Goal: Information Seeking & Learning: Learn about a topic

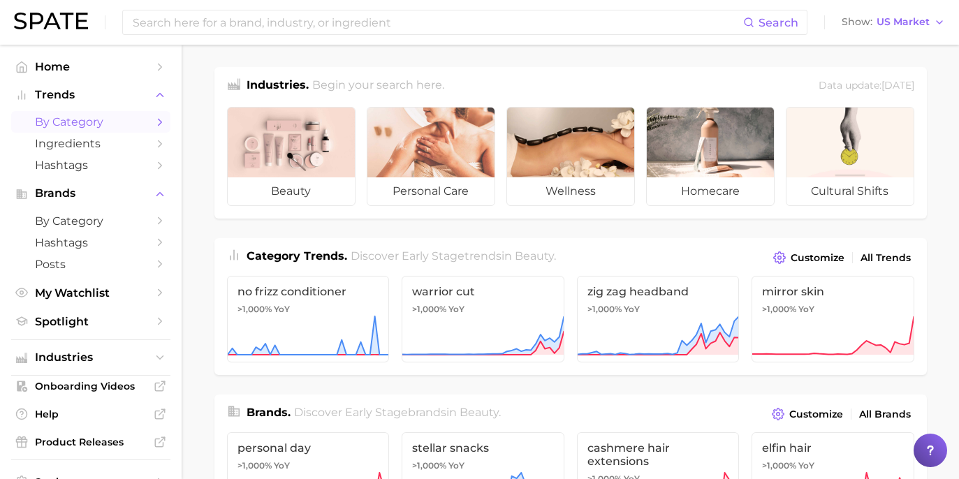
click at [138, 119] on link "by Category" at bounding box center [90, 122] width 159 height 22
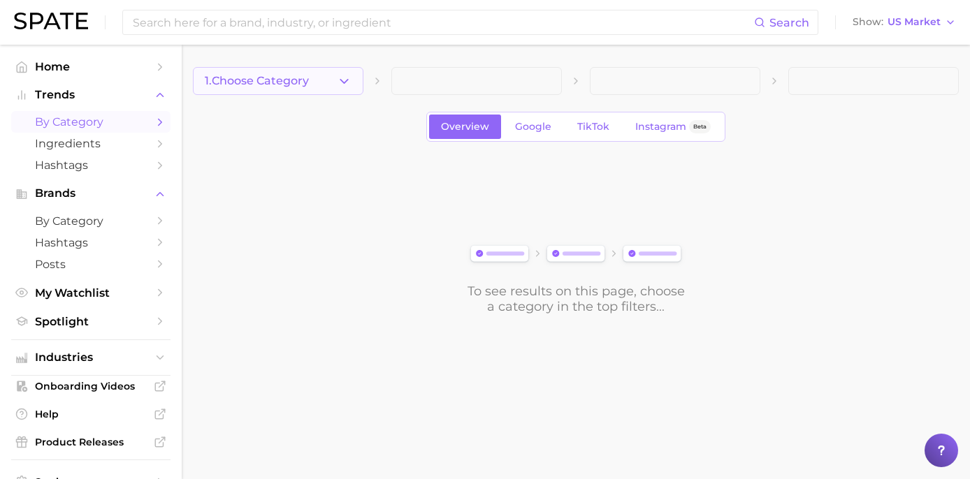
click at [349, 83] on icon "button" at bounding box center [344, 81] width 15 height 15
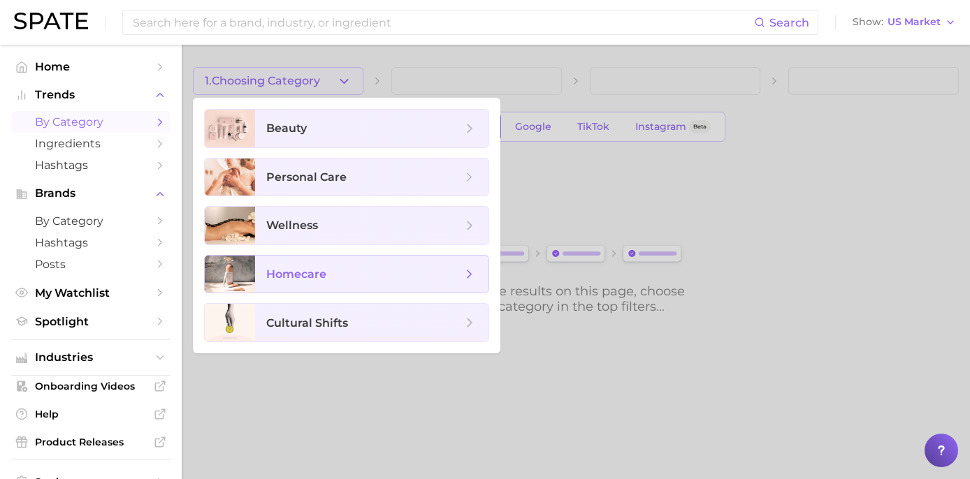
click at [400, 279] on span "homecare" at bounding box center [364, 274] width 196 height 15
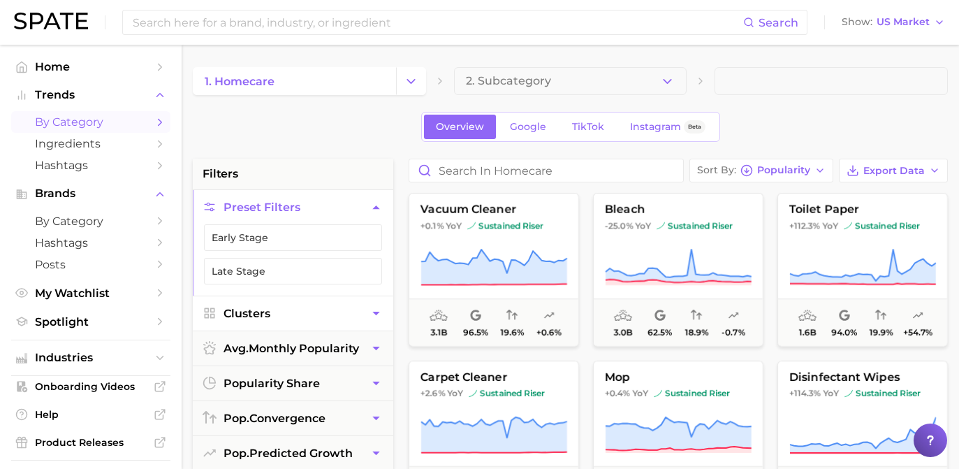
click at [352, 315] on button "Clusters" at bounding box center [293, 313] width 201 height 34
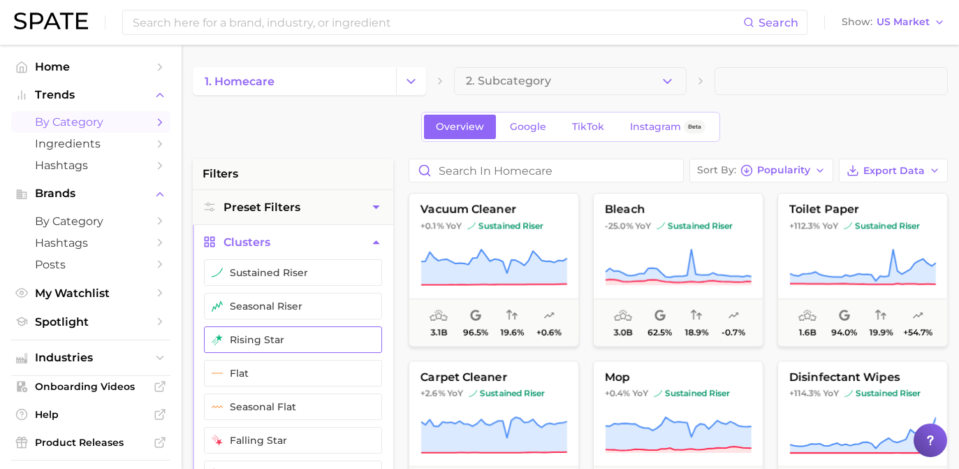
click at [341, 344] on button "rising star" at bounding box center [293, 339] width 178 height 27
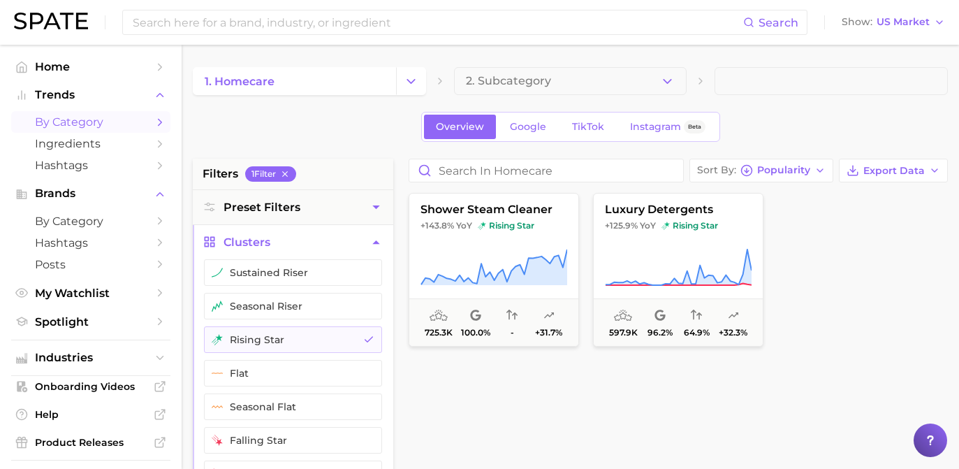
click at [821, 303] on div at bounding box center [863, 270] width 170 height 154
click at [658, 90] on button "2. Subcategory" at bounding box center [570, 81] width 233 height 28
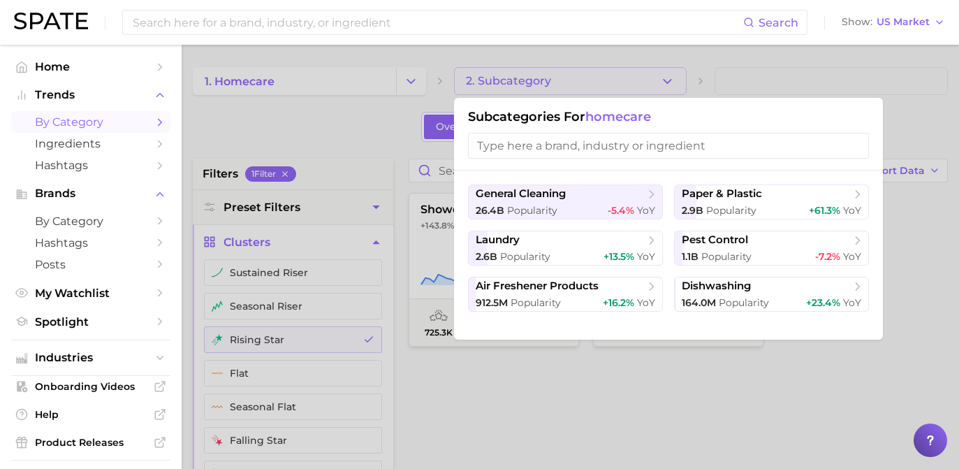
click at [333, 112] on div at bounding box center [479, 234] width 959 height 469
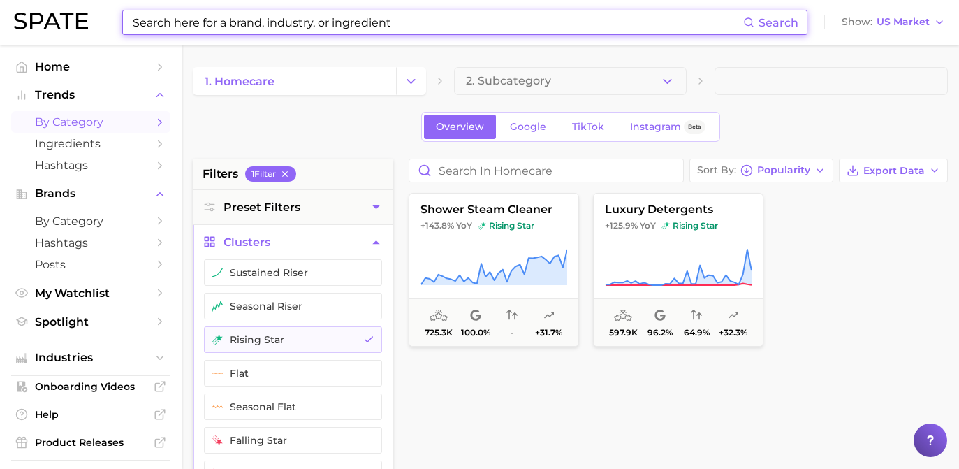
click at [364, 23] on input at bounding box center [437, 22] width 612 height 24
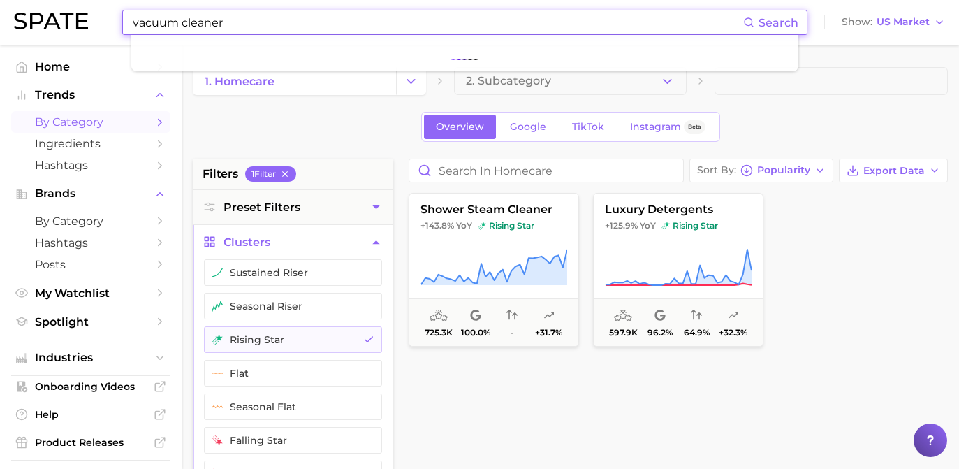
type input "vacuum cleaner"
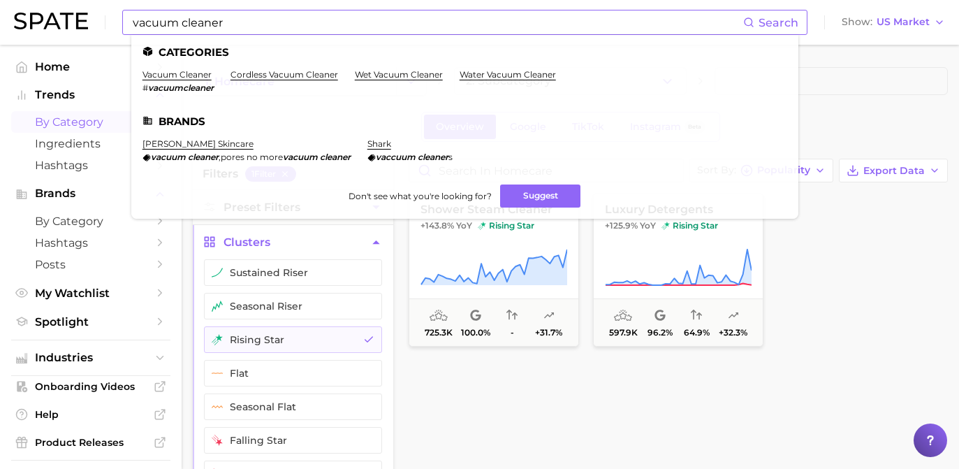
click at [188, 156] on em "cleaner" at bounding box center [203, 157] width 31 height 10
click at [177, 119] on li "Brands" at bounding box center [465, 121] width 645 height 12
click at [185, 72] on link "vacuum cleaner" at bounding box center [177, 74] width 69 height 10
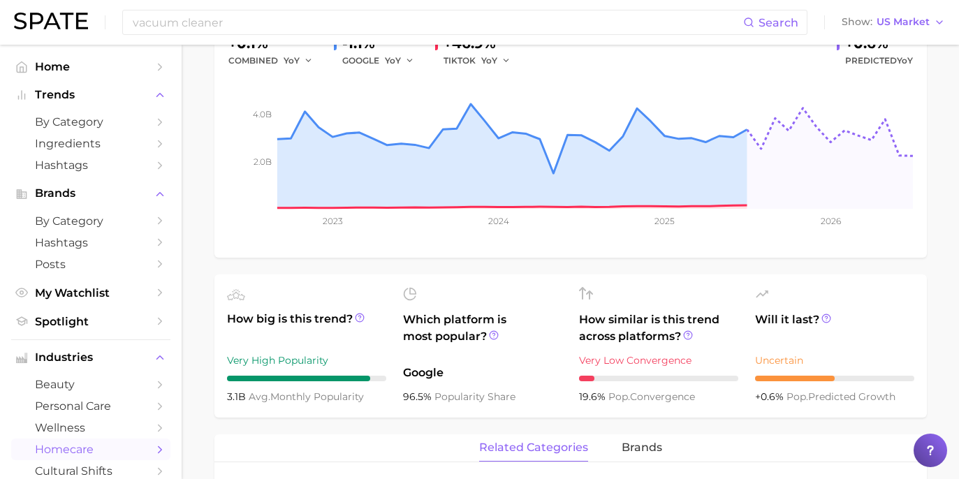
scroll to position [85, 0]
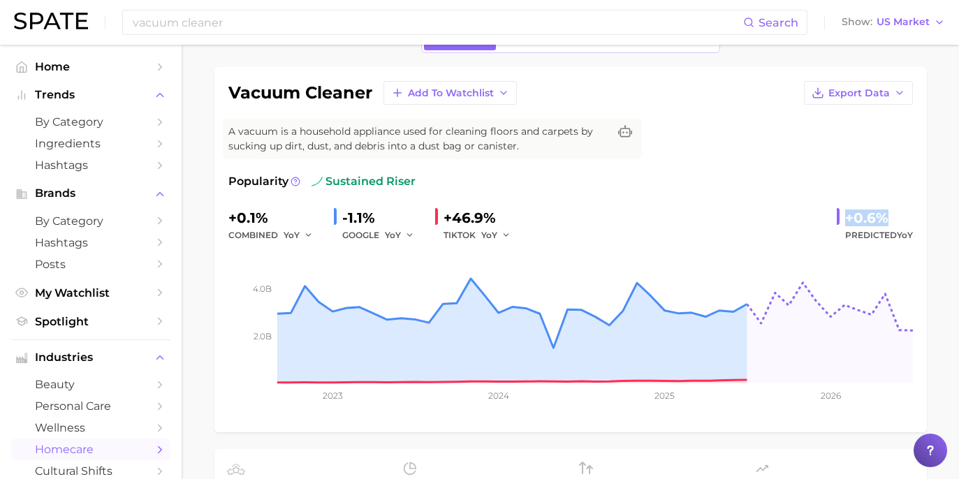
drag, startPoint x: 843, startPoint y: 214, endPoint x: 865, endPoint y: 219, distance: 22.1
click at [898, 217] on div "+0.6% Predicted YoY" at bounding box center [875, 225] width 76 height 37
copy div "+0.6%"
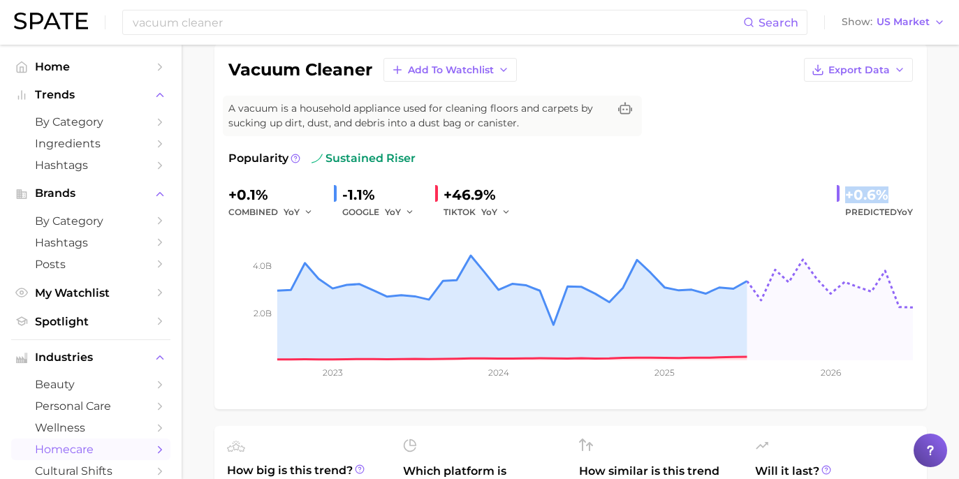
scroll to position [0, 0]
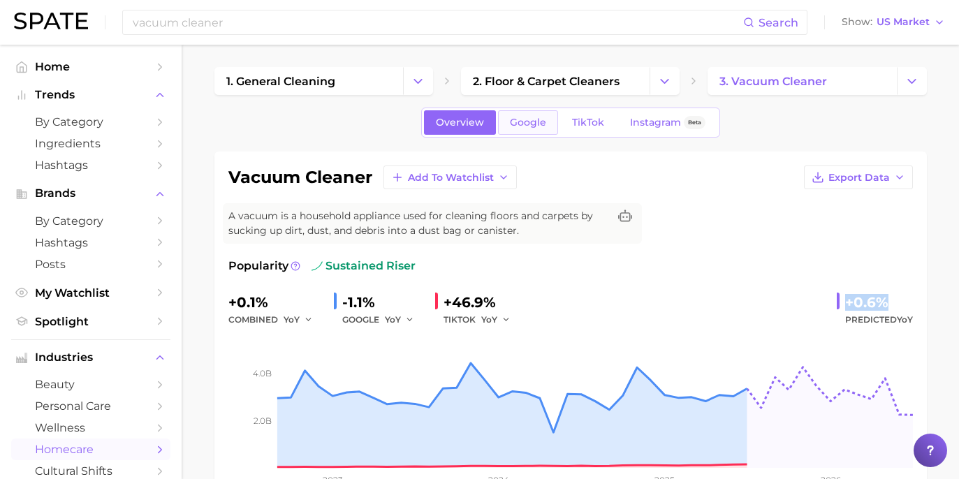
click at [535, 125] on span "Google" at bounding box center [528, 123] width 36 height 12
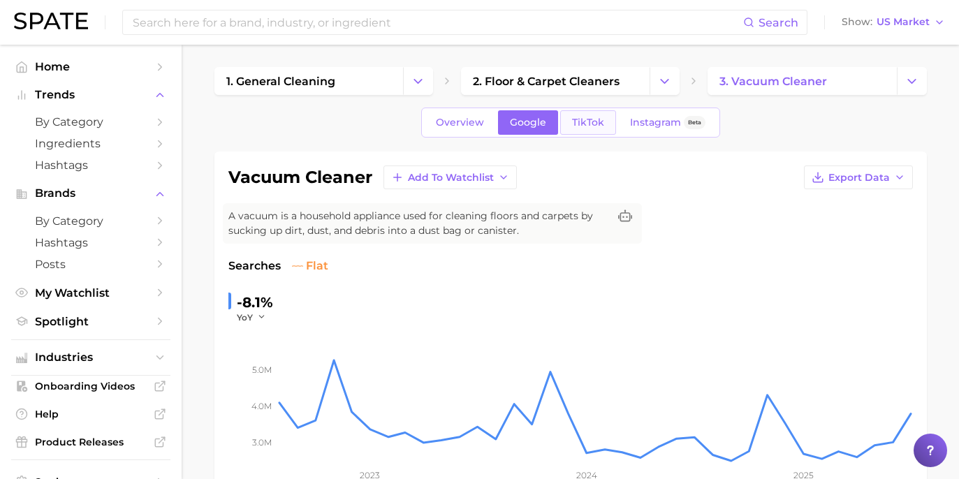
click at [576, 122] on span "TikTok" at bounding box center [588, 123] width 32 height 12
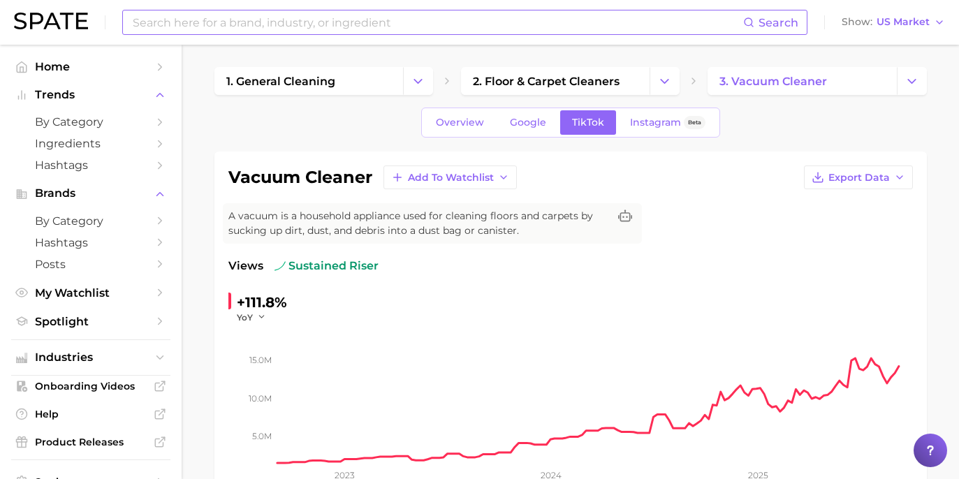
click at [395, 20] on input at bounding box center [437, 22] width 612 height 24
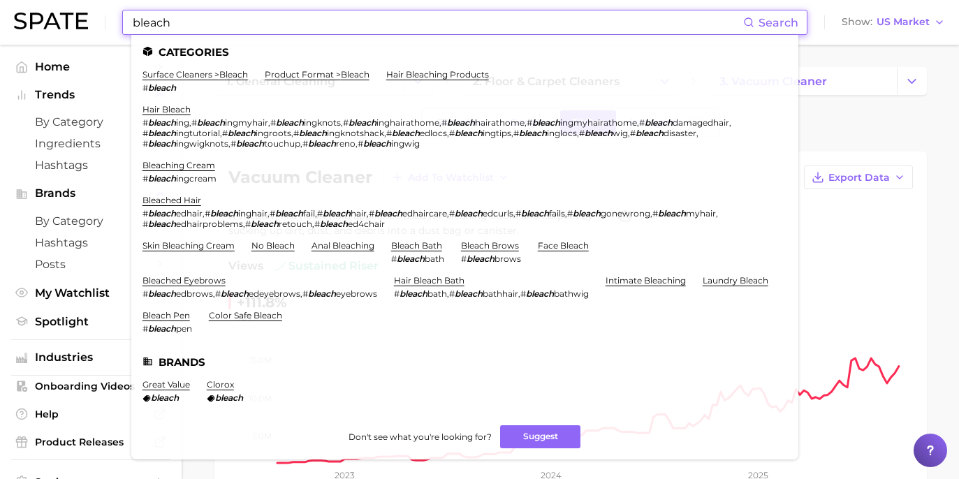
type input "bleach"
click at [212, 74] on link "surface cleaners > bleach" at bounding box center [195, 74] width 105 height 10
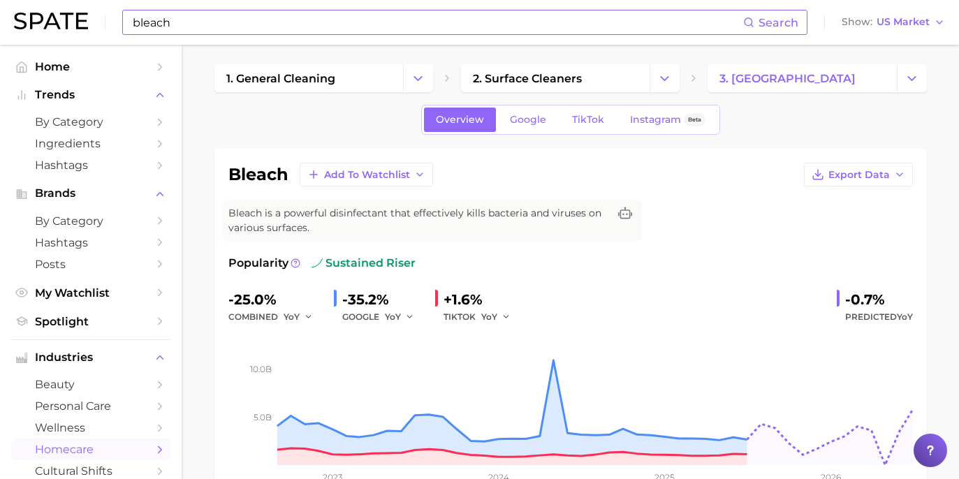
scroll to position [8, 0]
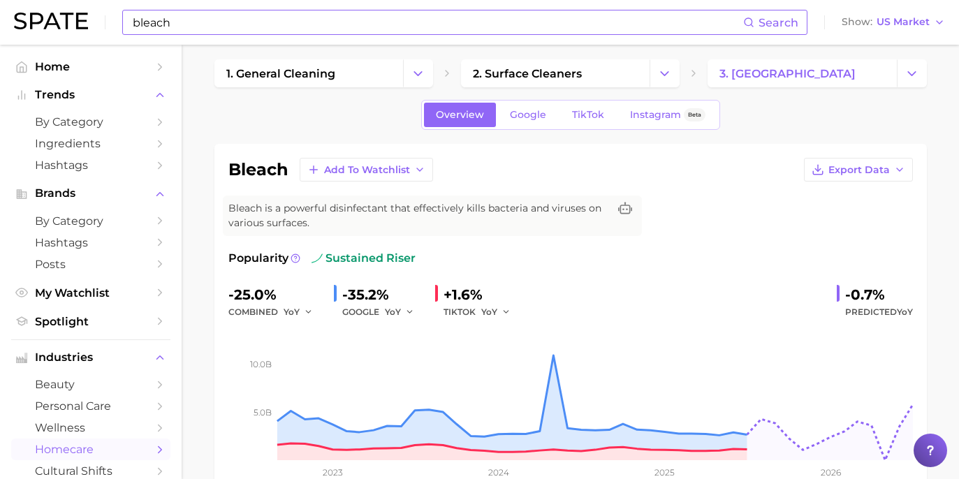
click at [844, 295] on div at bounding box center [841, 294] width 8 height 20
drag, startPoint x: 839, startPoint y: 293, endPoint x: 905, endPoint y: 300, distance: 66.7
click at [905, 300] on div "-0.7% Predicted YoY" at bounding box center [875, 302] width 76 height 37
copy div "-0.7%"
click at [704, 275] on div "Popularity sustained riser -25.0% combined YoY -35.2% GOOGLE YoY +1.6% TIKTOK Y…" at bounding box center [570, 372] width 685 height 245
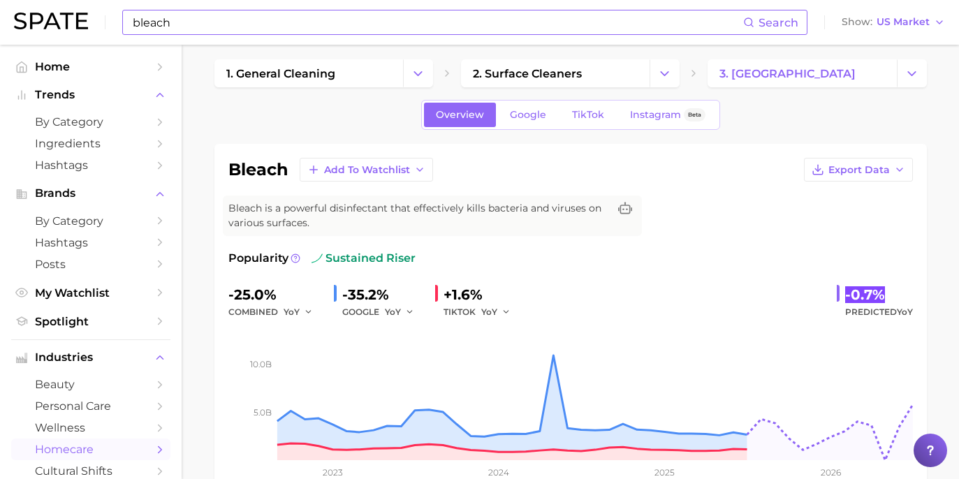
scroll to position [26, 0]
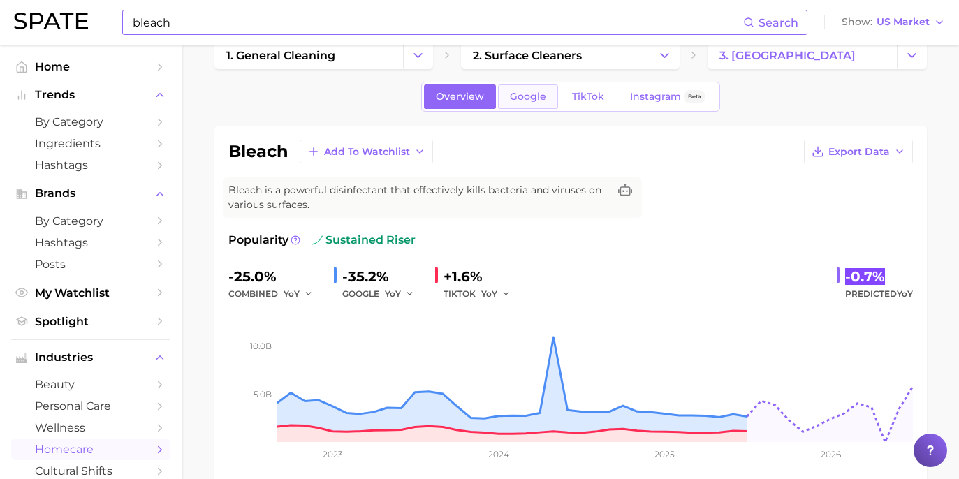
click at [549, 89] on link "Google" at bounding box center [528, 97] width 60 height 24
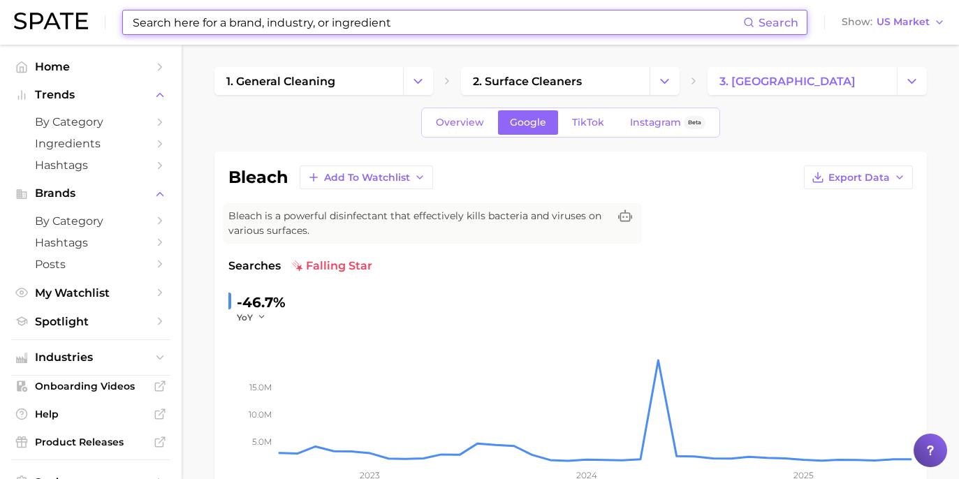
click at [586, 135] on div "Overview Google TikTok Instagram Beta" at bounding box center [570, 123] width 299 height 30
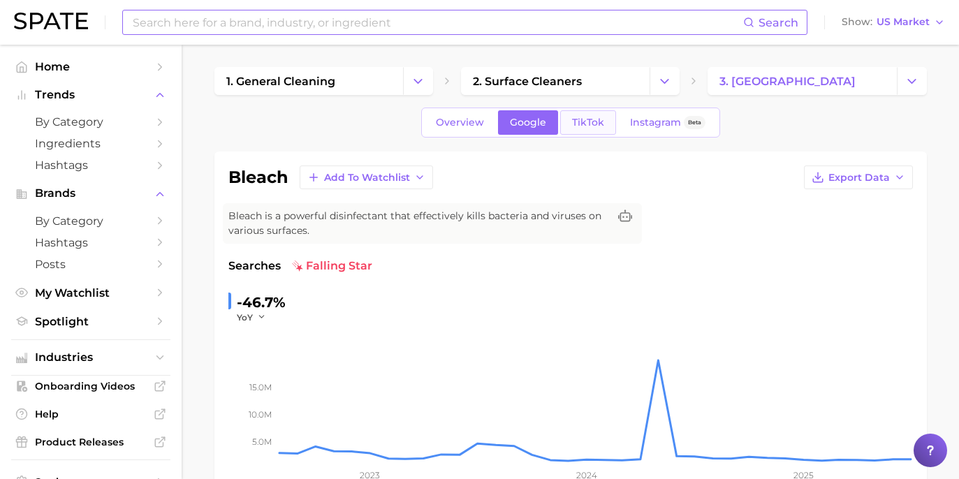
click at [595, 122] on span "TikTok" at bounding box center [588, 123] width 32 height 12
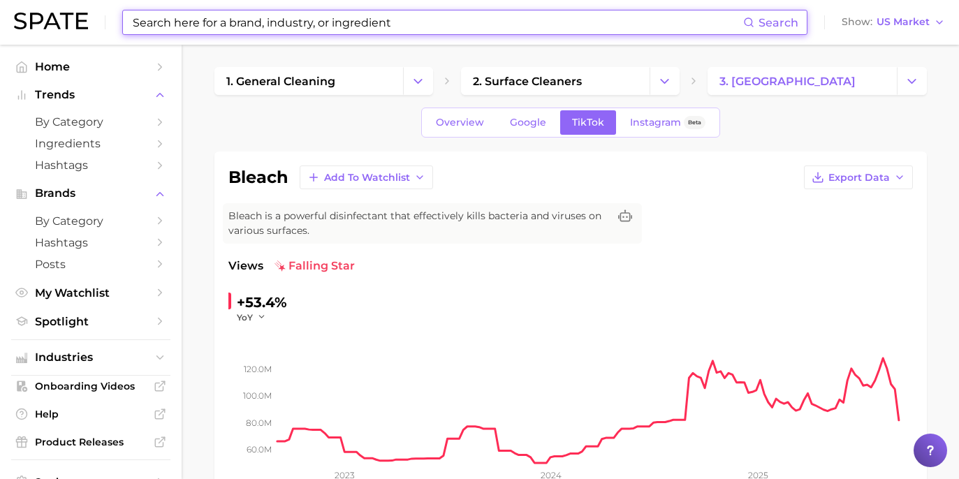
click at [323, 23] on input at bounding box center [437, 22] width 612 height 24
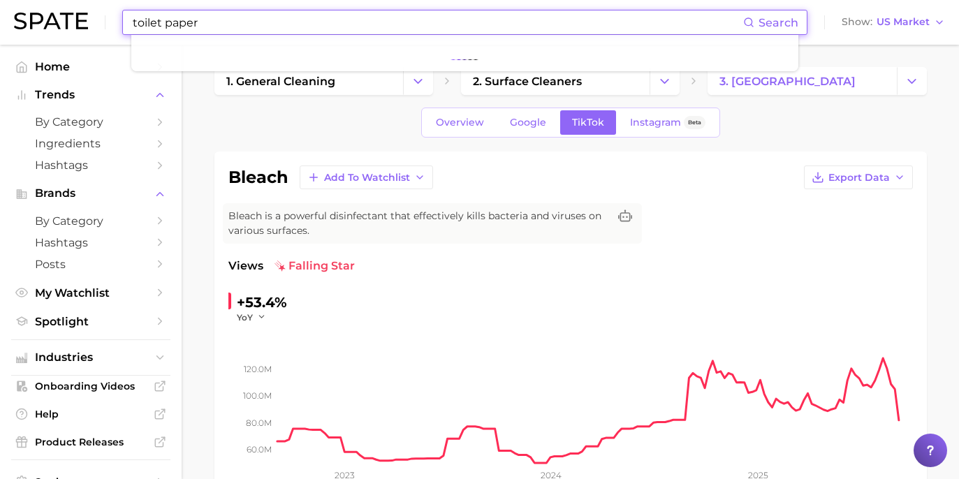
type input "toilet paper"
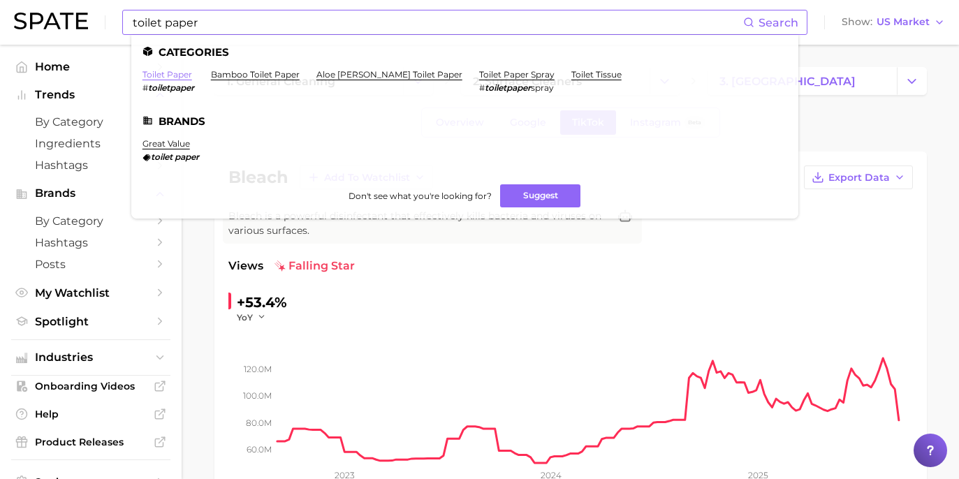
click at [156, 74] on link "toilet paper" at bounding box center [168, 74] width 50 height 10
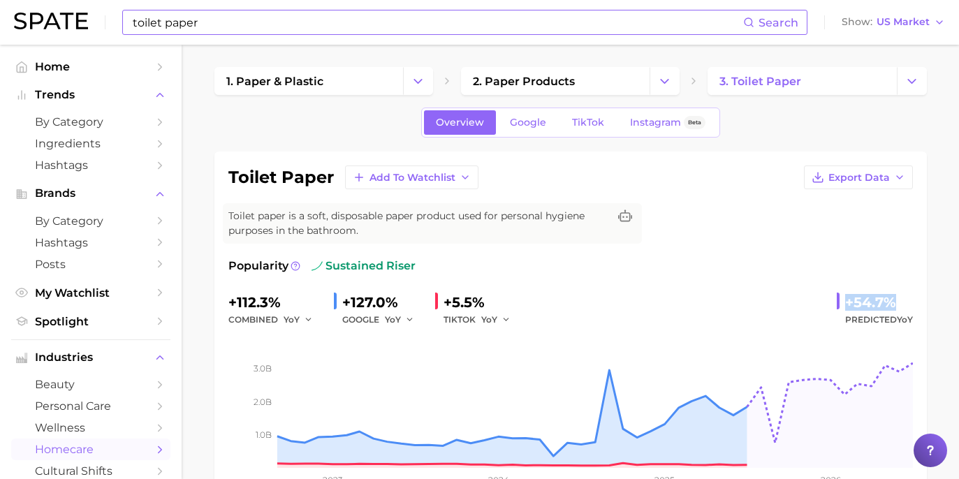
drag, startPoint x: 840, startPoint y: 304, endPoint x: 910, endPoint y: 303, distance: 70.6
click at [910, 303] on div "+54.7% Predicted YoY" at bounding box center [875, 309] width 76 height 37
copy div "+54.7%"
click at [535, 124] on span "Google" at bounding box center [528, 123] width 36 height 12
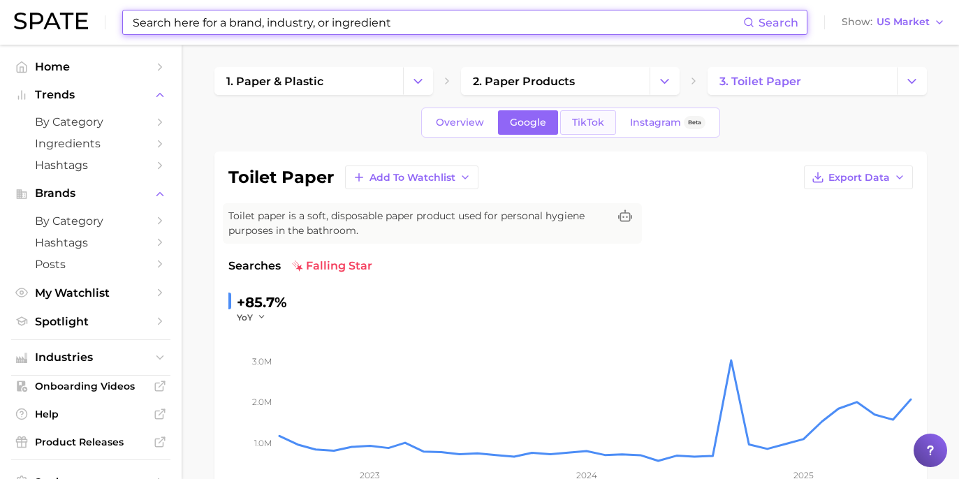
click at [583, 124] on span "TikTok" at bounding box center [588, 123] width 32 height 12
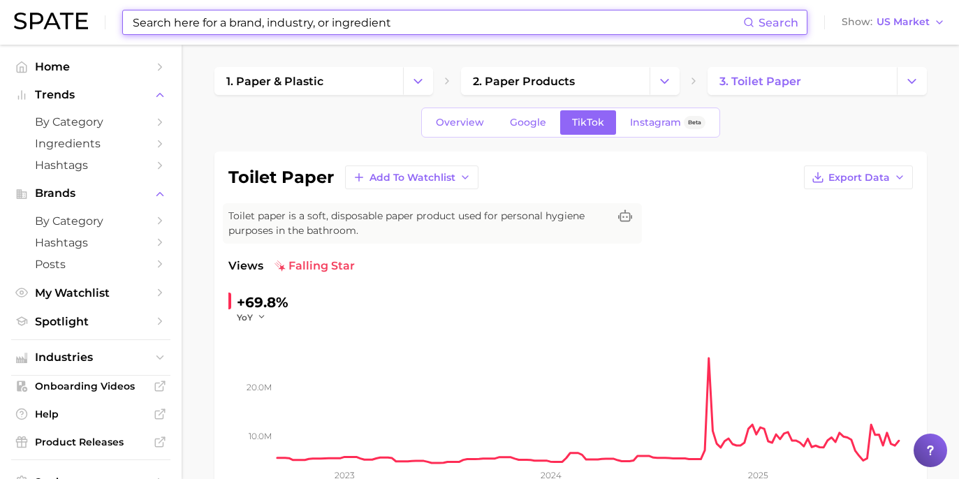
click at [388, 24] on input at bounding box center [437, 22] width 612 height 24
click at [381, 19] on input at bounding box center [437, 22] width 612 height 24
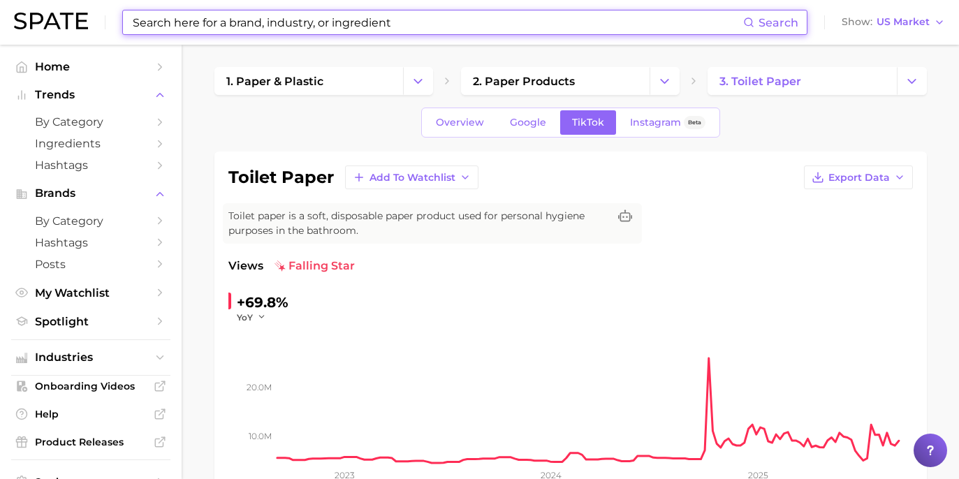
click at [381, 19] on input at bounding box center [437, 22] width 612 height 24
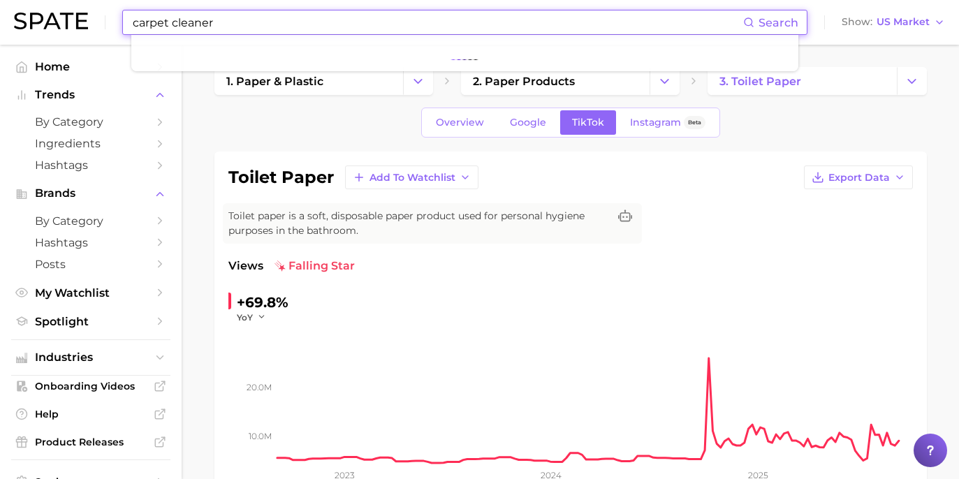
type input "carpet cleaner"
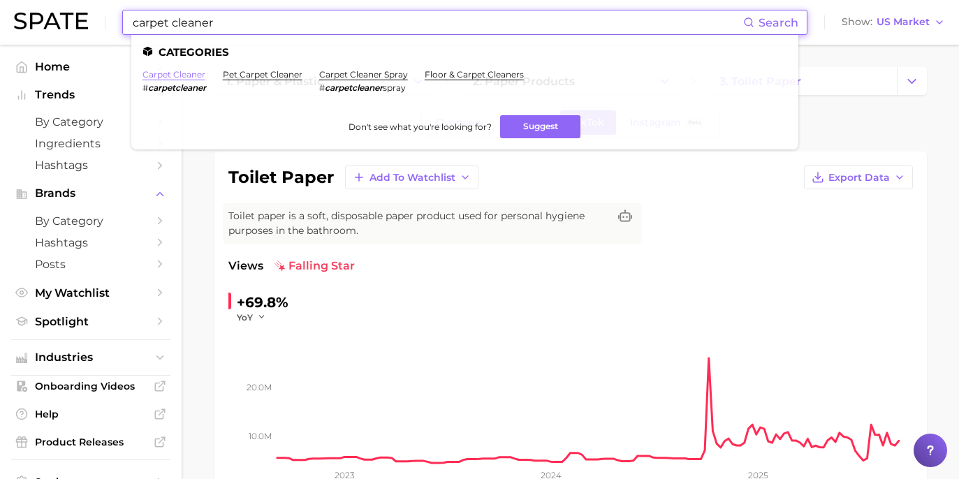
click at [191, 77] on link "carpet cleaner" at bounding box center [174, 74] width 63 height 10
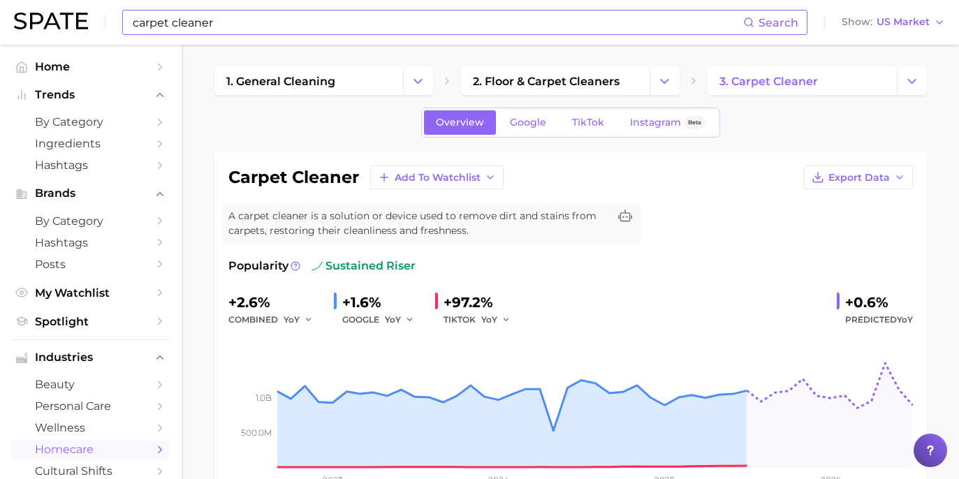
scroll to position [17, 0]
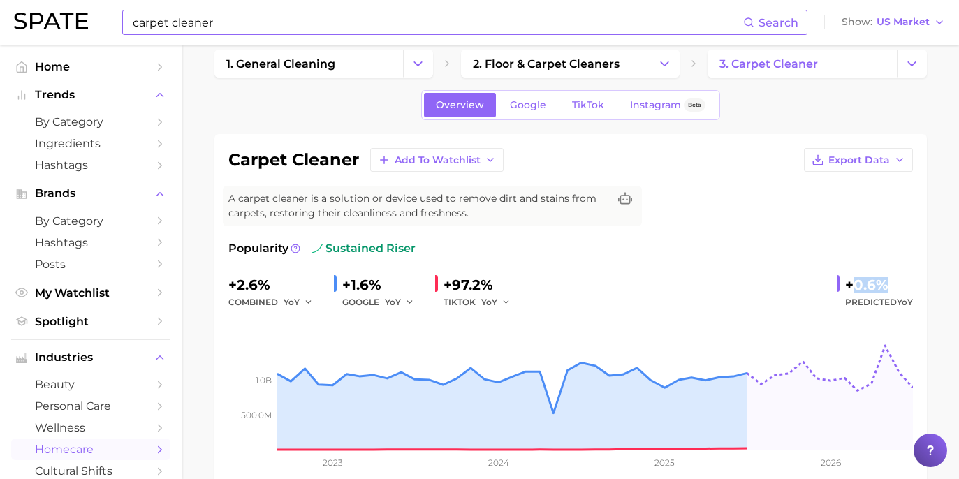
drag, startPoint x: 851, startPoint y: 286, endPoint x: 952, endPoint y: 288, distance: 100.6
click at [876, 298] on span "Predicted YoY" at bounding box center [879, 302] width 68 height 17
drag, startPoint x: 850, startPoint y: 281, endPoint x: 901, endPoint y: 278, distance: 51.8
click at [901, 278] on div "+0.6%" at bounding box center [879, 285] width 68 height 22
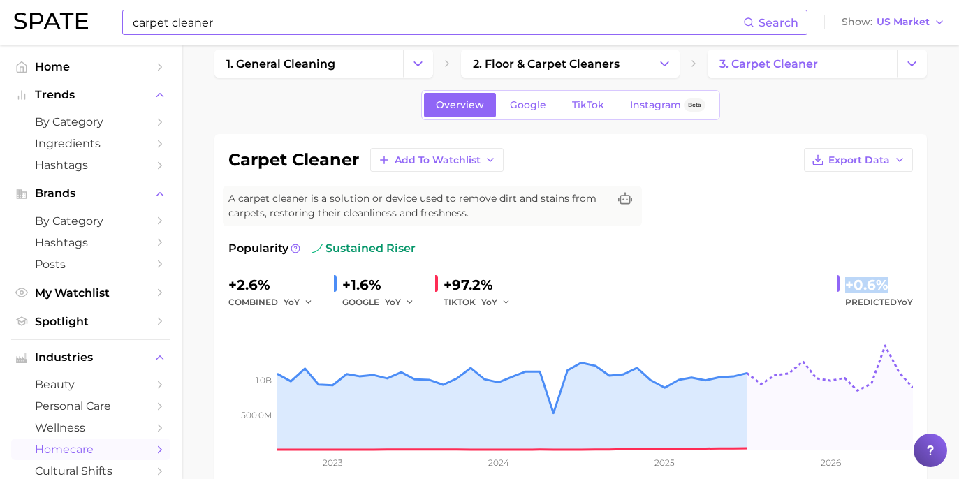
copy div "+0.6%"
click at [523, 104] on span "Google" at bounding box center [528, 105] width 36 height 12
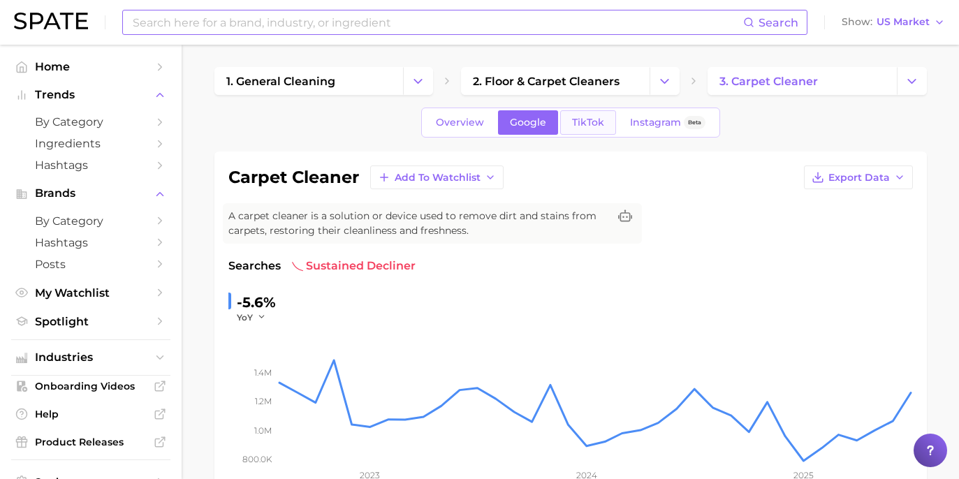
click at [583, 128] on span "TikTok" at bounding box center [588, 123] width 32 height 12
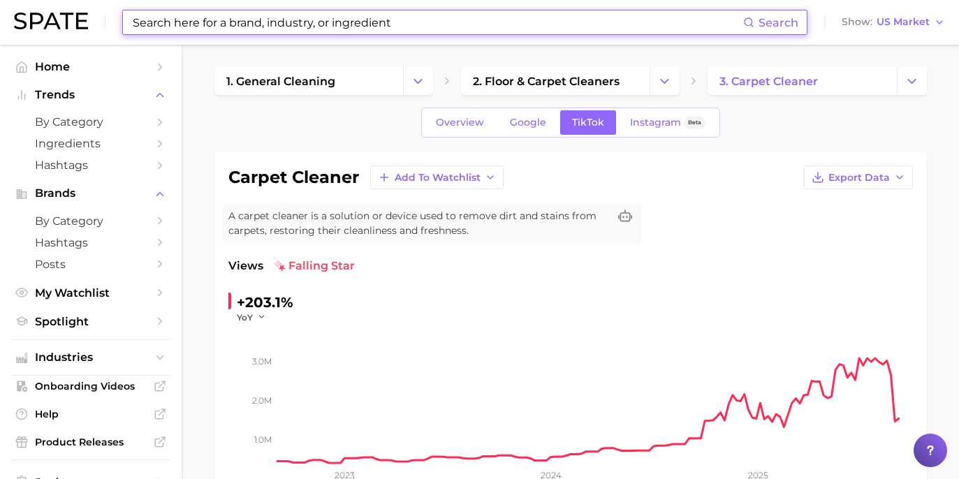
click at [428, 18] on input at bounding box center [437, 22] width 612 height 24
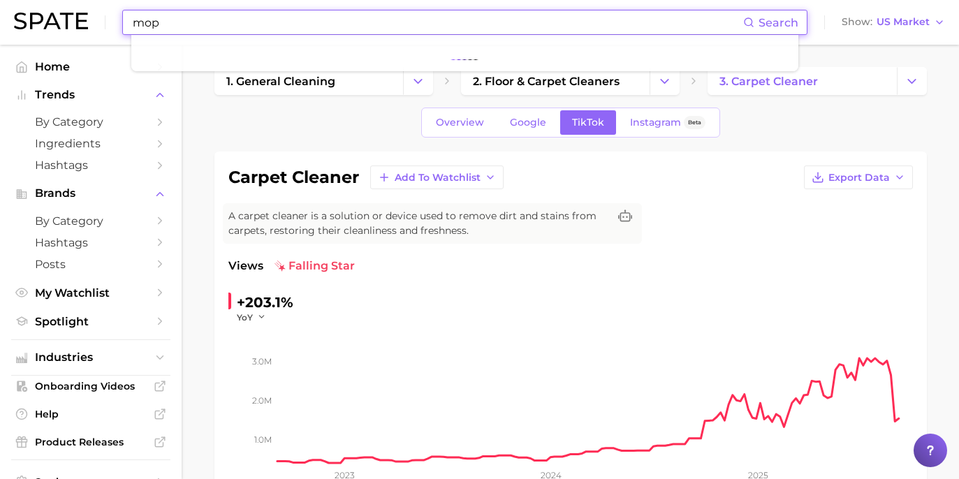
type input "mop"
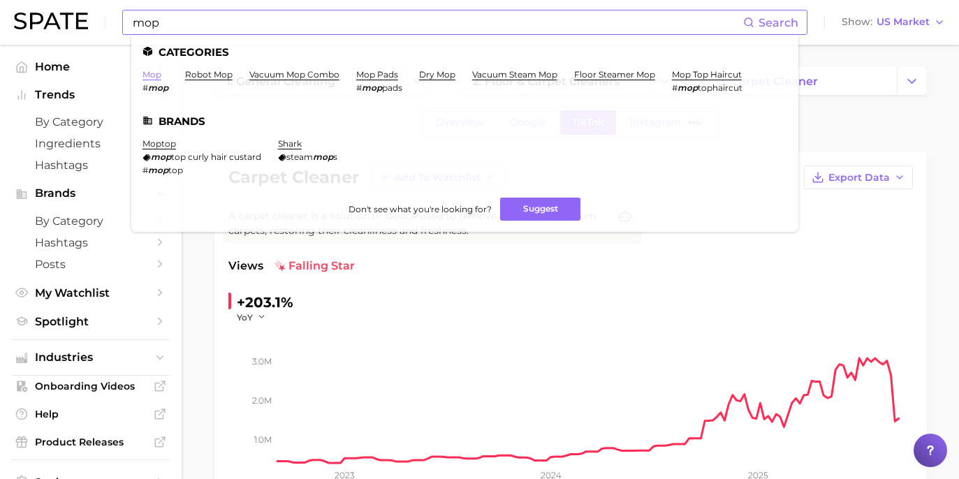
click at [153, 73] on link "mop" at bounding box center [152, 74] width 19 height 10
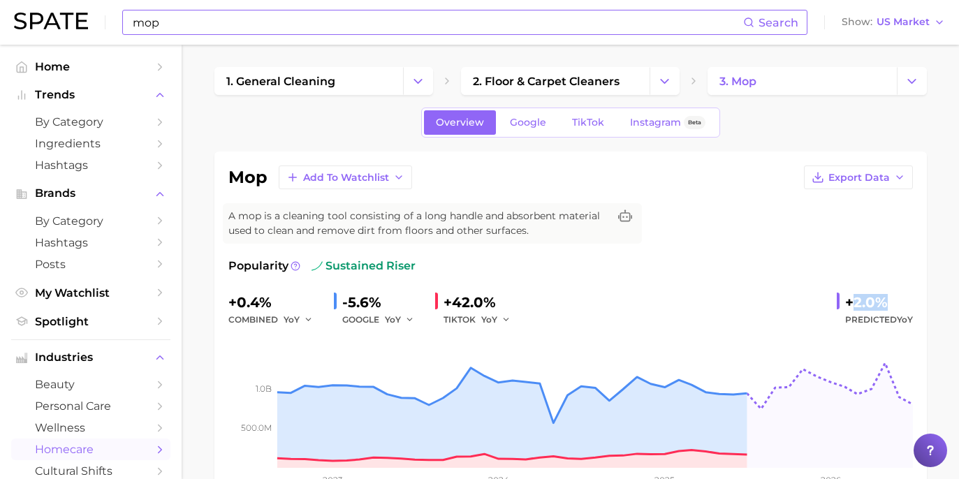
drag, startPoint x: 851, startPoint y: 298, endPoint x: 898, endPoint y: 300, distance: 47.6
click at [898, 300] on div "+2.0%" at bounding box center [879, 302] width 68 height 22
drag, startPoint x: 834, startPoint y: 300, endPoint x: 893, endPoint y: 302, distance: 58.7
click at [893, 302] on div "+0.4% combined YoY -5.6% GOOGLE YoY +42.0% TIKTOK YoY +2.0% Predicted YoY" at bounding box center [570, 309] width 685 height 37
copy div "+2.0%"
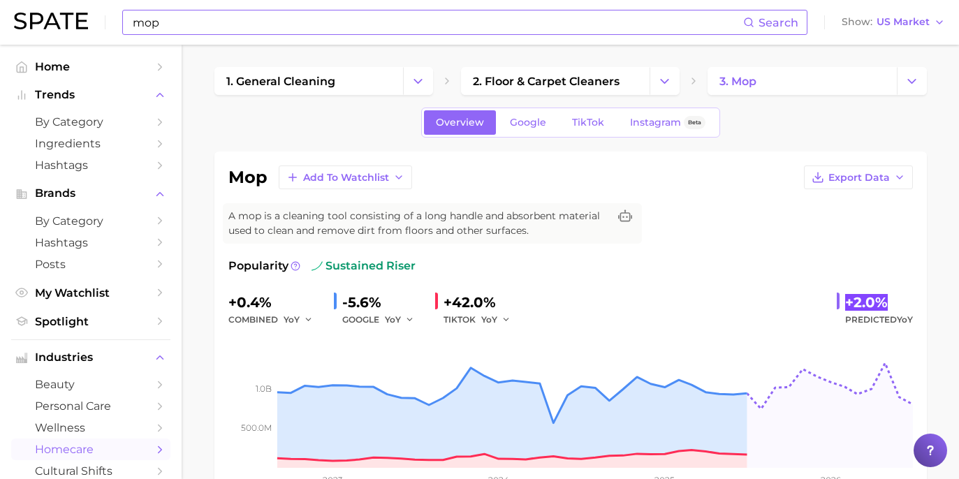
click at [625, 323] on div "+0.4% combined YoY -5.6% GOOGLE YoY +42.0% TIKTOK YoY +2.0% Predicted YoY" at bounding box center [570, 309] width 685 height 37
click at [530, 129] on link "Google" at bounding box center [528, 122] width 60 height 24
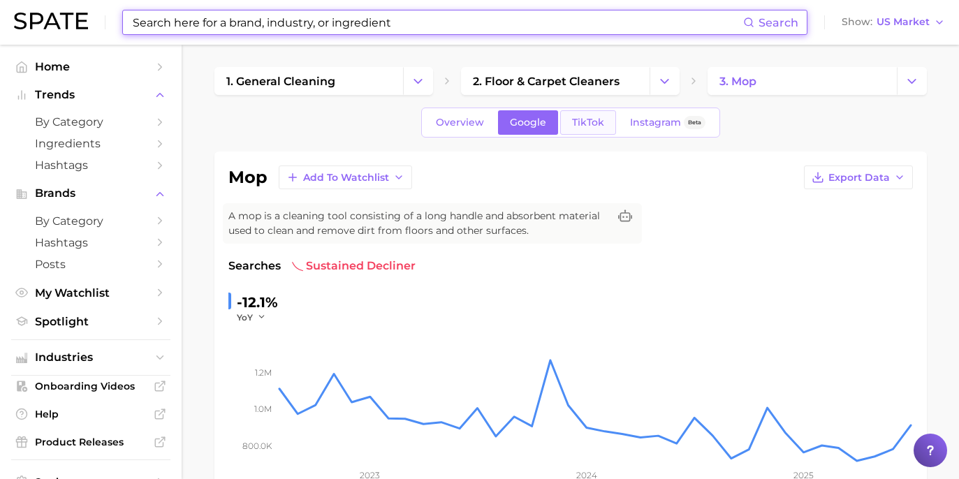
click at [590, 117] on span "TikTok" at bounding box center [588, 123] width 32 height 12
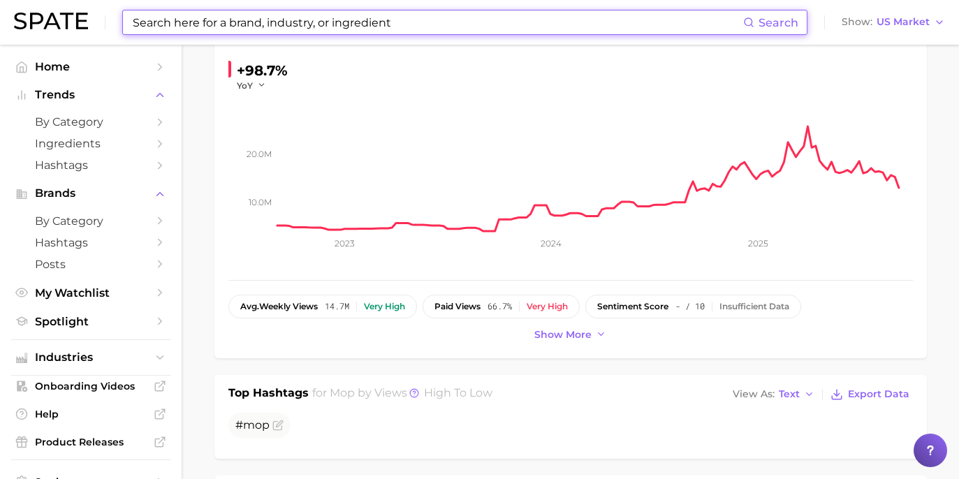
scroll to position [139, 0]
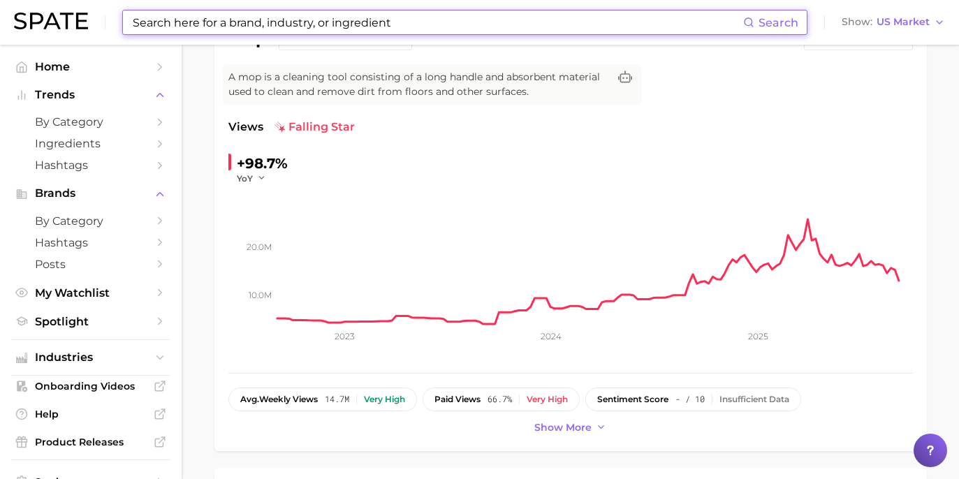
click at [353, 18] on input at bounding box center [437, 22] width 612 height 24
click at [354, 18] on input at bounding box center [437, 22] width 612 height 24
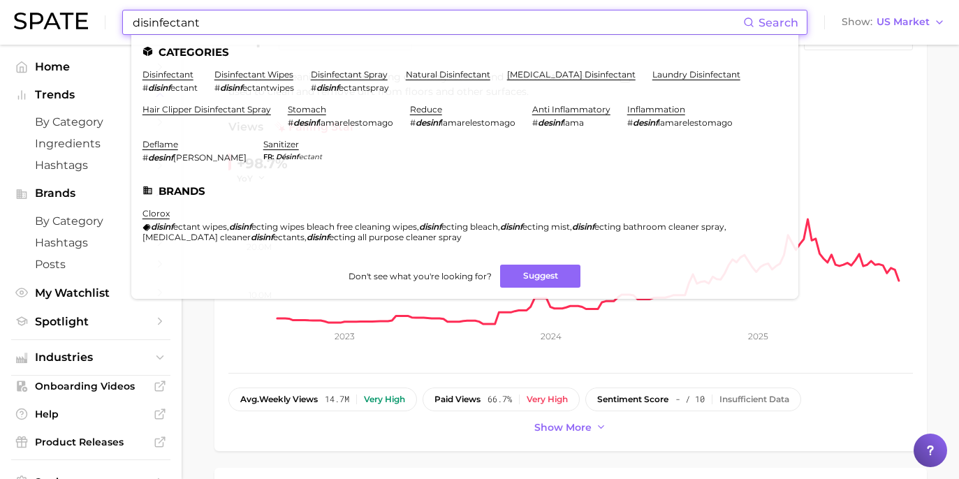
type input "disinfectant"
click at [258, 73] on span "A mop is a cleaning tool consisting of a long handle and absorbent material use…" at bounding box center [418, 84] width 380 height 29
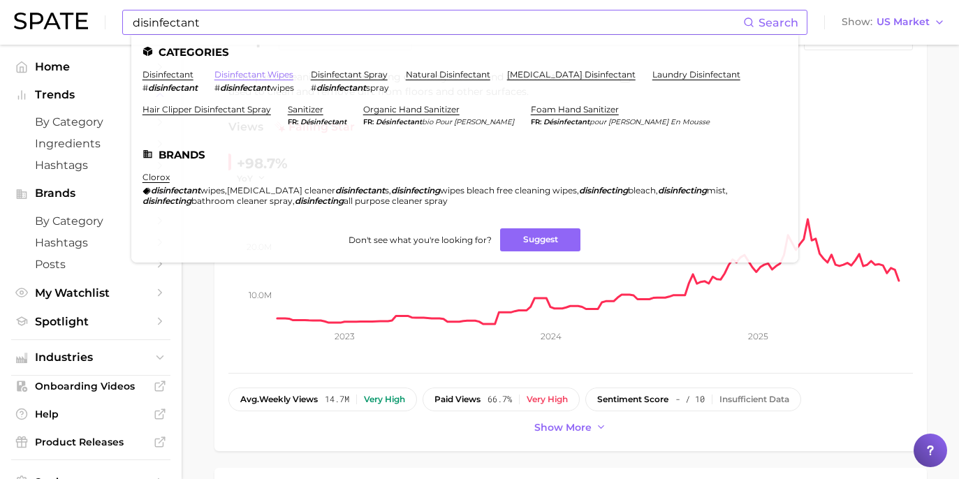
click at [231, 77] on link "disinfectant wipes" at bounding box center [253, 74] width 79 height 10
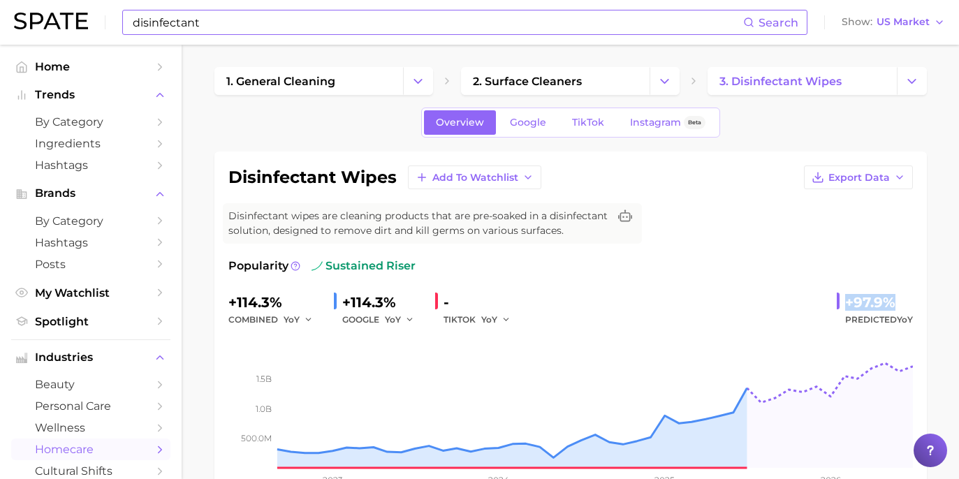
drag, startPoint x: 844, startPoint y: 298, endPoint x: 931, endPoint y: 298, distance: 86.6
copy div "+97.9%"
click at [527, 129] on link "Google" at bounding box center [528, 122] width 60 height 24
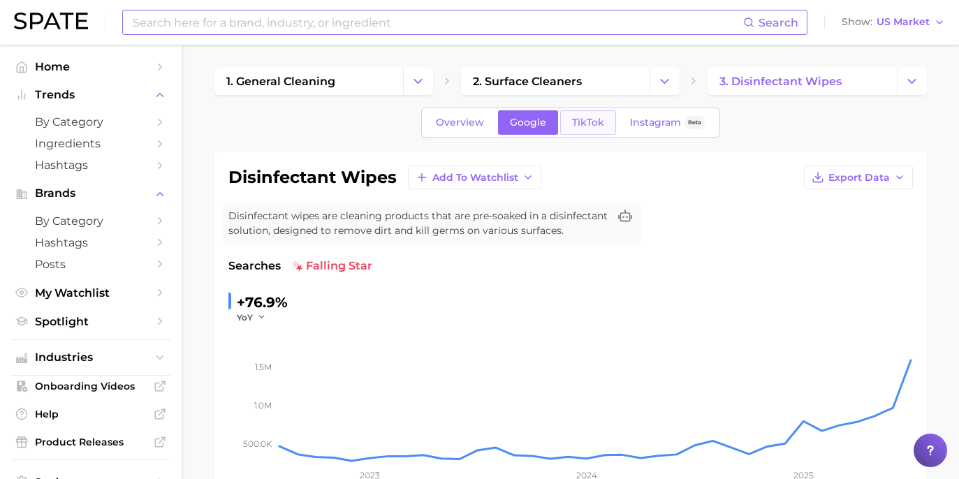
click at [592, 122] on span "TikTok" at bounding box center [588, 123] width 32 height 12
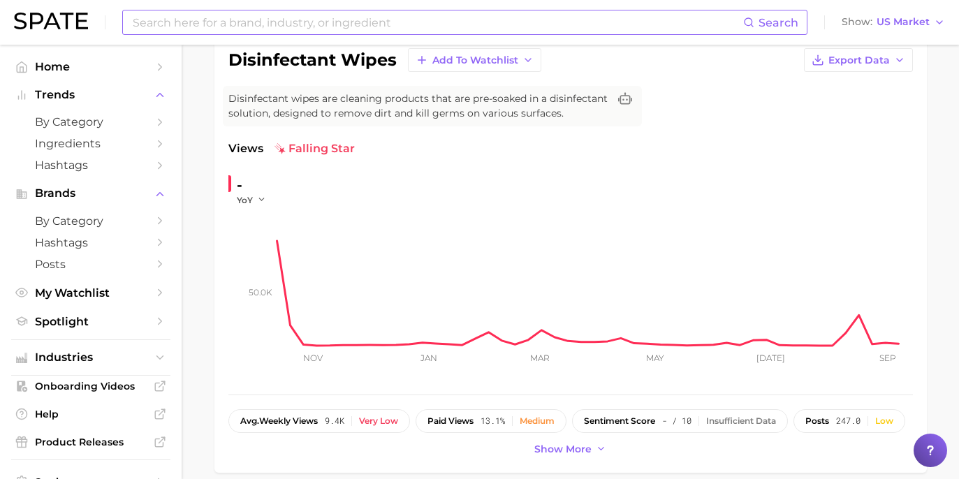
click at [363, 17] on input at bounding box center [437, 22] width 612 height 24
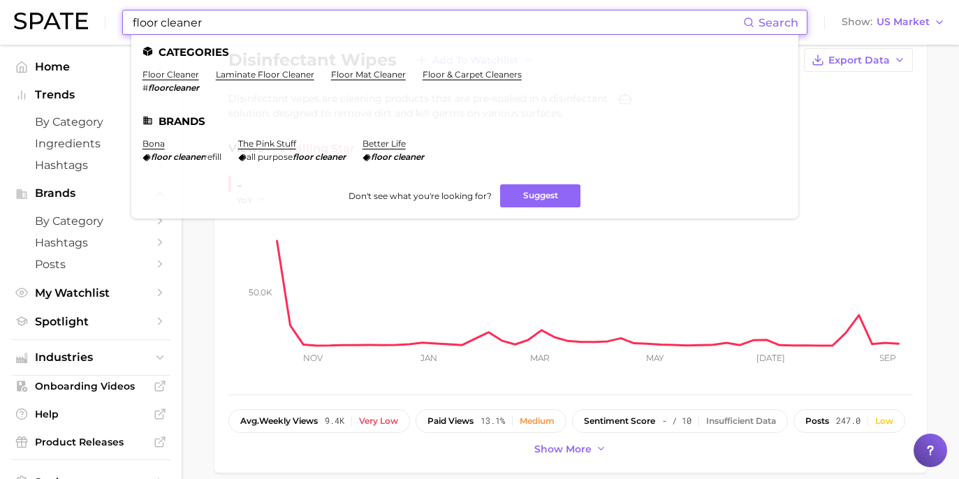
type input "floor cleaner"
click at [161, 73] on link "floor cleaner" at bounding box center [171, 74] width 57 height 10
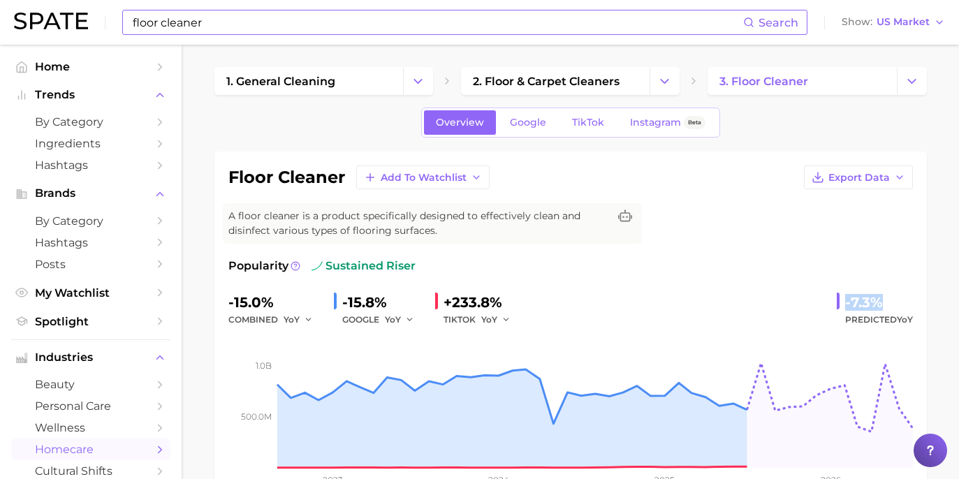
drag, startPoint x: 840, startPoint y: 303, endPoint x: 889, endPoint y: 303, distance: 48.2
click at [889, 303] on div "-7.3% Predicted YoY" at bounding box center [875, 309] width 76 height 37
copy div "-7.3%"
click at [516, 273] on div "Popularity sustained riser" at bounding box center [570, 266] width 685 height 17
click at [534, 114] on link "Google" at bounding box center [528, 122] width 60 height 24
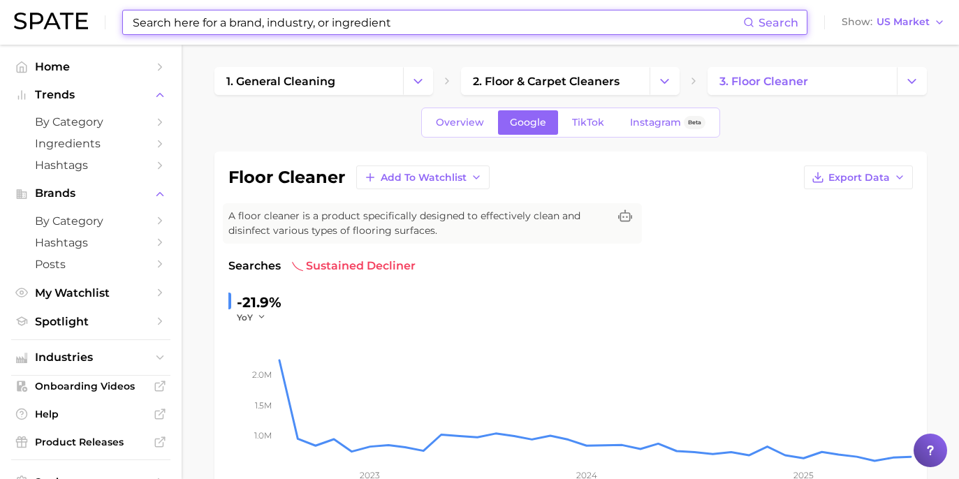
click at [521, 30] on input at bounding box center [437, 22] width 612 height 24
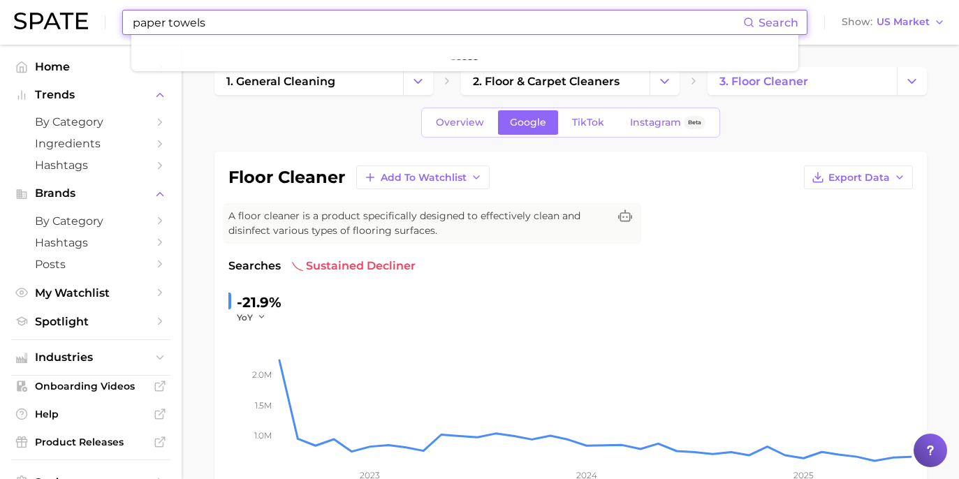
type input "paper towels"
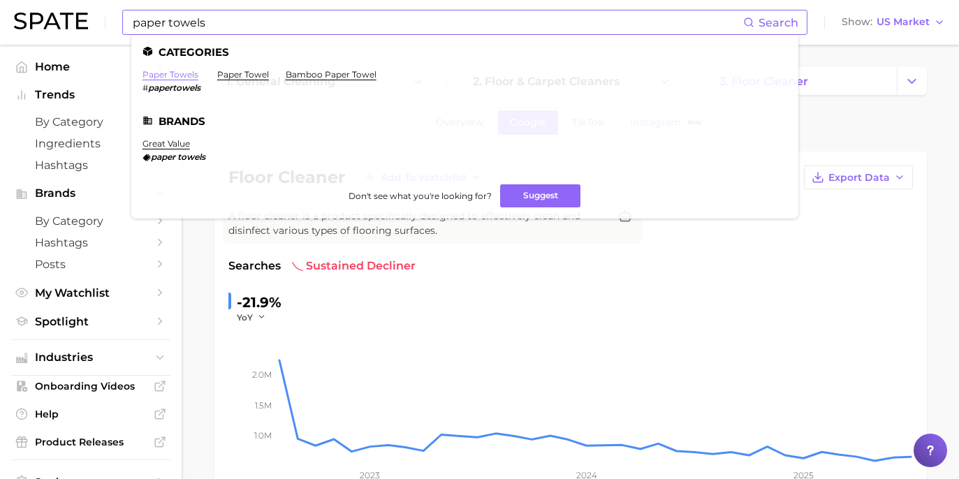
click at [172, 75] on link "paper towels" at bounding box center [171, 74] width 56 height 10
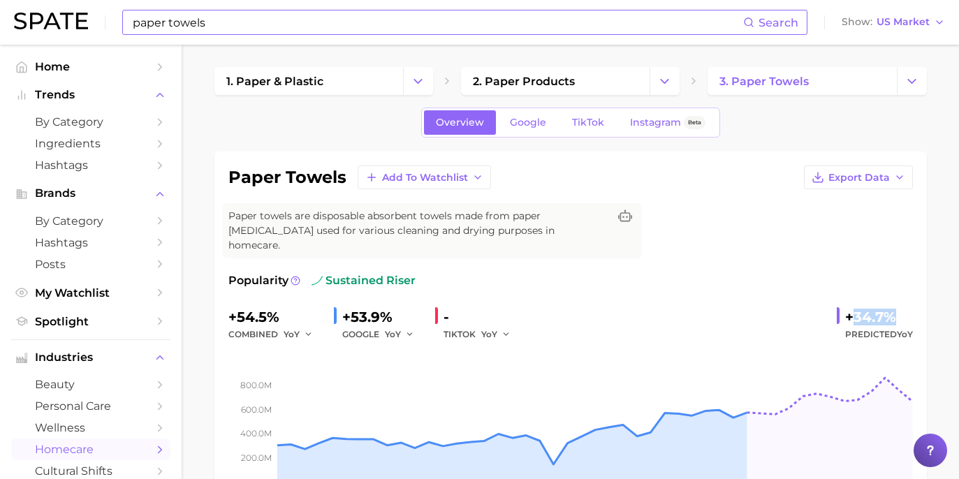
drag, startPoint x: 853, startPoint y: 303, endPoint x: 833, endPoint y: 300, distance: 20.6
click at [831, 306] on div "+54.5% combined YoY +53.9% GOOGLE YoY - TIKTOK YoY +34.7% Predicted YoY" at bounding box center [570, 324] width 685 height 37
drag, startPoint x: 887, startPoint y: 303, endPoint x: 923, endPoint y: 307, distance: 36.6
click at [923, 307] on div "paper towels Add to Watchlist Export Data Paper towels are disposable absorbent…" at bounding box center [570, 342] width 713 height 380
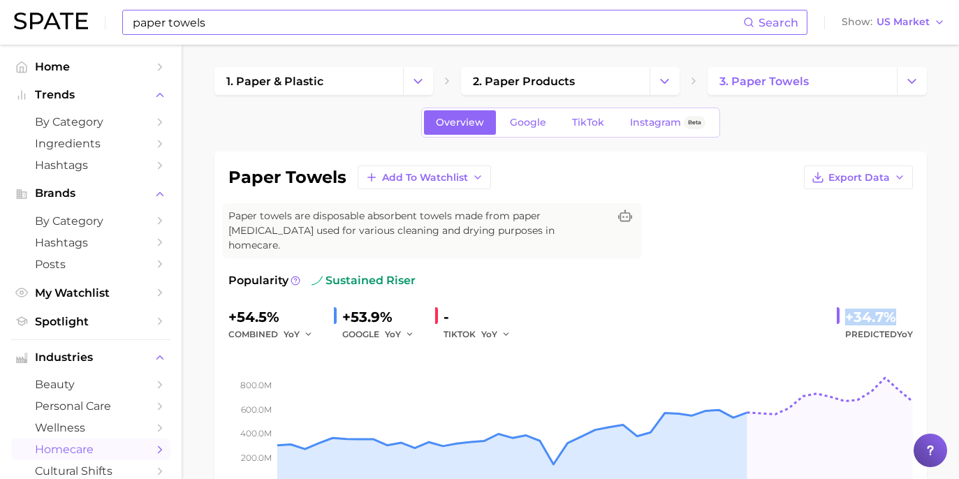
copy div "+34.7%"
click at [538, 120] on span "Google" at bounding box center [528, 123] width 36 height 12
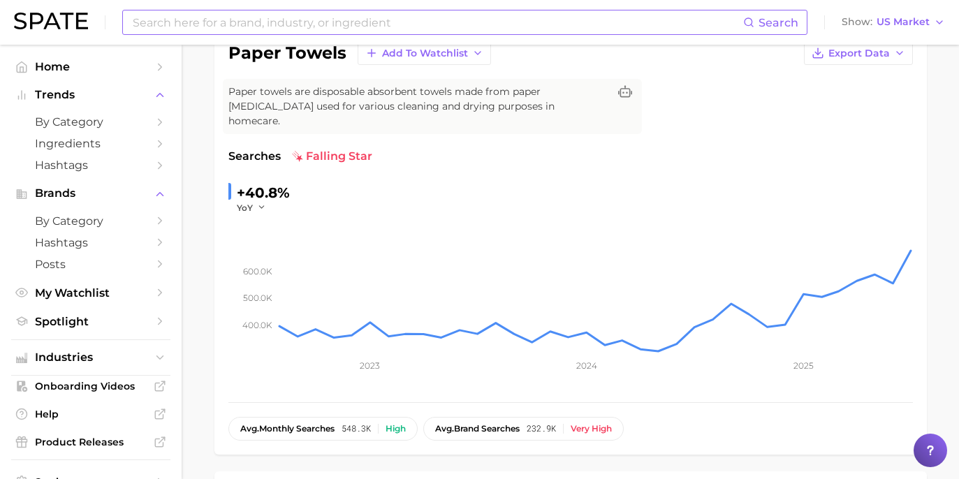
scroll to position [41, 0]
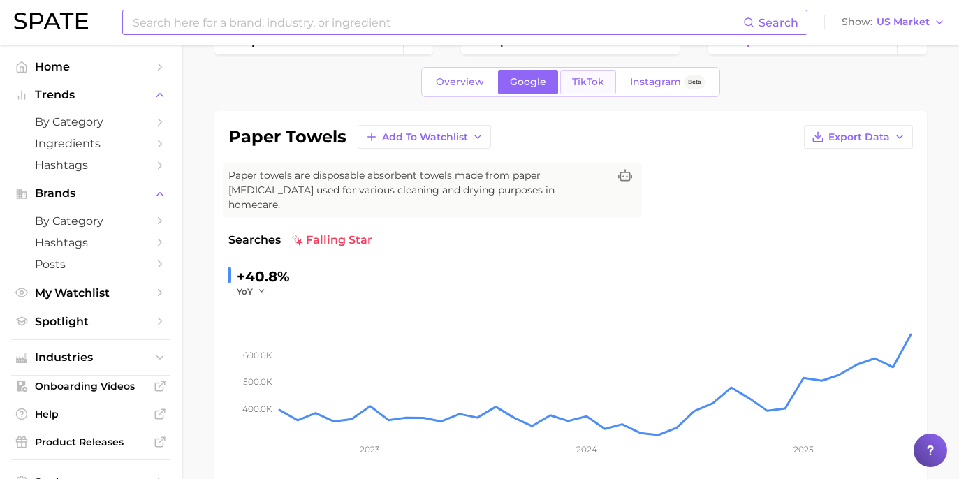
click at [569, 82] on link "TikTok" at bounding box center [588, 82] width 56 height 24
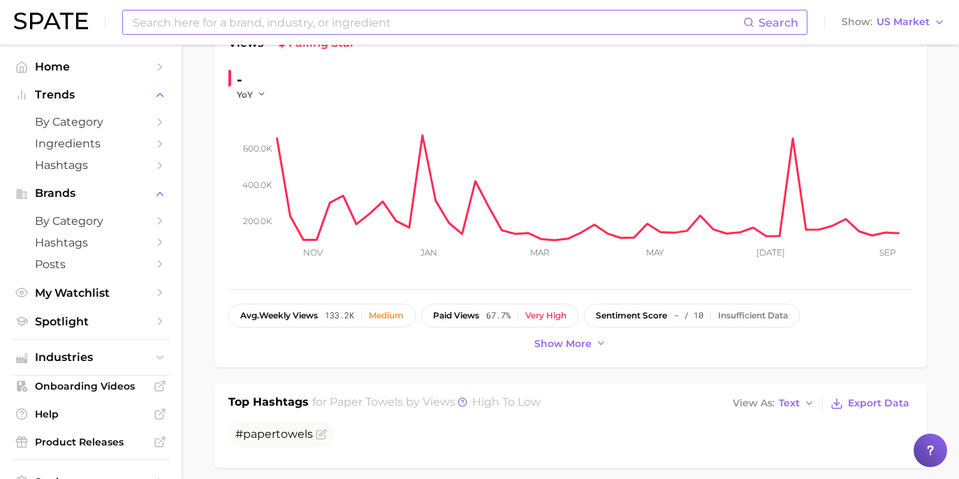
click at [509, 24] on input at bounding box center [437, 22] width 612 height 24
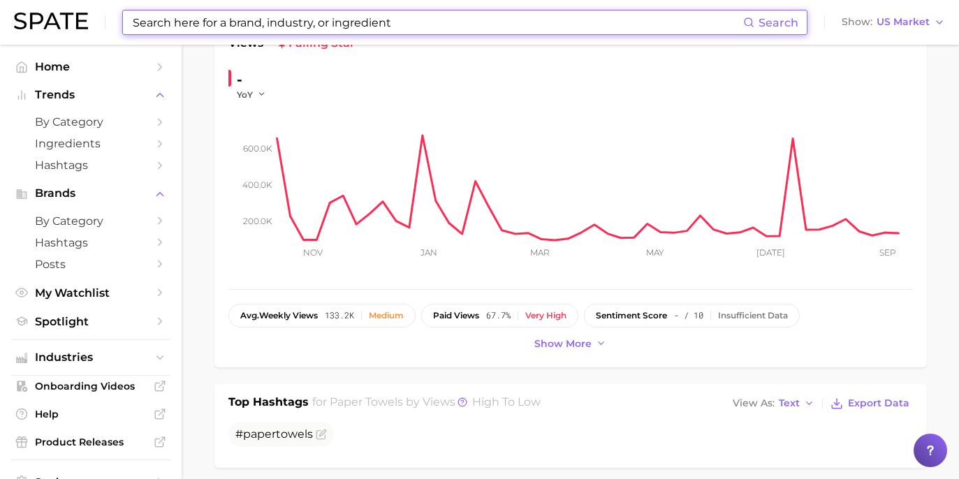
click at [509, 24] on input at bounding box center [437, 22] width 612 height 24
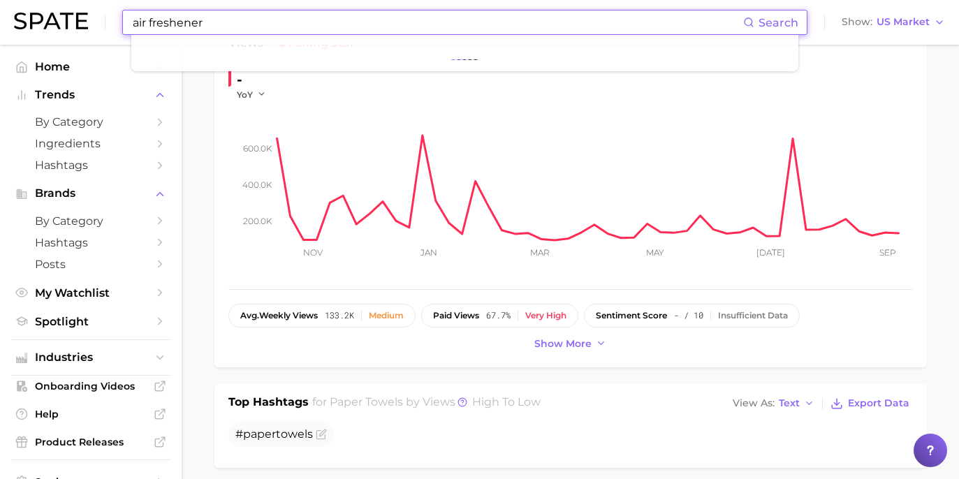
type input "air freshener"
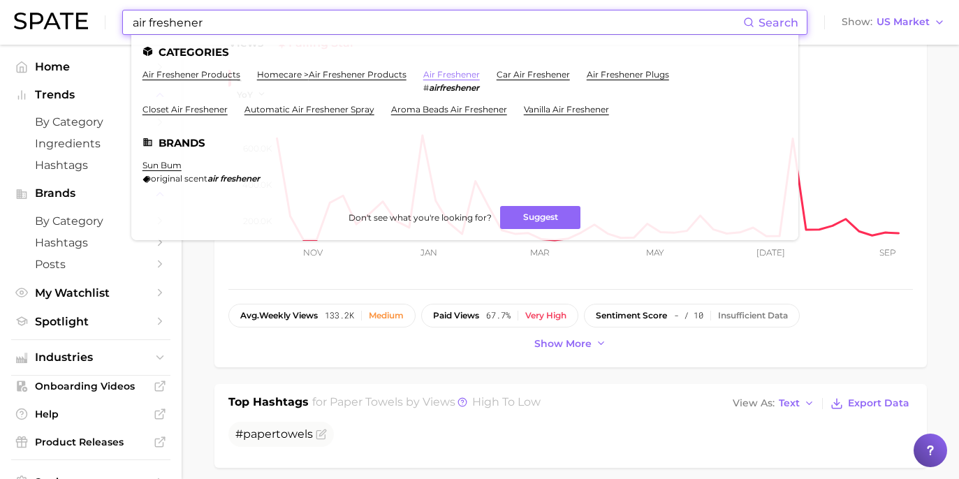
click at [432, 75] on link "air freshener" at bounding box center [451, 74] width 57 height 10
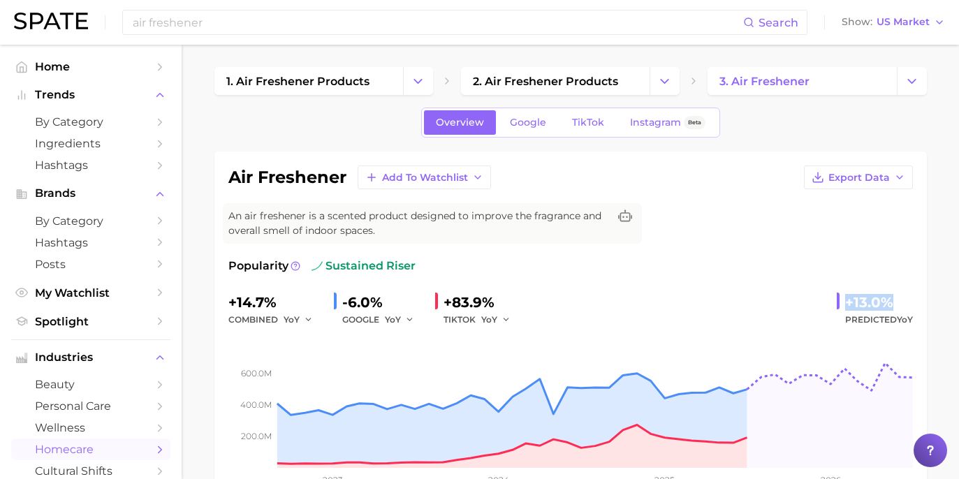
drag, startPoint x: 861, startPoint y: 306, endPoint x: 898, endPoint y: 310, distance: 38.0
click at [898, 310] on div "+13.0% Predicted YoY" at bounding box center [875, 309] width 76 height 37
copy div "+13.0%"
click at [520, 122] on span "Google" at bounding box center [528, 123] width 36 height 12
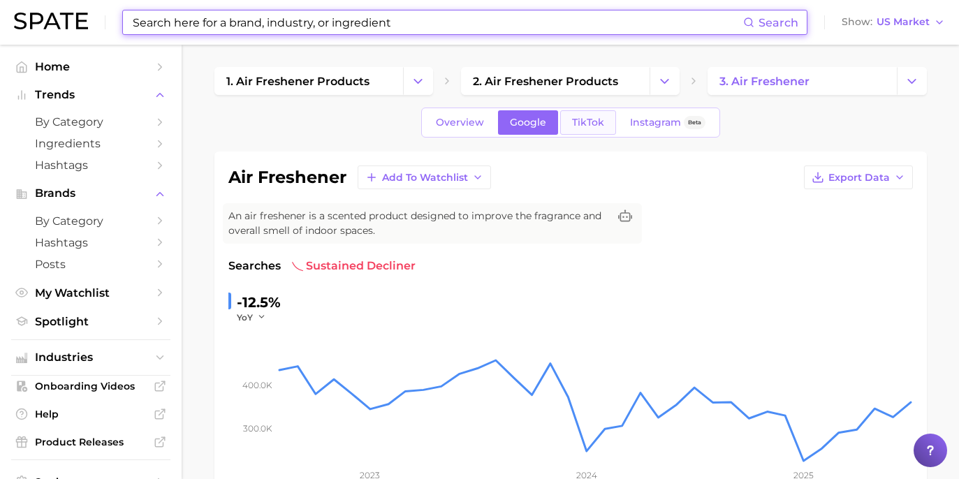
click at [582, 114] on link "TikTok" at bounding box center [588, 122] width 56 height 24
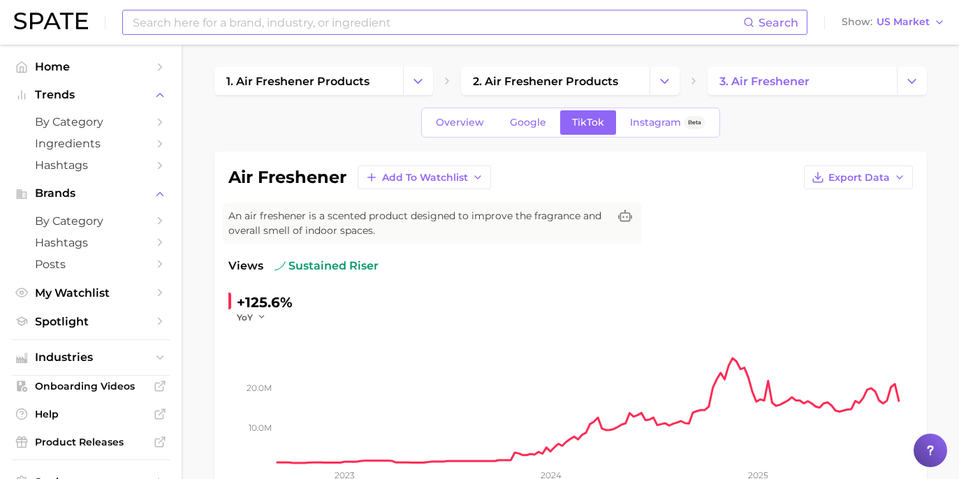
click at [374, 21] on input at bounding box center [437, 22] width 612 height 24
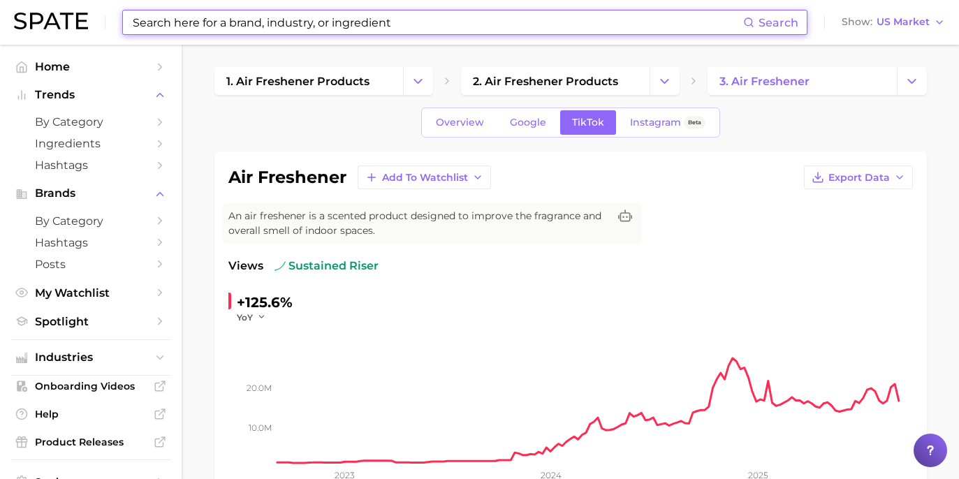
click at [374, 21] on input at bounding box center [437, 22] width 612 height 24
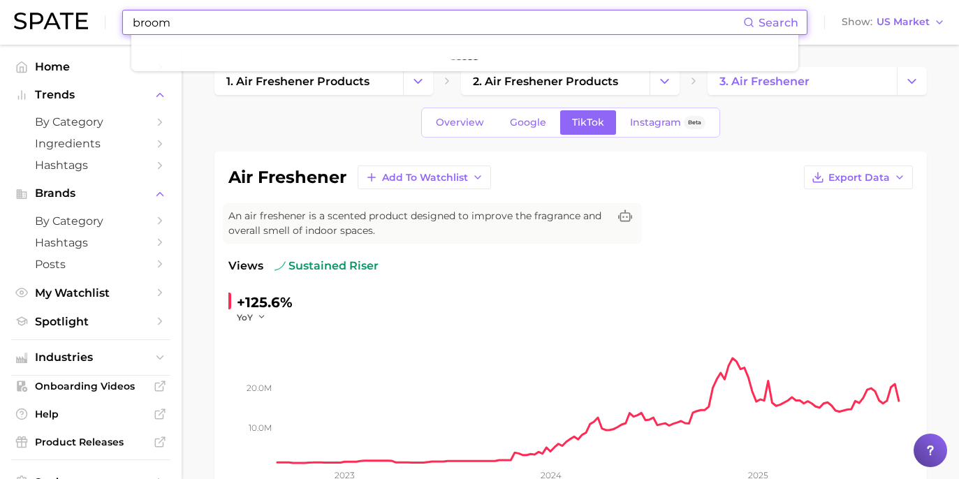
type input "broom"
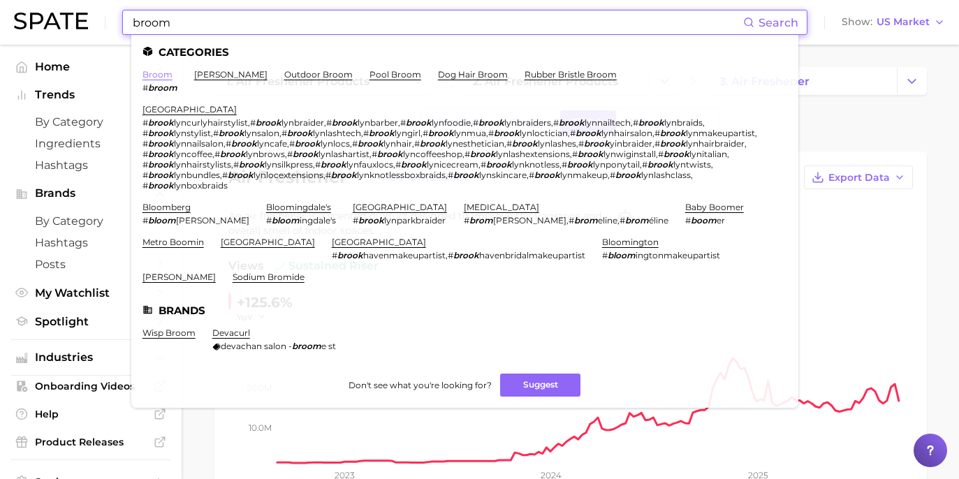
click at [150, 75] on link "broom" at bounding box center [158, 74] width 30 height 10
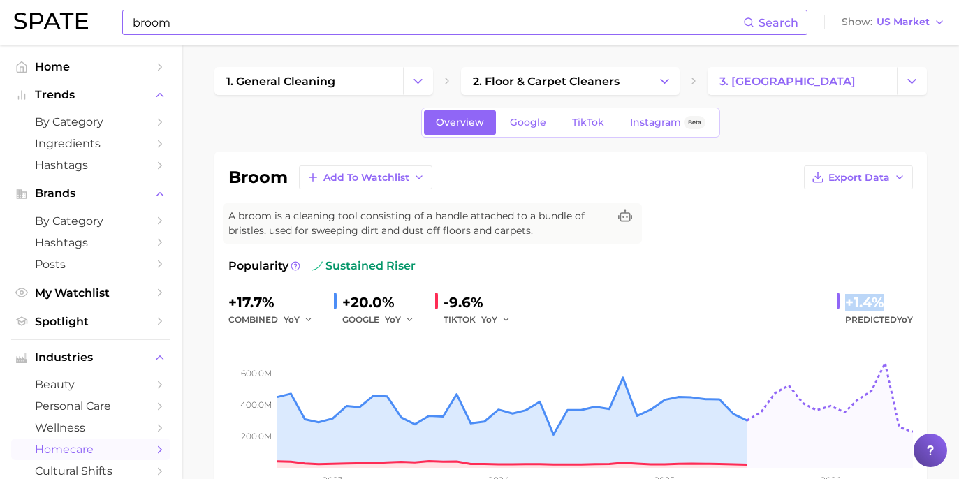
drag, startPoint x: 836, startPoint y: 303, endPoint x: 935, endPoint y: 307, distance: 100.0
copy div "+1.4%"
click at [524, 124] on span "Google" at bounding box center [528, 123] width 36 height 12
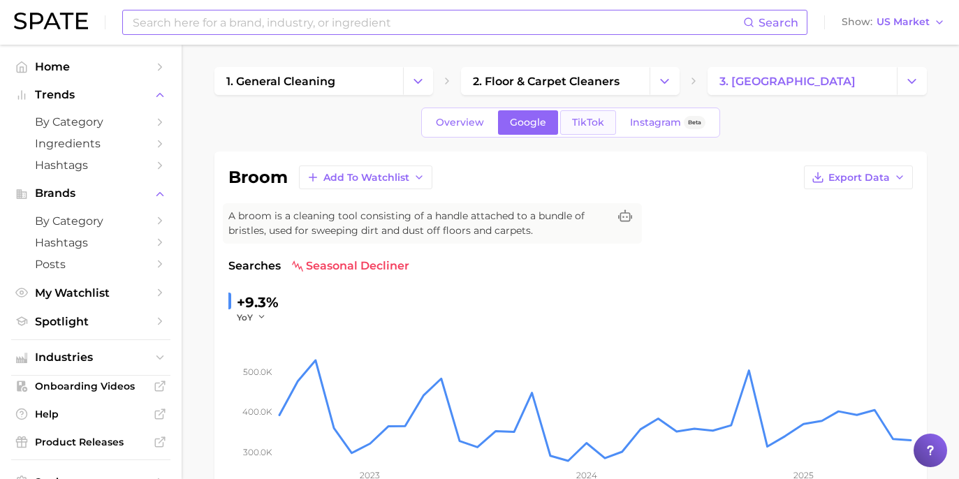
click at [589, 127] on span "TikTok" at bounding box center [588, 123] width 32 height 12
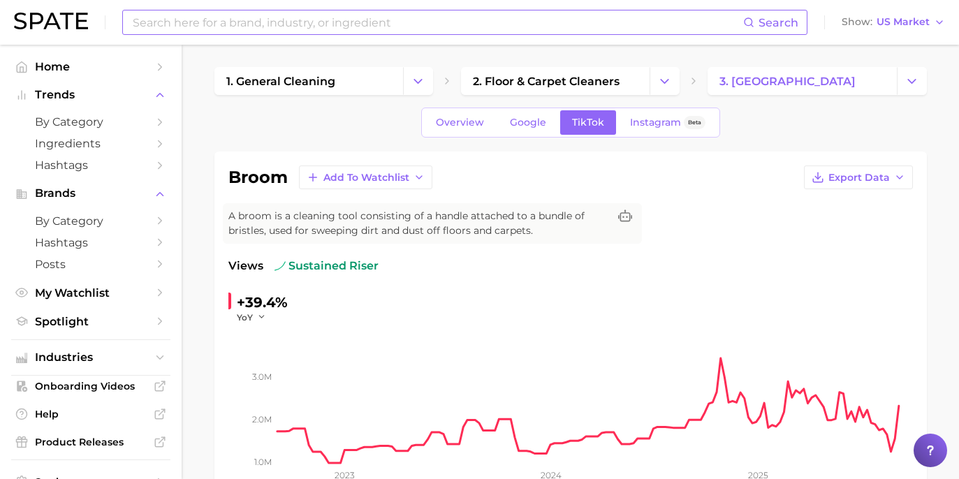
click at [347, 29] on input at bounding box center [437, 22] width 612 height 24
type input "steam cleaner"
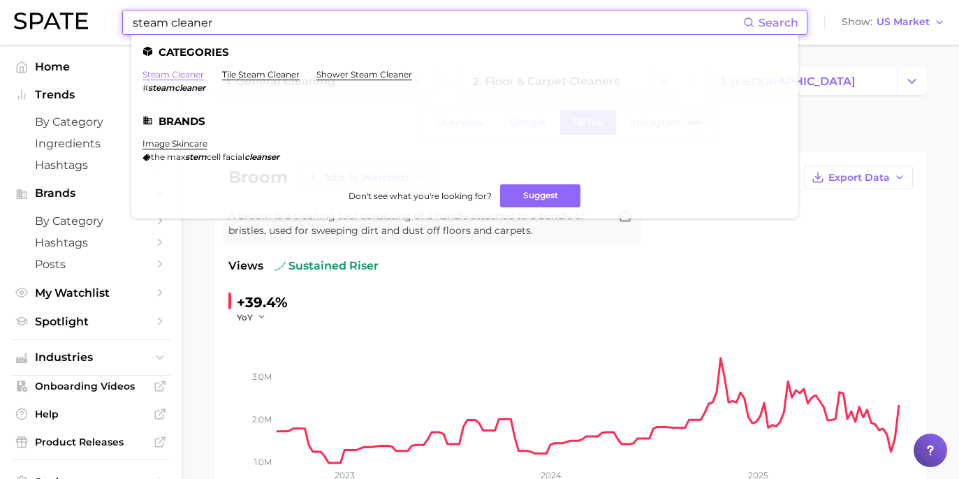
click at [174, 73] on link "steam cleaner" at bounding box center [173, 74] width 61 height 10
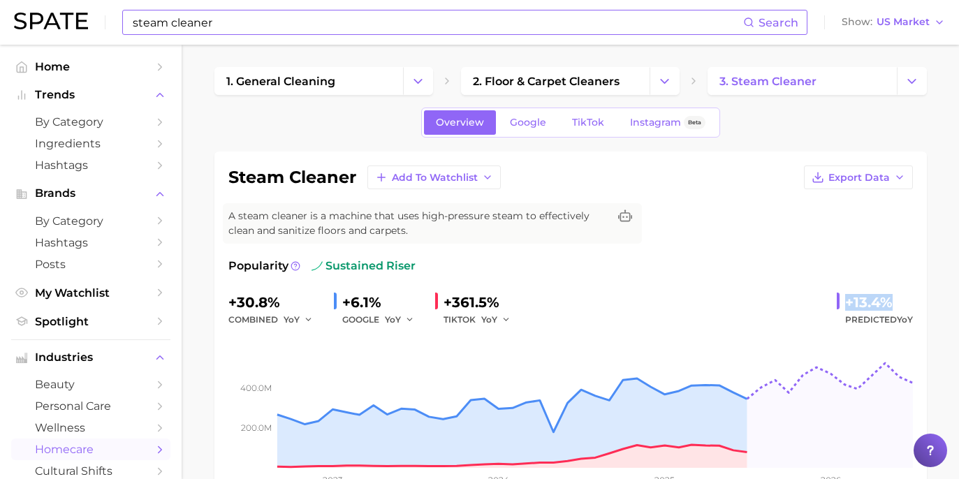
drag, startPoint x: 842, startPoint y: 300, endPoint x: 920, endPoint y: 309, distance: 78.8
click at [920, 309] on div "steam cleaner Add to Watchlist Export Data A steam cleaner is a machine that us…" at bounding box center [570, 334] width 713 height 365
click at [539, 126] on span "Google" at bounding box center [528, 123] width 36 height 12
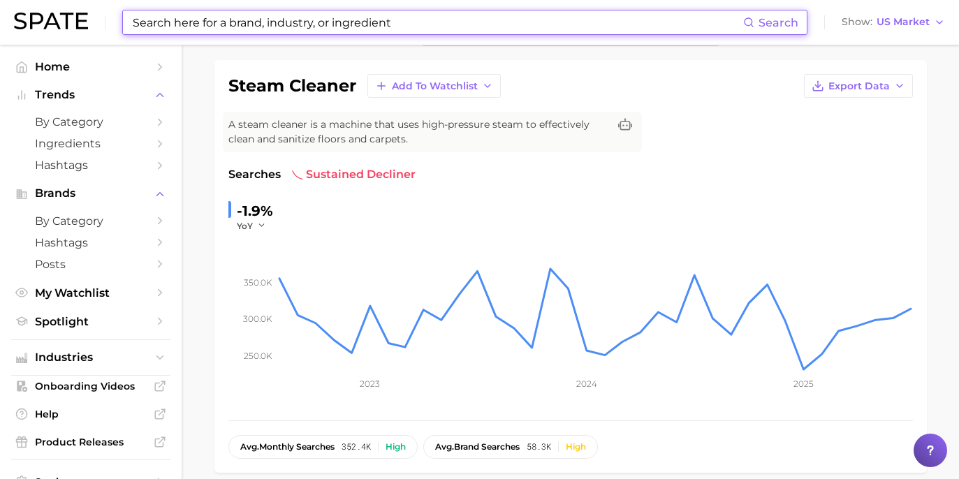
scroll to position [40, 0]
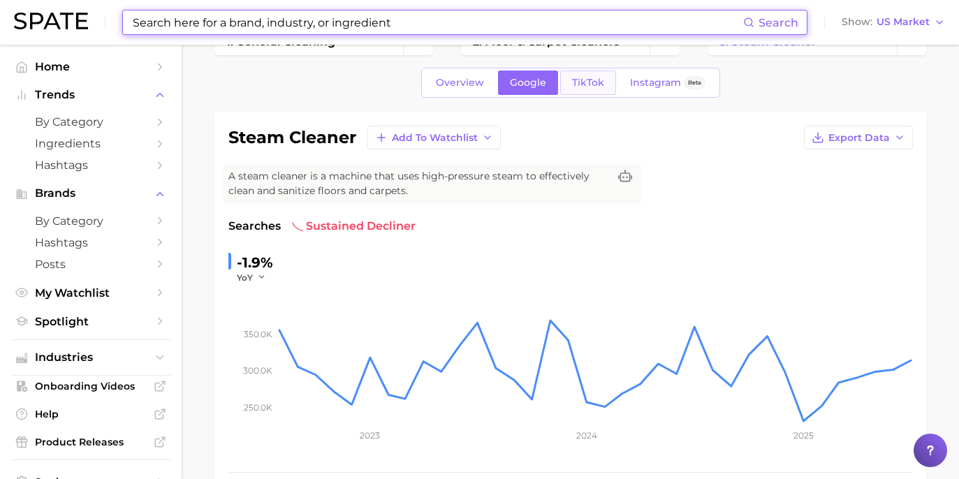
click at [577, 83] on span "TikTok" at bounding box center [588, 83] width 32 height 12
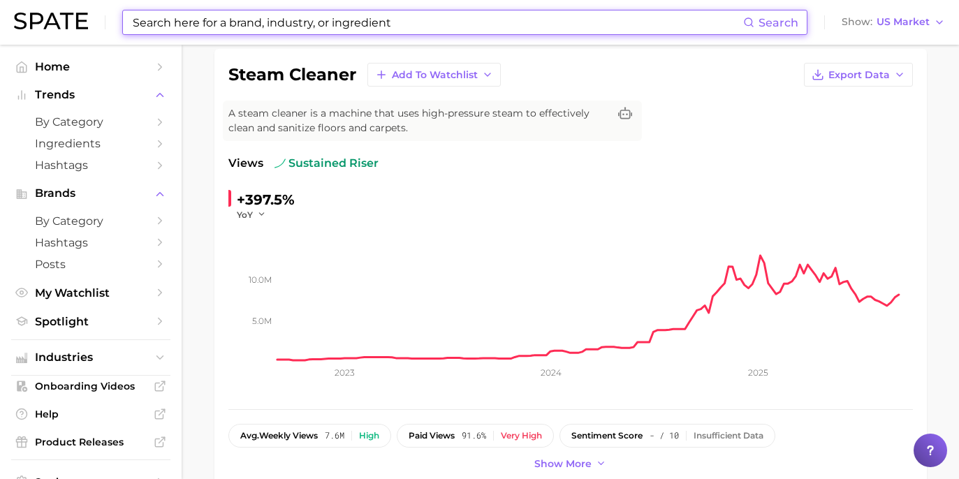
click at [513, 20] on input at bounding box center [437, 22] width 612 height 24
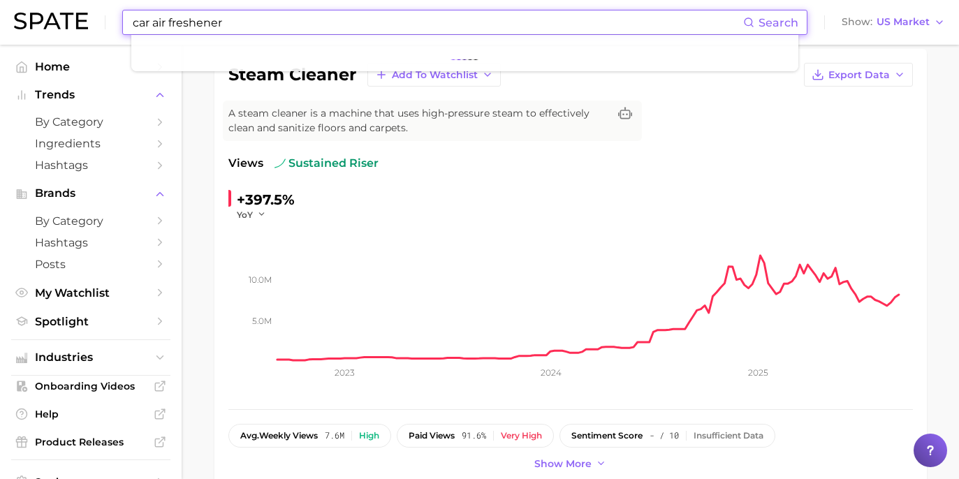
type input "car air freshener"
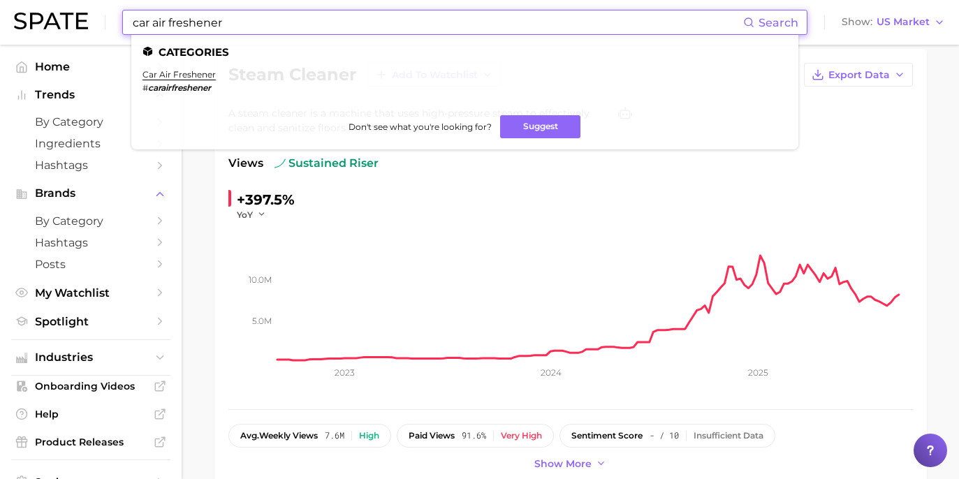
click at [176, 67] on ul "Categories car air freshener # carairfreshener Don't see what you're looking fo…" at bounding box center [464, 92] width 667 height 115
click at [182, 74] on link "car air freshener" at bounding box center [179, 74] width 73 height 10
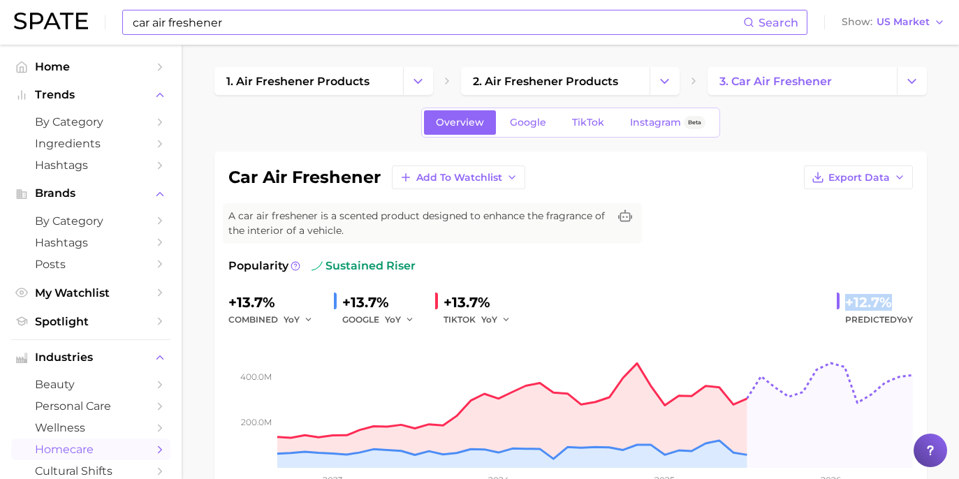
drag, startPoint x: 843, startPoint y: 300, endPoint x: 942, endPoint y: 306, distance: 99.4
click at [544, 129] on link "Google" at bounding box center [528, 122] width 60 height 24
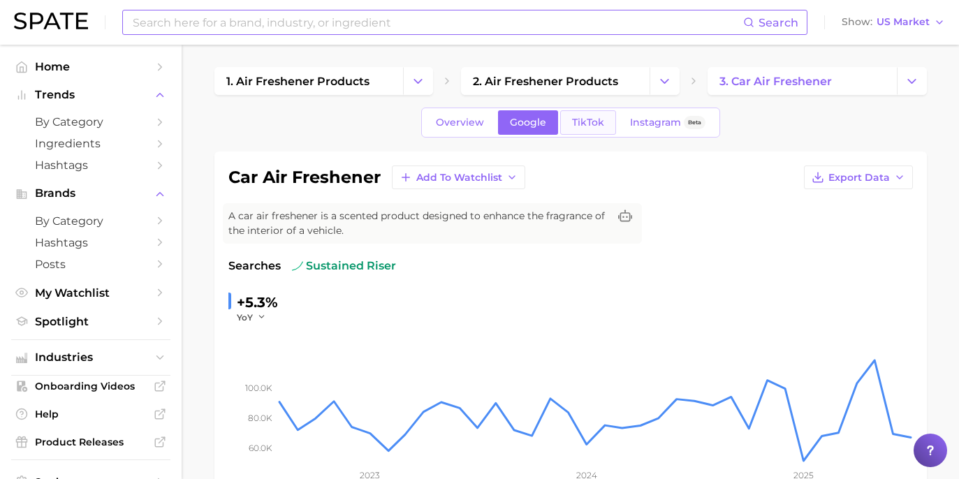
click at [585, 118] on span "TikTok" at bounding box center [588, 123] width 32 height 12
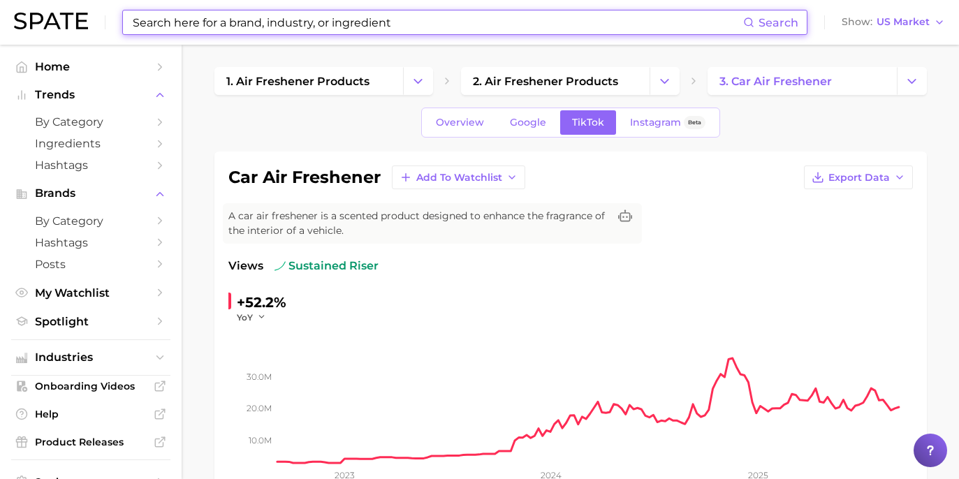
click at [405, 29] on input at bounding box center [437, 22] width 612 height 24
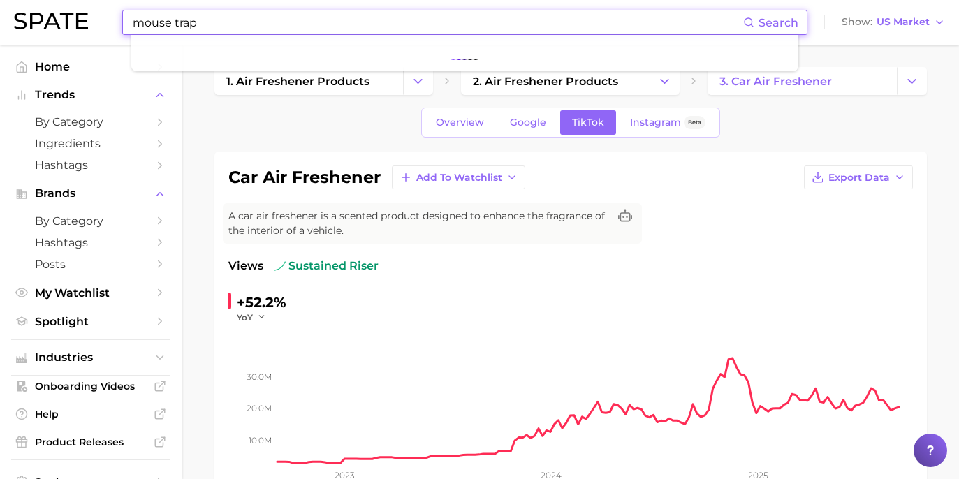
type input "mouse trap"
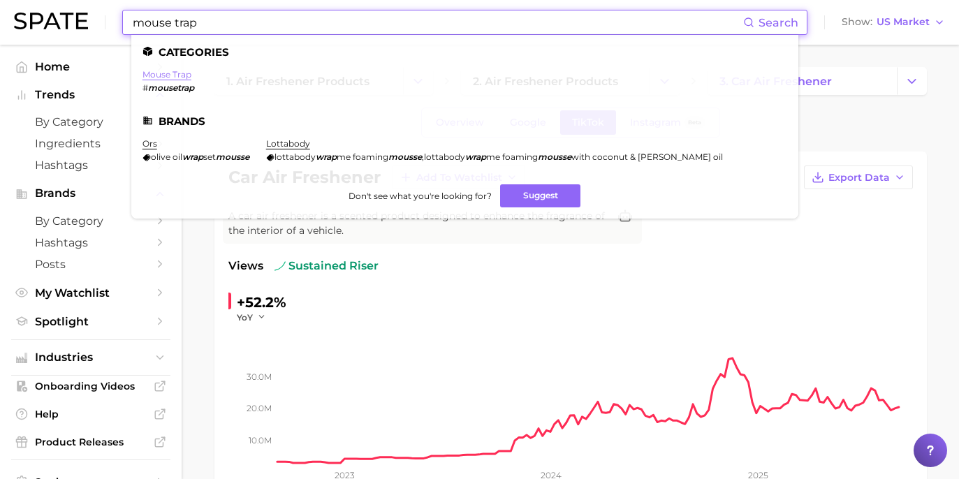
click at [153, 79] on li "mouse trap # mousetrap" at bounding box center [169, 81] width 52 height 24
click at [155, 76] on link "mouse trap" at bounding box center [167, 74] width 49 height 10
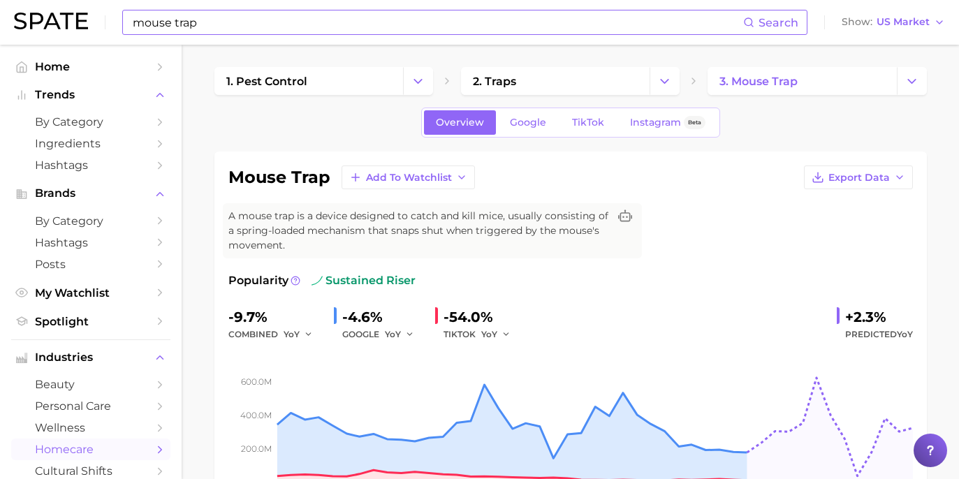
click at [878, 306] on div "+2.3%" at bounding box center [879, 317] width 68 height 22
drag, startPoint x: 843, startPoint y: 303, endPoint x: 910, endPoint y: 303, distance: 67.1
click at [910, 306] on div "+2.3% Predicted YoY" at bounding box center [875, 324] width 76 height 37
click at [515, 121] on span "Google" at bounding box center [528, 123] width 36 height 12
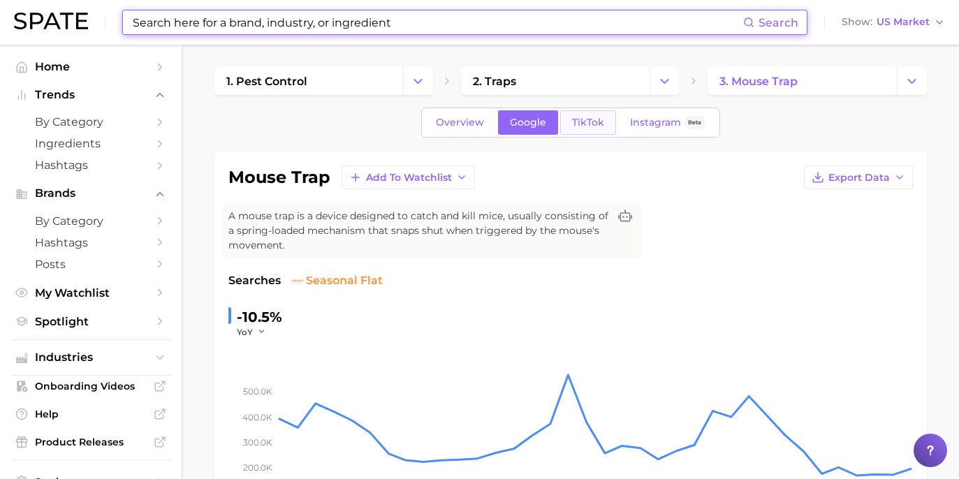
click at [575, 126] on span "TikTok" at bounding box center [588, 123] width 32 height 12
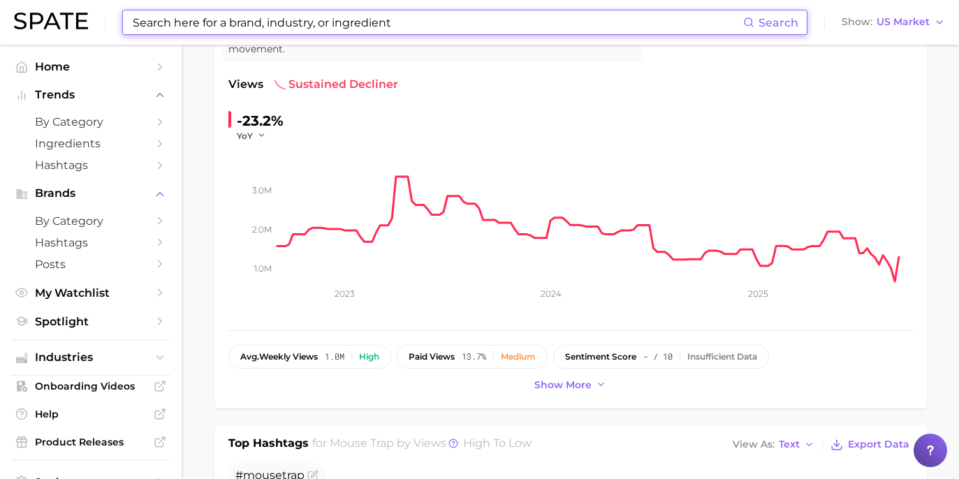
scroll to position [173, 0]
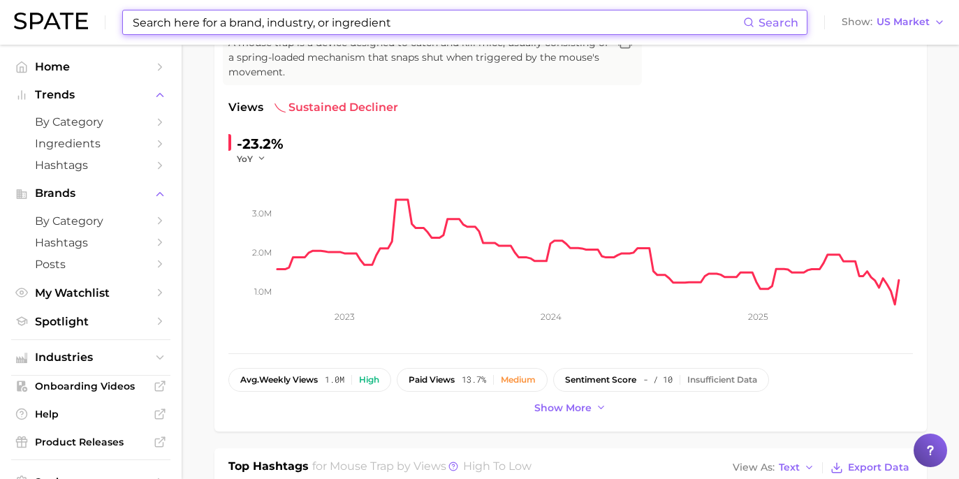
click at [390, 24] on input at bounding box center [437, 22] width 612 height 24
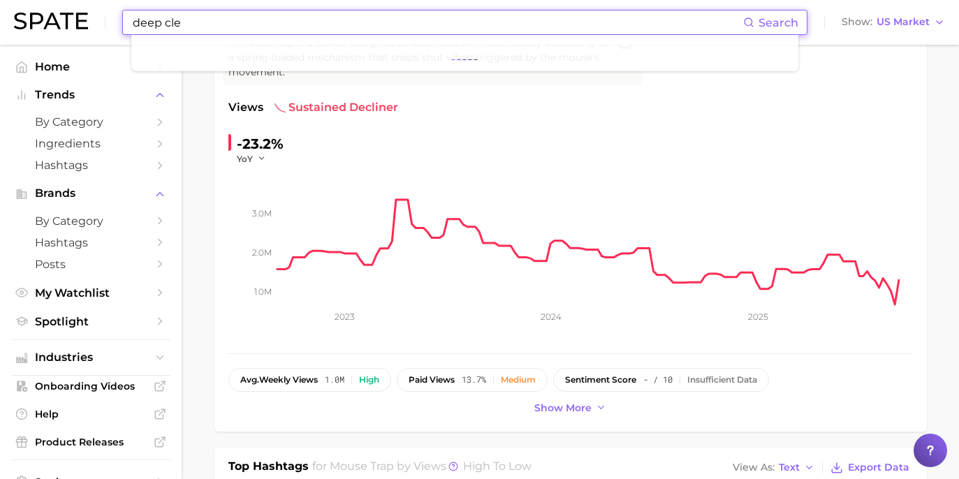
scroll to position [0, 0]
type input "deep cleaning"
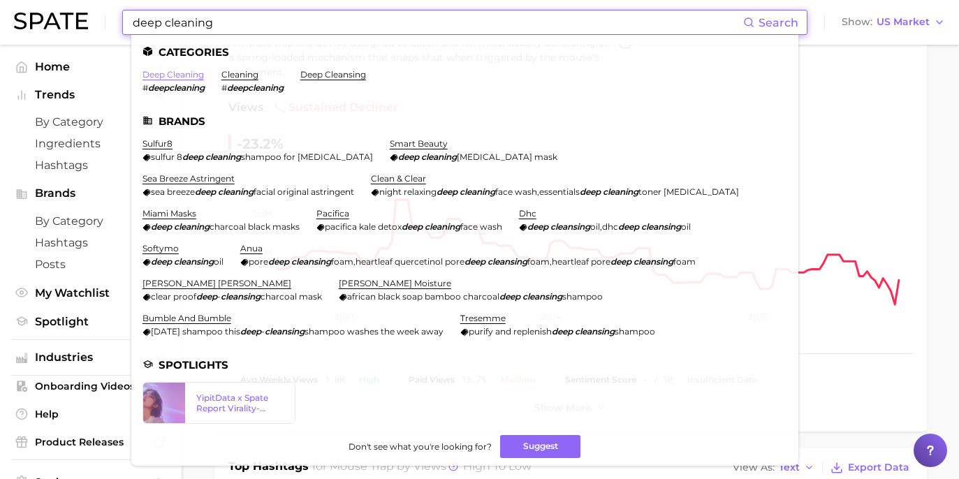
click at [156, 71] on link "deep cleaning" at bounding box center [173, 74] width 61 height 10
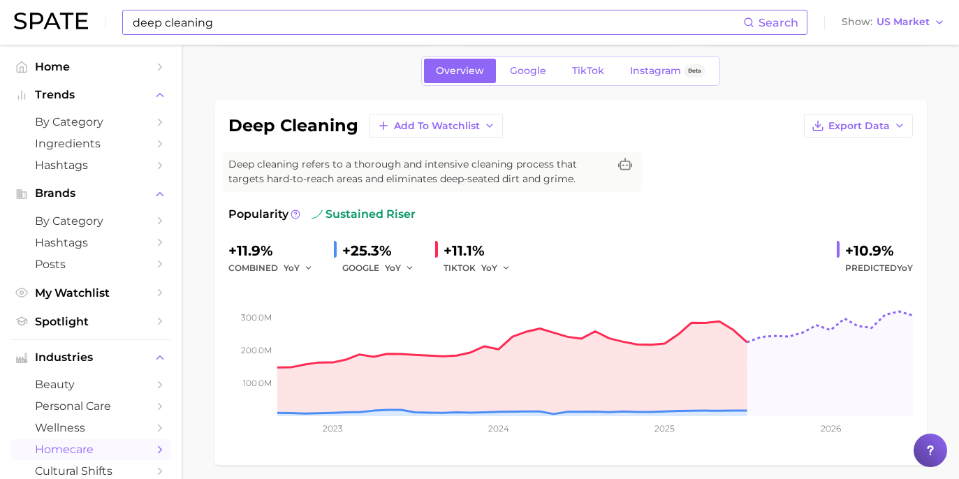
scroll to position [49, 0]
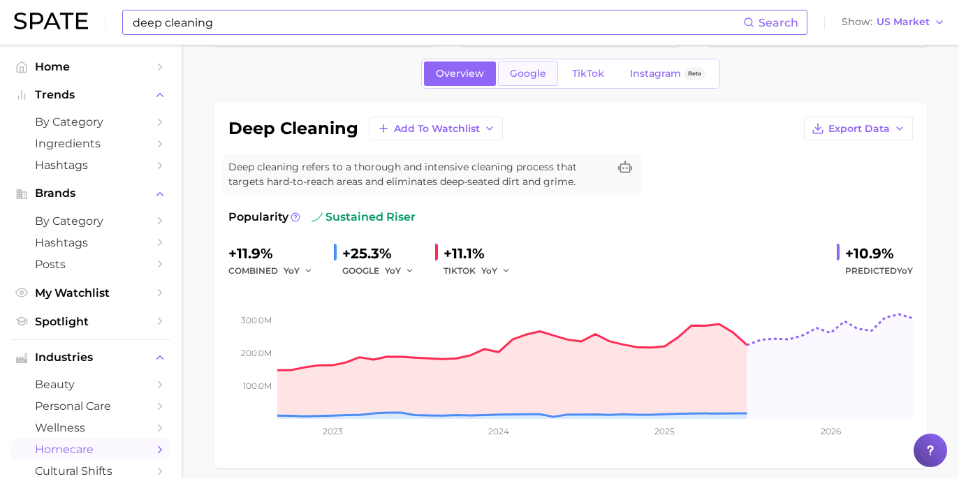
click at [543, 74] on span "Google" at bounding box center [528, 74] width 36 height 12
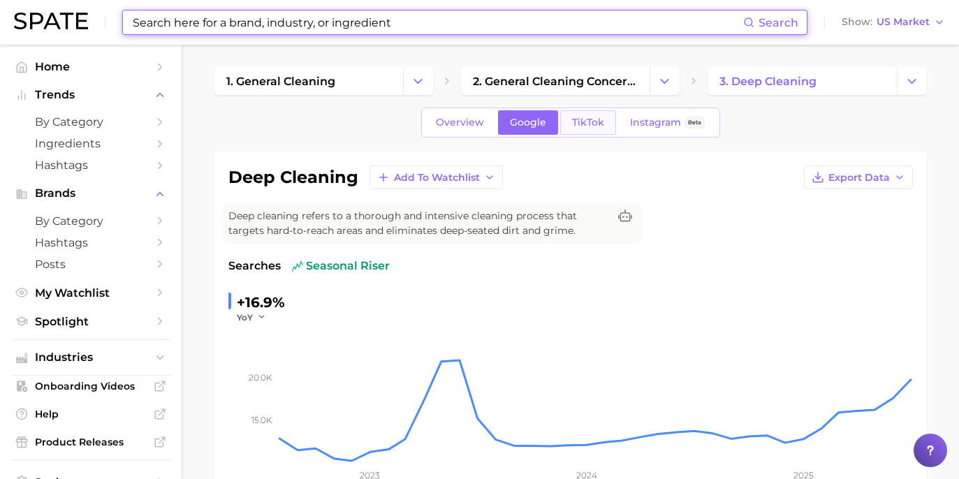
click at [593, 122] on span "TikTok" at bounding box center [588, 123] width 32 height 12
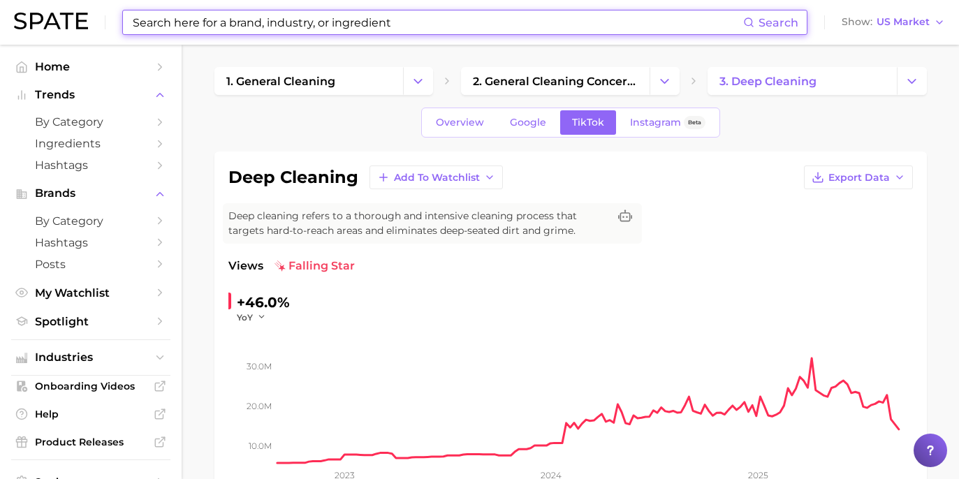
click at [594, 16] on input at bounding box center [437, 22] width 612 height 24
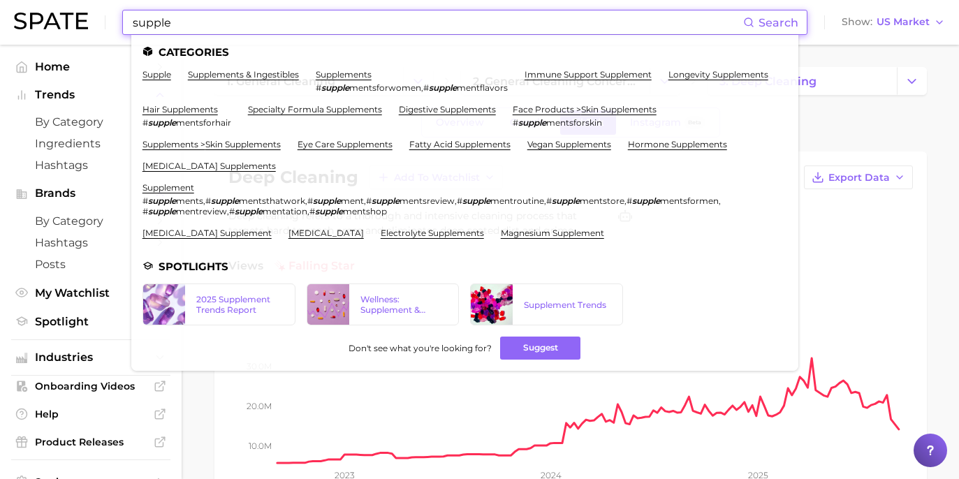
type input "supple"
click at [873, 136] on div "Overview Google TikTok Instagram Beta" at bounding box center [570, 123] width 713 height 30
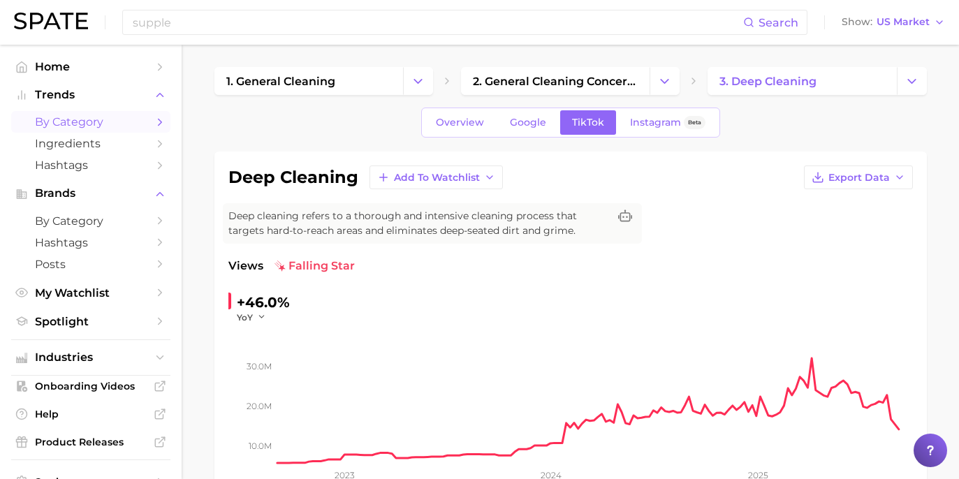
click at [126, 119] on span "by Category" at bounding box center [91, 121] width 112 height 13
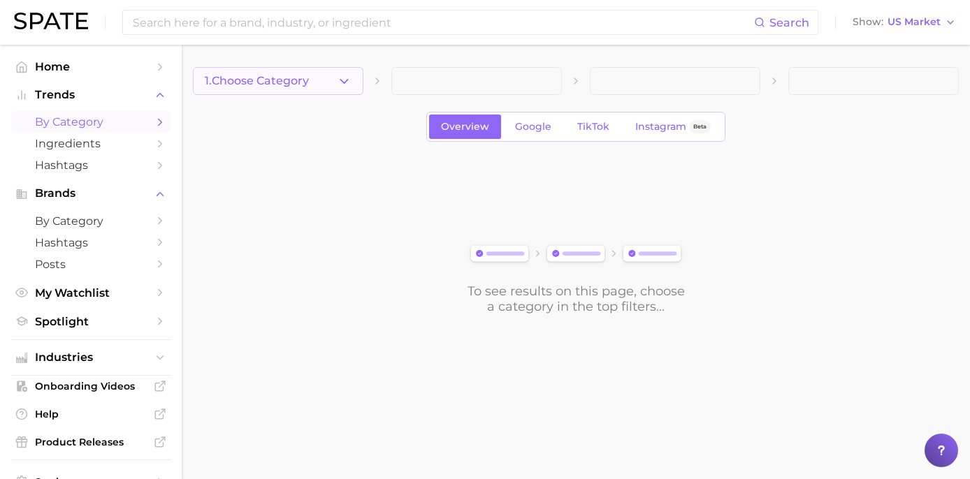
click at [349, 78] on icon "button" at bounding box center [344, 81] width 15 height 15
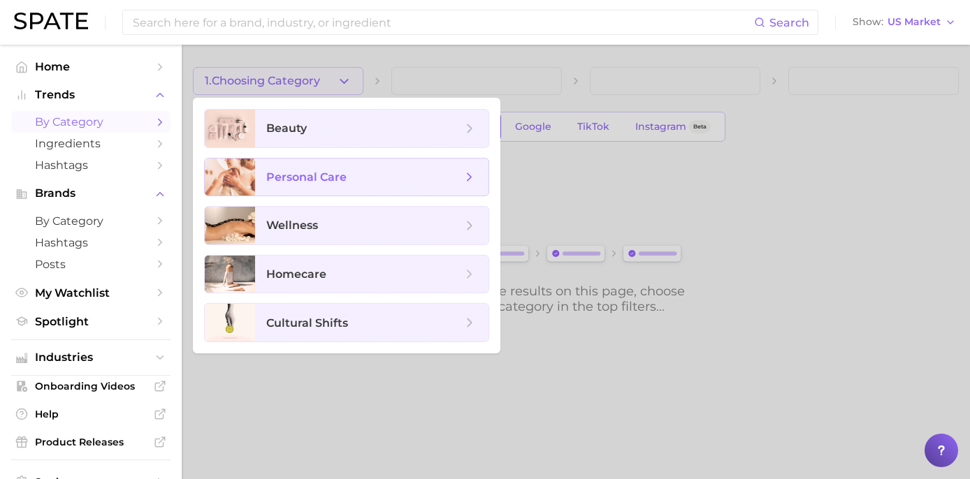
click at [457, 182] on span "personal care" at bounding box center [364, 177] width 196 height 15
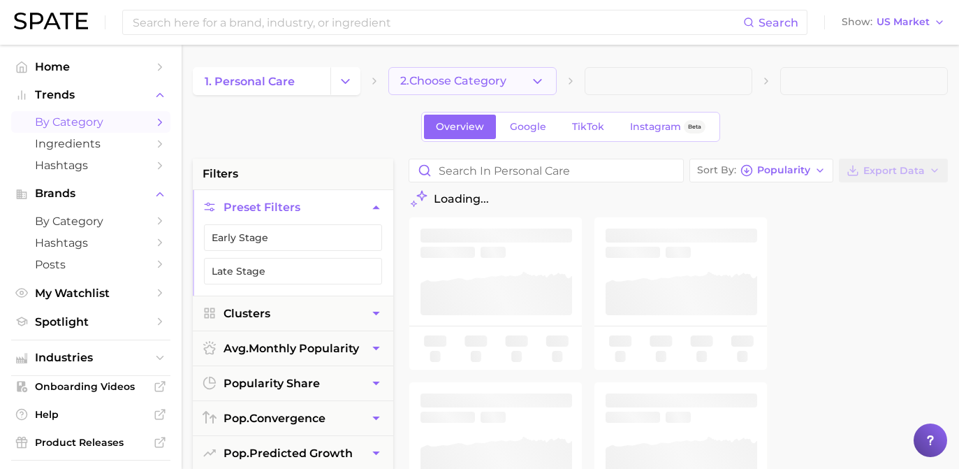
click at [442, 83] on span "2. Choose Category" at bounding box center [453, 81] width 106 height 13
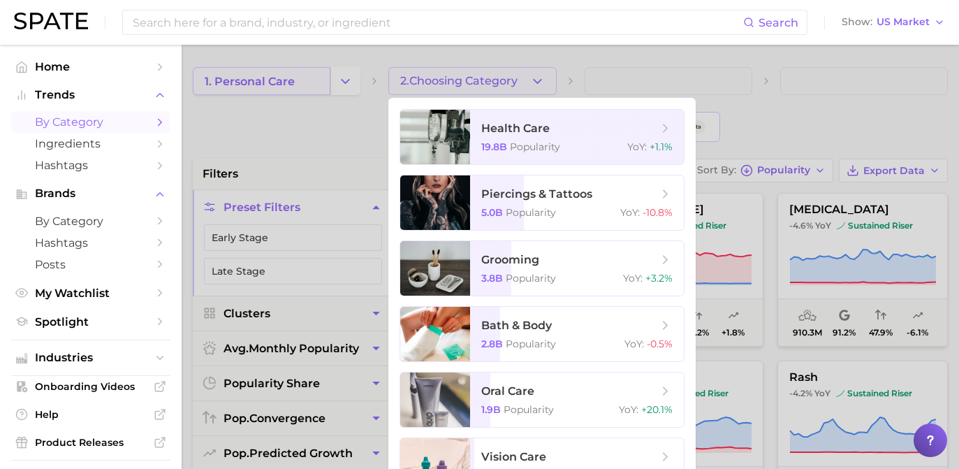
click at [303, 68] on div at bounding box center [479, 234] width 959 height 469
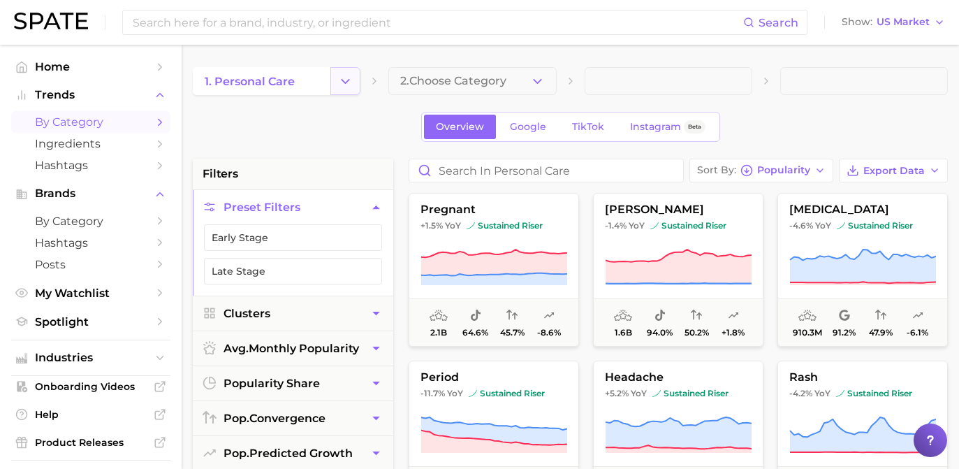
click at [351, 71] on button "Change Category" at bounding box center [345, 81] width 30 height 28
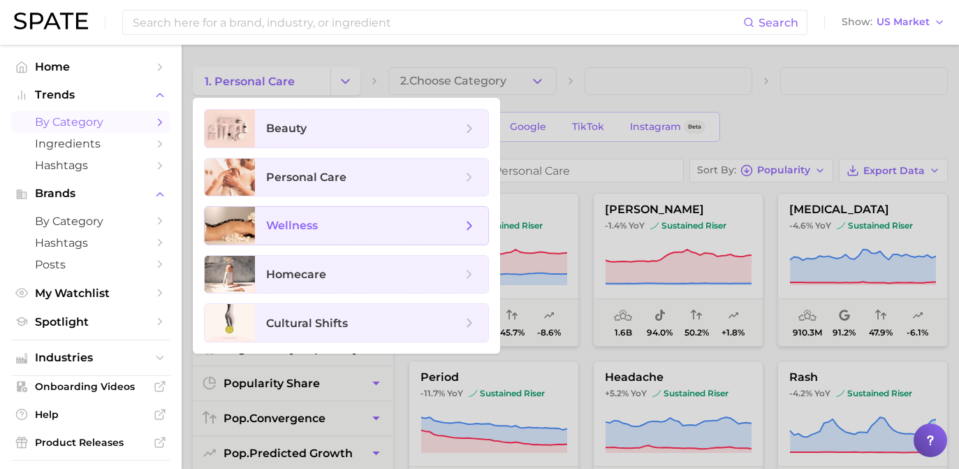
click at [397, 242] on span "wellness" at bounding box center [371, 226] width 233 height 38
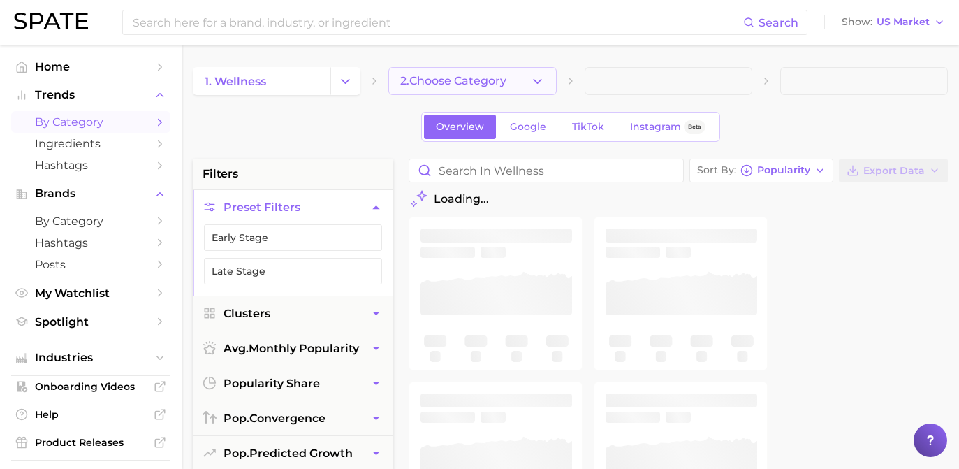
click at [535, 79] on icon "button" at bounding box center [537, 81] width 15 height 15
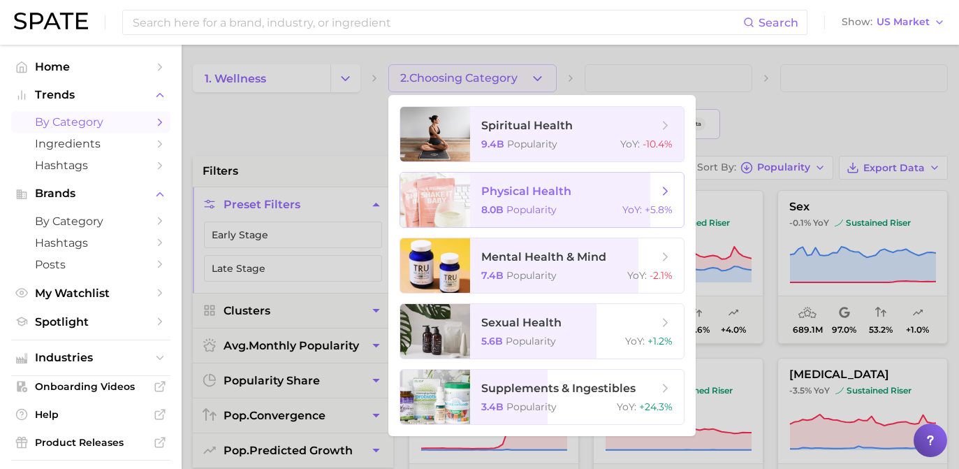
scroll to position [6, 0]
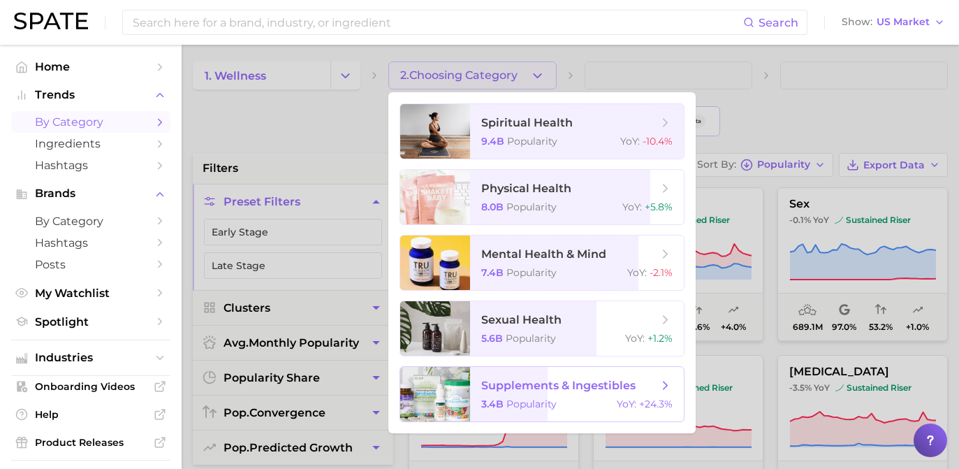
click at [624, 388] on span "supplements & ingestibles" at bounding box center [558, 385] width 154 height 13
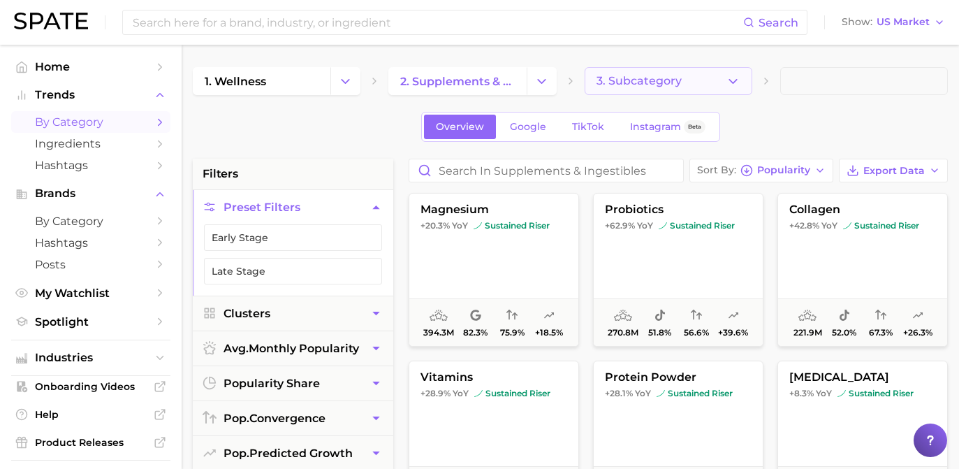
click at [733, 79] on icon "button" at bounding box center [733, 81] width 15 height 15
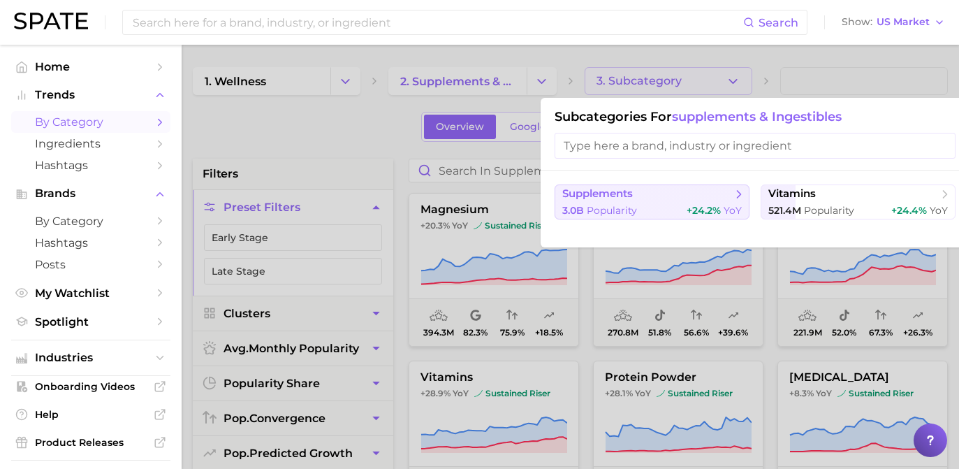
click at [729, 196] on button "supplements 3.0b Popularity +24.2% YoY" at bounding box center [652, 201] width 195 height 35
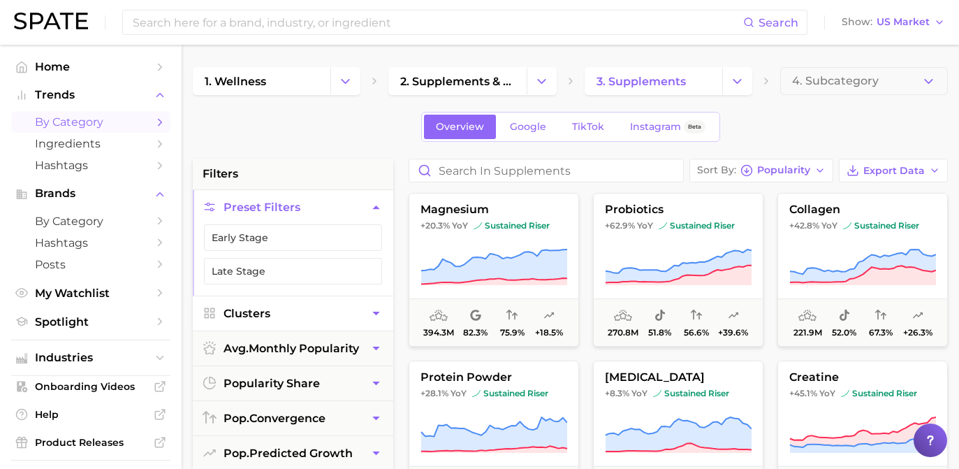
click at [380, 313] on icon "button" at bounding box center [376, 313] width 15 height 15
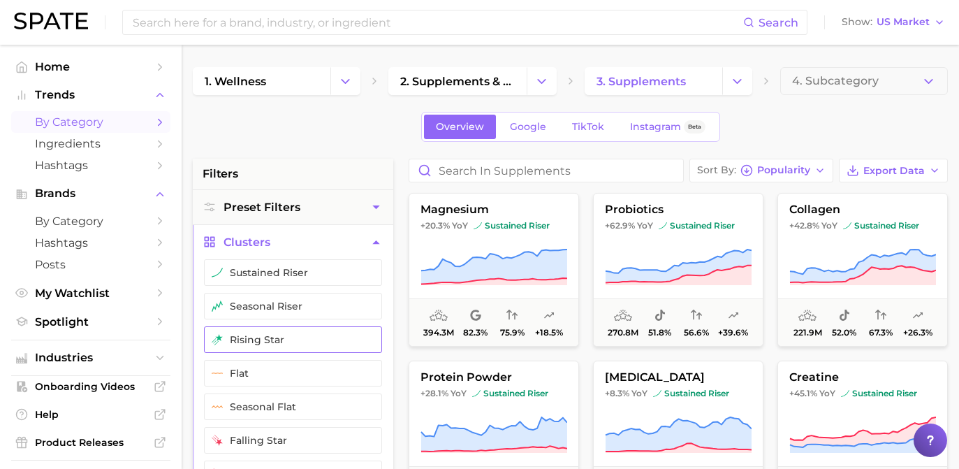
click at [378, 340] on button "rising star" at bounding box center [293, 339] width 178 height 27
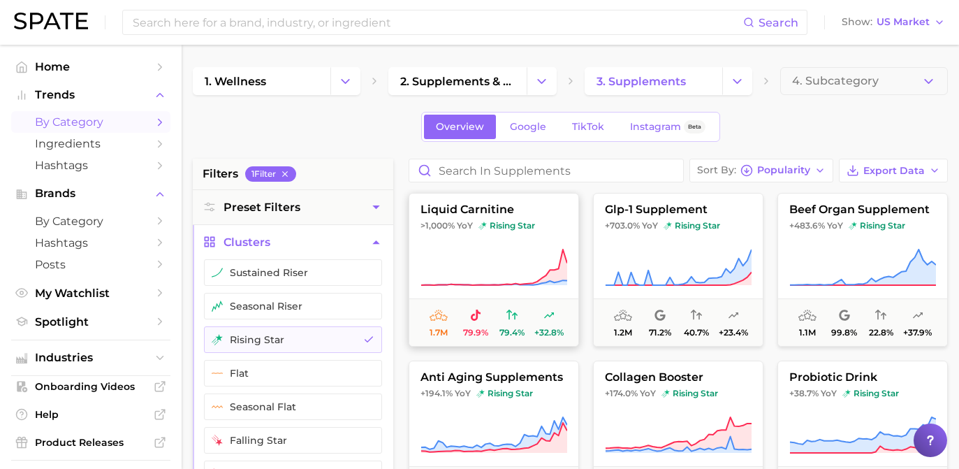
click at [475, 241] on button "liquid carnitine >1,000% YoY rising star 1.7m 79.9% 79.4% +32.8%" at bounding box center [494, 270] width 170 height 154
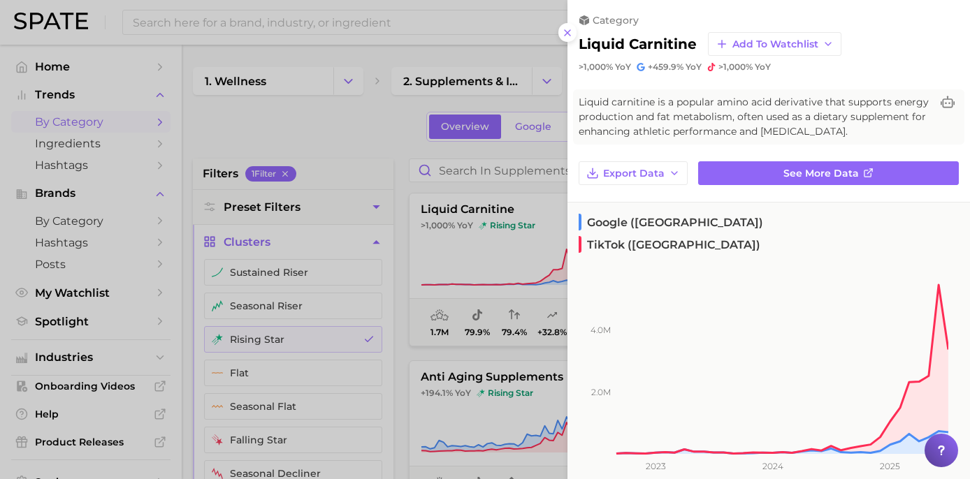
click at [384, 132] on div at bounding box center [485, 239] width 970 height 479
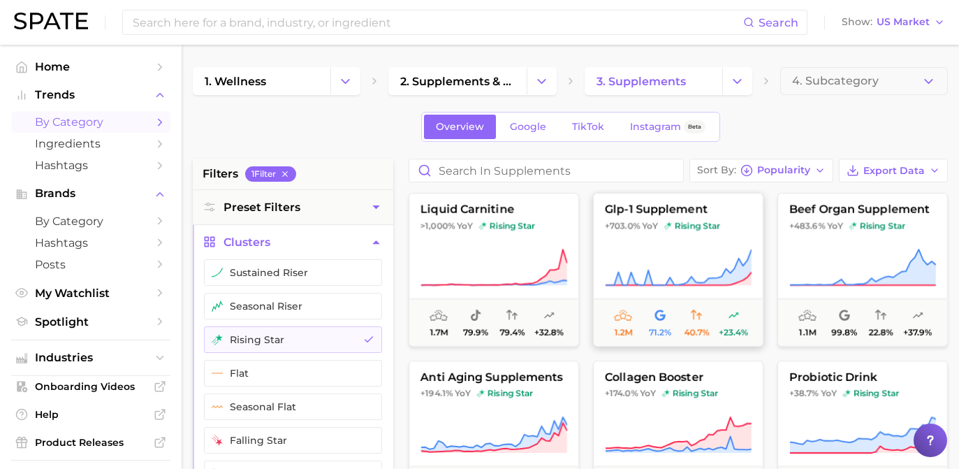
click at [686, 213] on span "glp-1 supplement" at bounding box center [678, 209] width 169 height 13
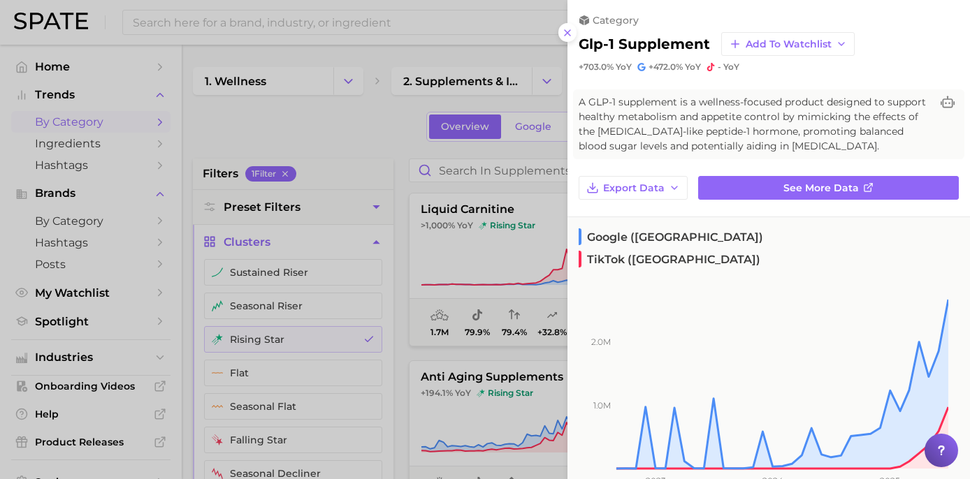
click at [414, 166] on div at bounding box center [485, 239] width 970 height 479
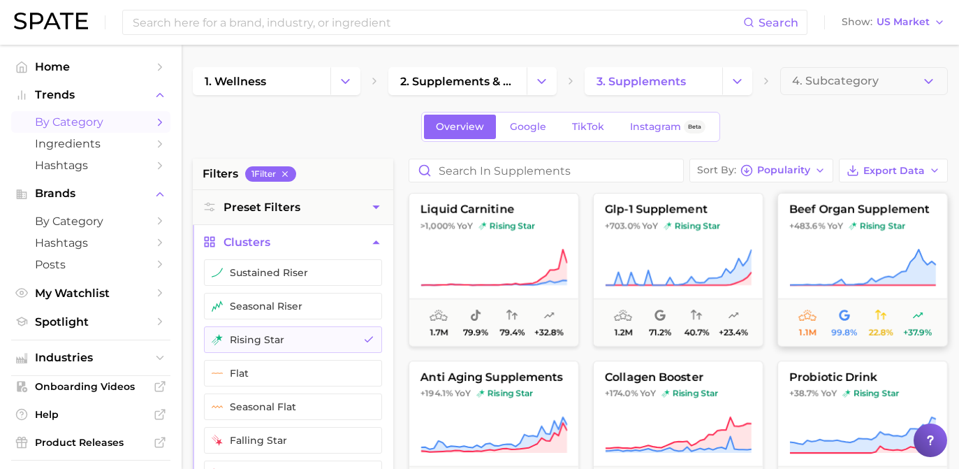
click at [908, 245] on button "beef organ supplement +483.6% YoY rising star 1.1m 99.8% 22.8% +37.9%" at bounding box center [863, 270] width 170 height 154
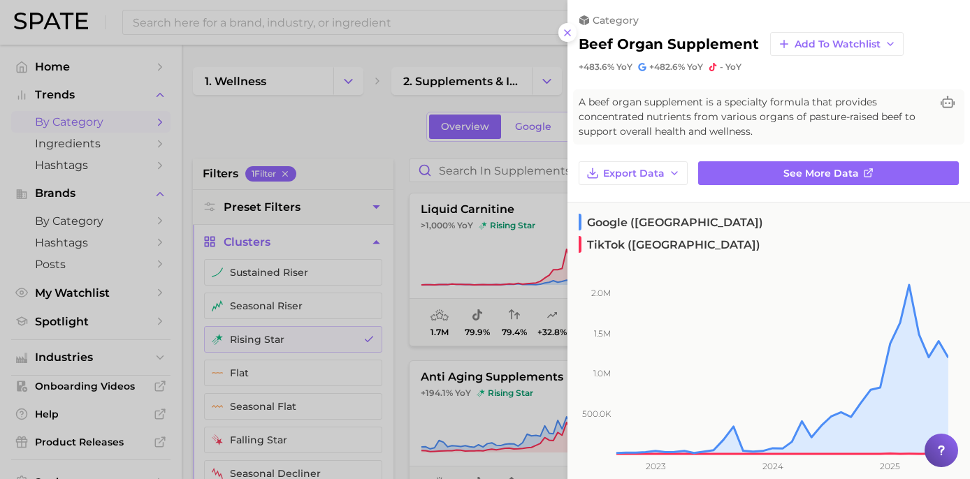
click at [349, 145] on div at bounding box center [485, 239] width 970 height 479
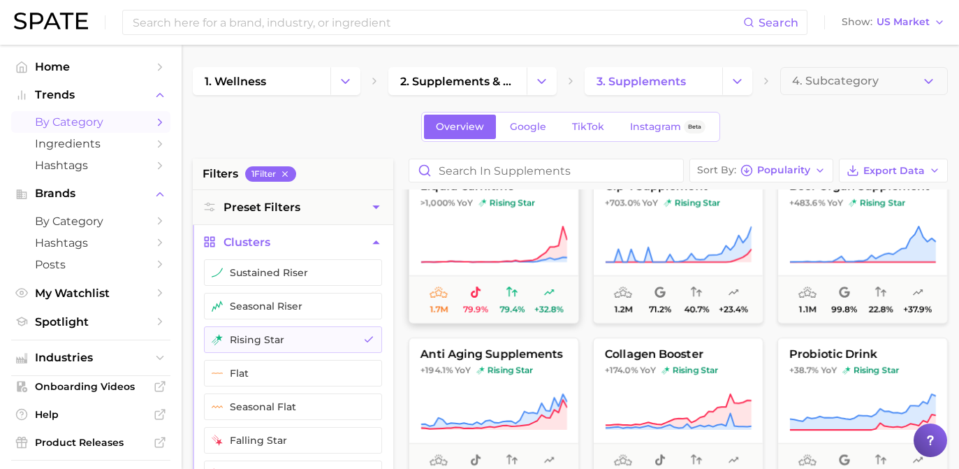
scroll to position [96, 0]
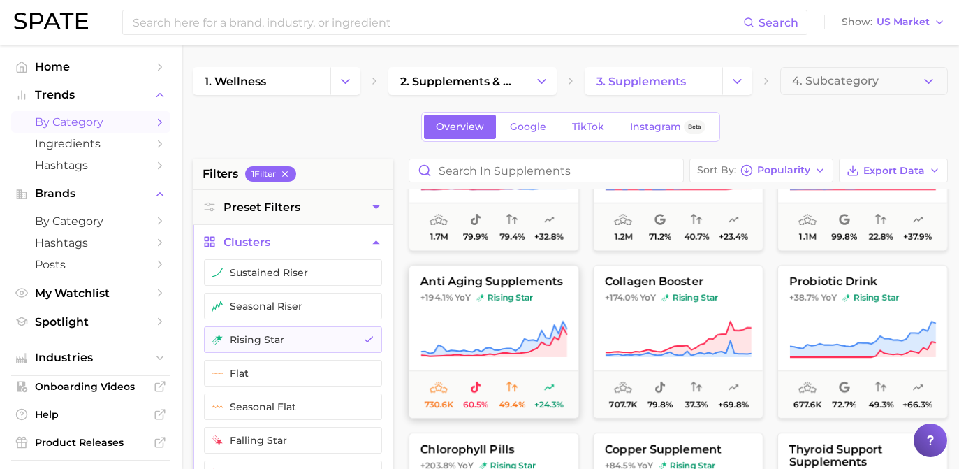
click at [527, 324] on icon at bounding box center [494, 339] width 147 height 39
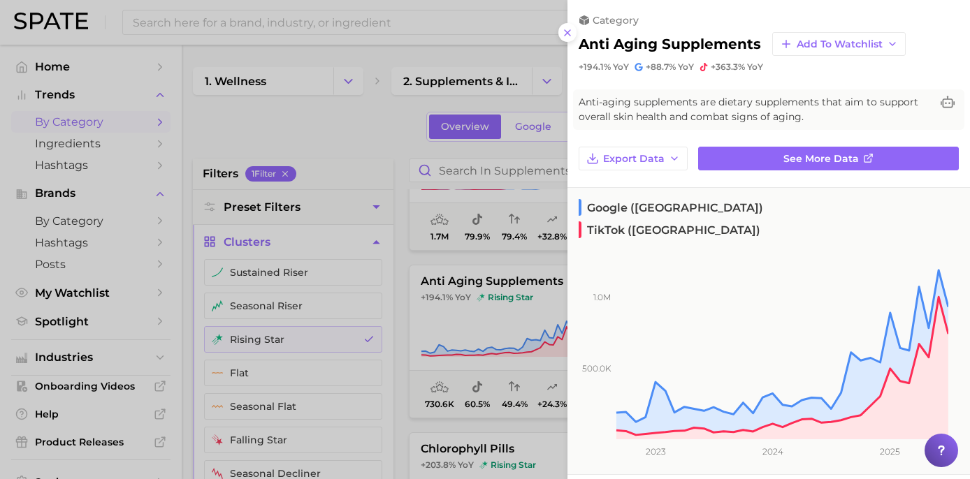
click at [346, 137] on div at bounding box center [485, 239] width 970 height 479
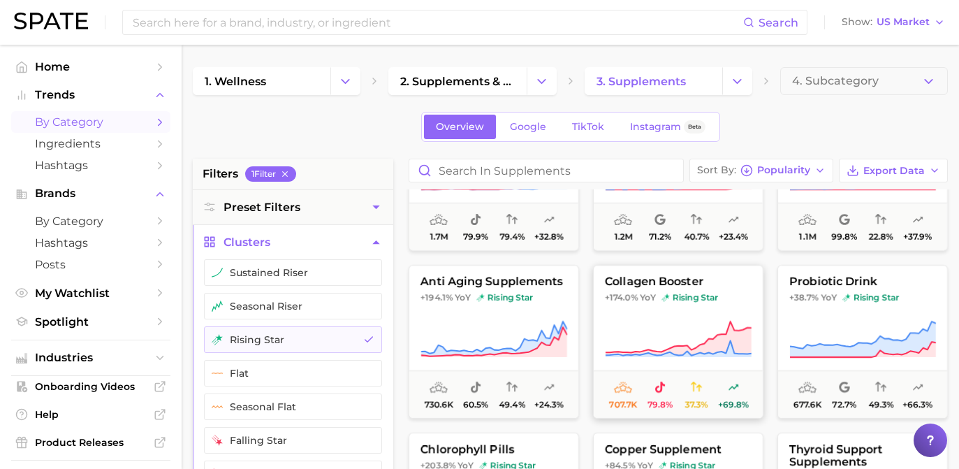
click at [679, 329] on icon at bounding box center [678, 339] width 147 height 39
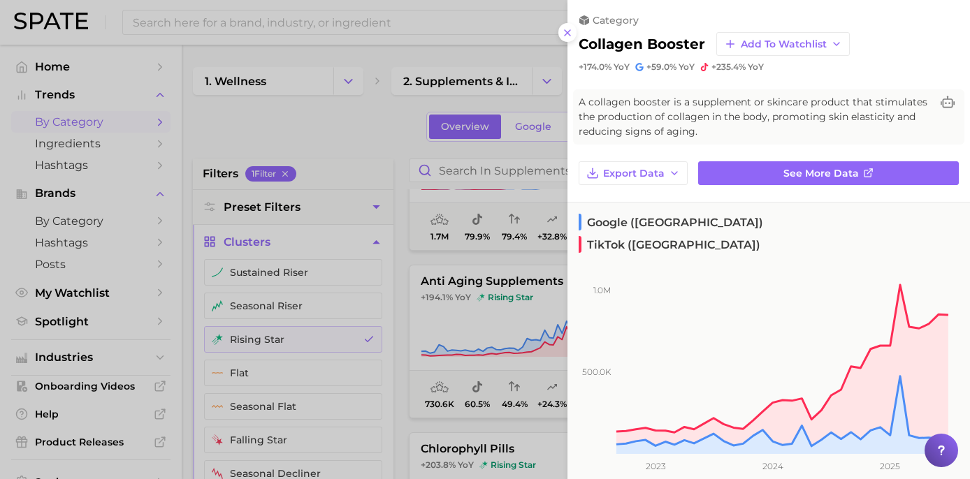
click at [381, 176] on div at bounding box center [485, 239] width 970 height 479
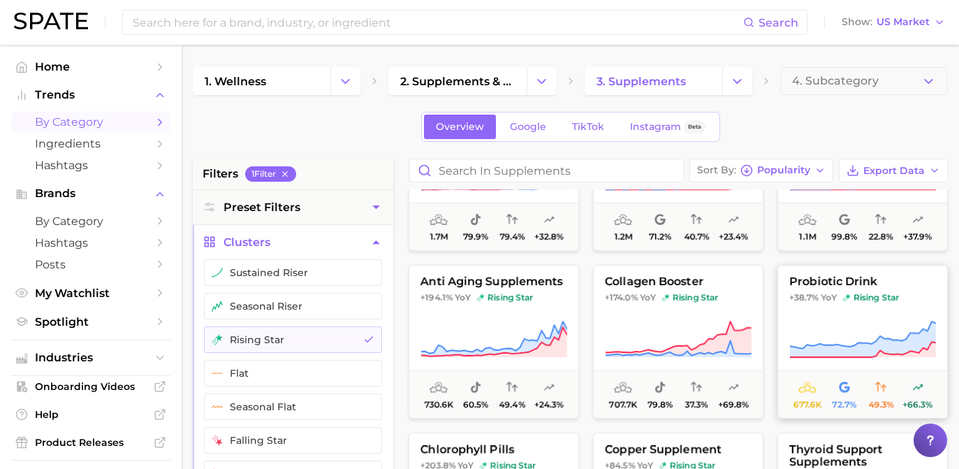
click at [842, 339] on icon at bounding box center [862, 339] width 147 height 39
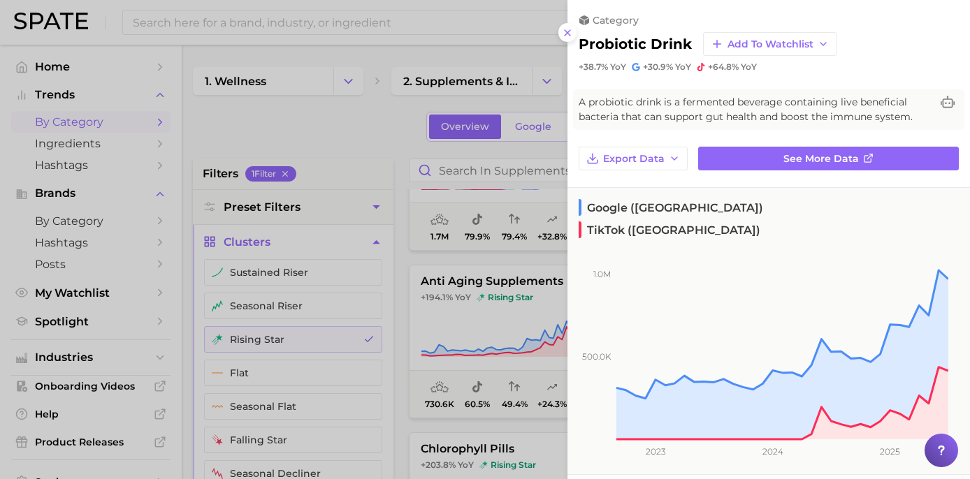
click at [364, 180] on div at bounding box center [485, 239] width 970 height 479
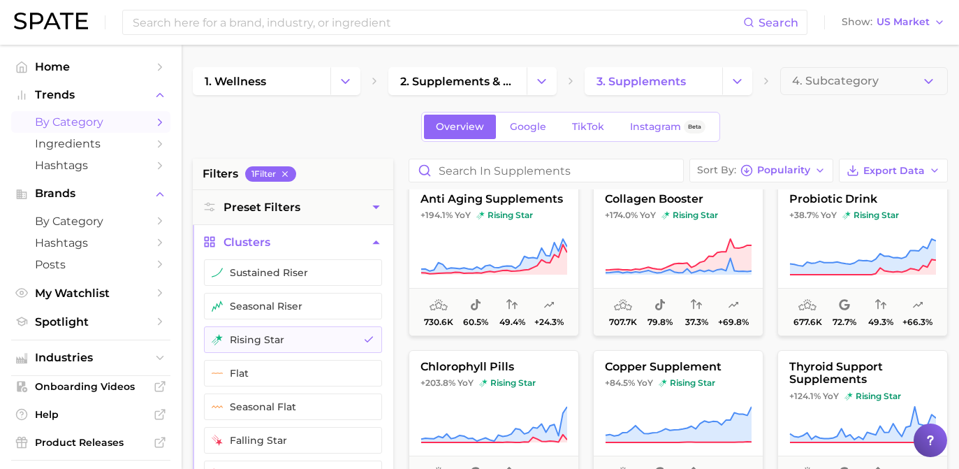
scroll to position [198, 0]
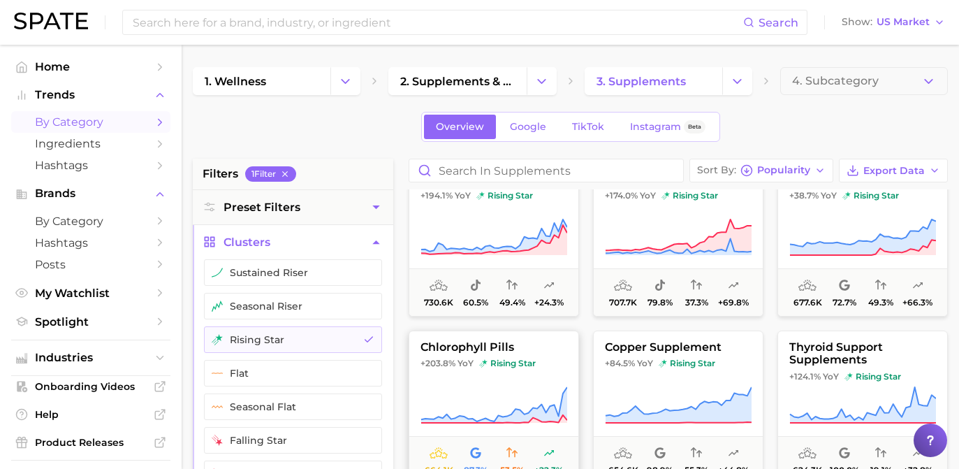
click at [438, 384] on button "chlorophyll pills +203.8% YoY rising star 664.1k 87.3% 53.5% +22.3%" at bounding box center [494, 407] width 170 height 154
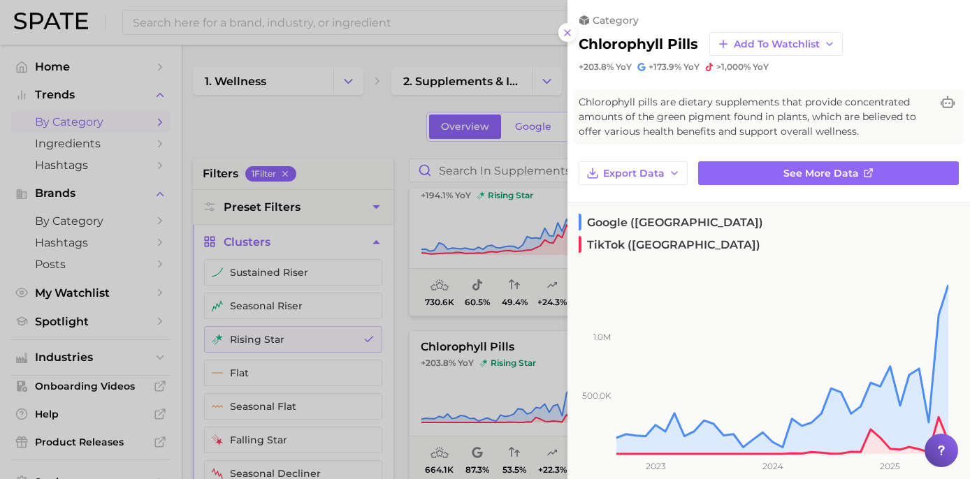
click at [399, 147] on div at bounding box center [485, 239] width 970 height 479
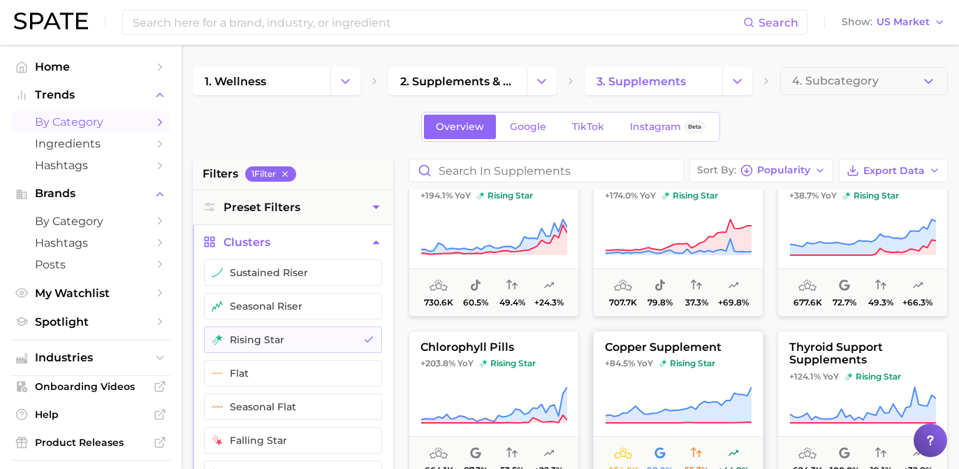
click at [696, 358] on span "rising star" at bounding box center [687, 363] width 57 height 11
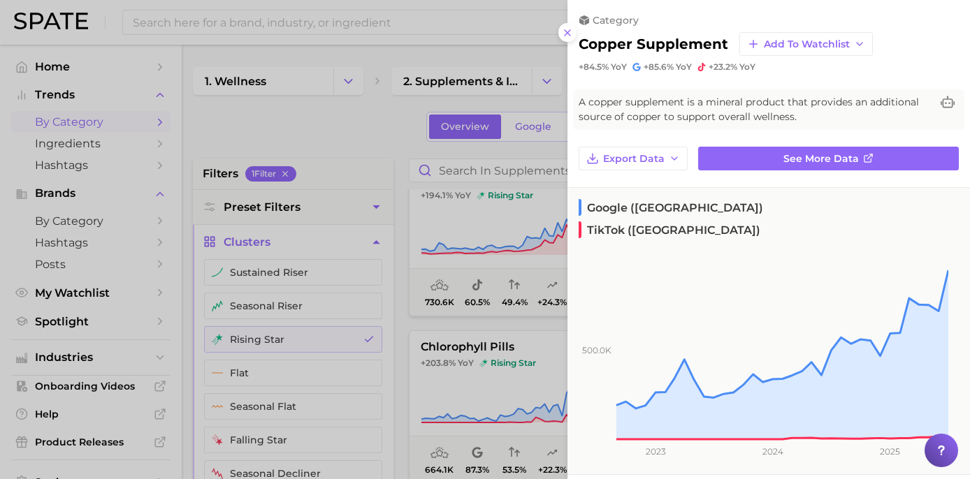
click at [365, 122] on div at bounding box center [485, 239] width 970 height 479
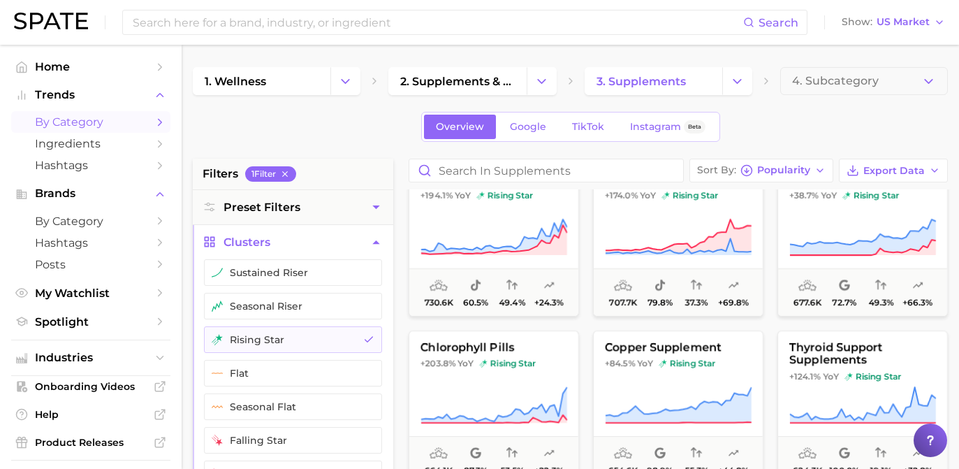
scroll to position [201, 0]
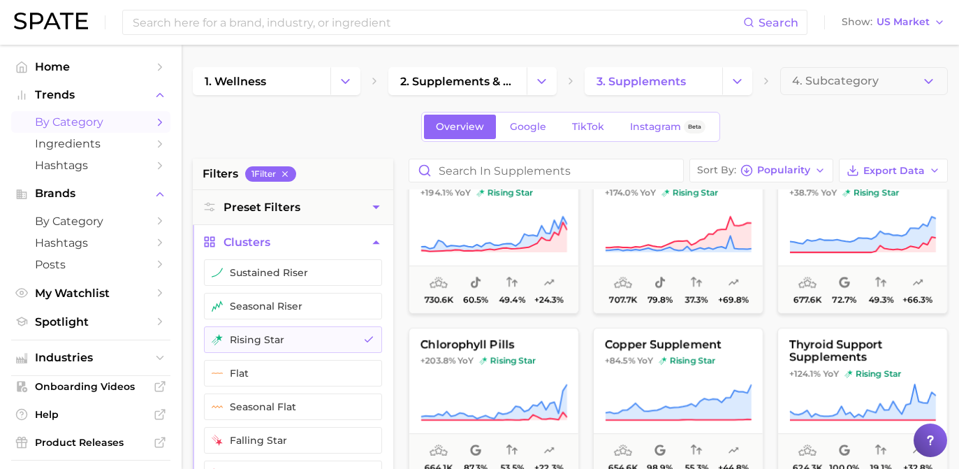
click at [845, 333] on button "thyroid support supplements +124.1% YoY rising star 624.3k 100.0% 19.1% +32.8%" at bounding box center [863, 405] width 170 height 154
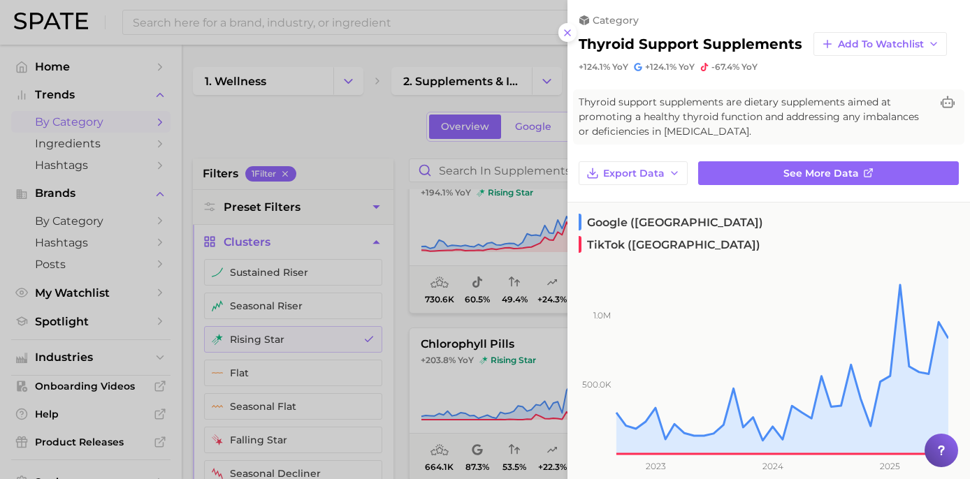
click at [415, 135] on div at bounding box center [485, 239] width 970 height 479
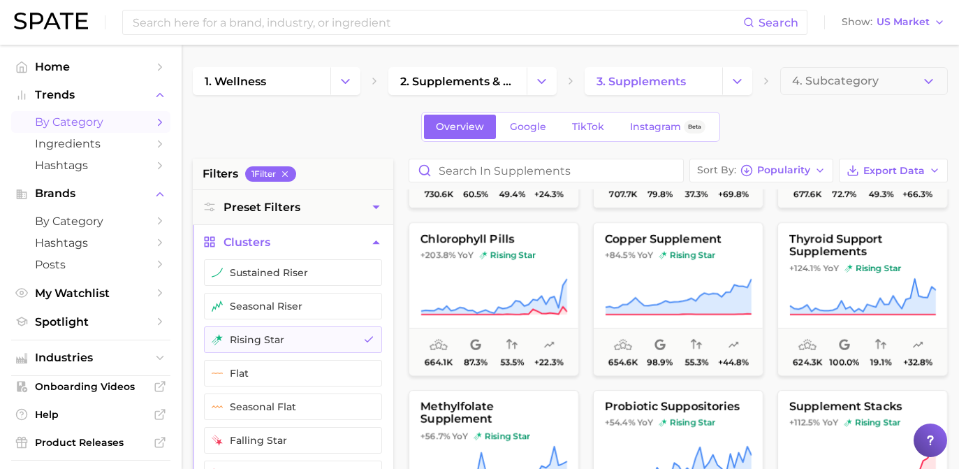
scroll to position [350, 0]
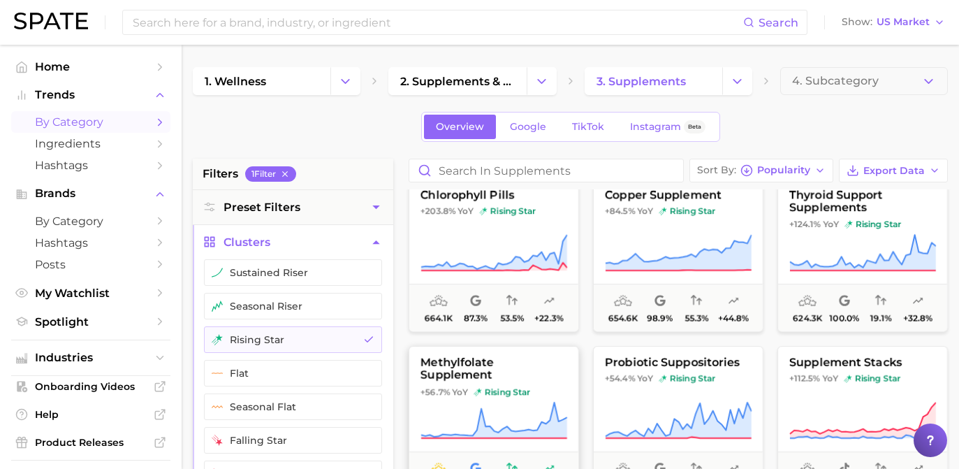
click at [465, 386] on span "YoY" at bounding box center [460, 391] width 16 height 11
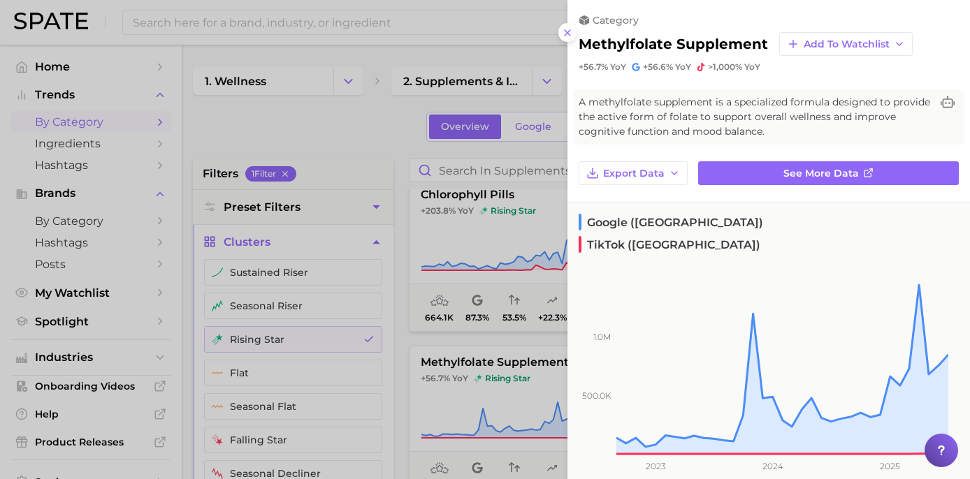
click at [469, 256] on div at bounding box center [485, 239] width 970 height 479
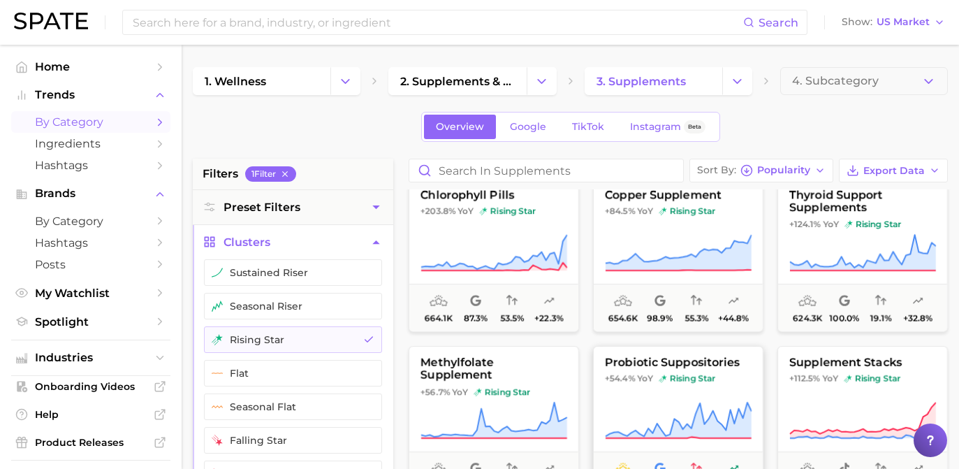
click at [755, 398] on button "probiotic suppositories +54.4% YoY rising star 605.7k 100.0% 18.1% +39.5%" at bounding box center [678, 423] width 170 height 154
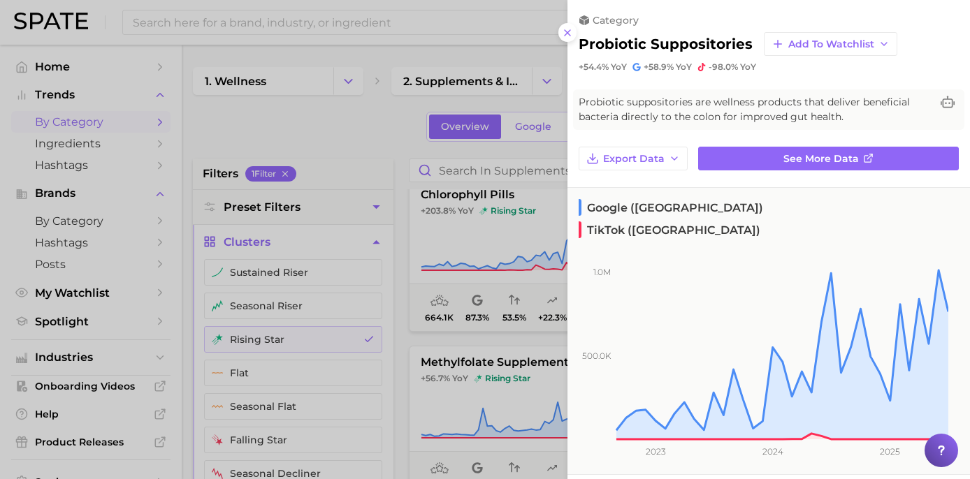
click at [360, 131] on div at bounding box center [485, 239] width 970 height 479
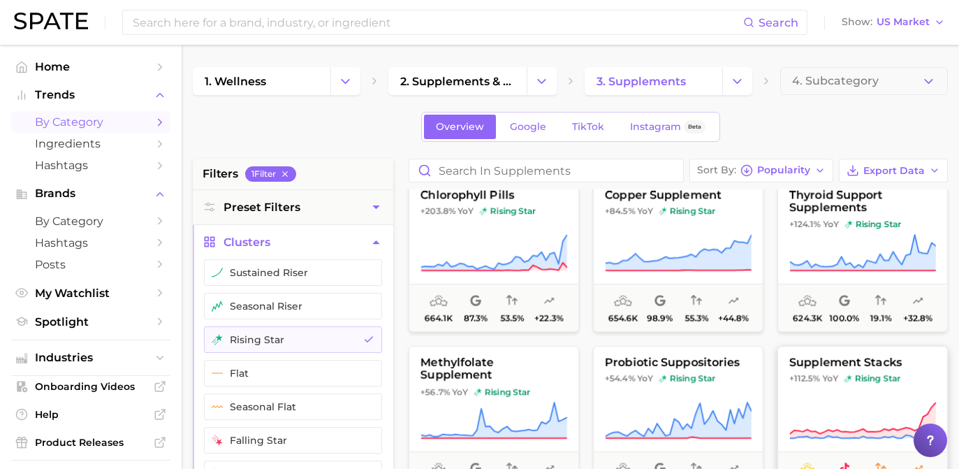
scroll to position [452, 0]
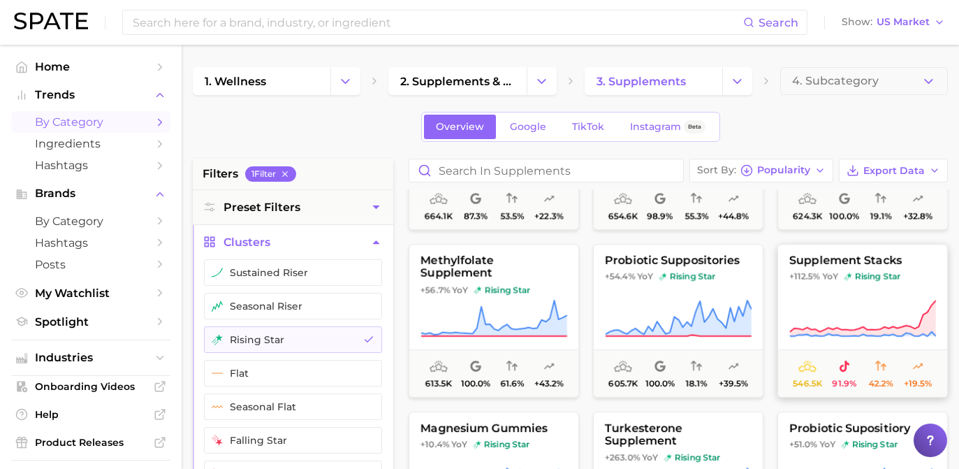
click at [831, 249] on button "supplement stacks +112.5% YoY rising star 546.5k 91.9% 42.2% +19.5%" at bounding box center [863, 321] width 170 height 154
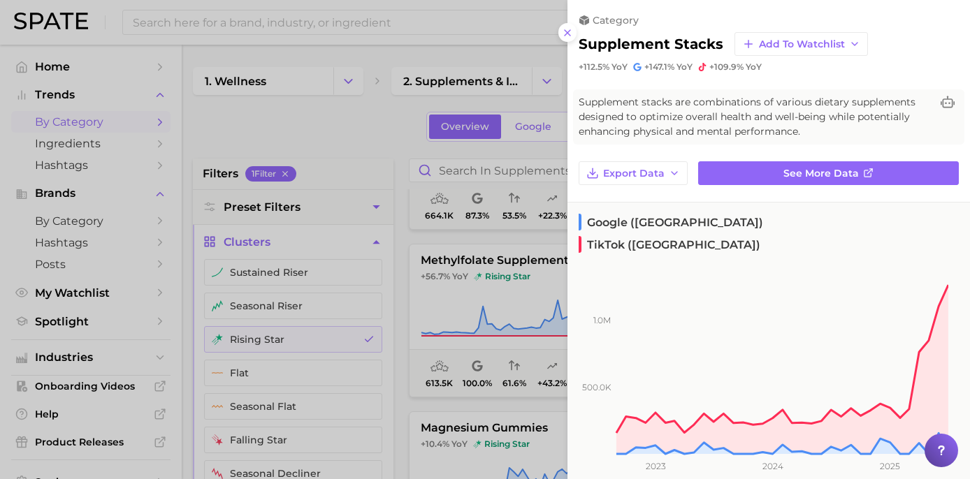
click at [349, 236] on div at bounding box center [485, 239] width 970 height 479
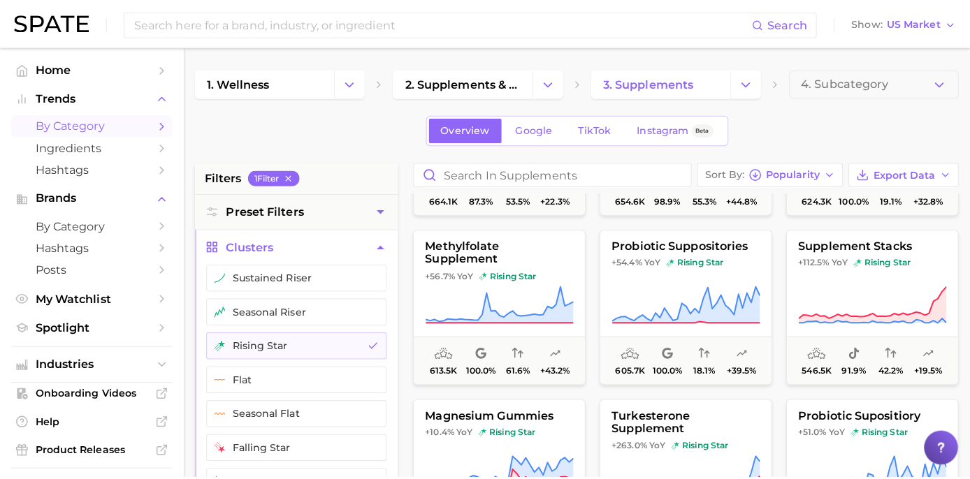
scroll to position [507, 0]
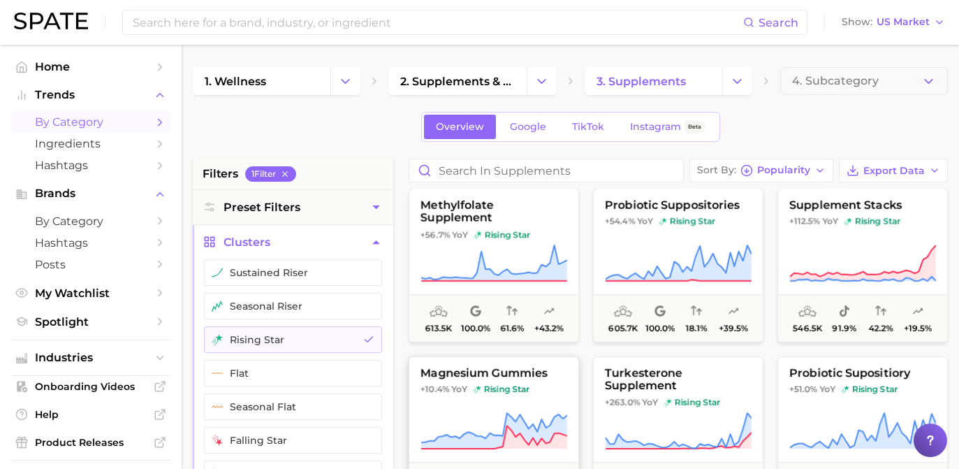
click at [518, 400] on button "magnesium gummies +10.4% YoY rising star 537.1k 62.4% 41.7% +29.7%" at bounding box center [494, 433] width 170 height 154
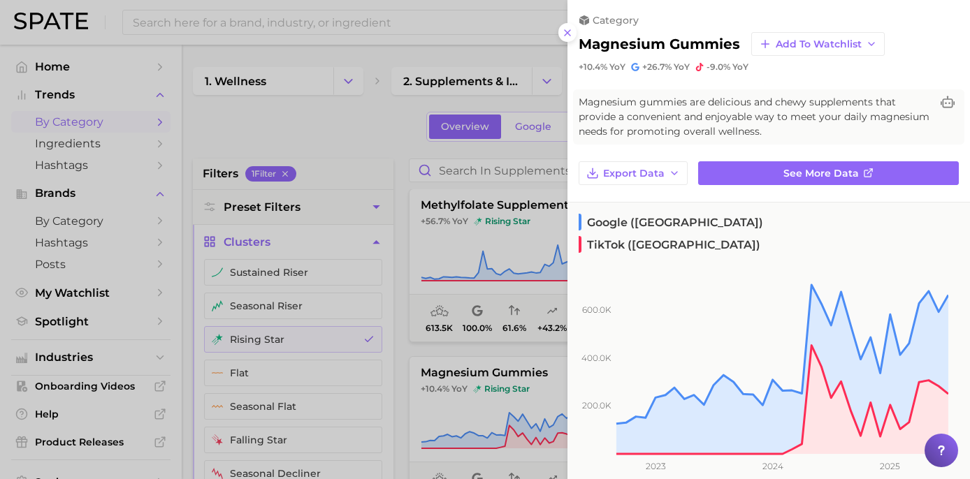
click at [374, 152] on div at bounding box center [485, 239] width 970 height 479
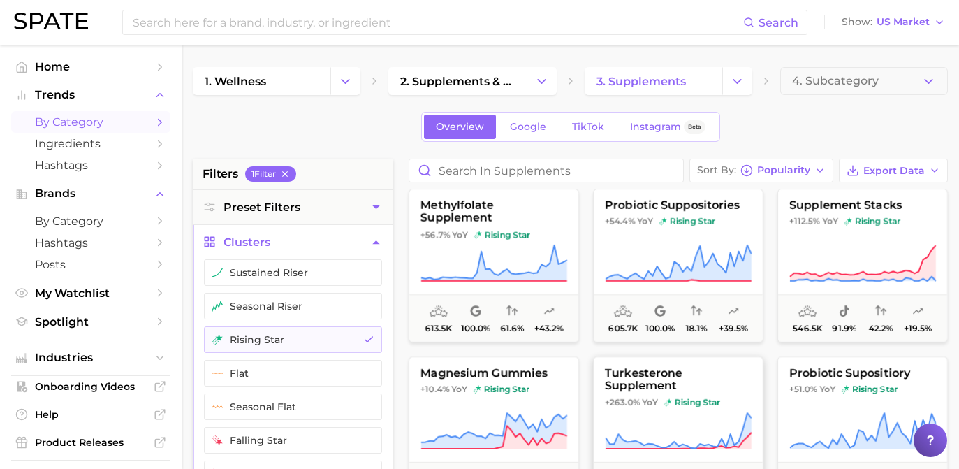
click at [733, 418] on icon at bounding box center [678, 430] width 147 height 39
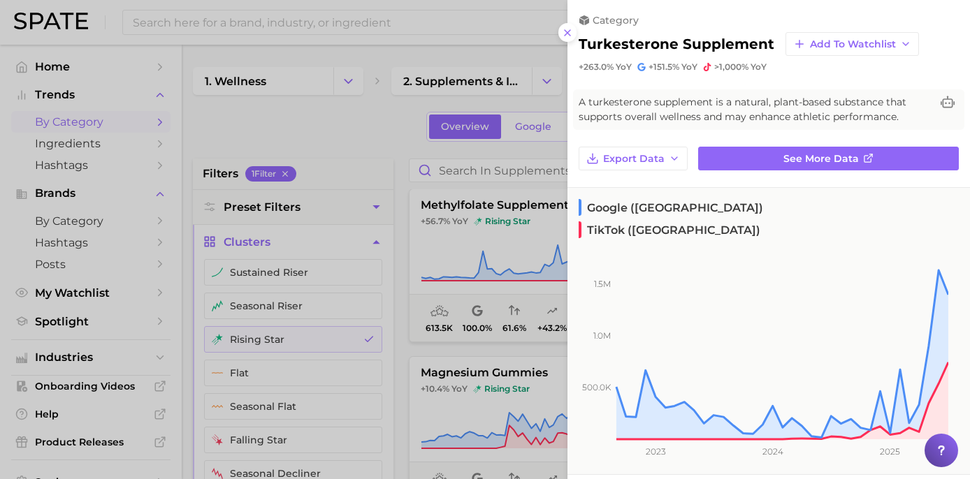
click at [373, 112] on div at bounding box center [485, 239] width 970 height 479
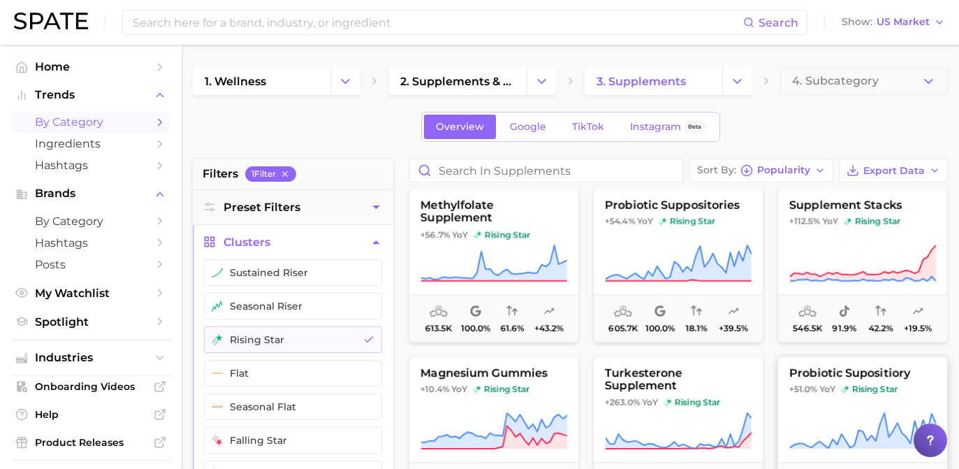
click at [846, 417] on icon at bounding box center [862, 430] width 147 height 39
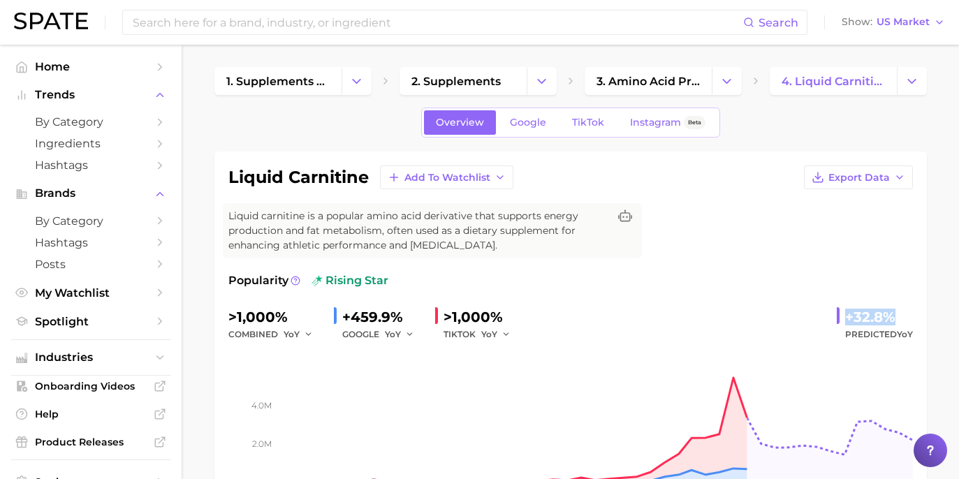
drag, startPoint x: 838, startPoint y: 319, endPoint x: 894, endPoint y: 312, distance: 55.6
click at [894, 312] on div "+32.8% Predicted YoY" at bounding box center [875, 324] width 76 height 37
copy div "+32.8%"
click at [531, 126] on span "Google" at bounding box center [528, 123] width 36 height 12
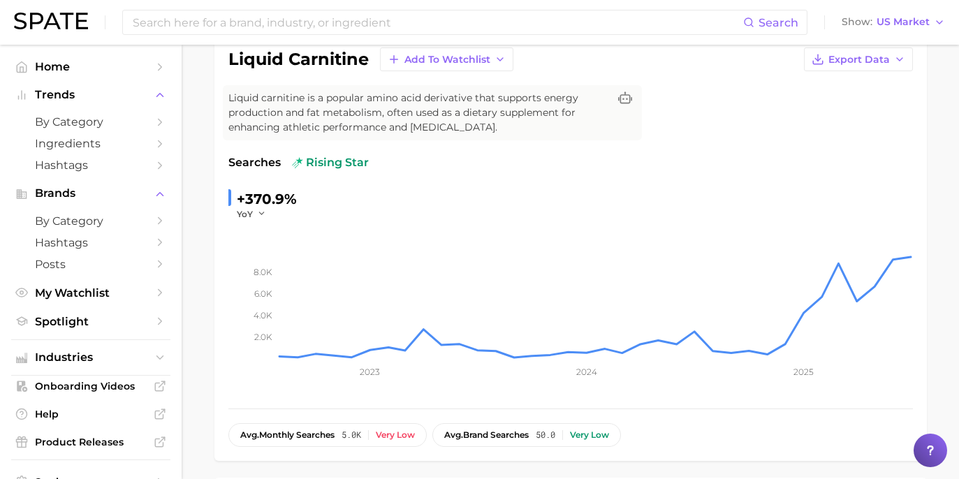
scroll to position [24, 0]
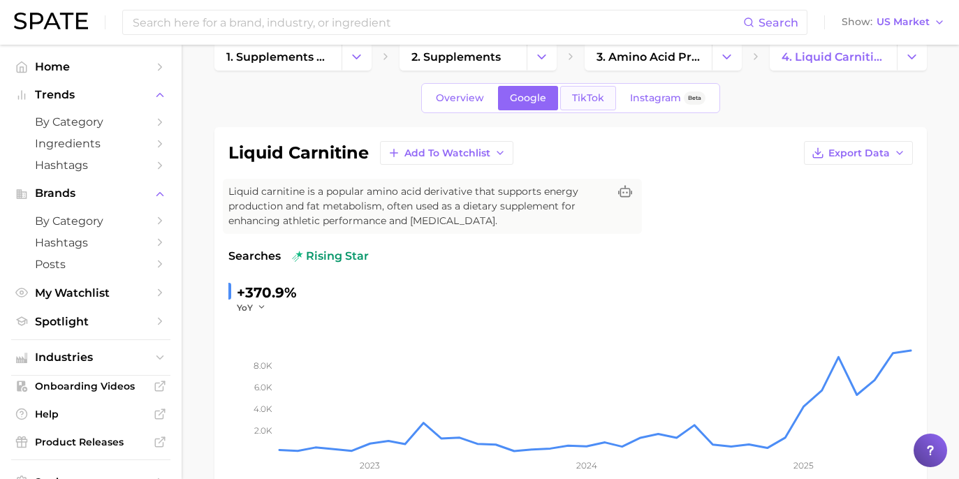
click at [585, 105] on link "TikTok" at bounding box center [588, 98] width 56 height 24
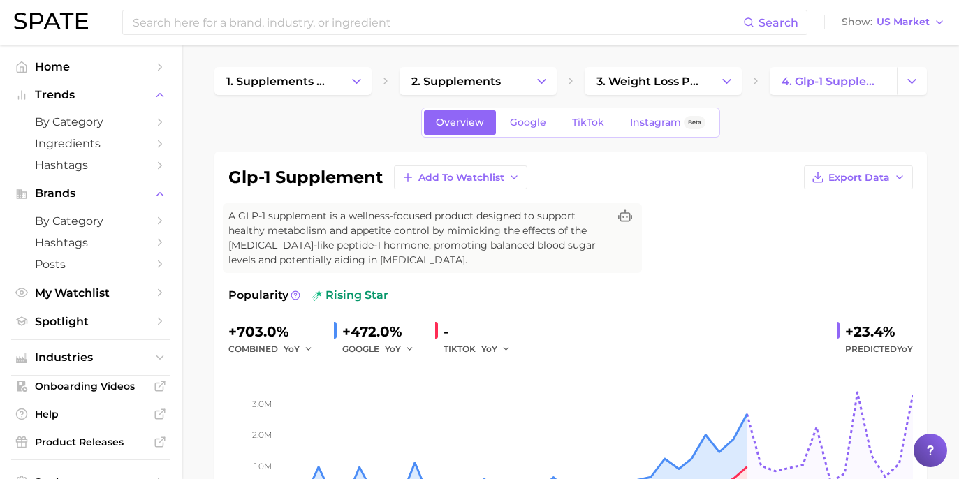
drag, startPoint x: 840, startPoint y: 326, endPoint x: 910, endPoint y: 318, distance: 70.3
click at [926, 319] on div "glp-1 supplement Add to Watchlist Export Data A GLP-1 supplement is a wellness-…" at bounding box center [570, 349] width 713 height 395
drag, startPoint x: 865, startPoint y: 330, endPoint x: 901, endPoint y: 330, distance: 35.6
click at [918, 330] on div "glp-1 supplement Add to Watchlist Export Data A GLP-1 supplement is a wellness-…" at bounding box center [570, 349] width 713 height 395
copy div "+23.4%"
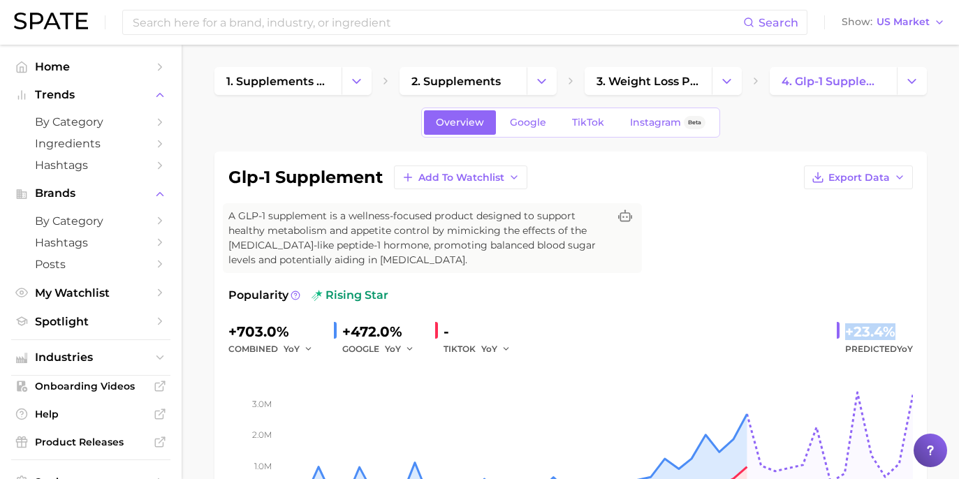
click at [537, 124] on span "Google" at bounding box center [528, 123] width 36 height 12
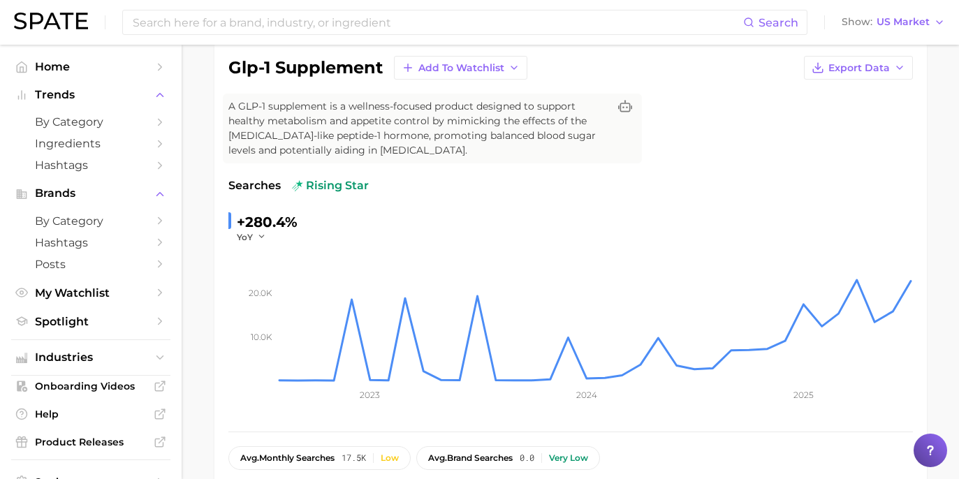
scroll to position [39, 0]
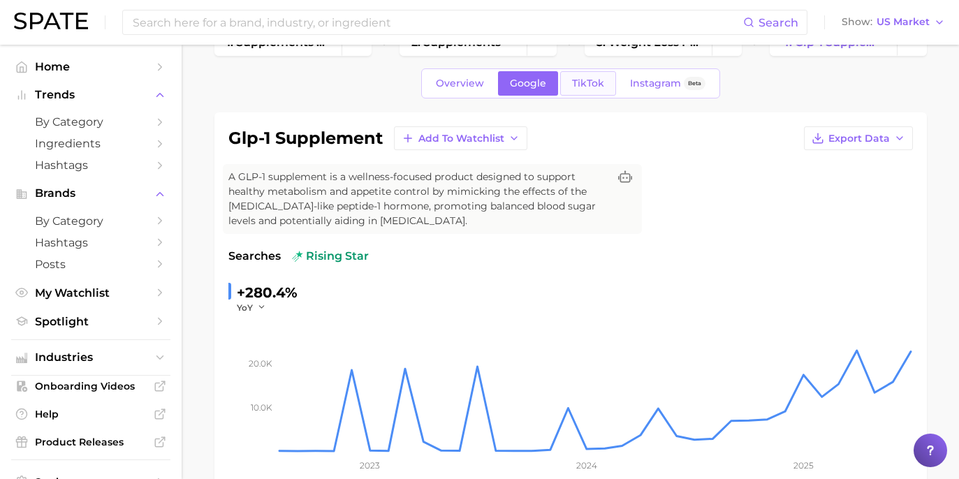
click at [574, 85] on span "TikTok" at bounding box center [588, 84] width 32 height 12
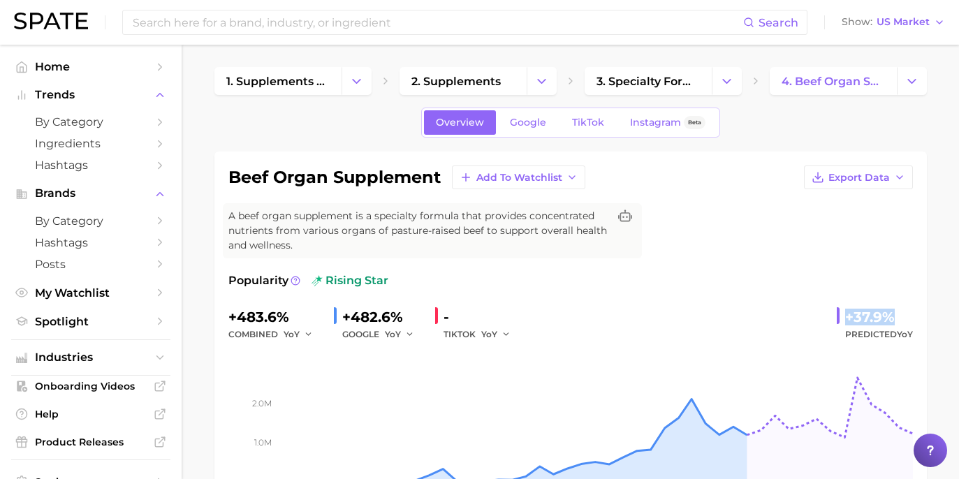
drag, startPoint x: 846, startPoint y: 297, endPoint x: 919, endPoint y: 298, distance: 72.7
click at [919, 298] on div "beef organ supplement Add to Watchlist Export Data A beef organ supplement is a…" at bounding box center [570, 342] width 713 height 380
copy div "+37.9%"
click at [521, 113] on link "Google" at bounding box center [528, 122] width 60 height 24
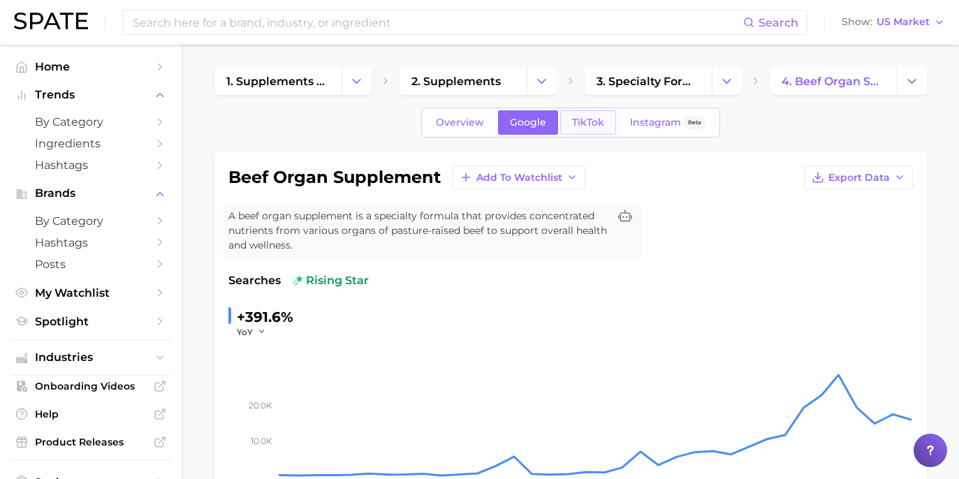
click at [610, 117] on link "TikTok" at bounding box center [588, 122] width 56 height 24
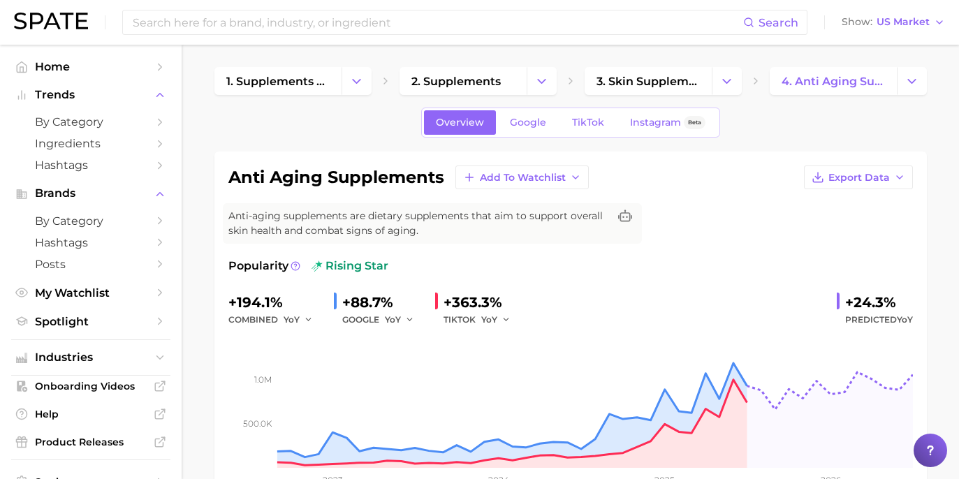
drag, startPoint x: 837, startPoint y: 298, endPoint x: 903, endPoint y: 291, distance: 66.7
click at [908, 292] on div "+194.1% combined YoY +88.7% GOOGLE YoY +363.3% TIKTOK YoY +24.3% Predicted YoY" at bounding box center [570, 309] width 685 height 37
drag, startPoint x: 844, startPoint y: 301, endPoint x: 908, endPoint y: 300, distance: 63.6
click at [908, 300] on div "+24.3% Predicted YoY" at bounding box center [875, 309] width 76 height 37
copy div "+24.3%"
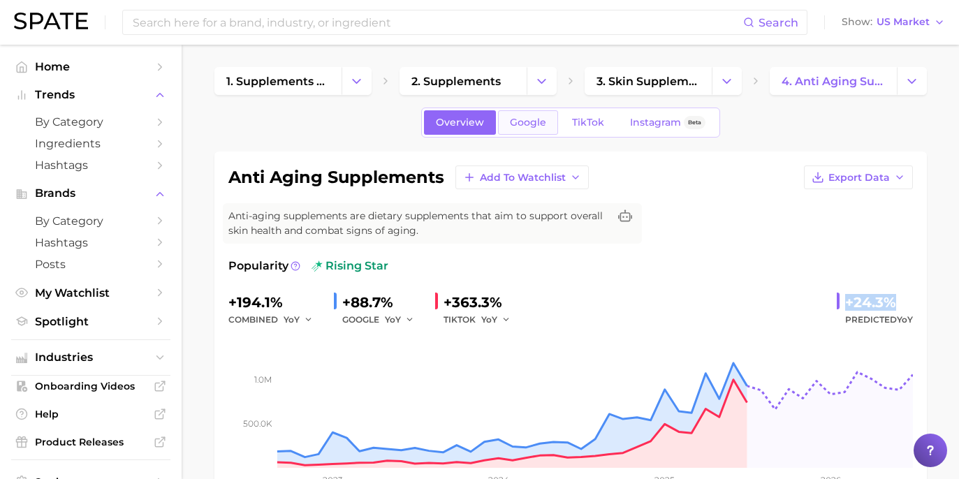
click at [539, 117] on span "Google" at bounding box center [528, 123] width 36 height 12
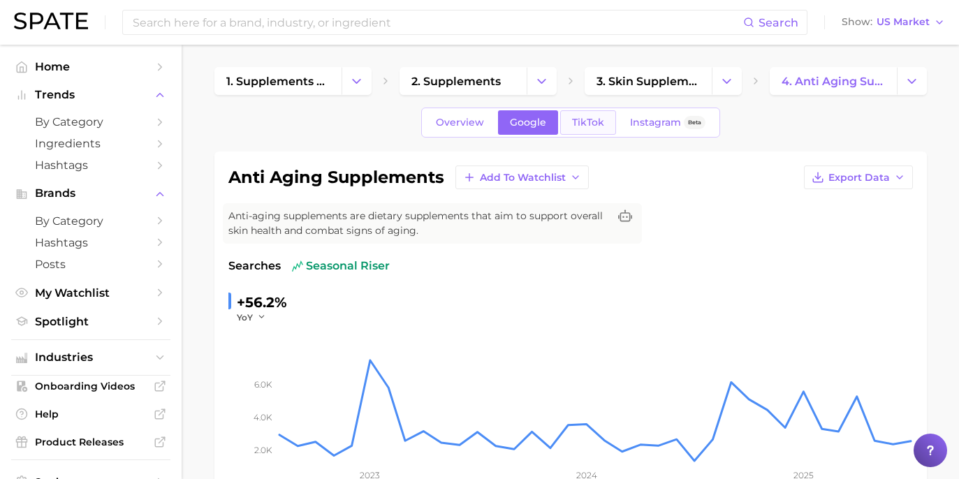
click at [579, 124] on span "TikTok" at bounding box center [588, 123] width 32 height 12
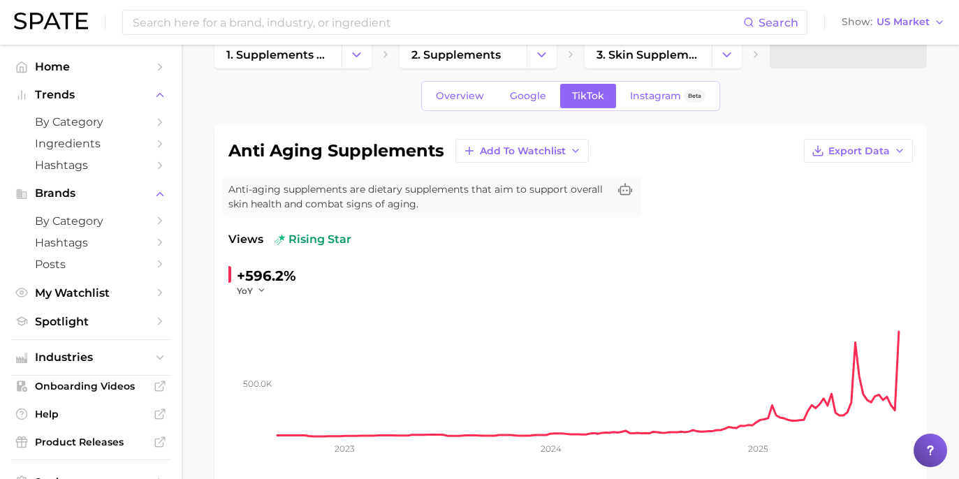
scroll to position [223, 0]
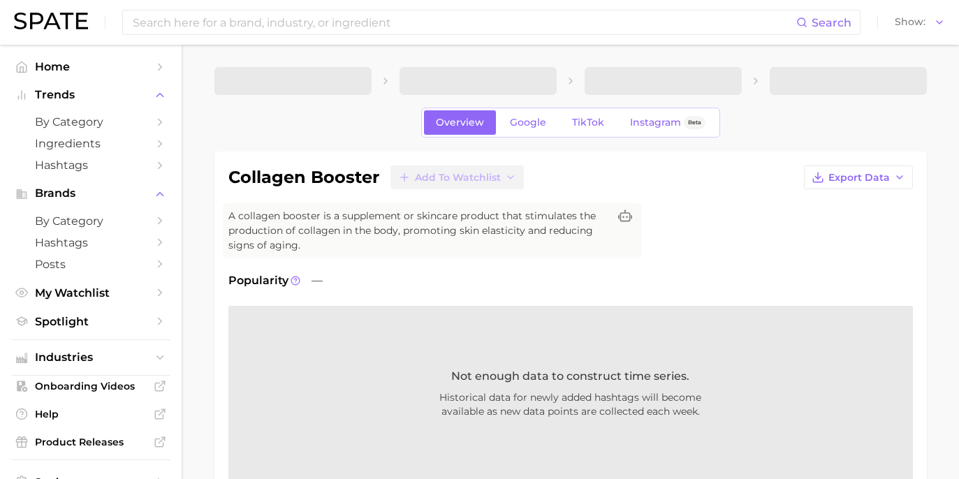
click at [724, 256] on div "collagen booster Add to Watchlist Export Data A collagen booster is a supplemen…" at bounding box center [570, 323] width 685 height 315
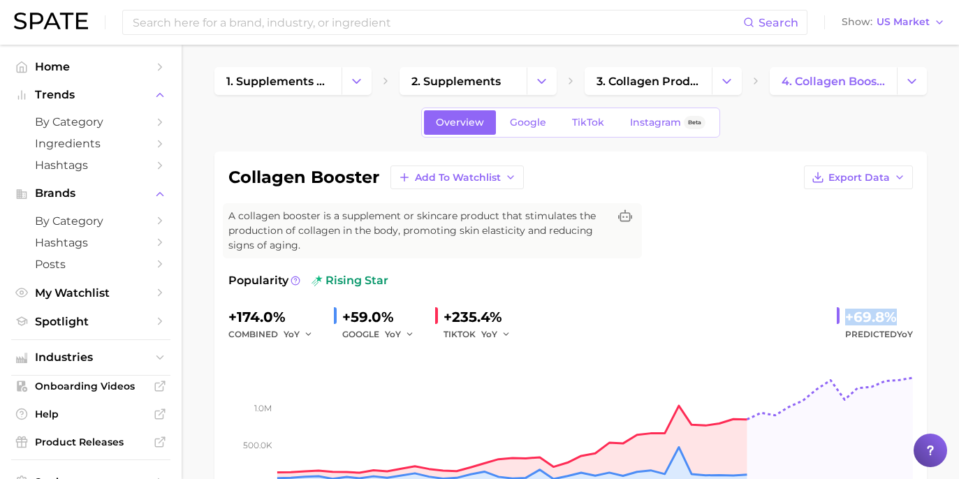
drag, startPoint x: 845, startPoint y: 304, endPoint x: 896, endPoint y: 302, distance: 51.0
click at [896, 306] on div "+69.8% Predicted YoY" at bounding box center [875, 324] width 76 height 37
copy div "+69.8%"
click at [516, 128] on span "Google" at bounding box center [528, 123] width 36 height 12
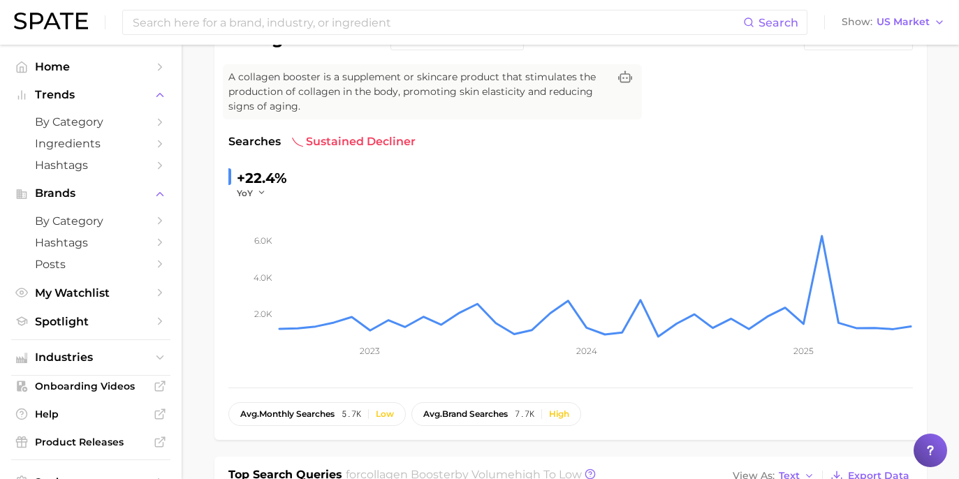
scroll to position [21, 0]
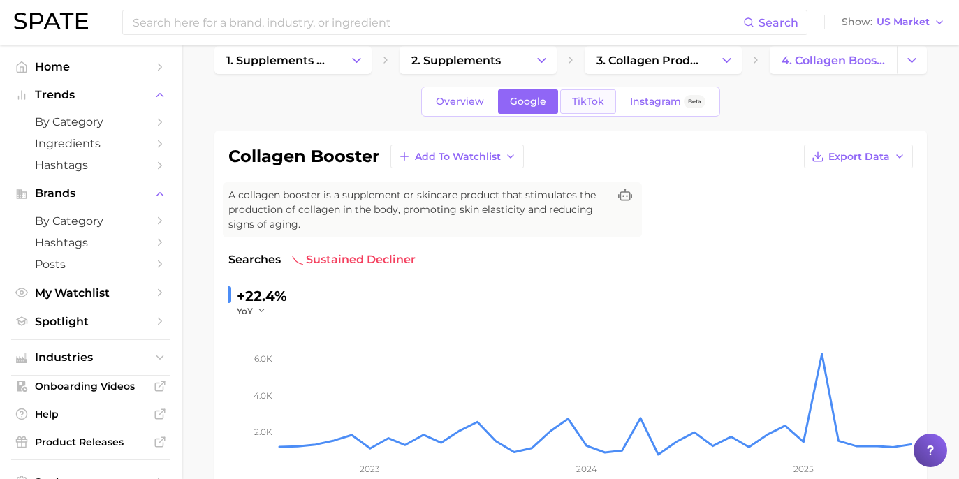
click at [588, 99] on span "TikTok" at bounding box center [588, 102] width 32 height 12
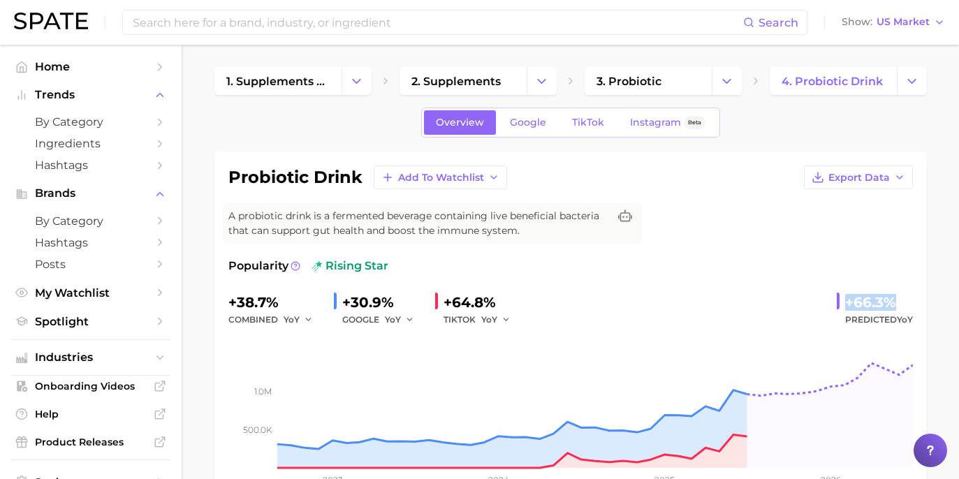
drag, startPoint x: 840, startPoint y: 300, endPoint x: 893, endPoint y: 303, distance: 53.1
click at [893, 303] on div "+66.3% Predicted YoY" at bounding box center [875, 309] width 76 height 37
copy div "+66.3%"
click at [529, 122] on span "Google" at bounding box center [528, 123] width 36 height 12
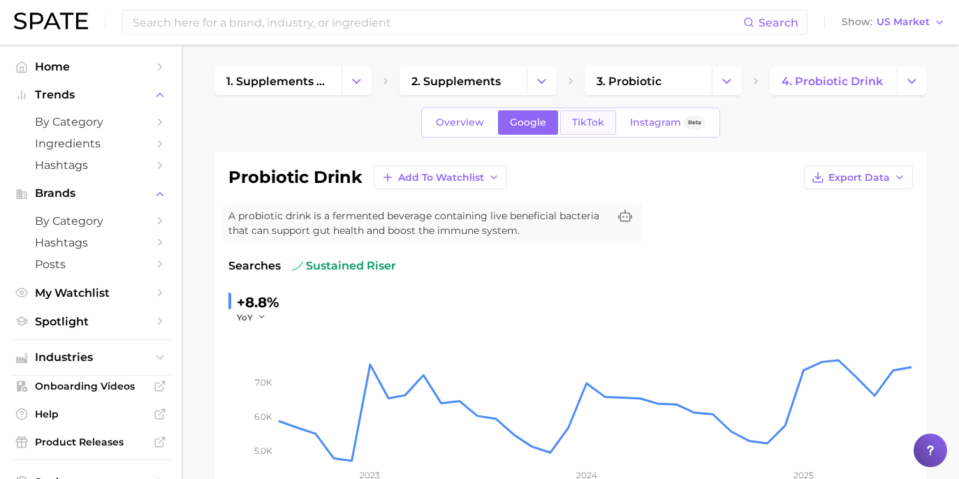
click at [572, 121] on span "TikTok" at bounding box center [588, 123] width 32 height 12
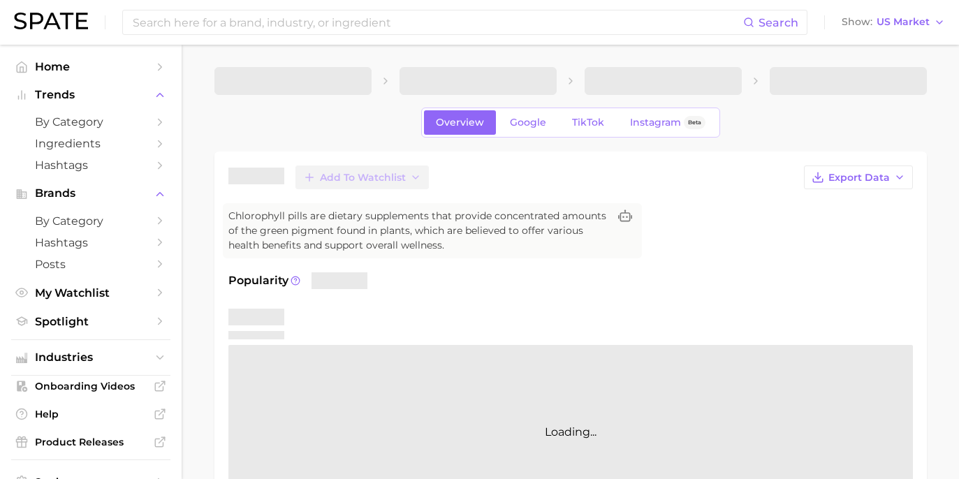
click at [492, 172] on div "Add to Watchlist Export Data" at bounding box center [570, 178] width 685 height 24
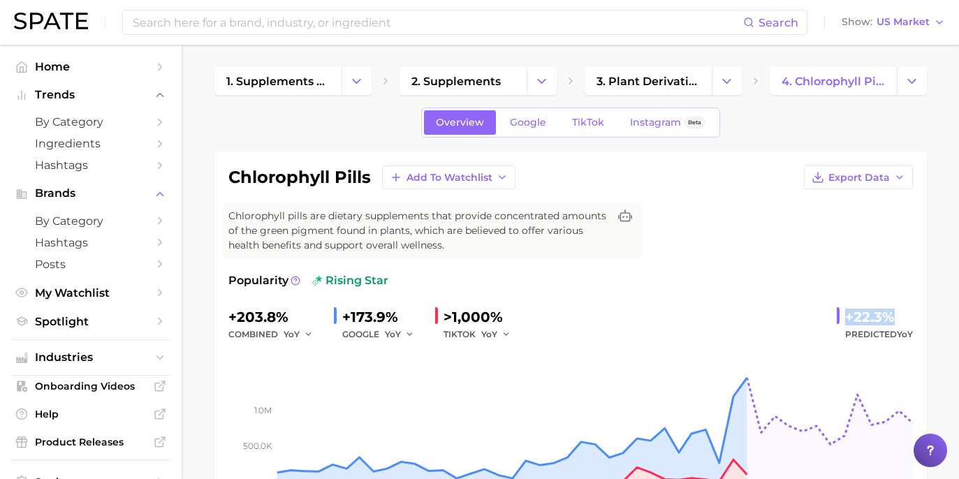
drag, startPoint x: 843, startPoint y: 307, endPoint x: 899, endPoint y: 315, distance: 57.1
click at [899, 315] on div "+22.3% Predicted YoY" at bounding box center [875, 324] width 76 height 37
copy div "+22.3%"
drag, startPoint x: 959, startPoint y: 335, endPoint x: 762, endPoint y: 309, distance: 198.0
click at [762, 309] on div "+203.8% combined YoY +173.9% GOOGLE YoY >1,000% TIKTOK YoY +22.3% Predicted YoY" at bounding box center [570, 324] width 685 height 37
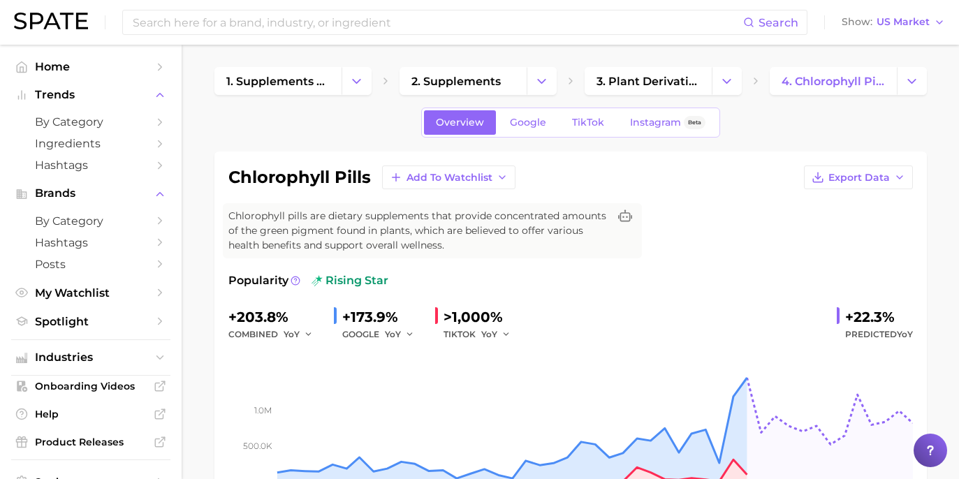
click at [768, 277] on div "Popularity rising star" at bounding box center [570, 280] width 685 height 17
click at [548, 116] on link "Google" at bounding box center [528, 122] width 60 height 24
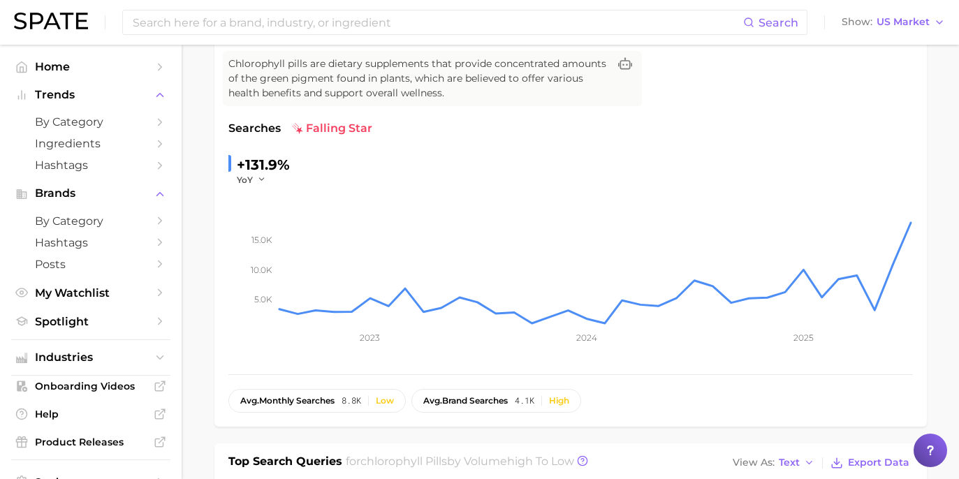
scroll to position [48, 0]
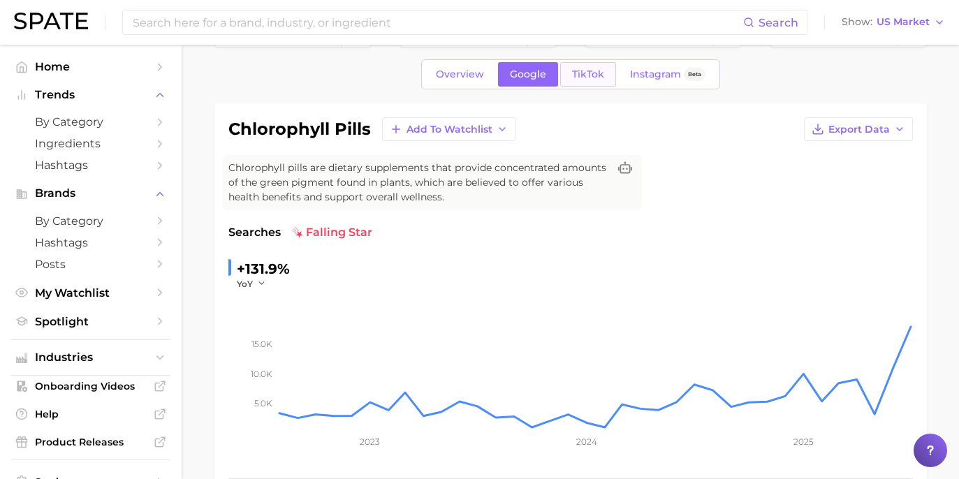
click at [590, 80] on span "TikTok" at bounding box center [588, 74] width 32 height 12
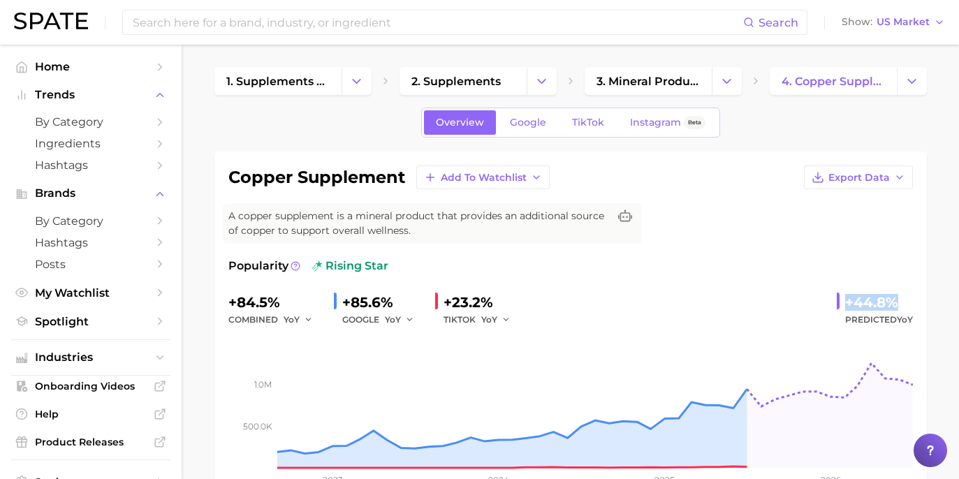
drag, startPoint x: 842, startPoint y: 298, endPoint x: 912, endPoint y: 300, distance: 70.6
click at [912, 300] on div "+44.8% Predicted YoY" at bounding box center [875, 309] width 76 height 37
copy div "+44.8%"
click at [522, 121] on span "Google" at bounding box center [528, 123] width 36 height 12
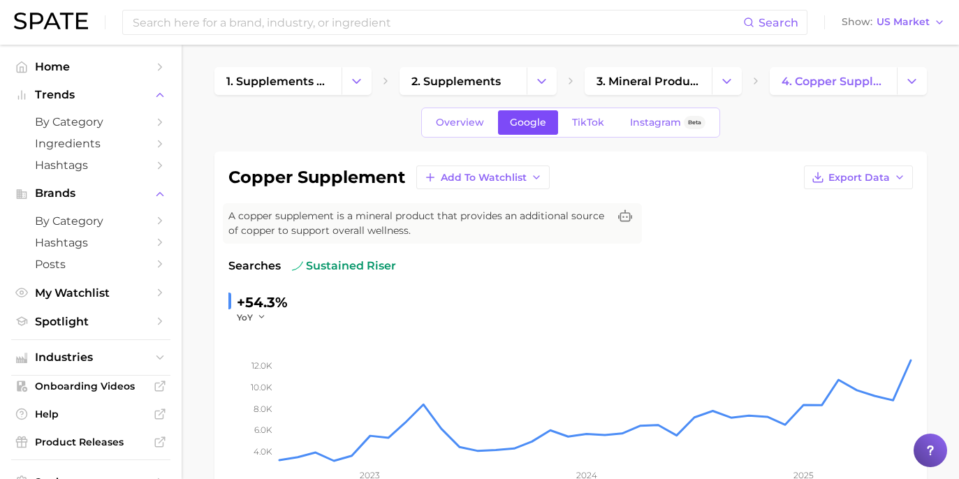
click at [558, 126] on link "Google" at bounding box center [528, 122] width 60 height 24
click at [579, 122] on span "TikTok" at bounding box center [588, 123] width 32 height 12
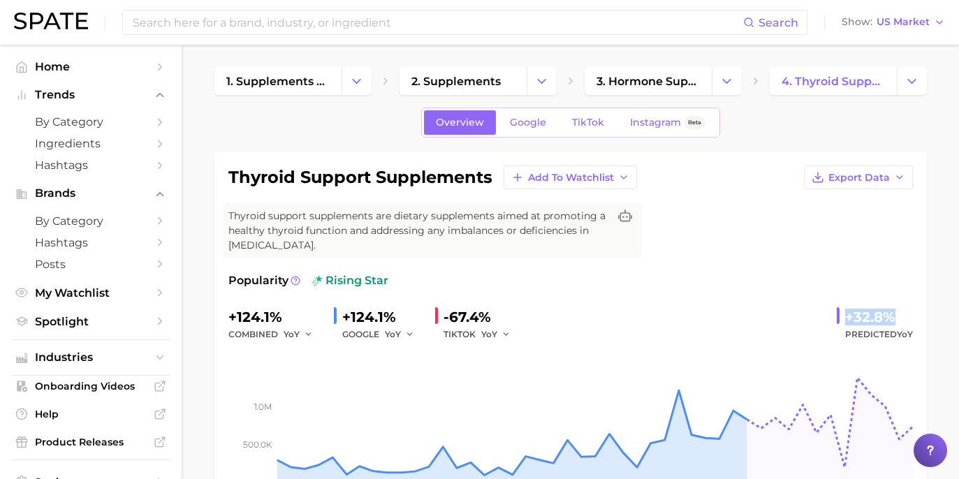
drag, startPoint x: 844, startPoint y: 299, endPoint x: 903, endPoint y: 300, distance: 58.7
click at [903, 306] on div "+32.8% Predicted YoY" at bounding box center [875, 324] width 76 height 37
copy div "+32.8%"
click at [525, 134] on link "Google" at bounding box center [528, 122] width 60 height 24
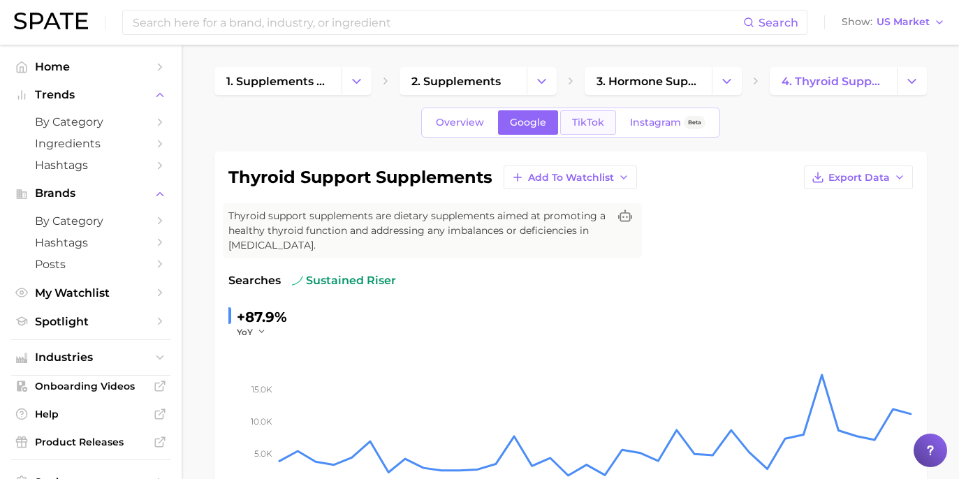
click at [607, 126] on link "TikTok" at bounding box center [588, 122] width 56 height 24
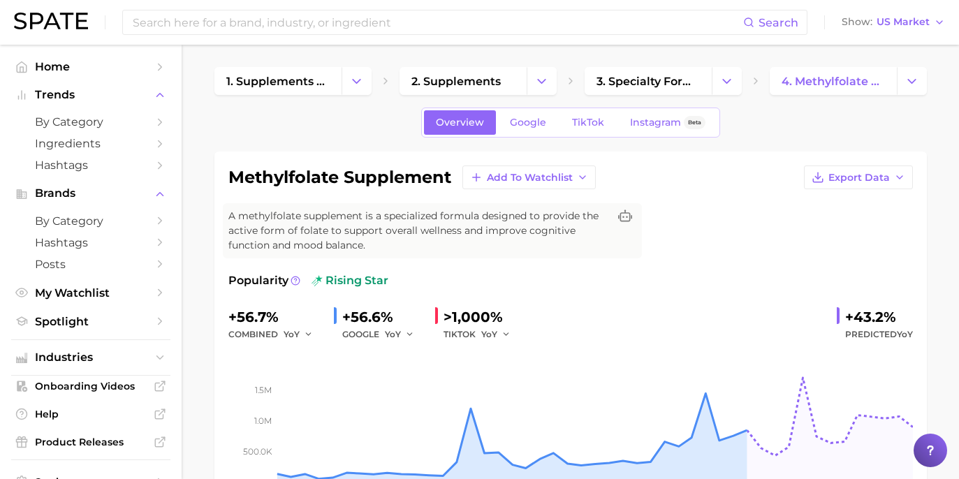
scroll to position [3, 0]
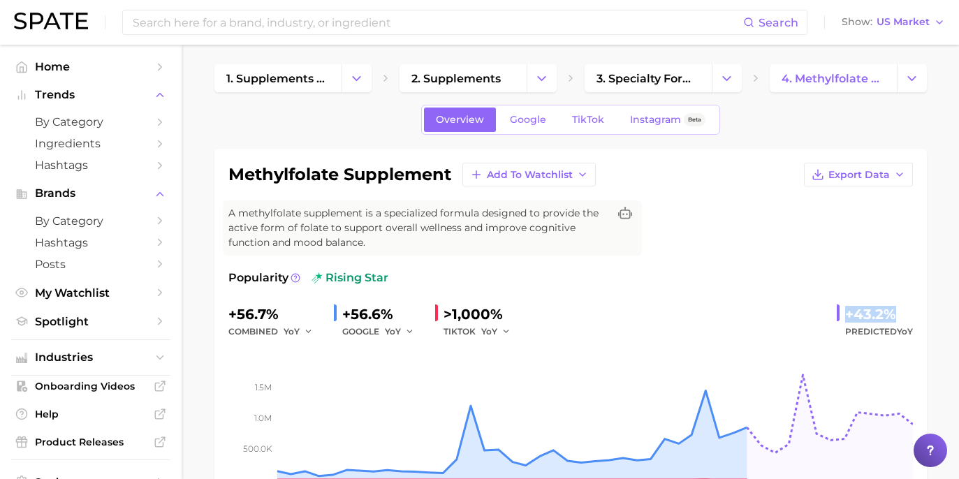
drag, startPoint x: 843, startPoint y: 298, endPoint x: 935, endPoint y: 298, distance: 91.5
click at [544, 127] on link "Google" at bounding box center [528, 120] width 60 height 24
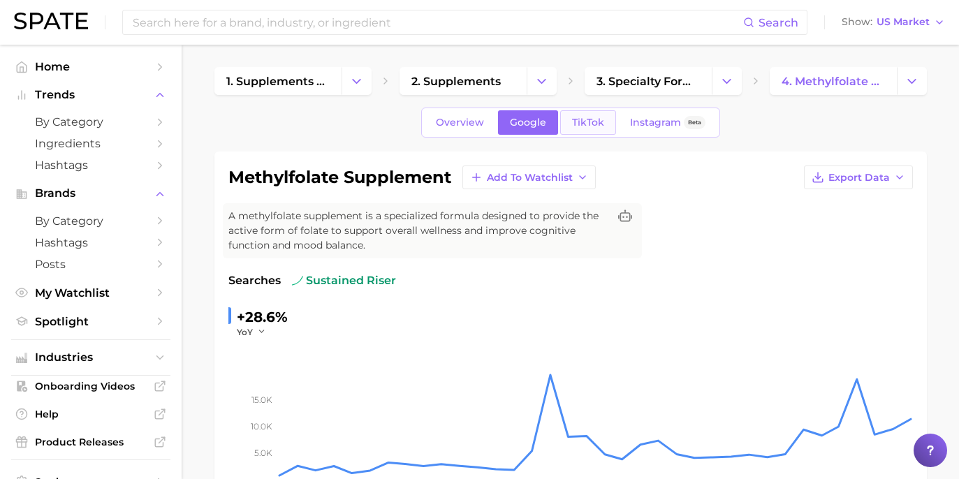
click at [574, 128] on span "TikTok" at bounding box center [588, 123] width 32 height 12
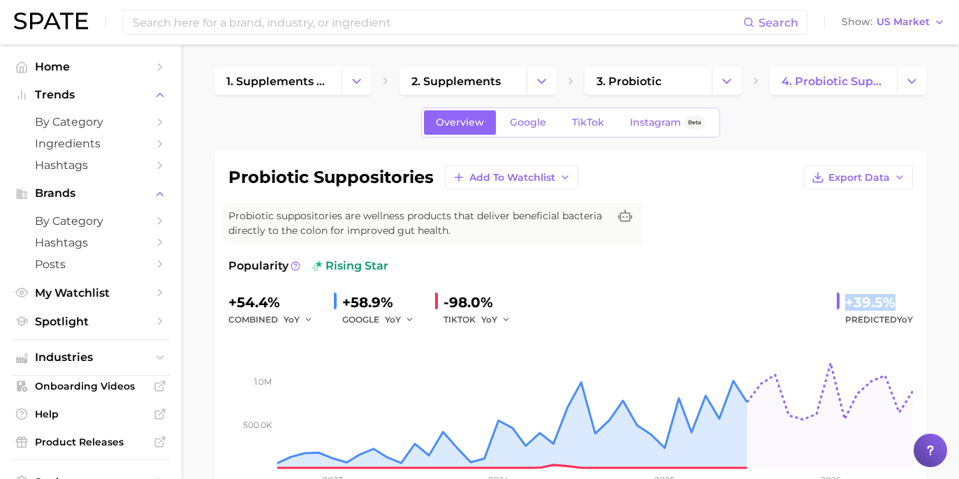
drag, startPoint x: 845, startPoint y: 304, endPoint x: 918, endPoint y: 300, distance: 73.4
click at [918, 300] on div "probiotic suppositories Add to Watchlist Export Data Probiotic suppositories ar…" at bounding box center [570, 334] width 713 height 365
copy div "+39.5%"
click at [545, 126] on span "Google" at bounding box center [528, 123] width 36 height 12
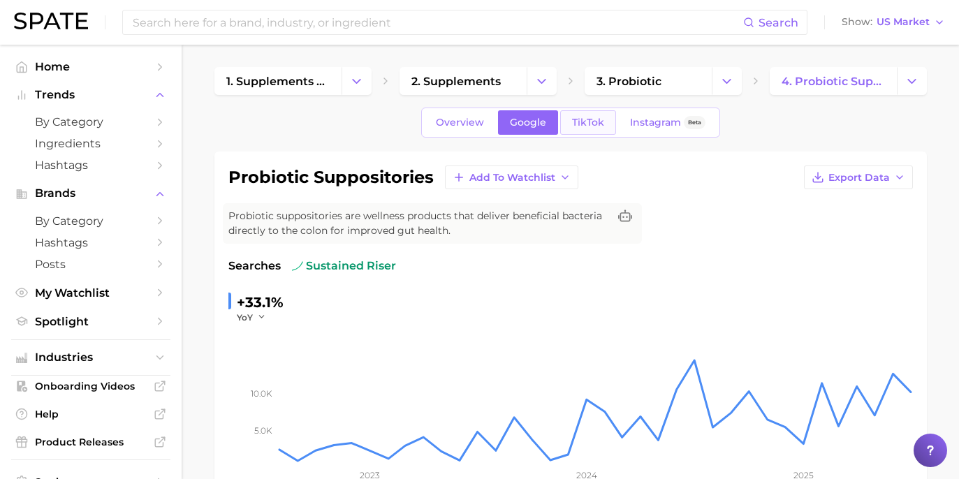
click at [574, 125] on span "TikTok" at bounding box center [588, 123] width 32 height 12
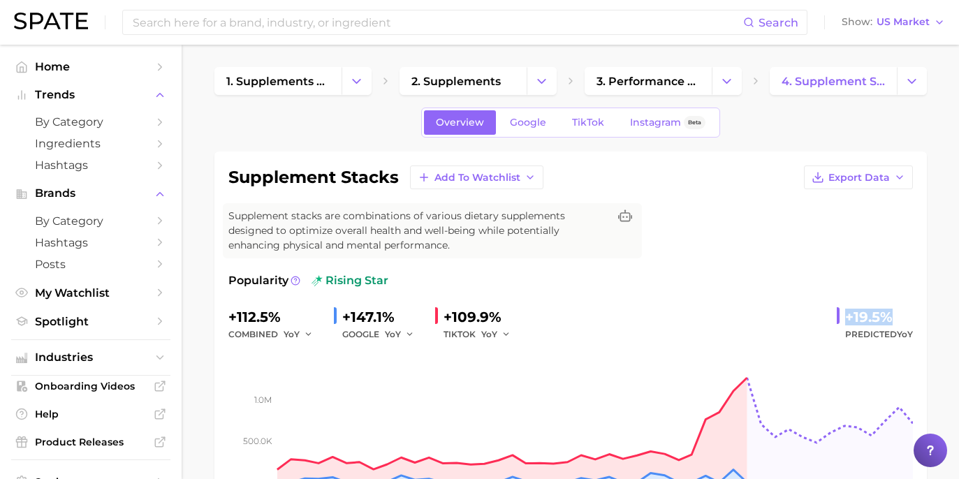
drag, startPoint x: 845, startPoint y: 315, endPoint x: 899, endPoint y: 314, distance: 54.5
click at [899, 314] on div "+19.5% Predicted YoY" at bounding box center [875, 324] width 76 height 37
copy div "+19.5%"
click at [546, 126] on span "Google" at bounding box center [528, 123] width 36 height 12
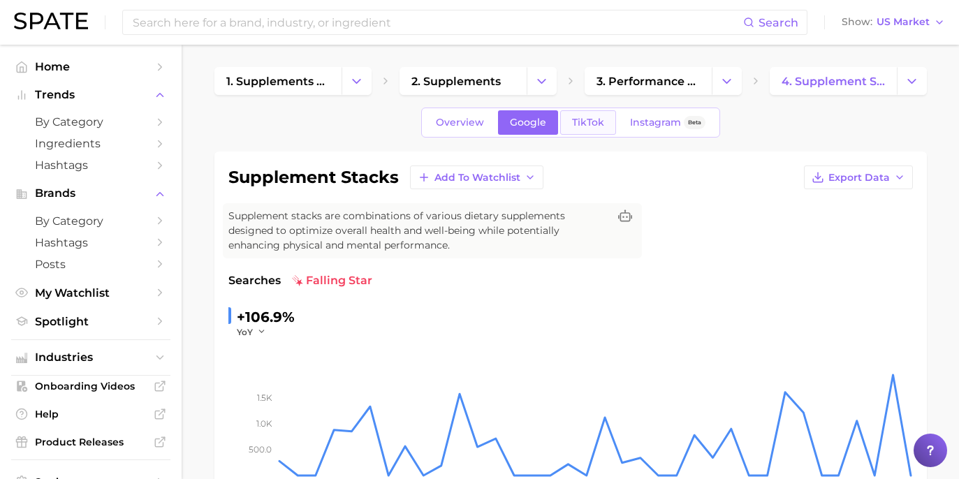
click at [580, 129] on link "TikTok" at bounding box center [588, 122] width 56 height 24
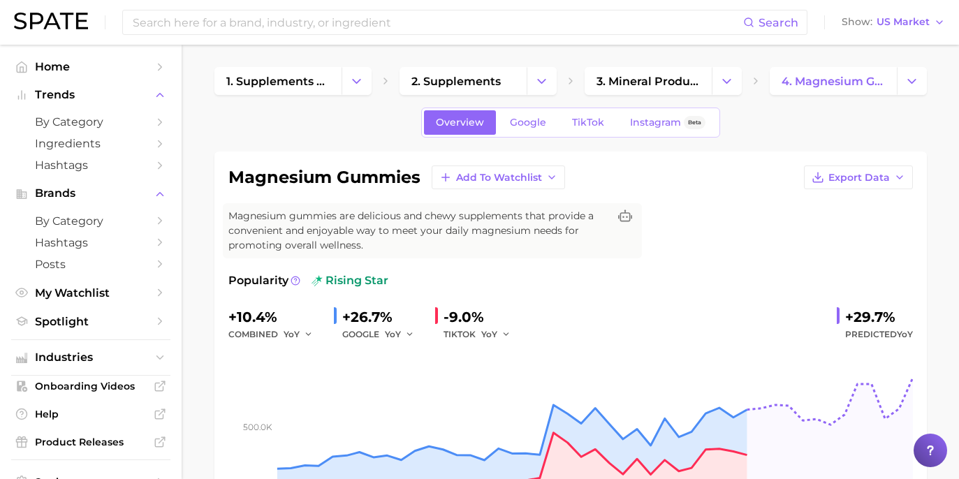
drag, startPoint x: 843, startPoint y: 298, endPoint x: 916, endPoint y: 293, distance: 73.5
click at [916, 293] on div "magnesium gummies Add to Watchlist Export Data Magnesium gummies are delicious …" at bounding box center [570, 342] width 713 height 380
drag, startPoint x: 842, startPoint y: 300, endPoint x: 896, endPoint y: 303, distance: 53.9
click at [914, 300] on div "magnesium gummies Add to Watchlist Export Data Magnesium gummies are delicious …" at bounding box center [570, 342] width 713 height 380
copy div "+29.7%"
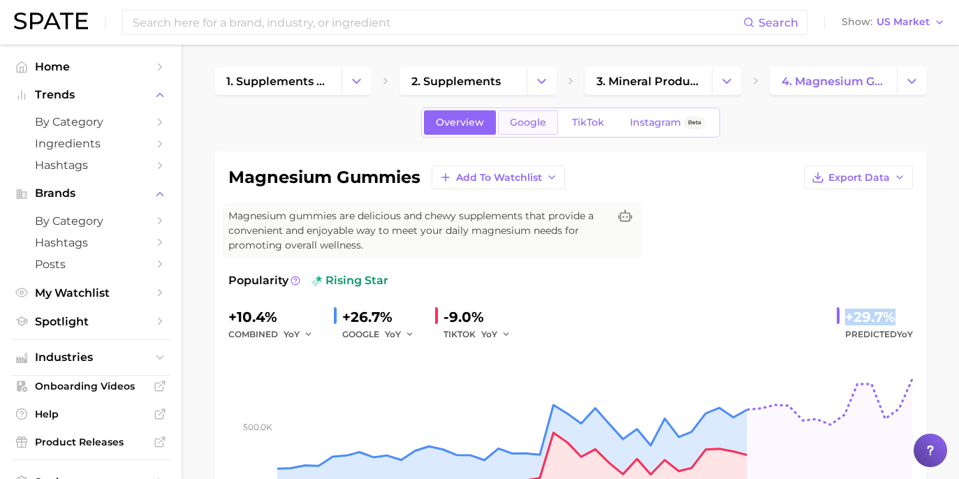
click at [538, 131] on link "Google" at bounding box center [528, 122] width 60 height 24
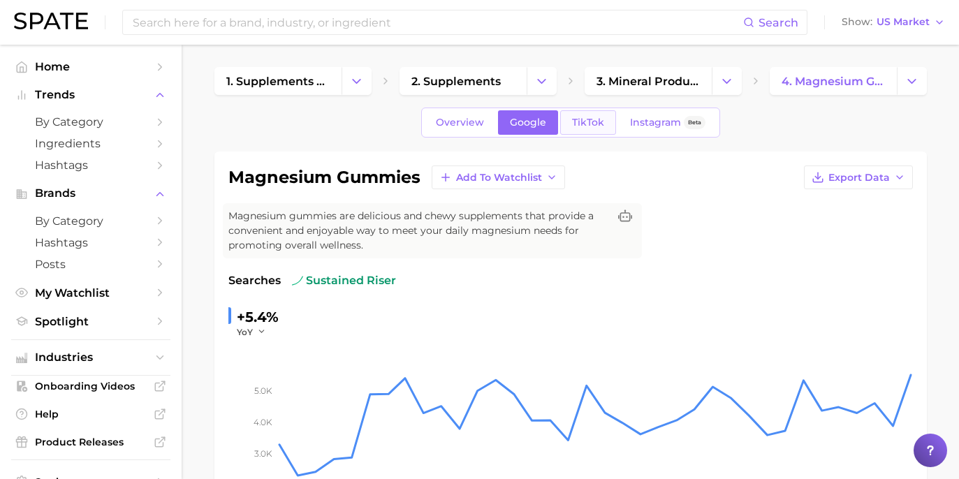
click at [586, 115] on link "TikTok" at bounding box center [588, 122] width 56 height 24
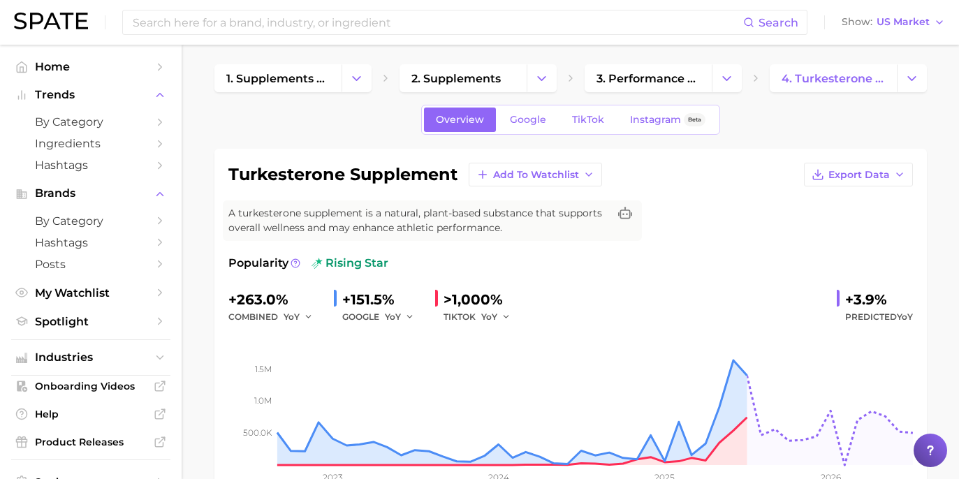
scroll to position [90, 0]
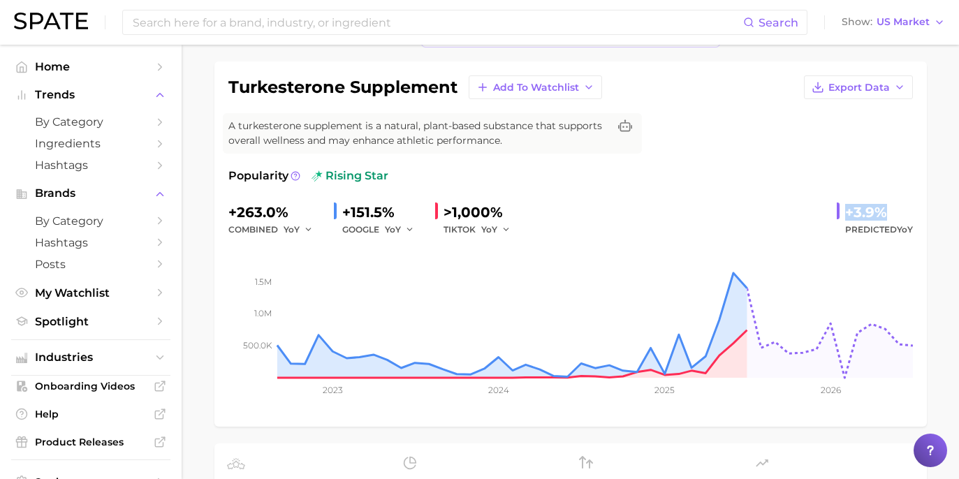
drag, startPoint x: 853, startPoint y: 208, endPoint x: 908, endPoint y: 209, distance: 55.2
click at [917, 205] on div "turkesterone supplement Add to Watchlist Export Data A turkesterone supplement …" at bounding box center [570, 243] width 713 height 365
copy div "+3.9%"
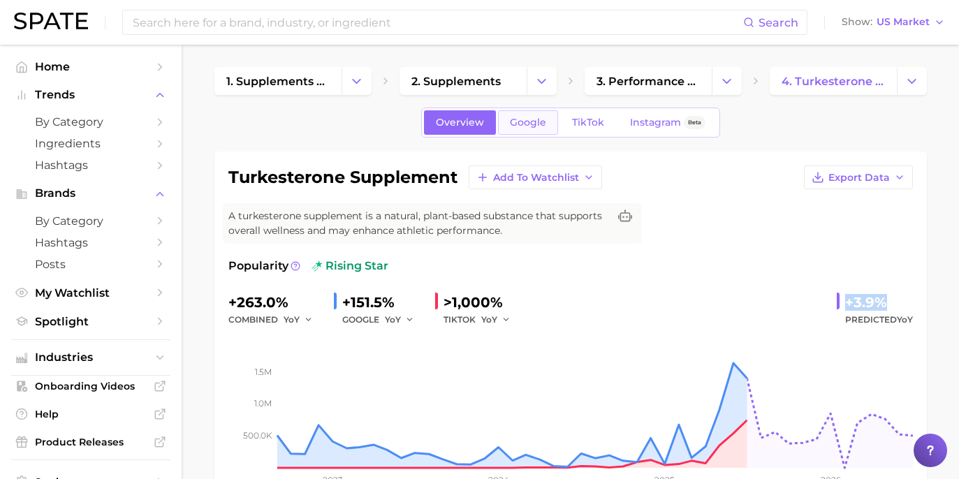
click at [556, 127] on link "Google" at bounding box center [528, 122] width 60 height 24
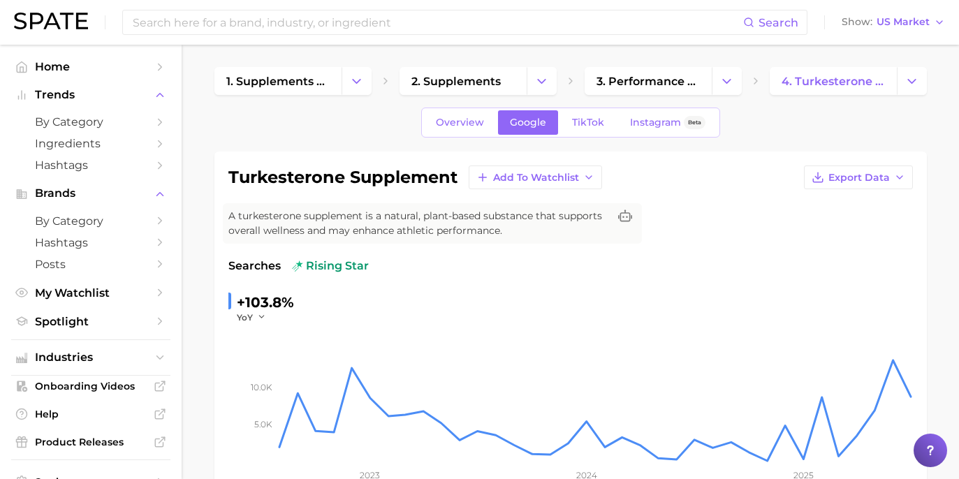
click at [593, 124] on span "TikTok" at bounding box center [588, 123] width 32 height 12
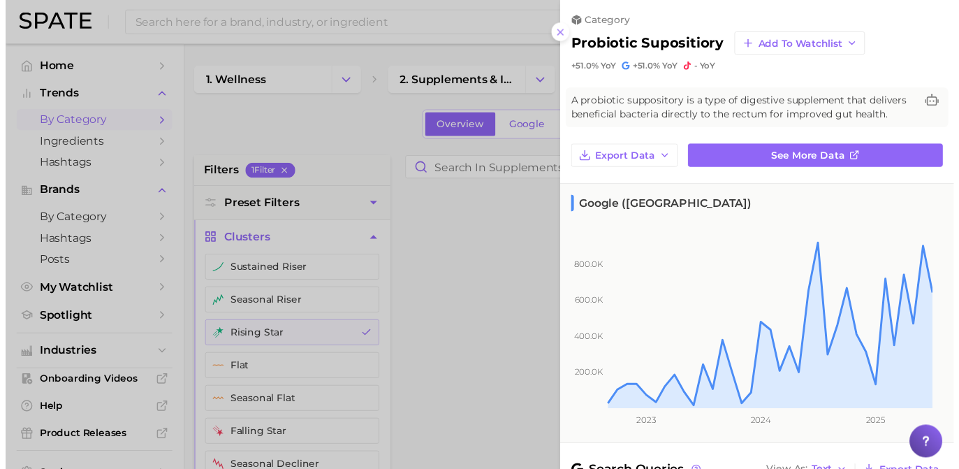
scroll to position [507, 0]
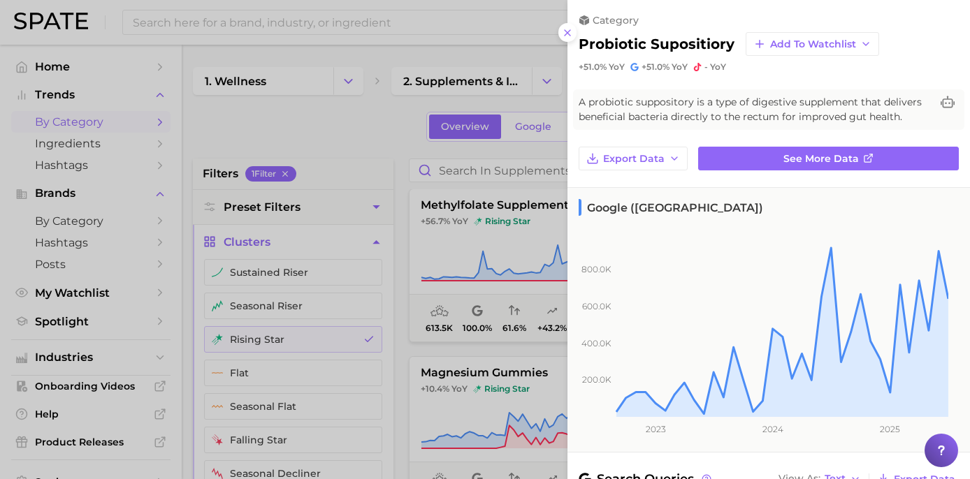
click at [377, 167] on div at bounding box center [485, 239] width 970 height 479
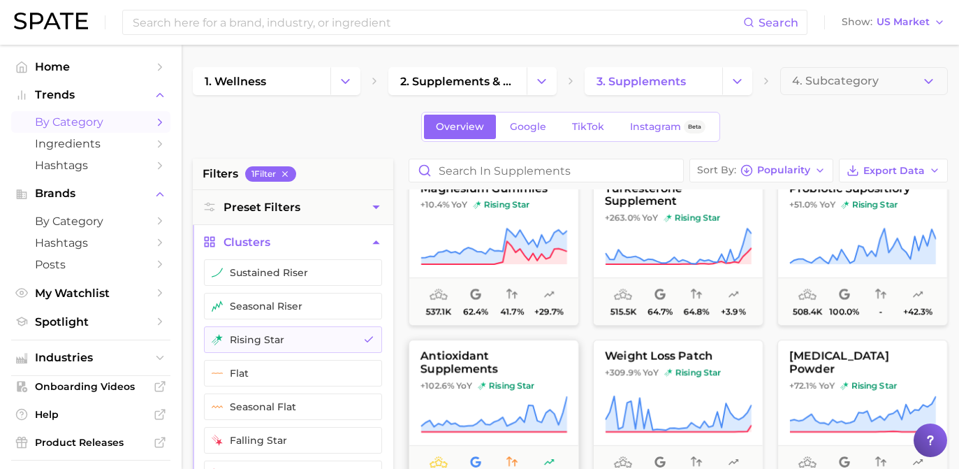
scroll to position [17, 0]
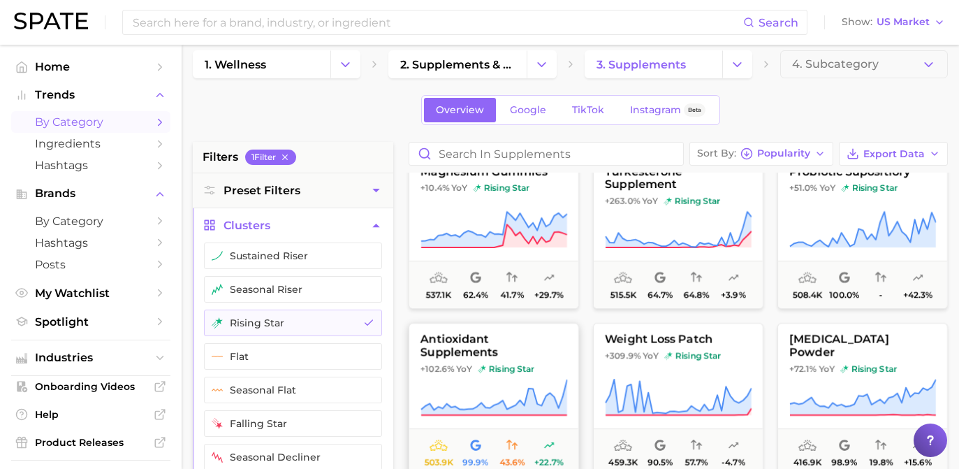
click at [500, 365] on button "antioxidant supplements +102.6% YoY rising star 503.9k 99.9% 43.6% +22.7%" at bounding box center [494, 400] width 170 height 154
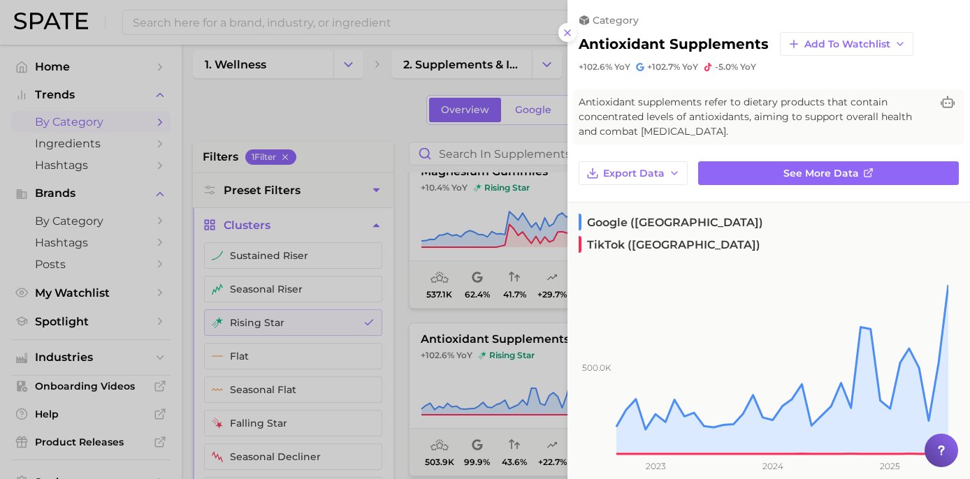
click at [356, 143] on div at bounding box center [485, 239] width 970 height 479
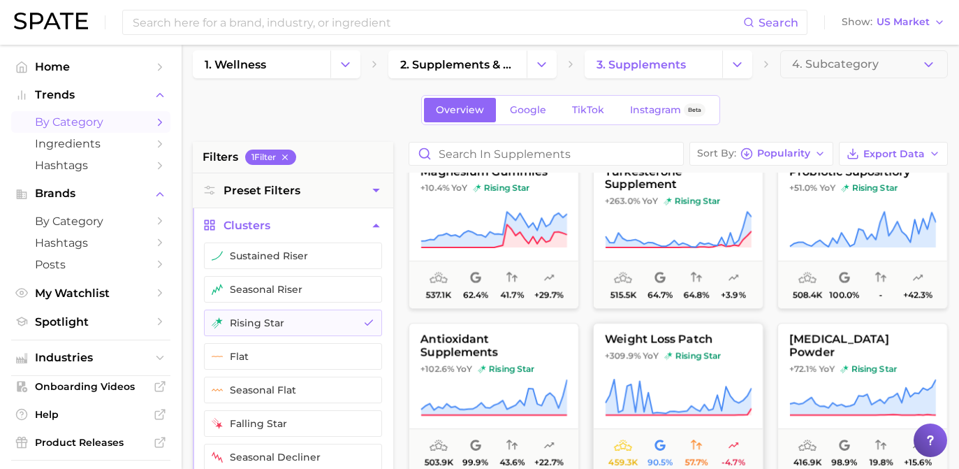
click at [734, 391] on icon at bounding box center [678, 397] width 147 height 39
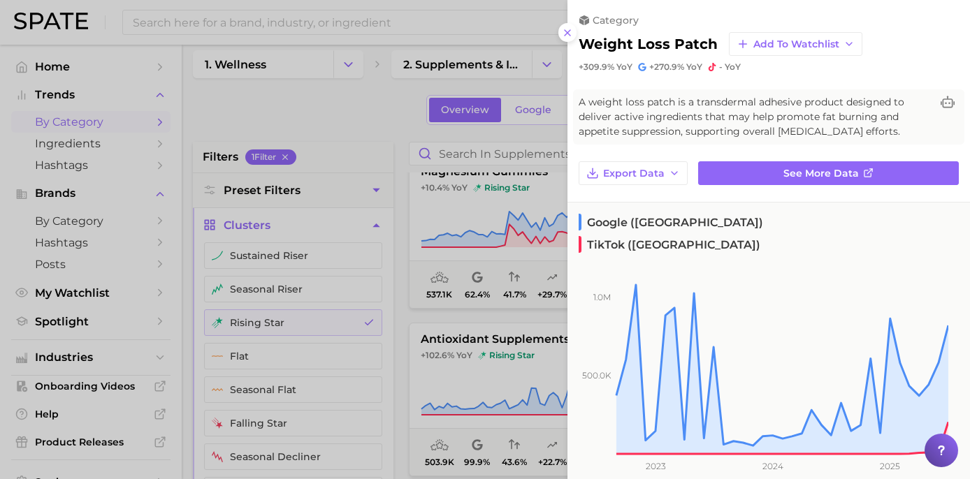
click at [399, 107] on div at bounding box center [485, 239] width 970 height 479
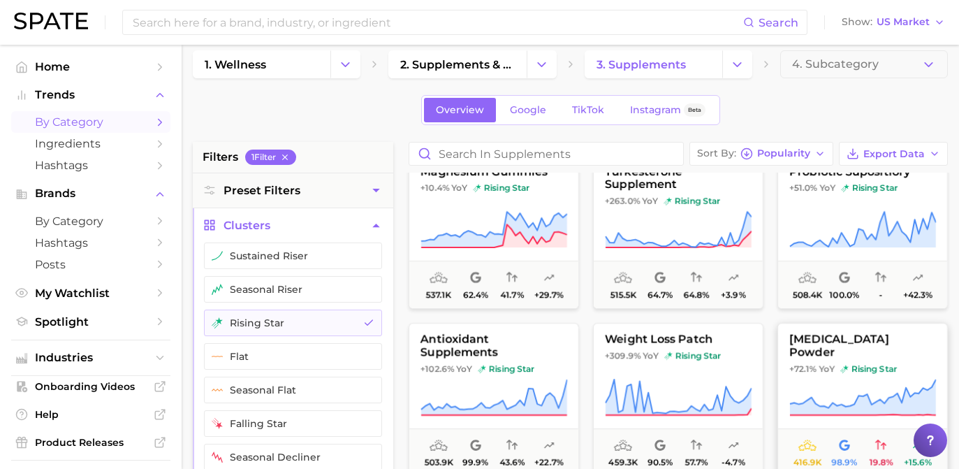
click at [835, 385] on icon at bounding box center [862, 397] width 147 height 39
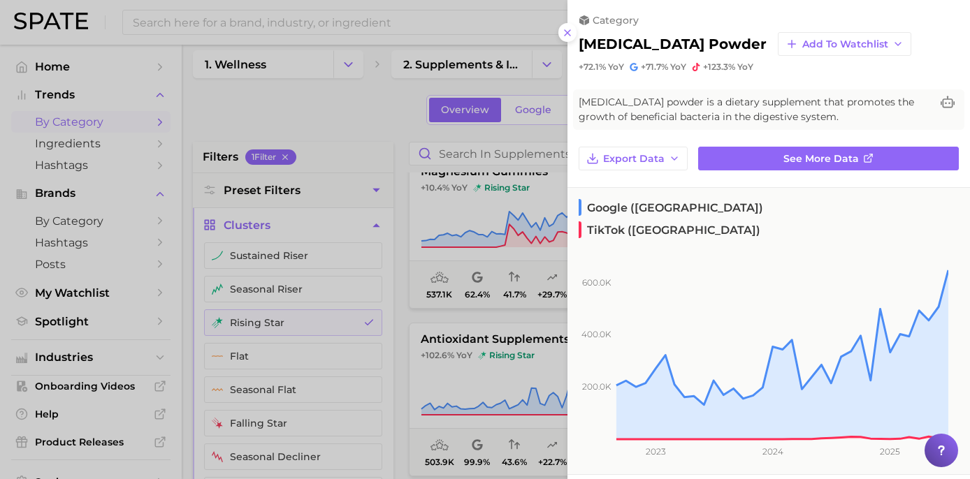
click at [380, 187] on div at bounding box center [485, 239] width 970 height 479
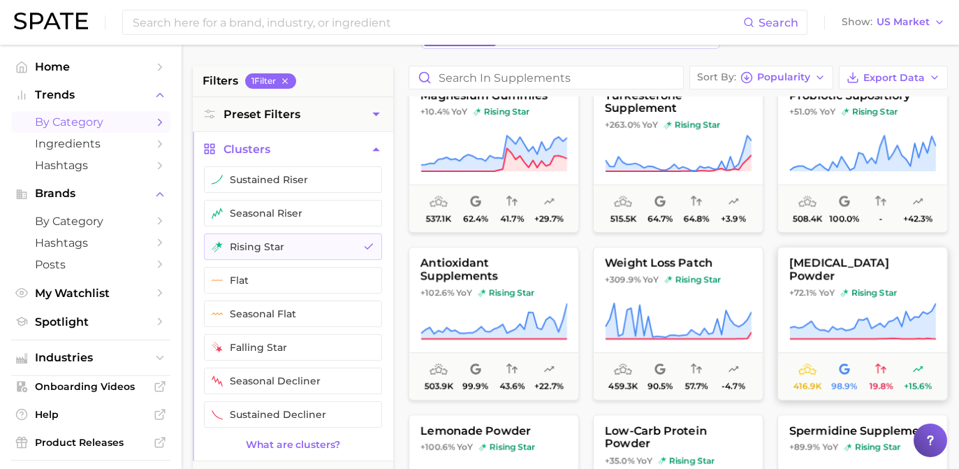
scroll to position [142, 0]
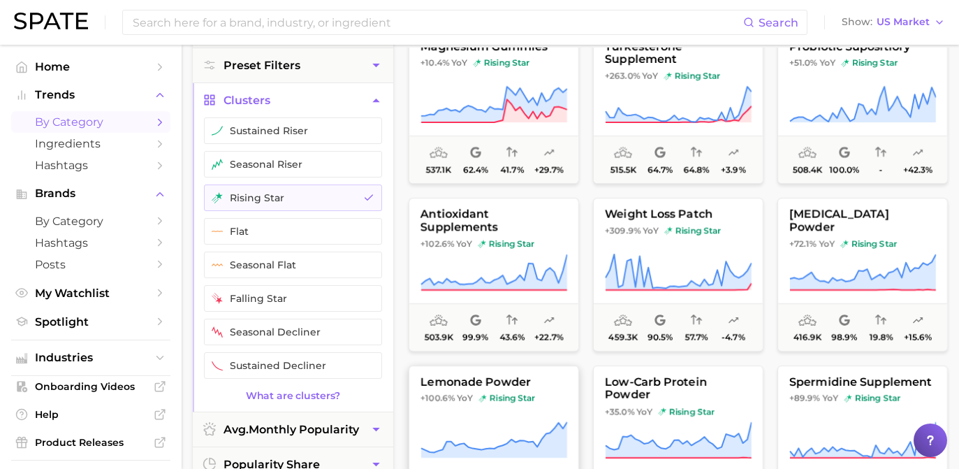
click at [544, 419] on button "lemonade powder +100.6% YoY rising star 380.8k 100.0% - +65.2%" at bounding box center [494, 442] width 170 height 154
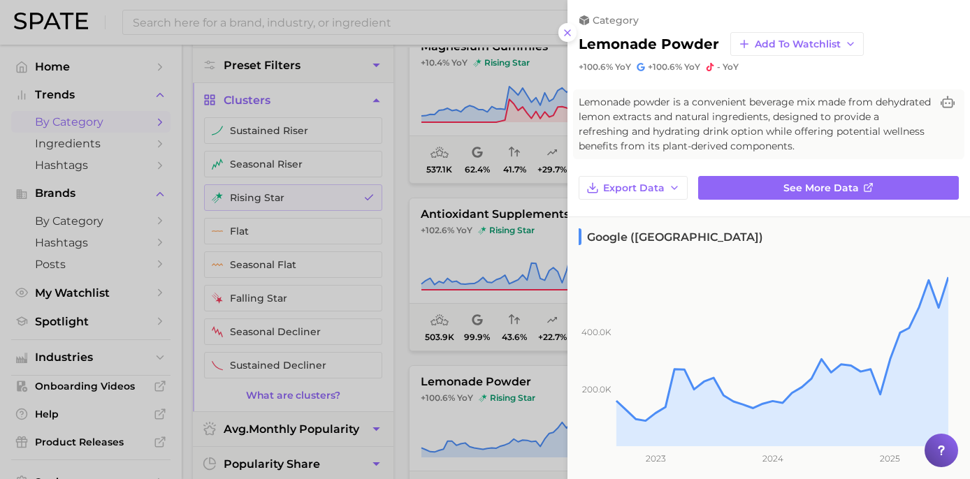
click at [532, 179] on div at bounding box center [485, 239] width 970 height 479
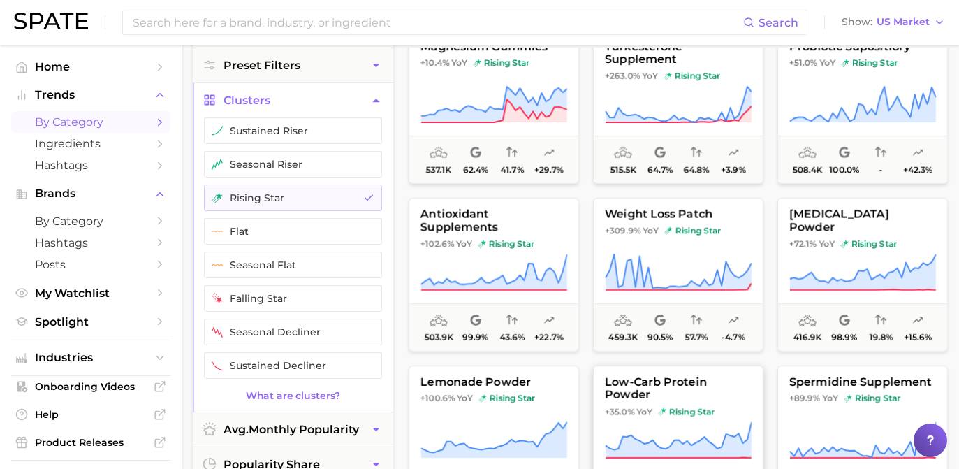
click at [704, 436] on icon at bounding box center [678, 440] width 147 height 39
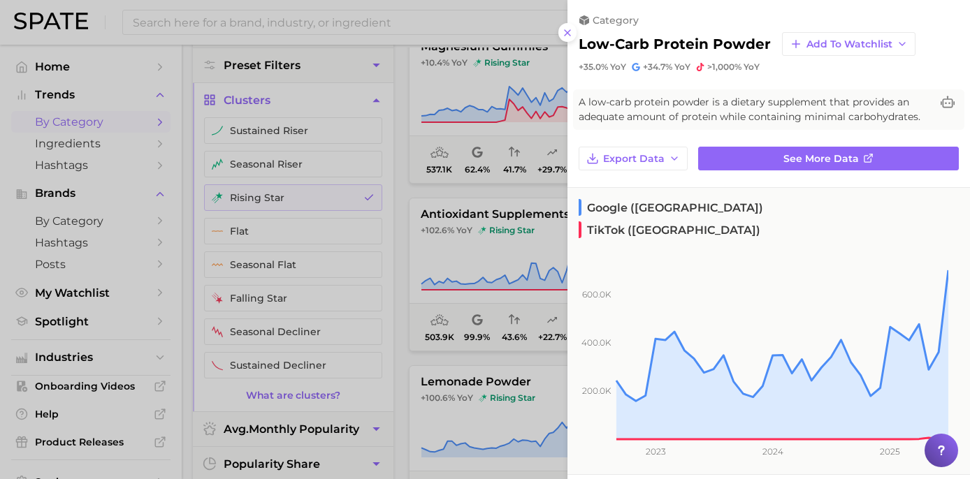
click at [400, 147] on div at bounding box center [485, 239] width 970 height 479
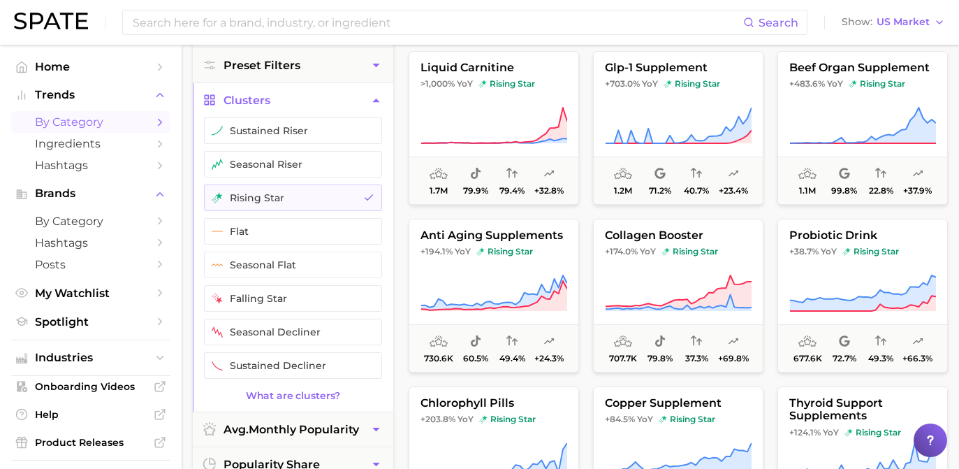
scroll to position [0, 0]
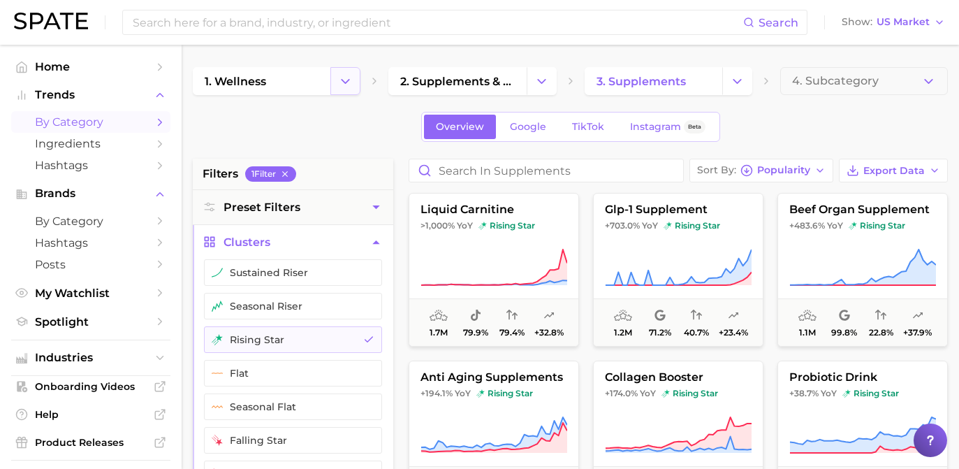
click at [355, 85] on button "Change Category" at bounding box center [345, 81] width 30 height 28
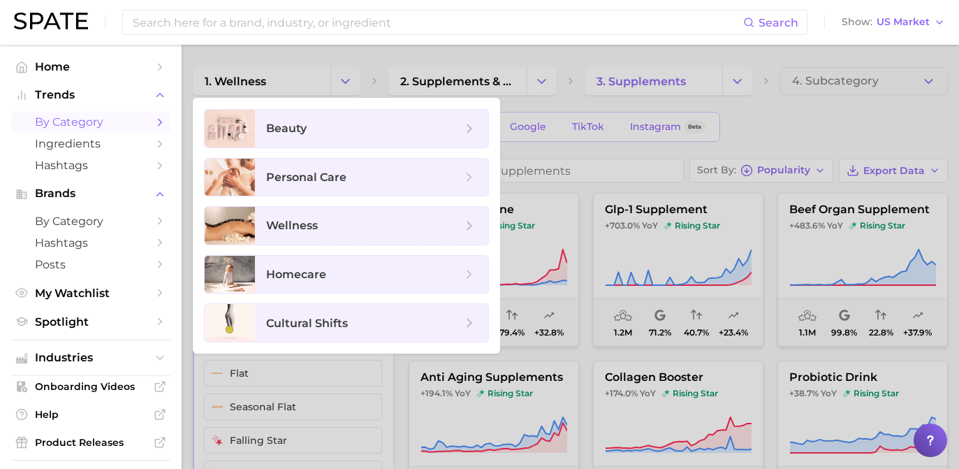
click at [531, 80] on div at bounding box center [479, 234] width 959 height 469
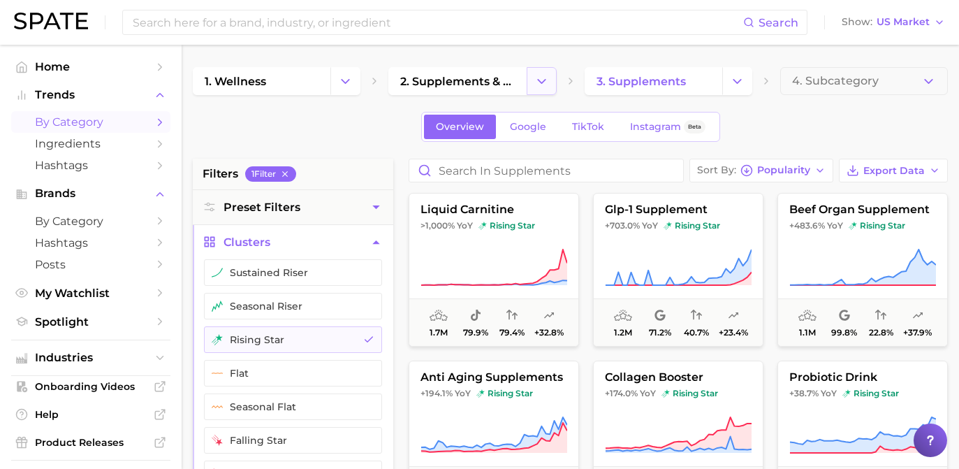
click at [537, 80] on icon "Change Category" at bounding box center [541, 81] width 15 height 15
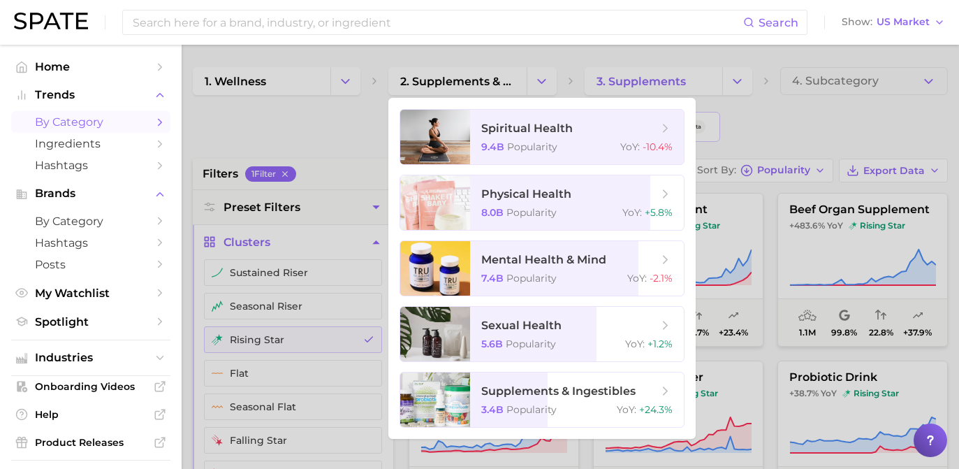
click at [342, 82] on div at bounding box center [479, 234] width 959 height 469
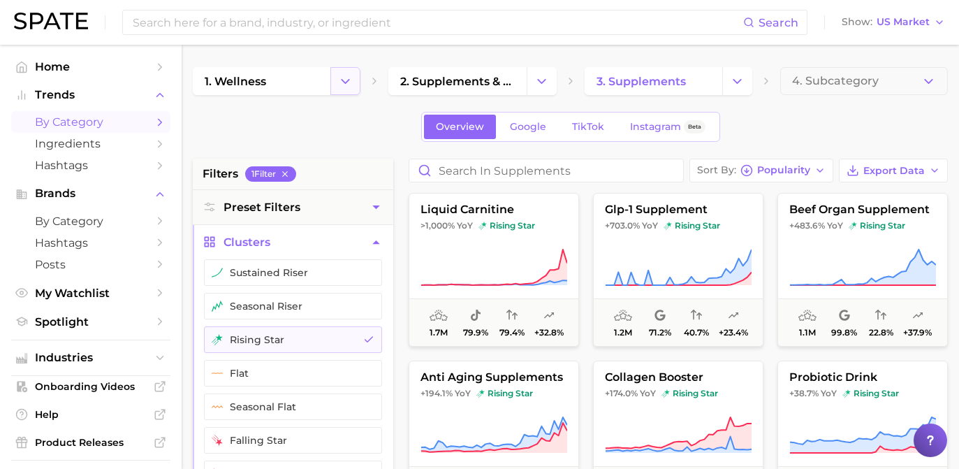
click at [346, 82] on polyline "Change Category" at bounding box center [346, 80] width 8 height 3
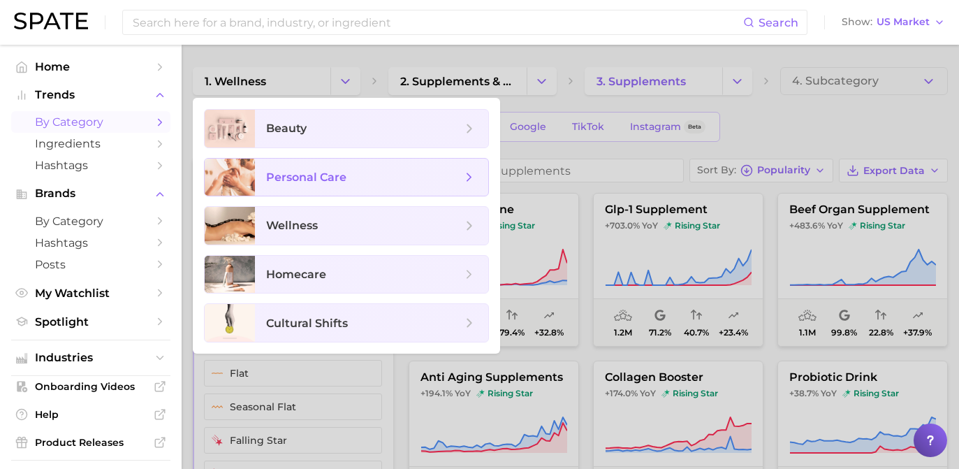
click at [399, 188] on span "personal care" at bounding box center [371, 178] width 233 height 38
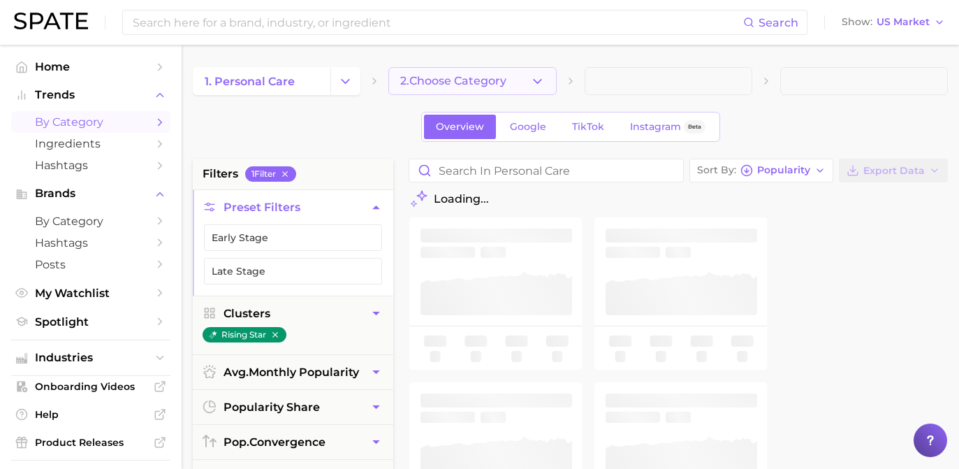
click at [495, 85] on span "2. Choose Category" at bounding box center [453, 81] width 106 height 13
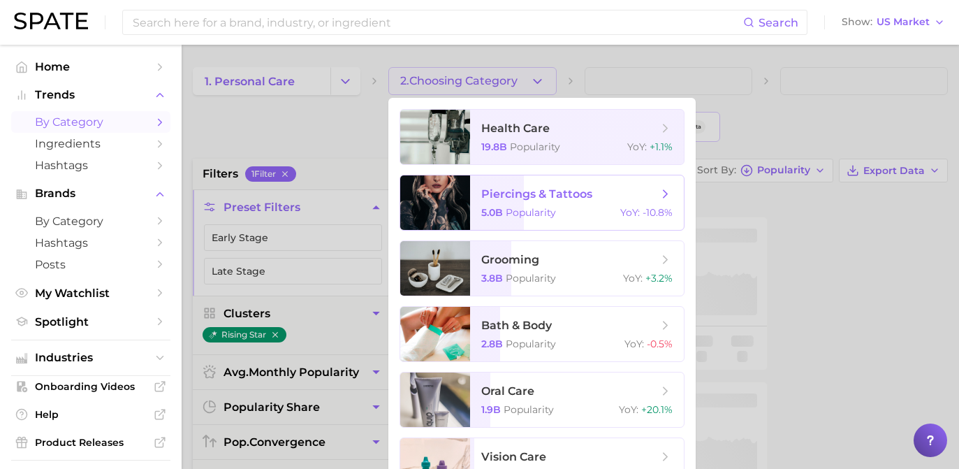
scroll to position [17, 0]
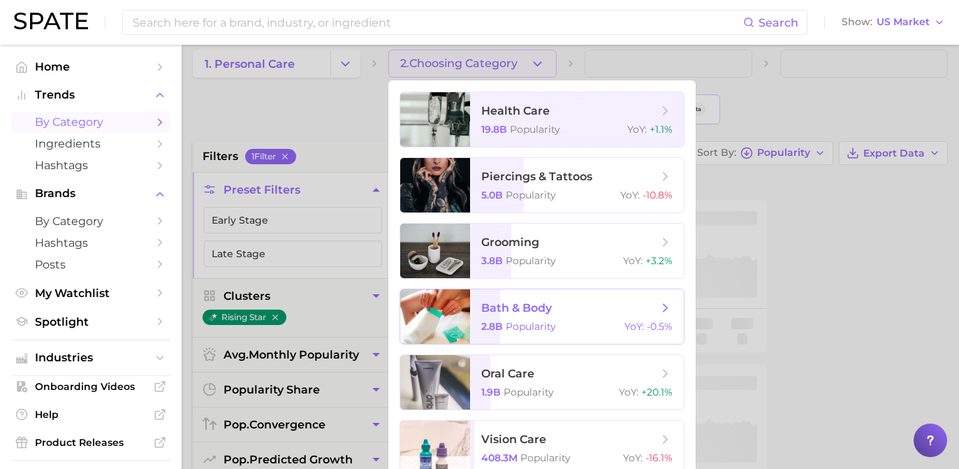
click at [571, 325] on div "2.8b Popularity YoY : -0.5%" at bounding box center [576, 326] width 191 height 13
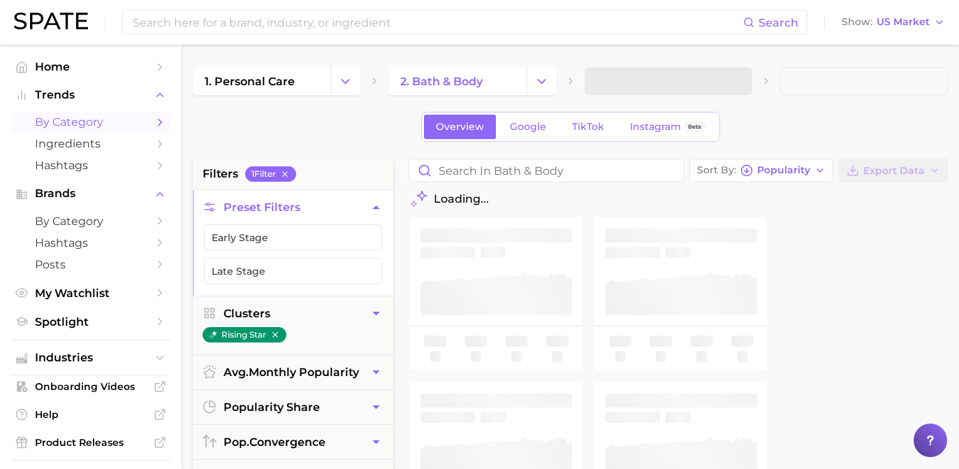
click at [683, 91] on span at bounding box center [669, 81] width 168 height 28
click at [685, 86] on button "3. Subcategory" at bounding box center [669, 81] width 168 height 28
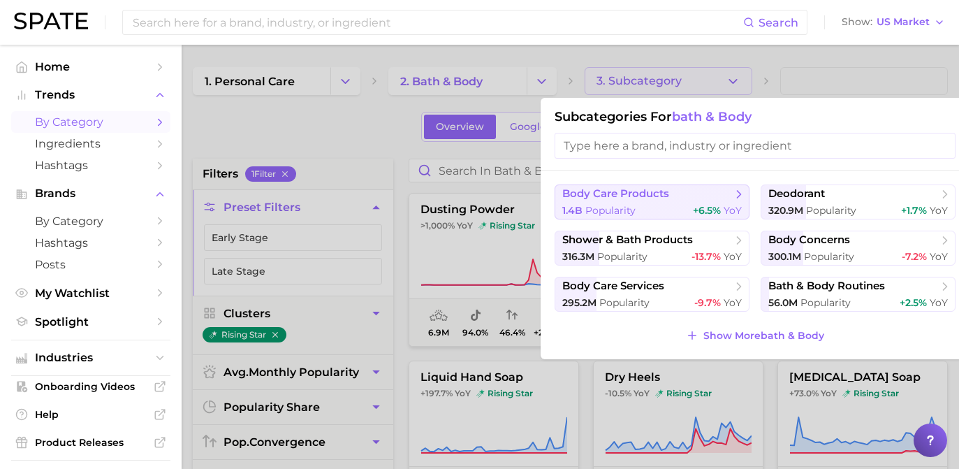
click at [689, 200] on button "body care products 1.4b Popularity +6.5% YoY" at bounding box center [652, 201] width 195 height 35
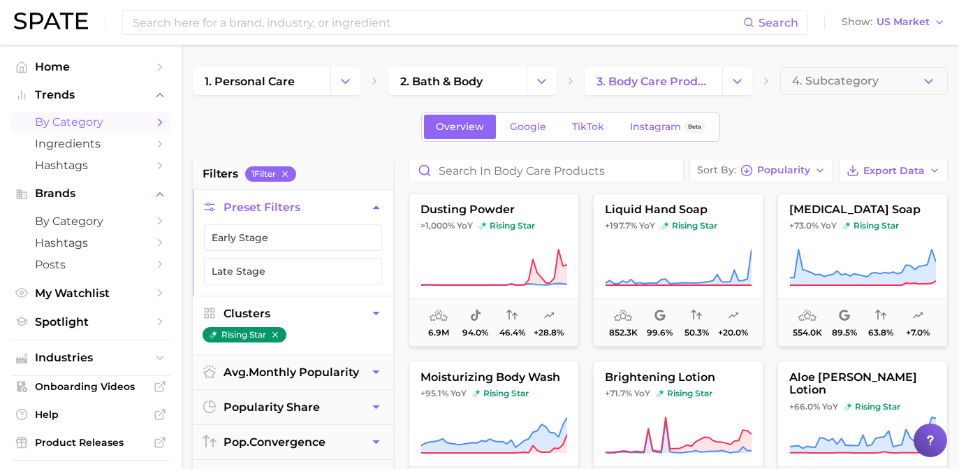
click at [379, 315] on icon "button" at bounding box center [376, 313] width 15 height 15
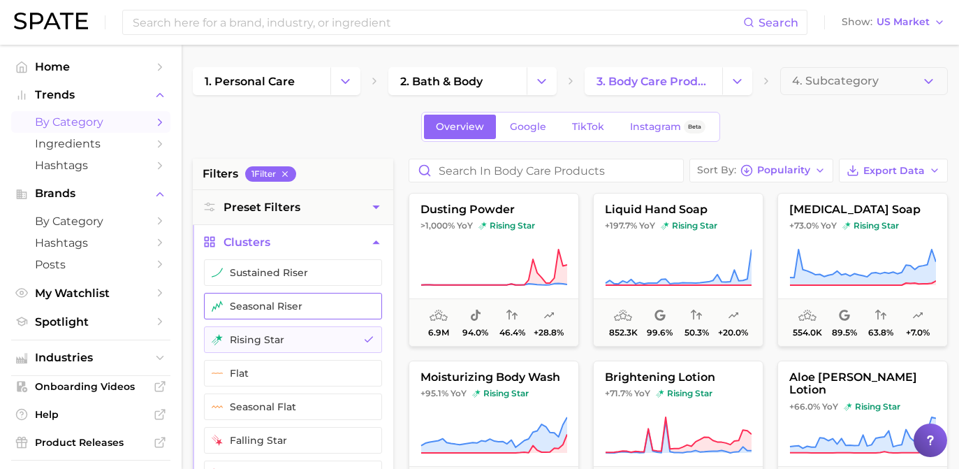
click at [354, 312] on button "seasonal riser" at bounding box center [293, 306] width 178 height 27
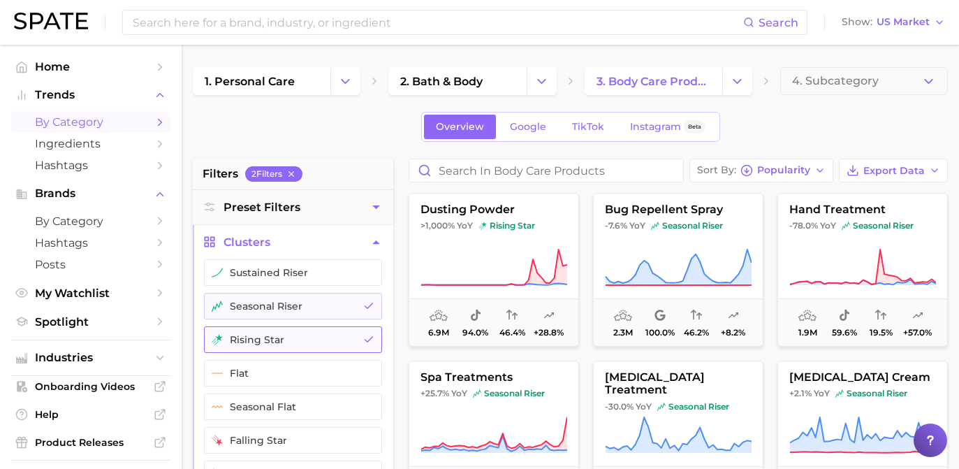
click at [368, 336] on icon "button" at bounding box center [368, 339] width 11 height 11
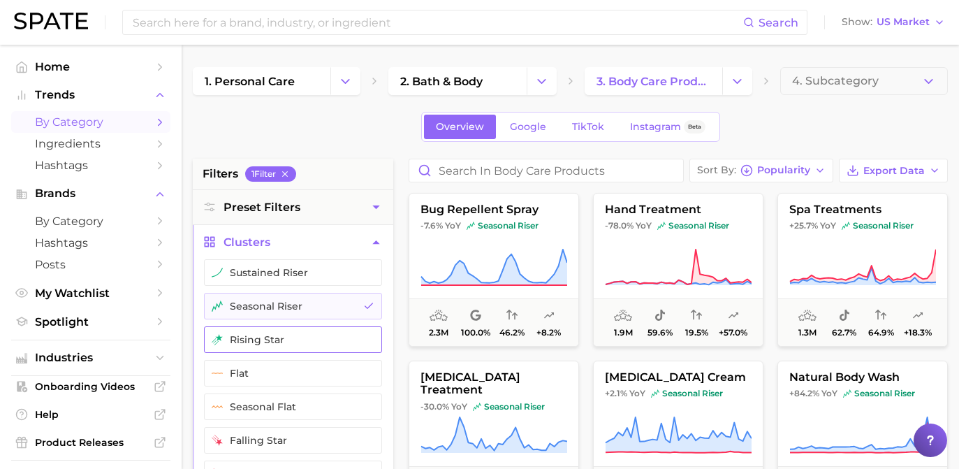
click at [357, 344] on button "rising star" at bounding box center [293, 339] width 178 height 27
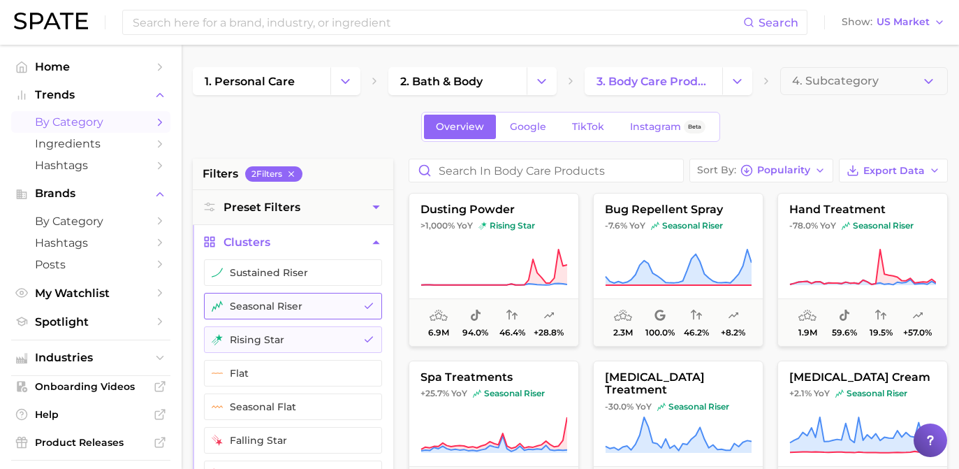
click at [365, 316] on button "seasonal riser" at bounding box center [293, 306] width 178 height 27
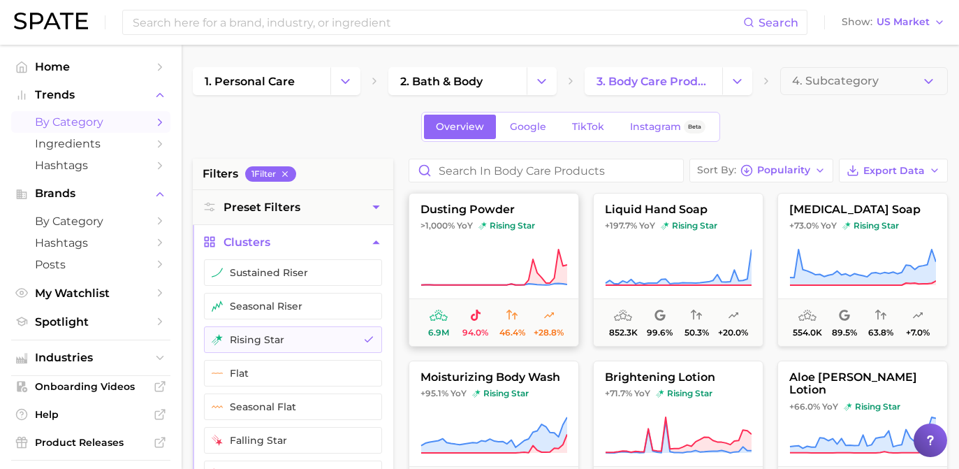
click at [540, 247] on button "dusting powder >1,000% YoY rising star 6.9m 94.0% 46.4% +28.8%" at bounding box center [494, 270] width 170 height 154
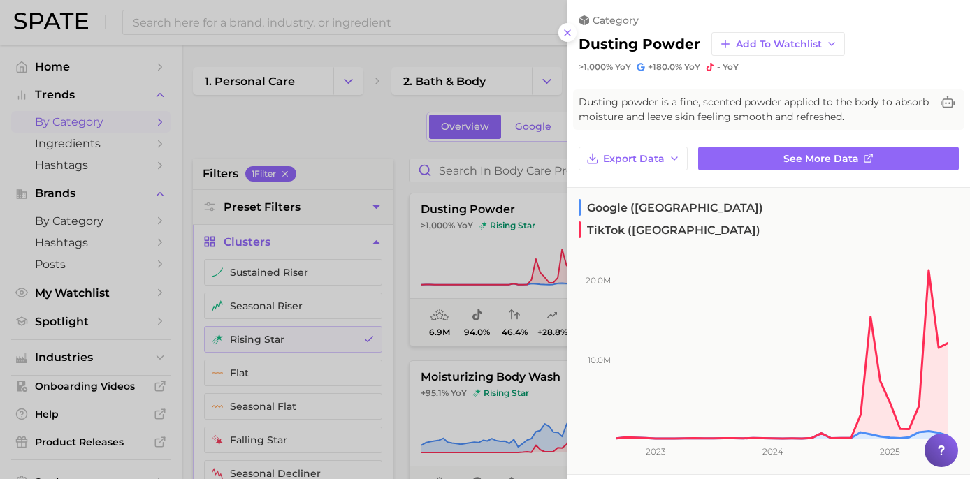
click at [321, 178] on div at bounding box center [485, 239] width 970 height 479
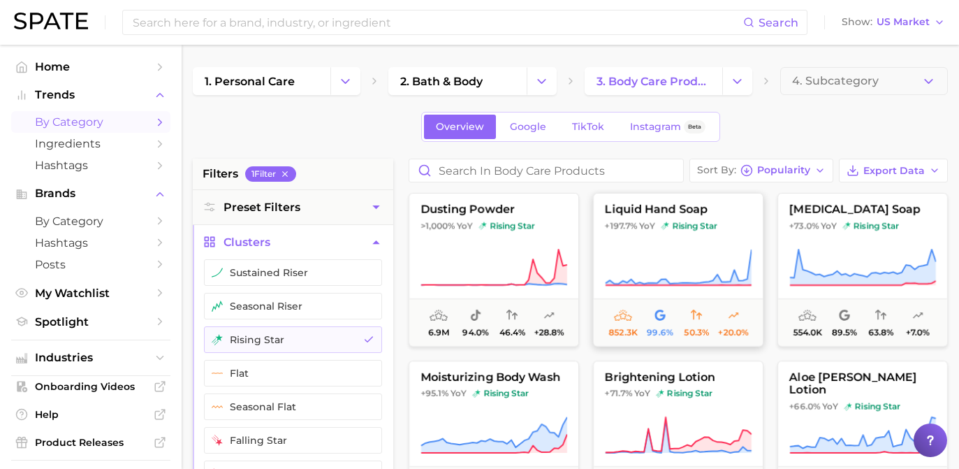
click at [653, 228] on span "YoY" at bounding box center [647, 225] width 16 height 11
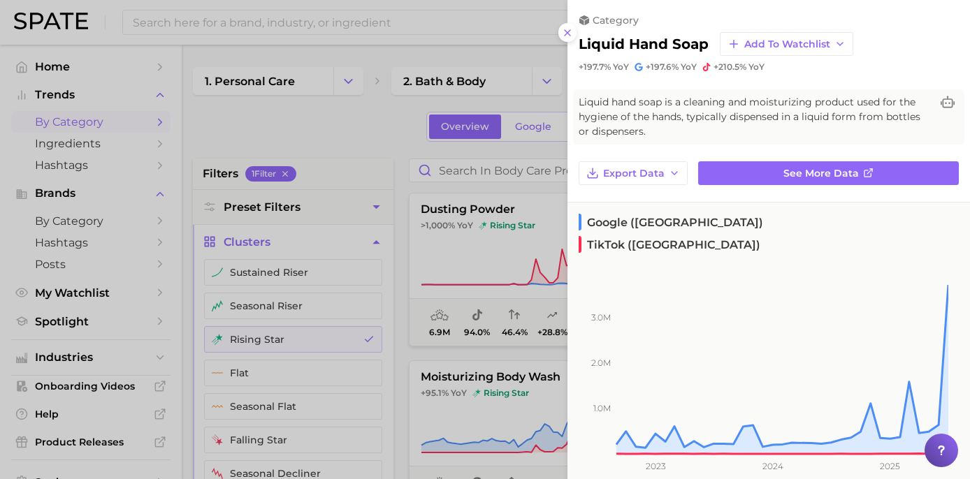
click at [333, 157] on div at bounding box center [485, 239] width 970 height 479
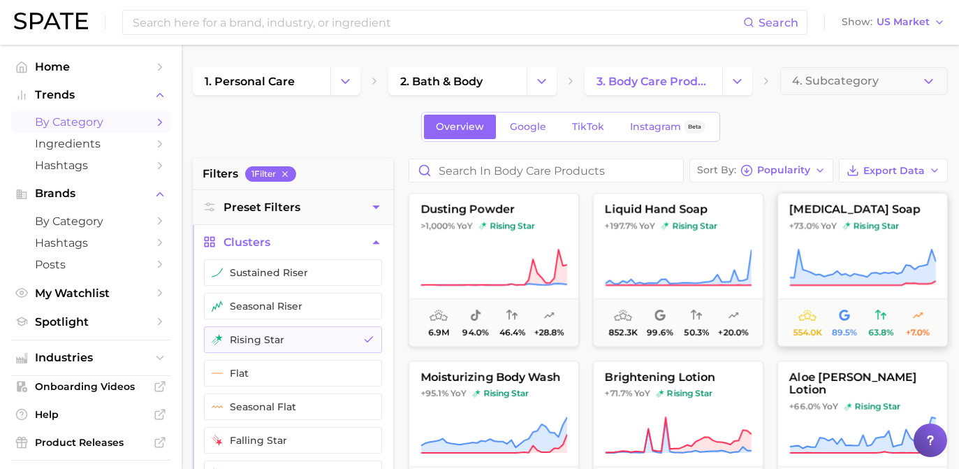
click at [871, 259] on icon at bounding box center [862, 267] width 147 height 39
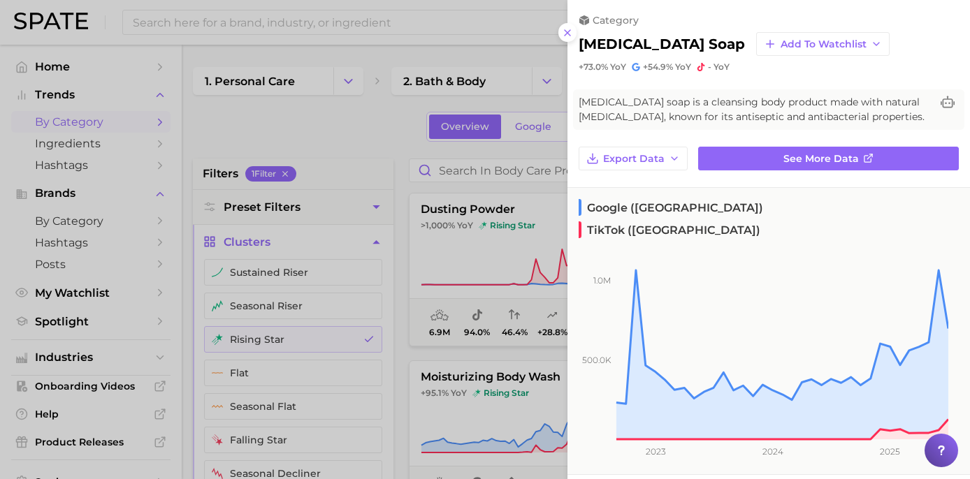
click at [418, 172] on div at bounding box center [485, 239] width 970 height 479
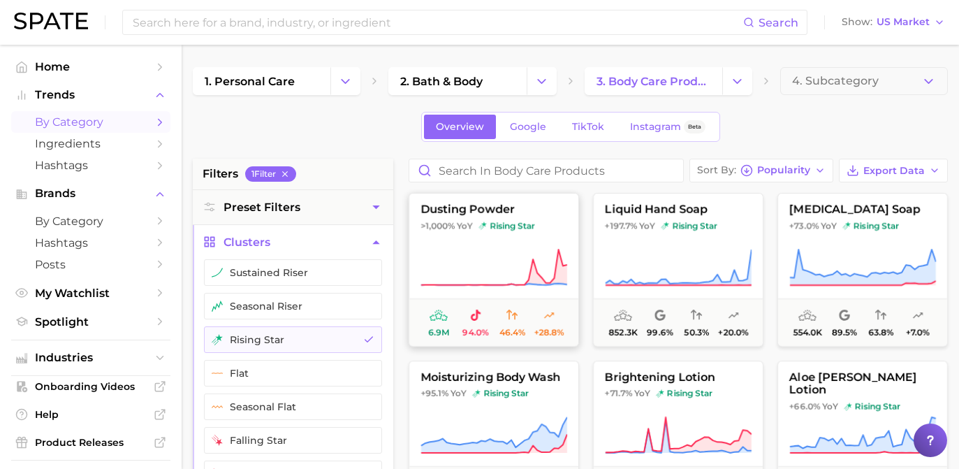
scroll to position [92, 0]
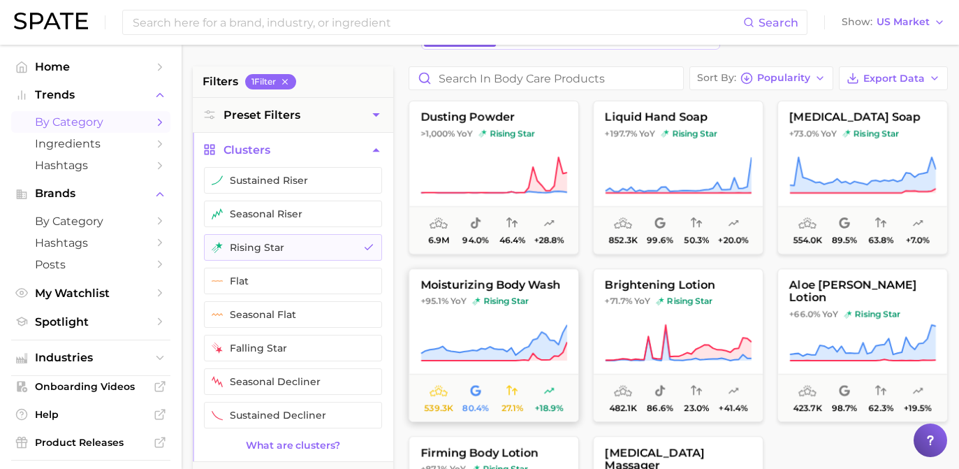
click at [539, 346] on icon at bounding box center [494, 343] width 146 height 36
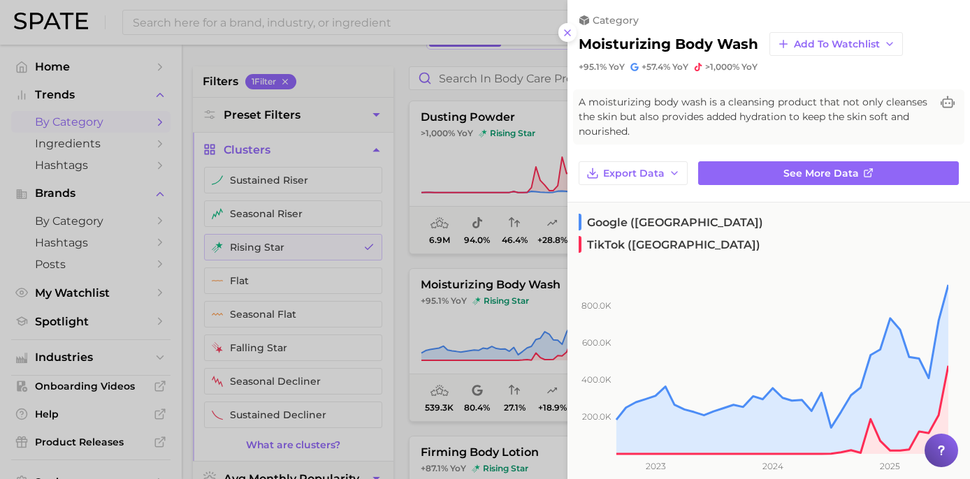
click at [412, 214] on div at bounding box center [485, 239] width 970 height 479
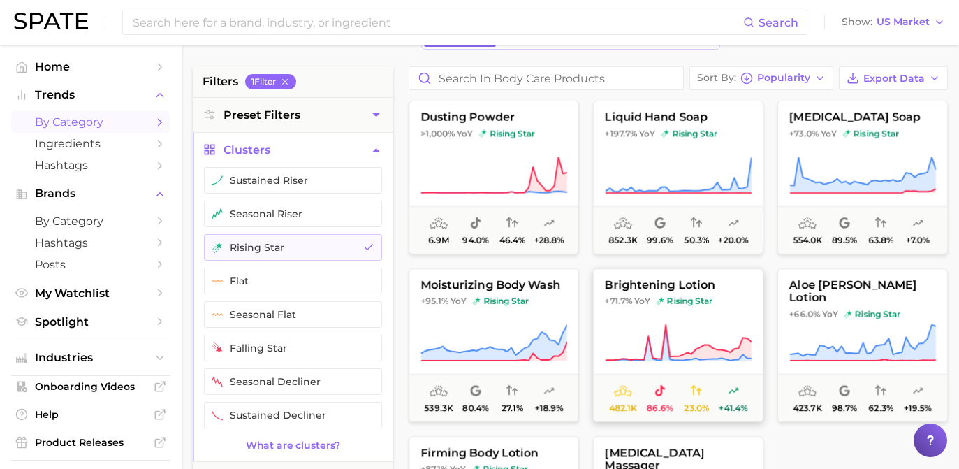
click at [694, 307] on button "brightening lotion +71.7% YoY rising star 482.1k 86.6% 23.0% +41.4%" at bounding box center [678, 345] width 170 height 154
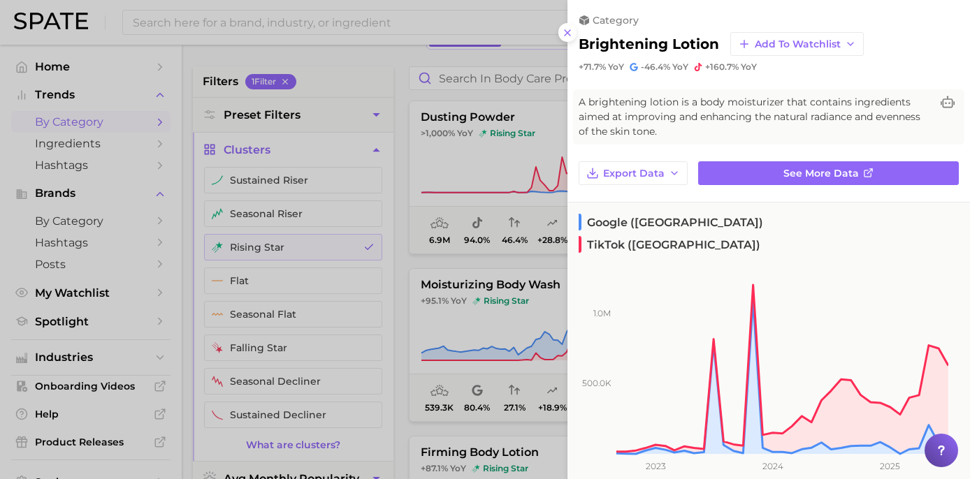
click at [418, 162] on div at bounding box center [485, 239] width 970 height 479
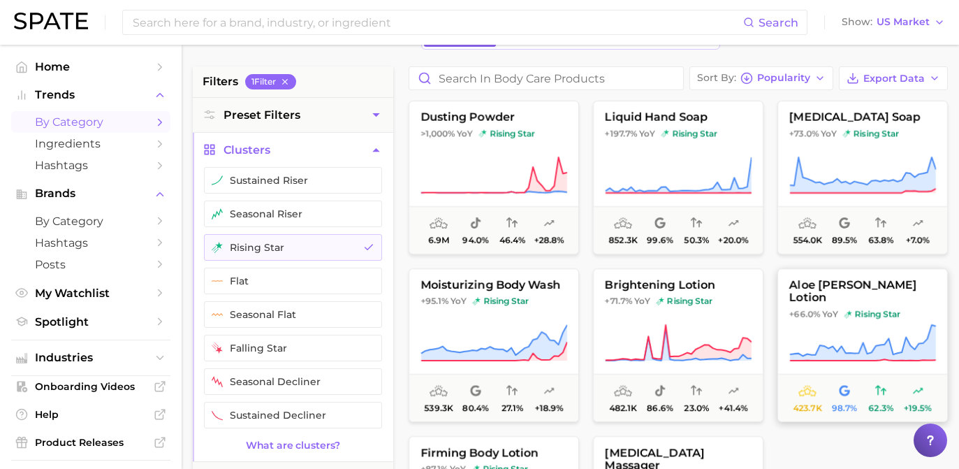
click at [866, 318] on button "aloe vera lotion +66.0% YoY rising star 423.7k 98.7% 62.3% +19.5%" at bounding box center [863, 345] width 170 height 154
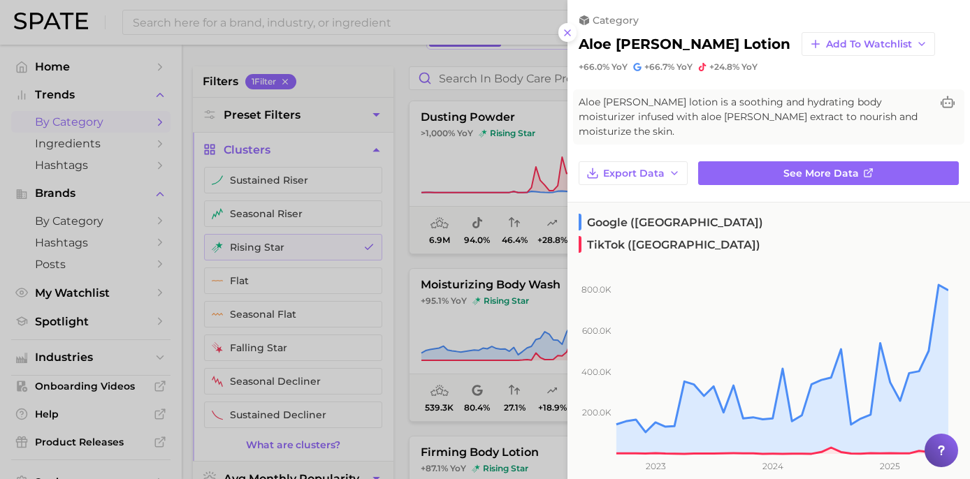
click at [518, 243] on div at bounding box center [485, 239] width 970 height 479
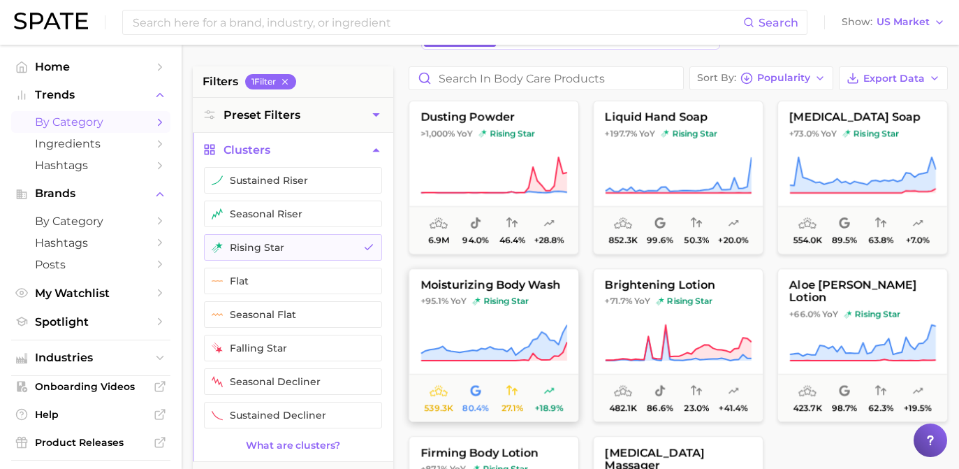
scroll to position [170, 0]
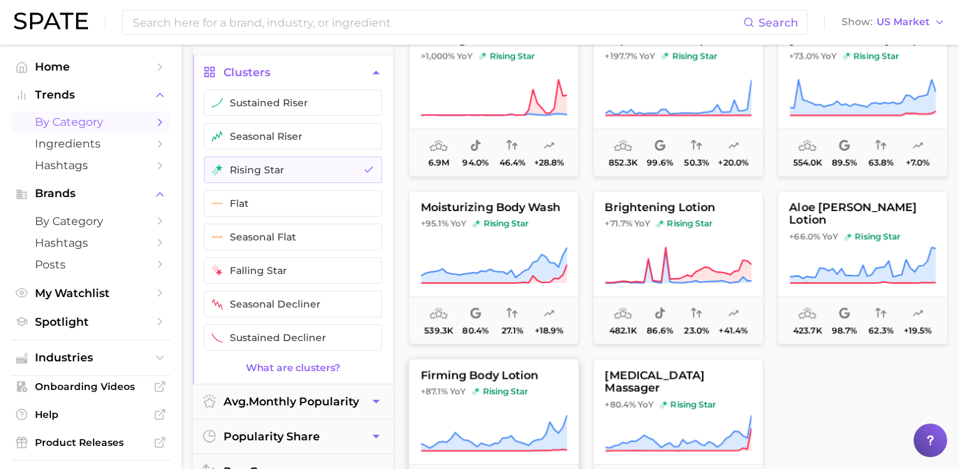
click at [536, 388] on span "+87.1% YoY rising star" at bounding box center [493, 391] width 169 height 11
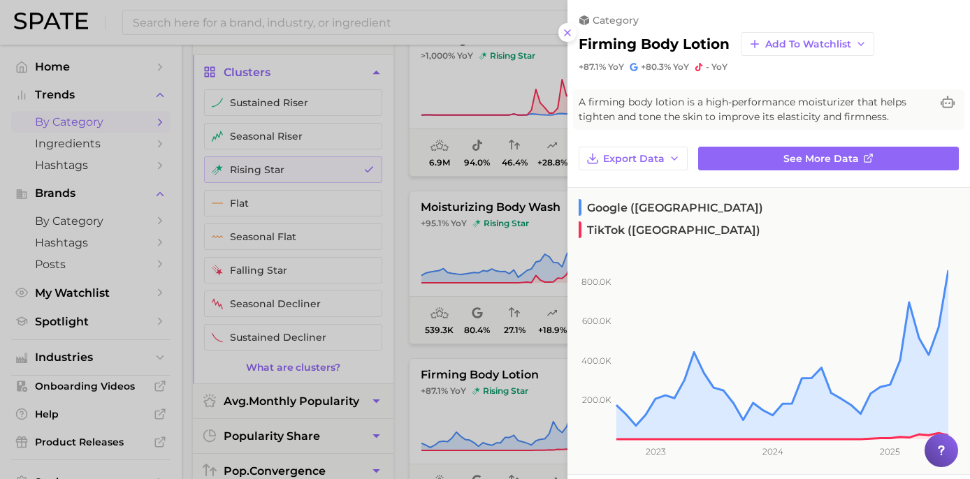
click at [513, 145] on div at bounding box center [485, 239] width 970 height 479
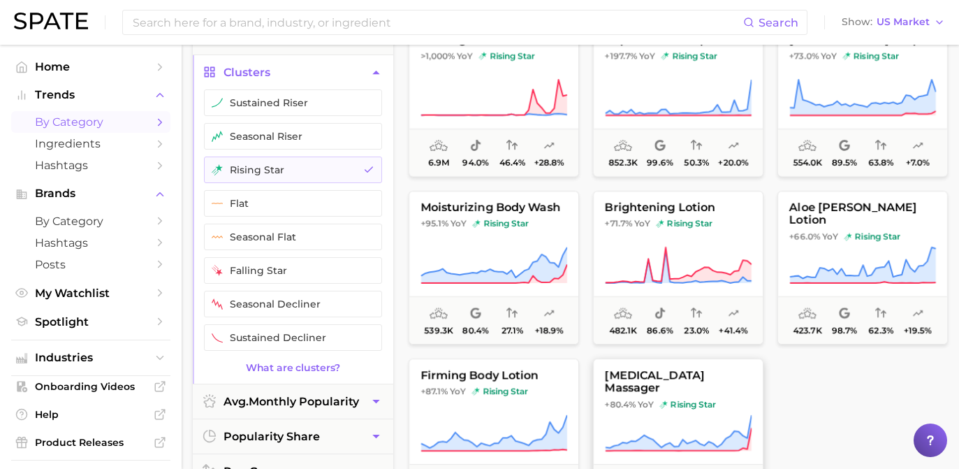
click at [685, 379] on span "cellulite massager" at bounding box center [678, 382] width 169 height 26
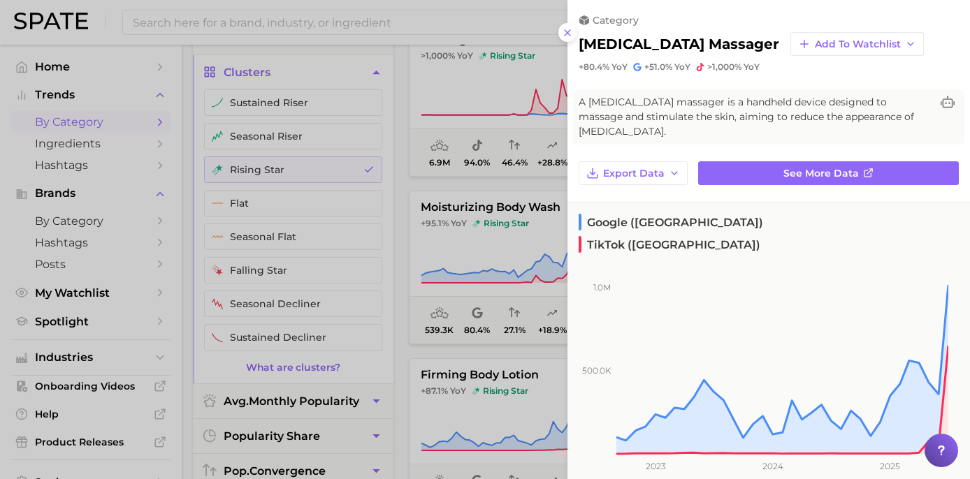
click at [523, 214] on div at bounding box center [485, 239] width 970 height 479
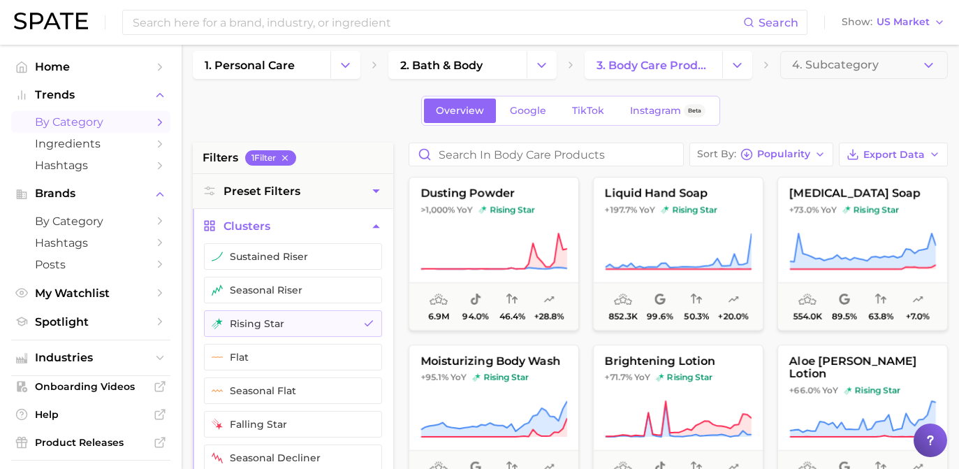
scroll to position [0, 0]
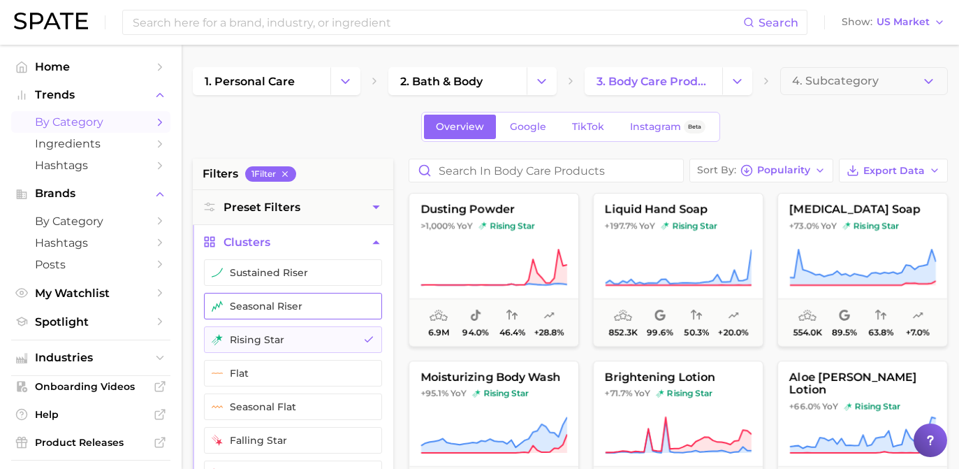
click at [351, 314] on button "seasonal riser" at bounding box center [293, 306] width 178 height 27
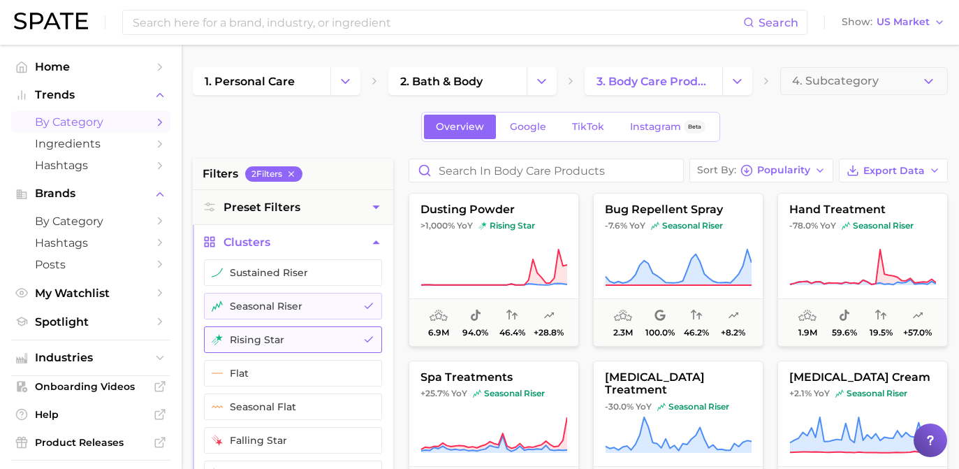
click at [369, 339] on icon "button" at bounding box center [368, 339] width 11 height 11
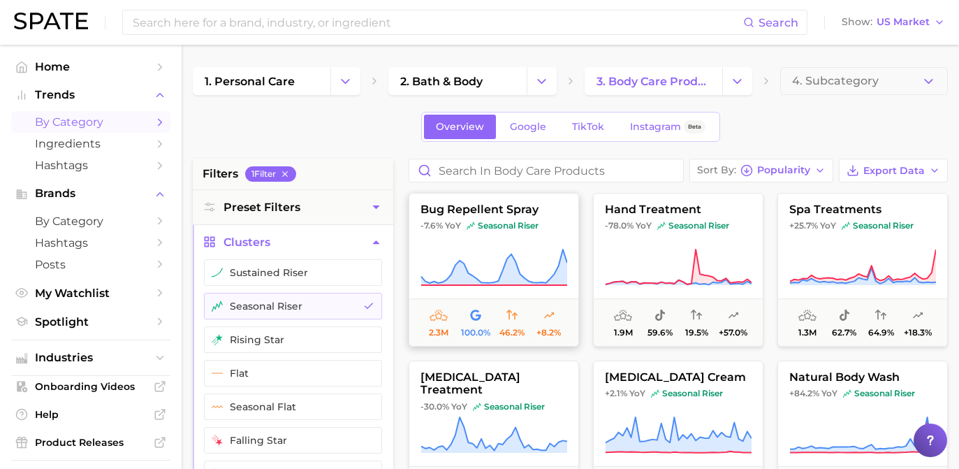
click at [486, 257] on icon at bounding box center [494, 267] width 147 height 39
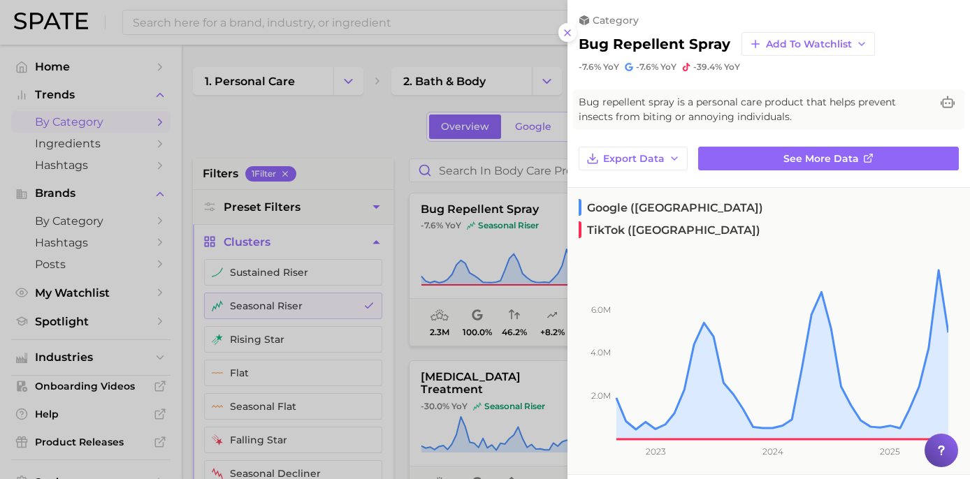
click at [439, 214] on div at bounding box center [485, 239] width 970 height 479
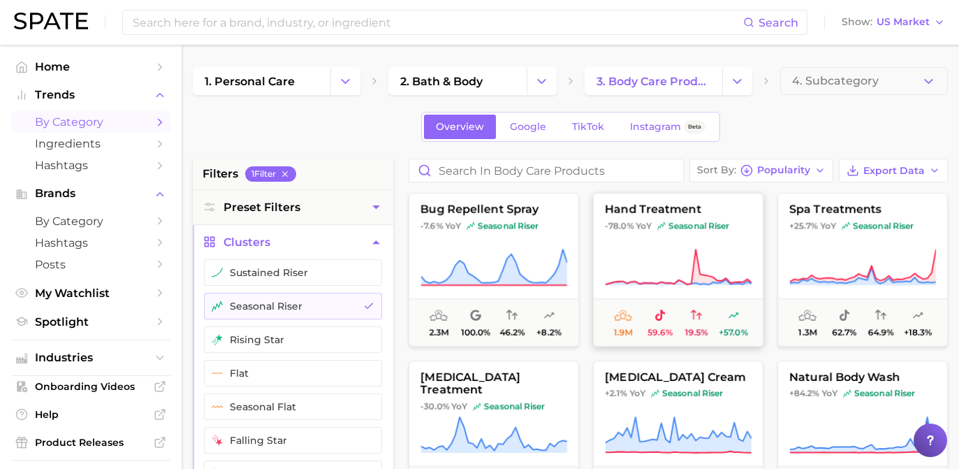
click at [642, 293] on button "hand treatment -78.0% YoY seasonal riser 1.9m 59.6% 19.5% +57.0%" at bounding box center [678, 270] width 170 height 154
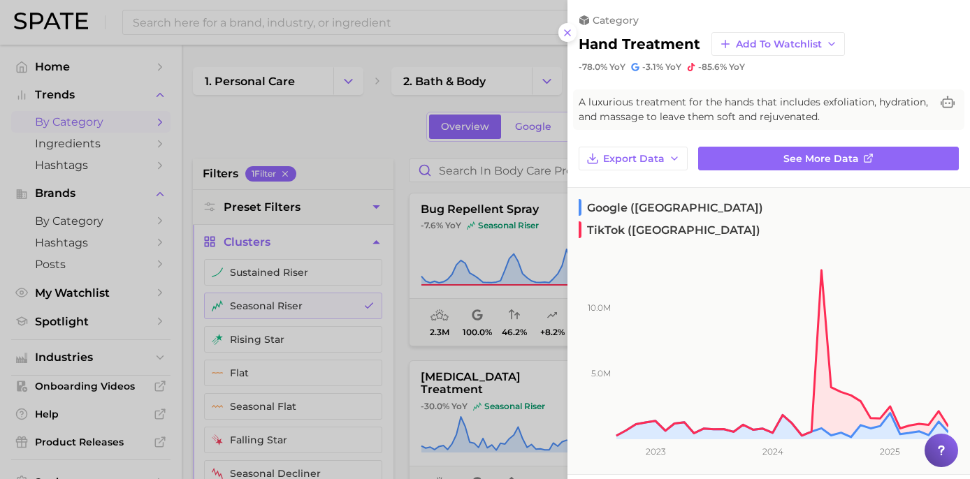
click at [390, 207] on div at bounding box center [485, 239] width 970 height 479
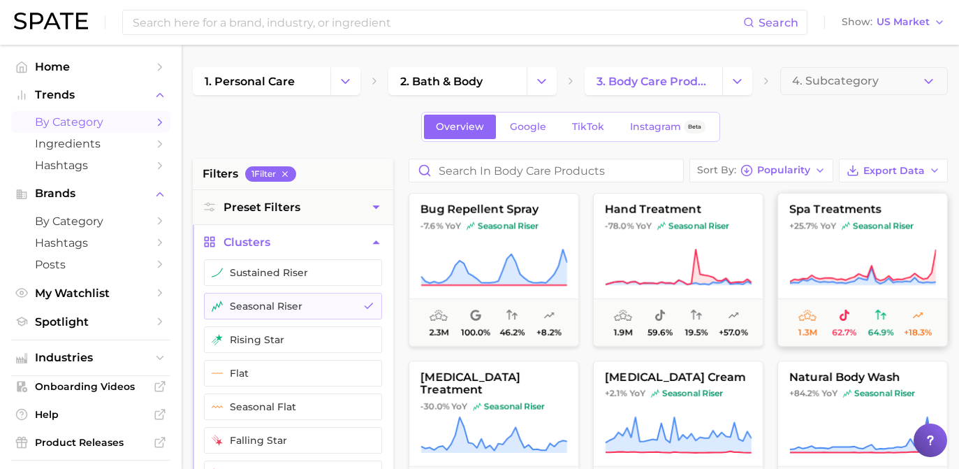
click at [835, 280] on icon at bounding box center [863, 266] width 146 height 34
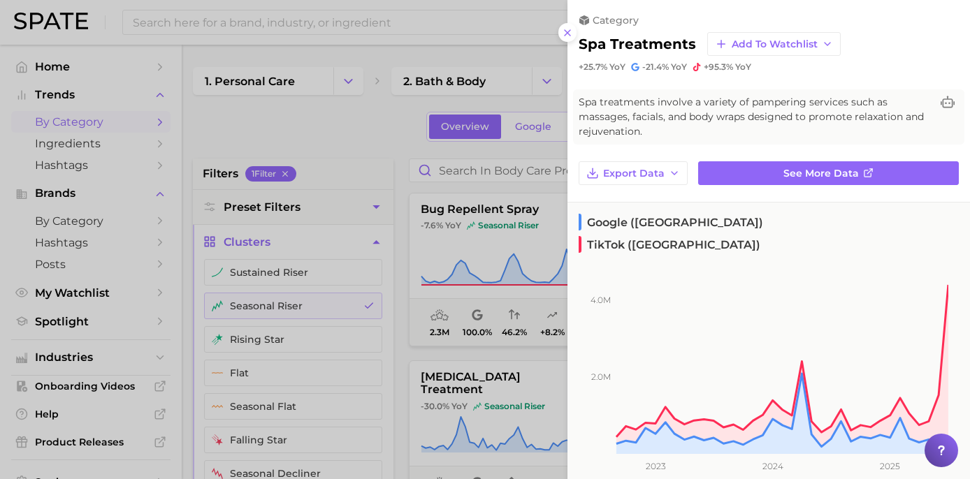
click at [413, 142] on div at bounding box center [485, 239] width 970 height 479
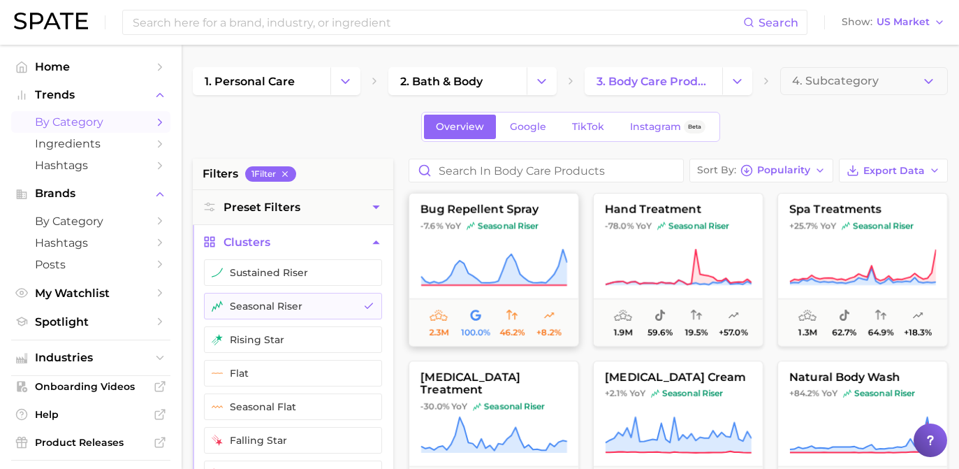
scroll to position [92, 0]
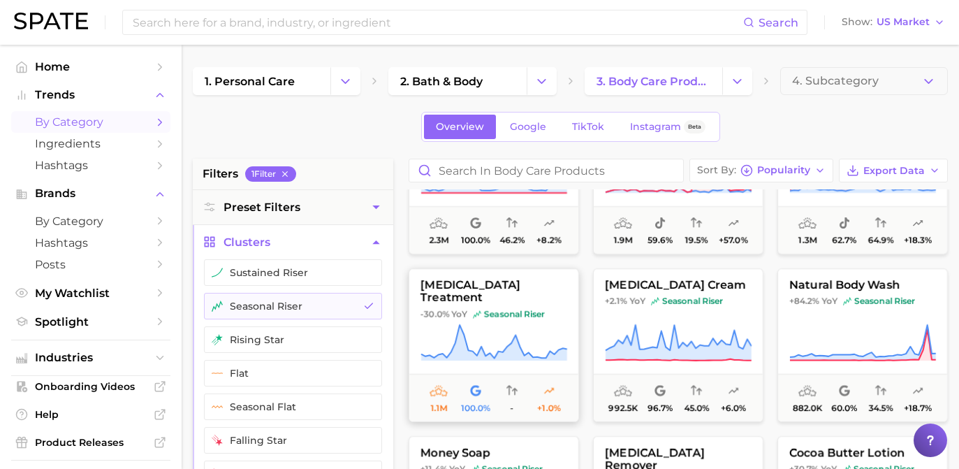
click at [532, 309] on span "seasonal riser" at bounding box center [509, 314] width 72 height 11
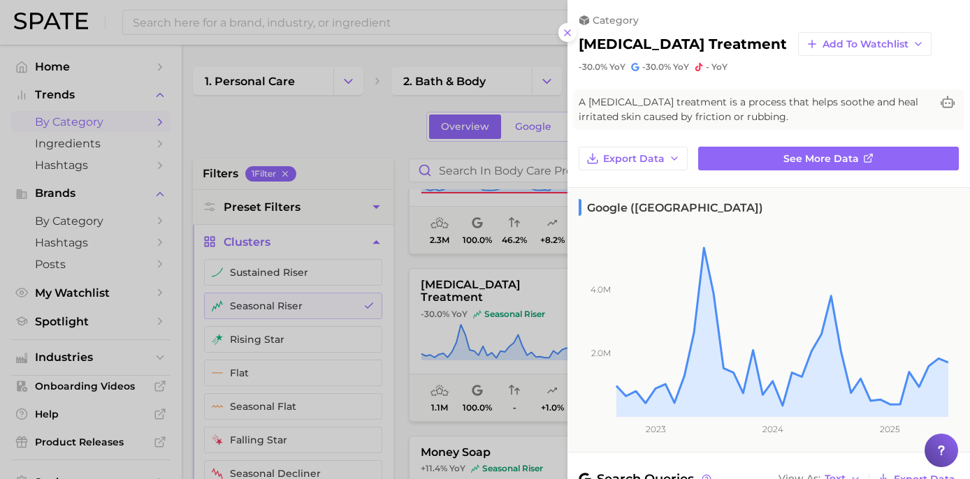
click at [496, 212] on div at bounding box center [485, 239] width 970 height 479
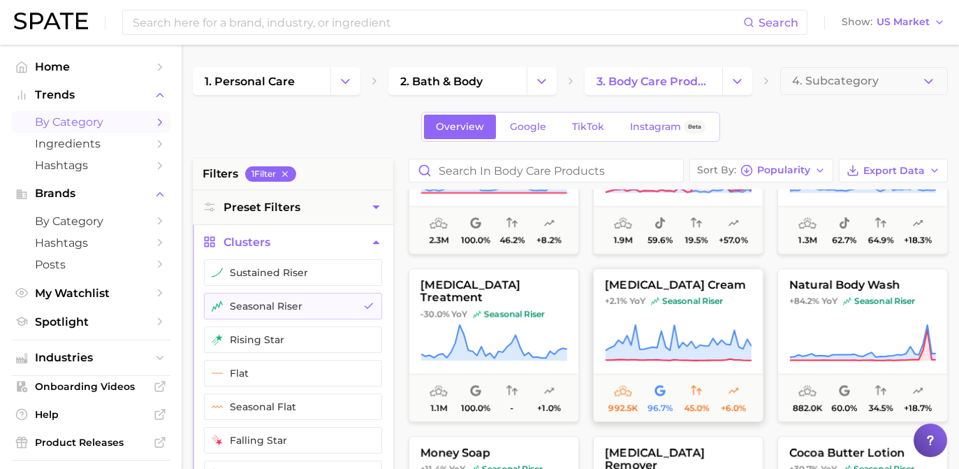
click at [680, 333] on icon at bounding box center [678, 342] width 147 height 39
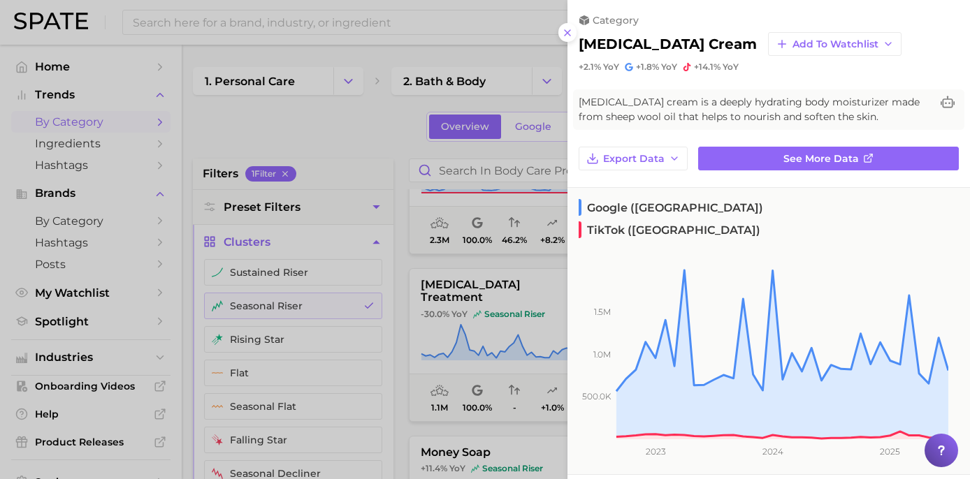
click at [520, 265] on div at bounding box center [485, 239] width 970 height 479
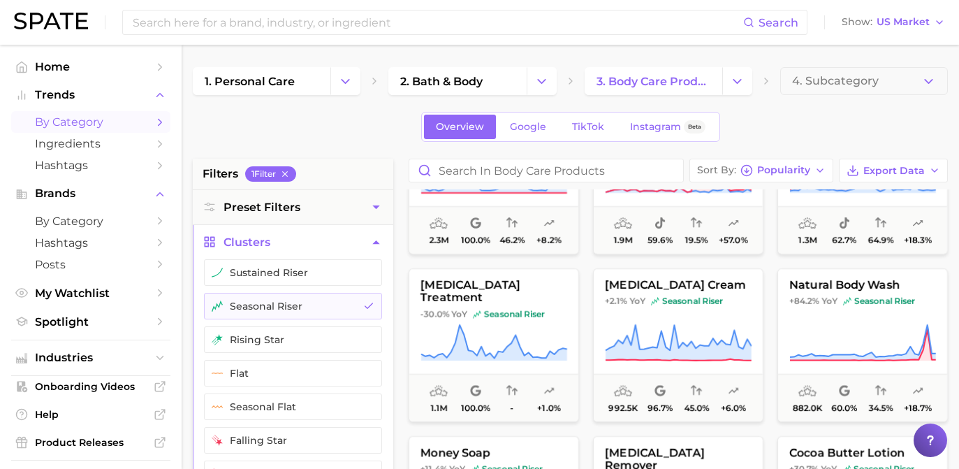
drag, startPoint x: 752, startPoint y: 321, endPoint x: 767, endPoint y: 323, distance: 15.4
click at [756, 321] on button "lanolin cream +2.1% YoY seasonal riser 992.5k 96.7% 45.0% +6.0%" at bounding box center [678, 345] width 170 height 154
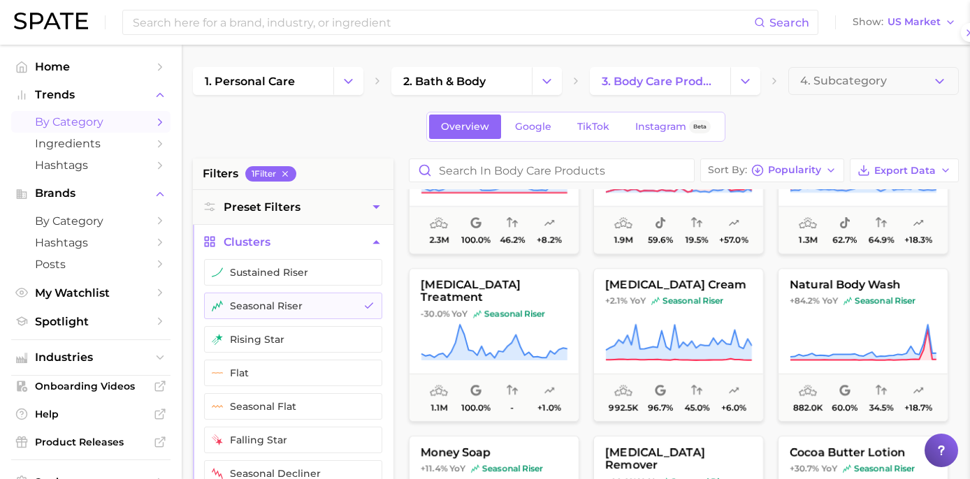
click at [969, 246] on rect at bounding box center [970, 246] width 0 height 0
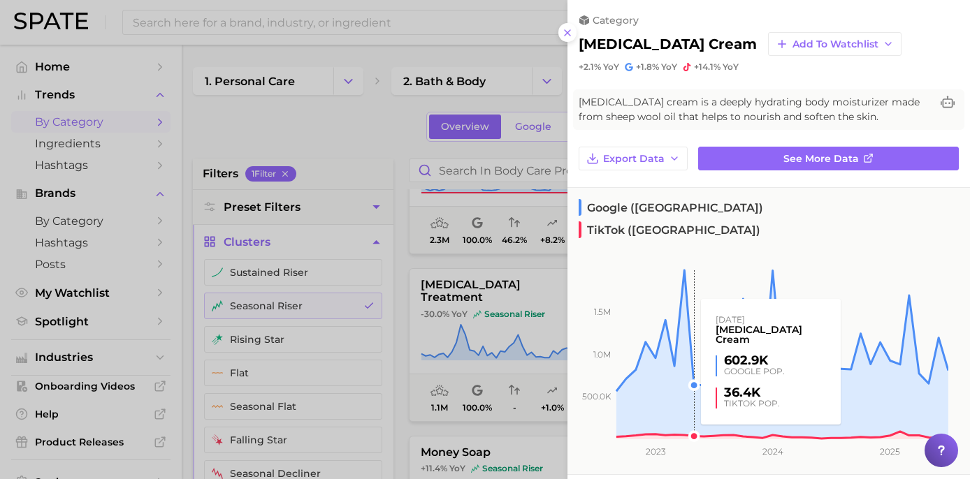
click at [304, 150] on div at bounding box center [485, 239] width 970 height 479
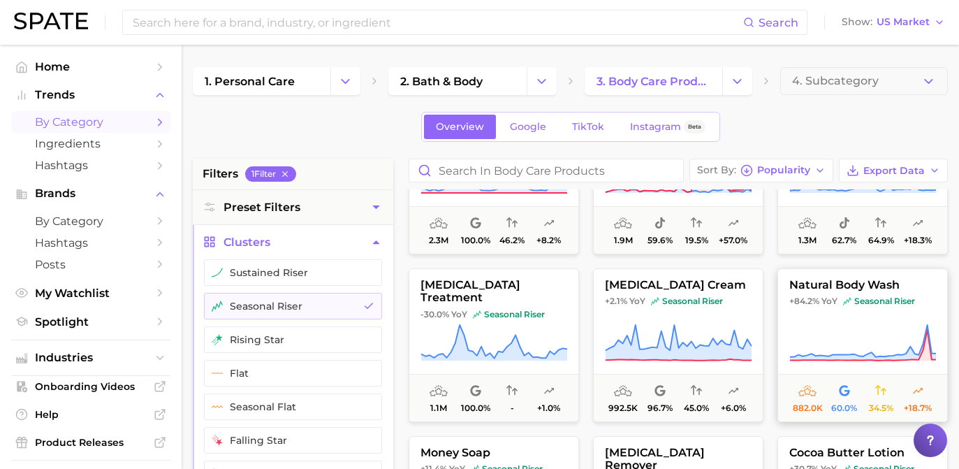
click at [885, 323] on icon at bounding box center [862, 342] width 147 height 39
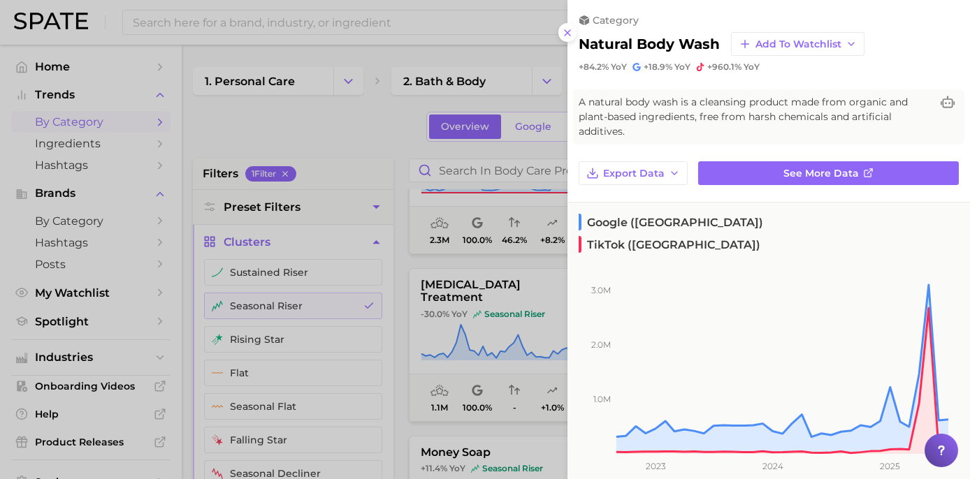
click at [354, 183] on div at bounding box center [485, 239] width 970 height 479
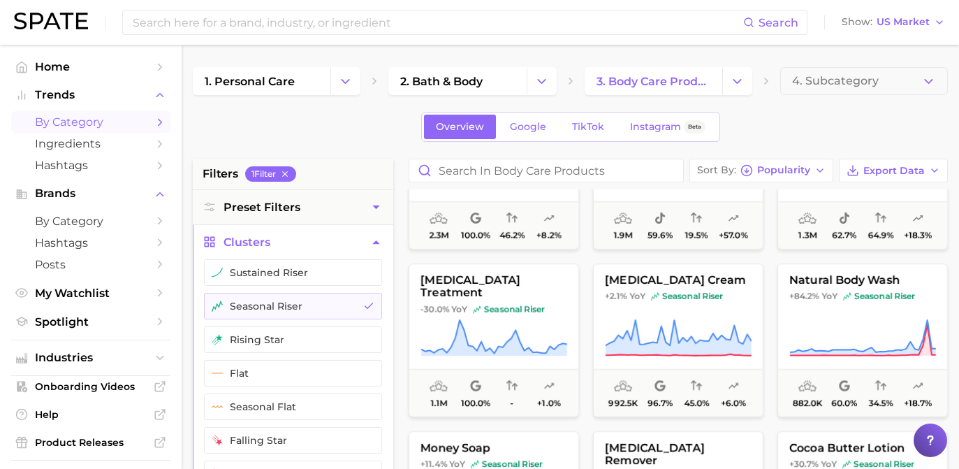
scroll to position [215, 0]
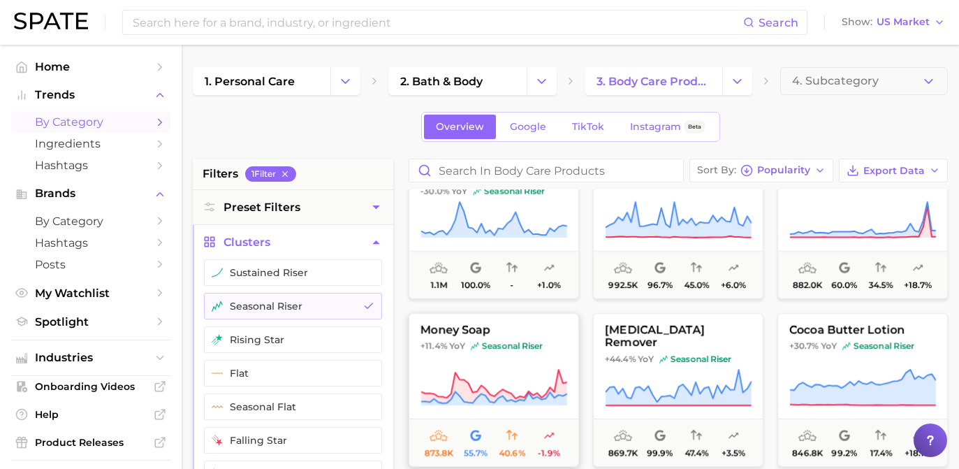
click at [422, 359] on button "money soap +11.4% YoY seasonal riser 873.8k 55.7% 40.6% -1.9%" at bounding box center [494, 390] width 170 height 154
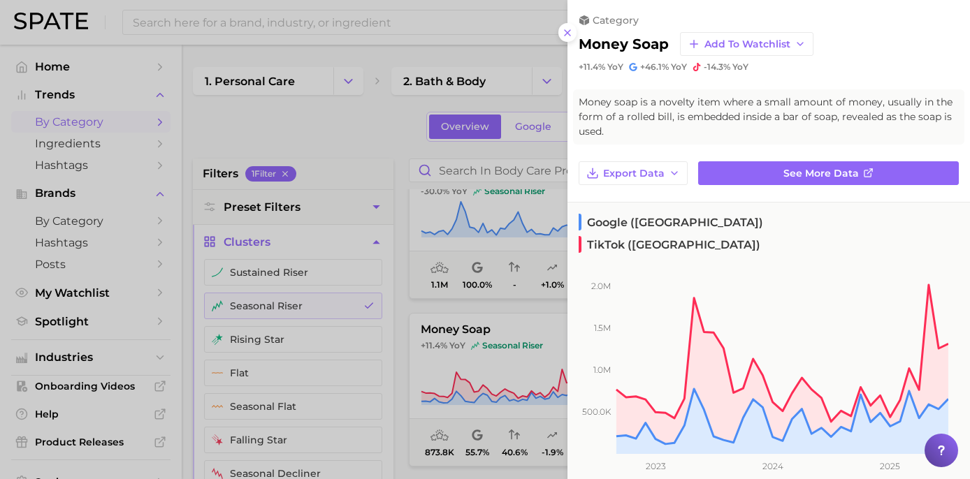
click at [377, 122] on div at bounding box center [485, 239] width 970 height 479
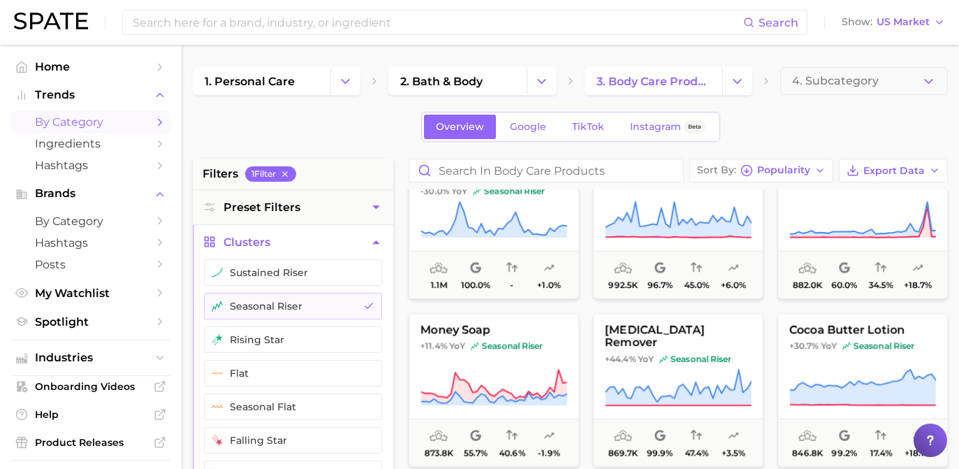
scroll to position [319, 0]
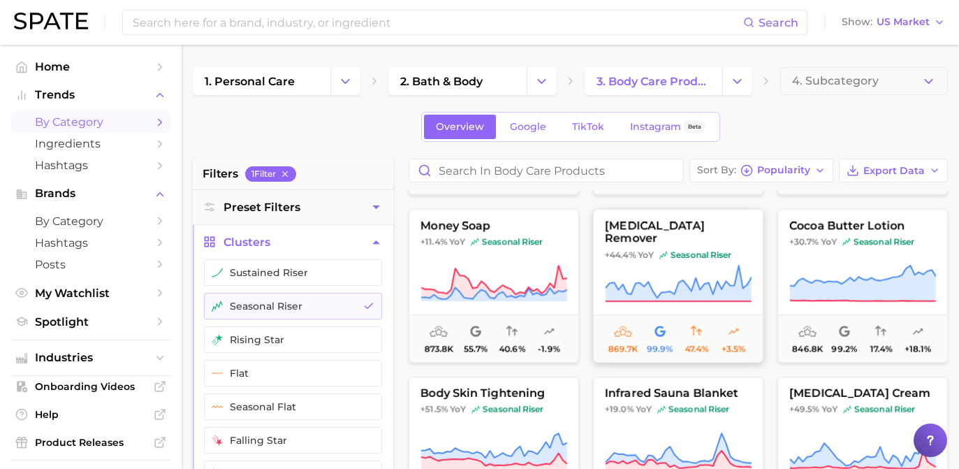
click at [663, 251] on img at bounding box center [664, 255] width 8 height 8
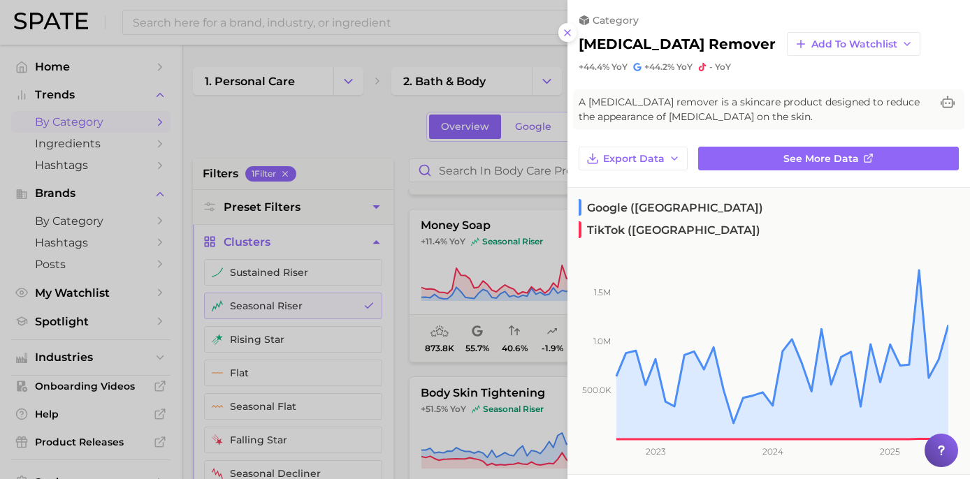
click at [491, 232] on div at bounding box center [485, 239] width 970 height 479
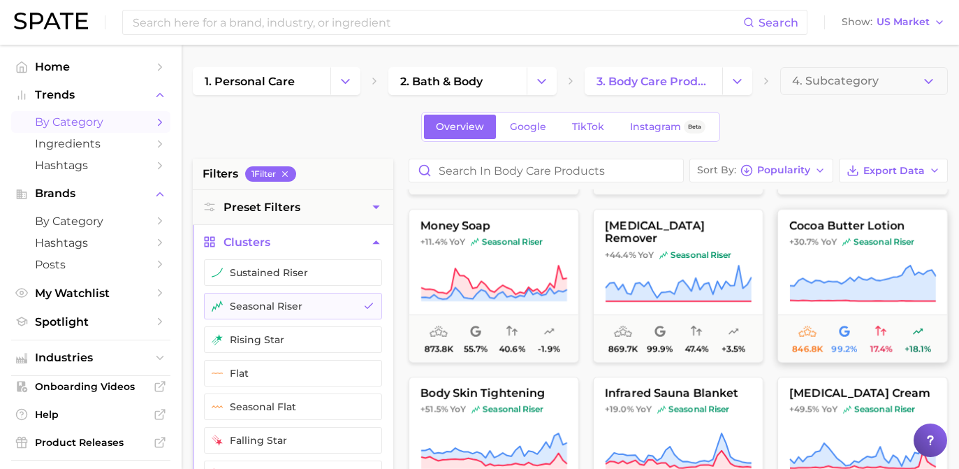
click at [887, 272] on icon at bounding box center [862, 283] width 147 height 39
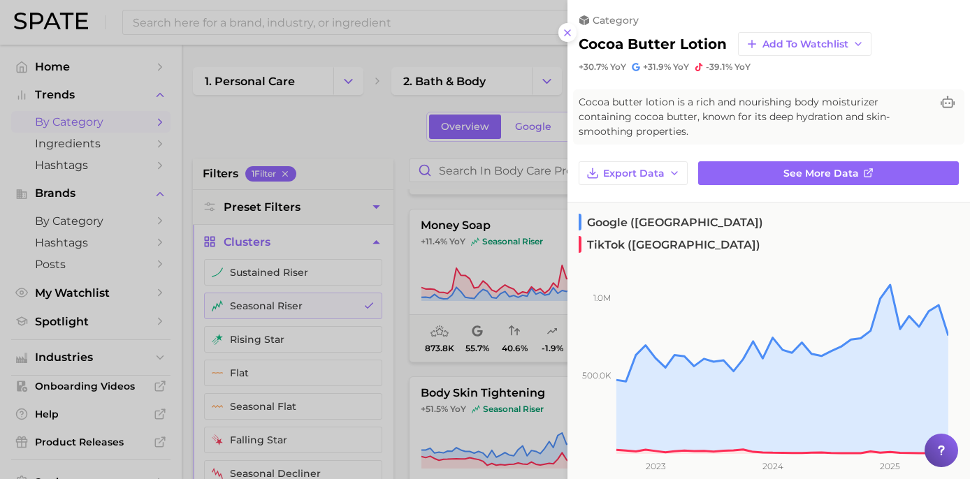
click at [429, 187] on div at bounding box center [485, 239] width 970 height 479
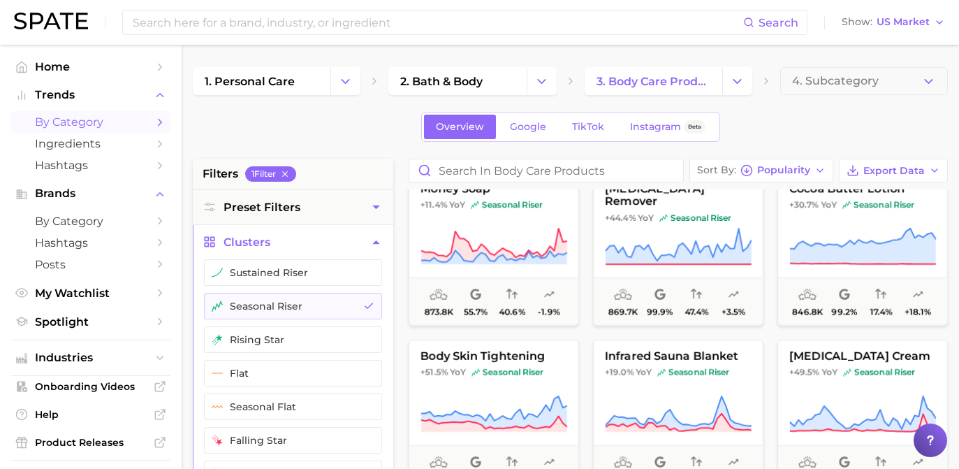
scroll to position [48, 0]
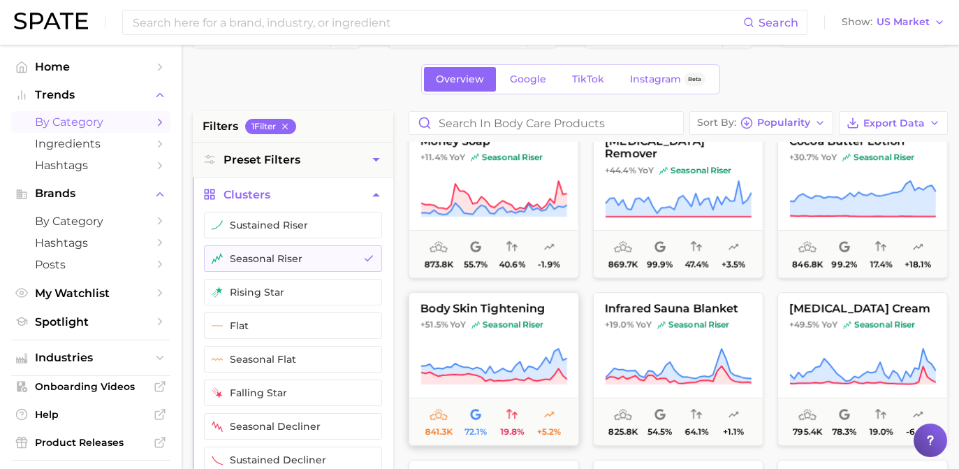
click at [539, 329] on span "seasonal riser" at bounding box center [508, 324] width 72 height 11
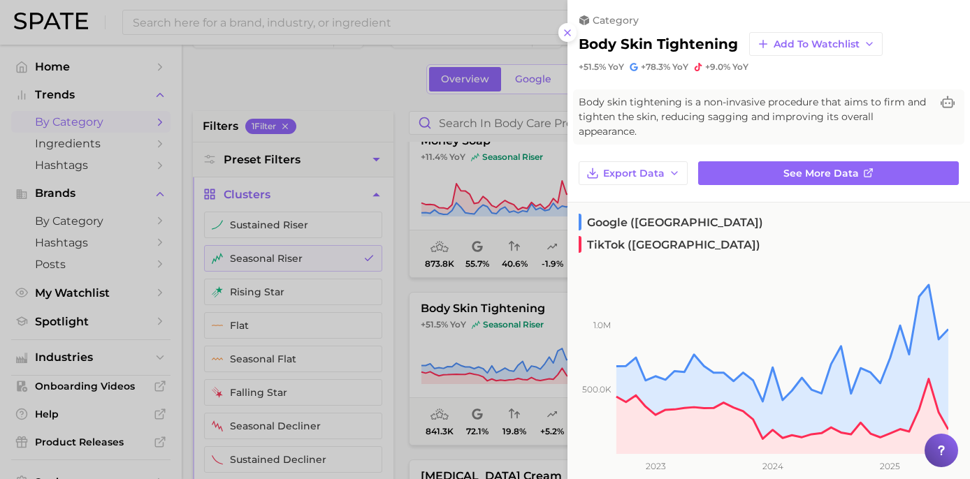
click at [375, 214] on div at bounding box center [485, 239] width 970 height 479
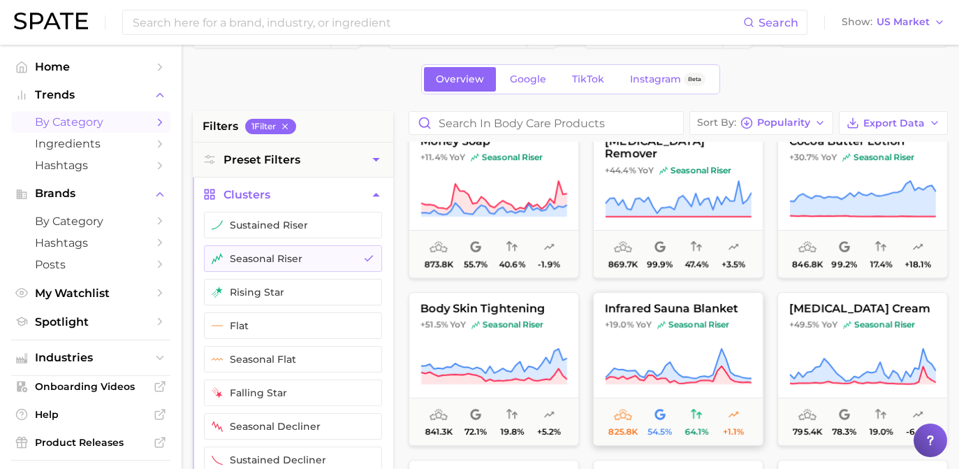
click at [720, 325] on span "seasonal riser" at bounding box center [693, 324] width 72 height 11
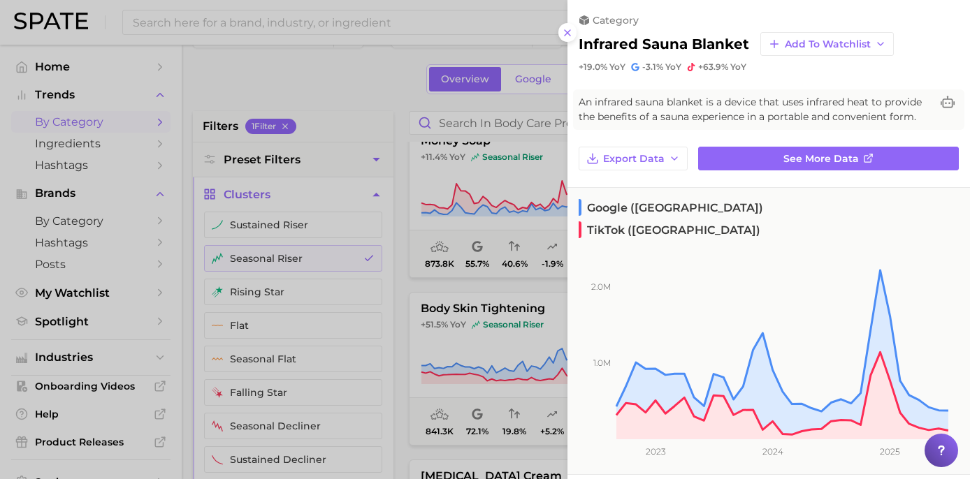
click at [374, 247] on div at bounding box center [485, 239] width 970 height 479
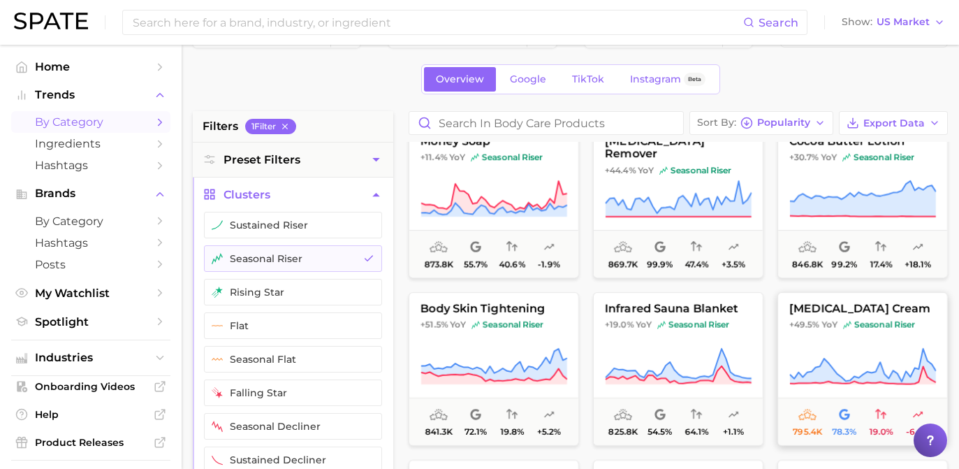
click at [783, 323] on span "+49.5% YoY seasonal riser" at bounding box center [862, 324] width 169 height 11
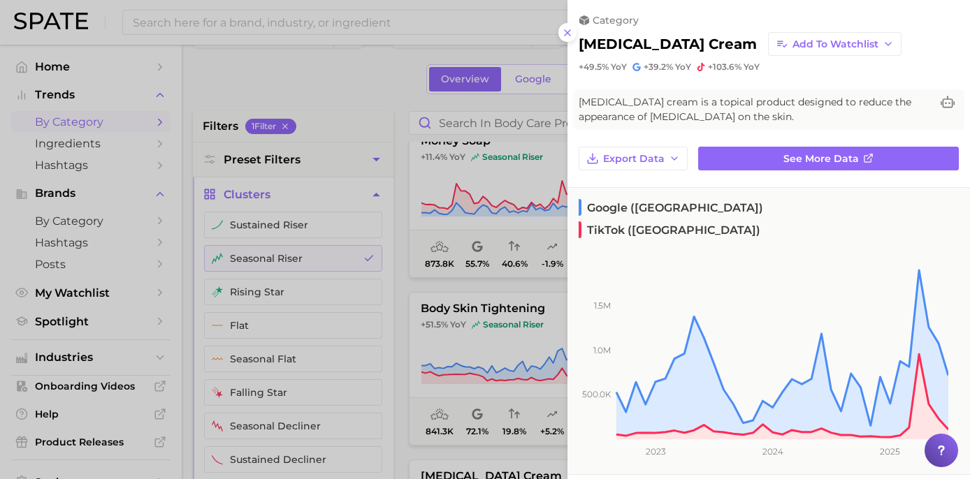
click at [376, 84] on div at bounding box center [485, 239] width 970 height 479
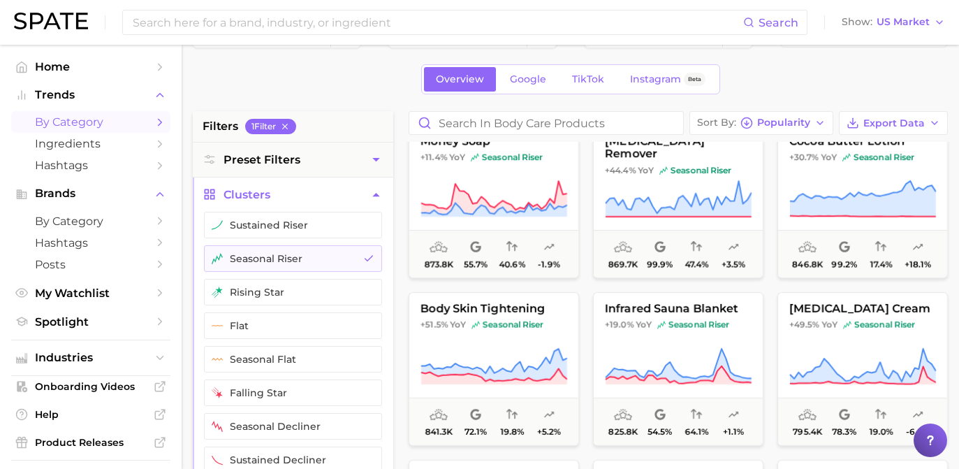
scroll to position [0, 0]
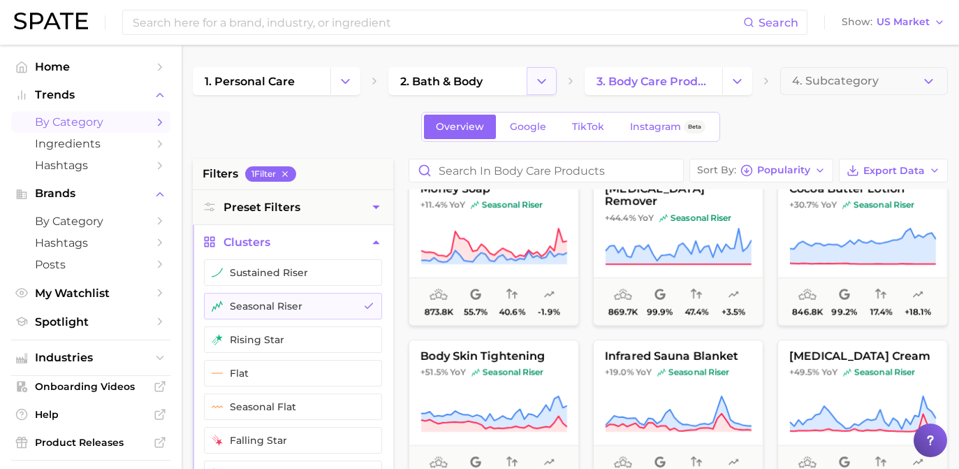
click at [555, 87] on button "Change Category" at bounding box center [542, 81] width 30 height 28
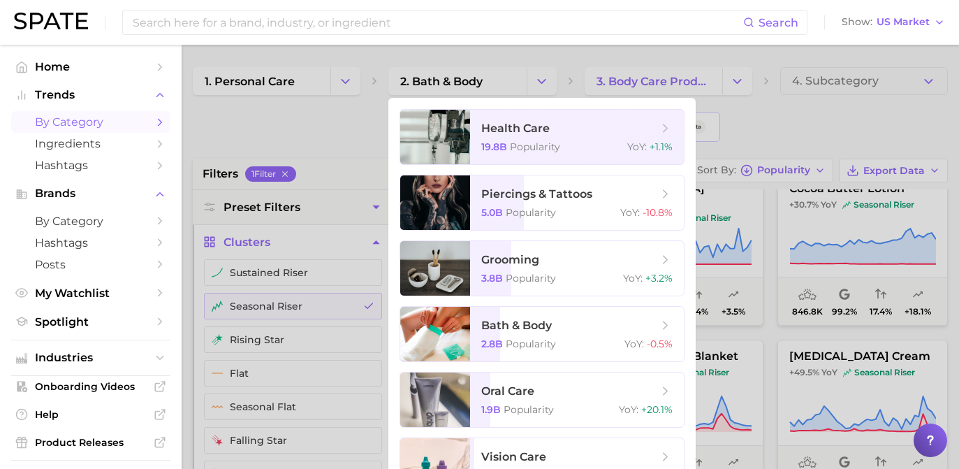
click at [358, 85] on div at bounding box center [479, 234] width 959 height 469
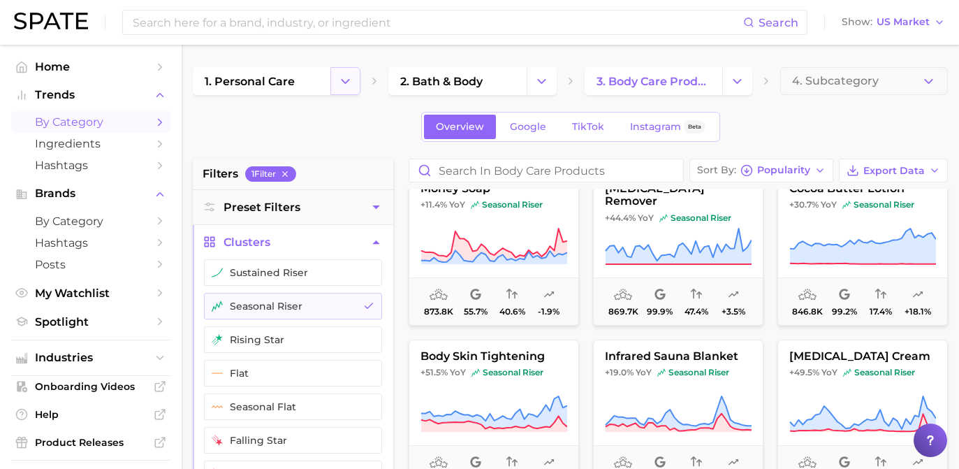
click at [355, 83] on button "Change Category" at bounding box center [345, 81] width 30 height 28
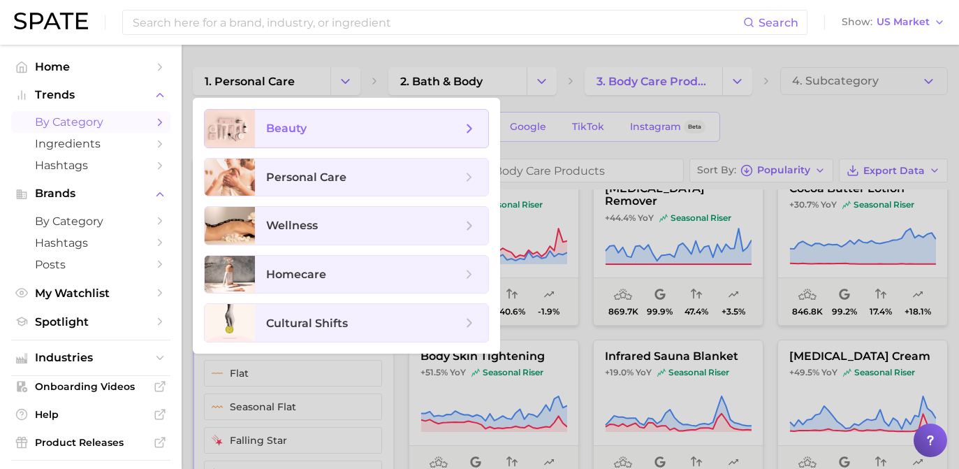
click at [344, 143] on span "beauty" at bounding box center [371, 129] width 233 height 38
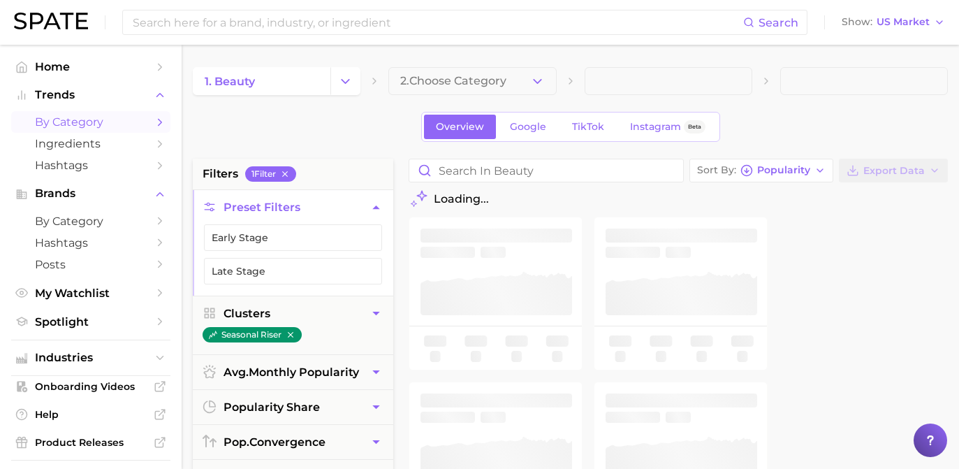
click at [550, 82] on button "2. Choose Category" at bounding box center [472, 81] width 168 height 28
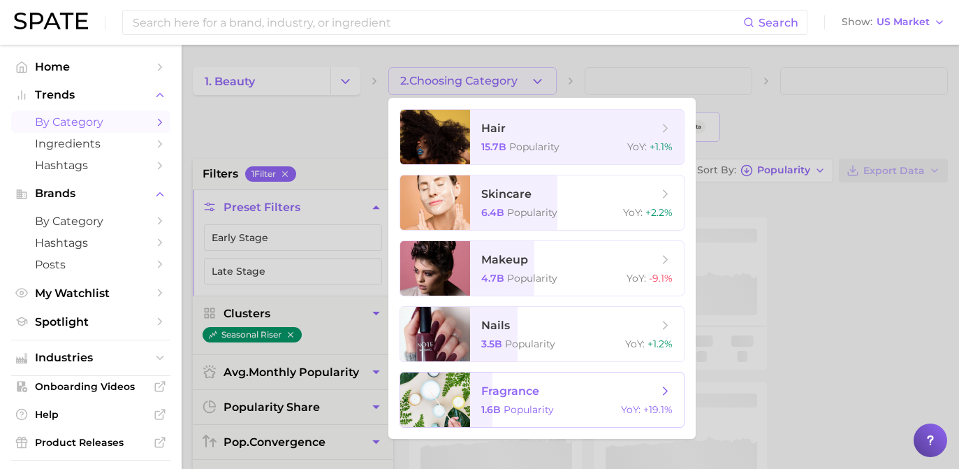
click at [582, 403] on span "fragrance 1.6b Popularity YoY : +19.1%" at bounding box center [577, 399] width 214 height 54
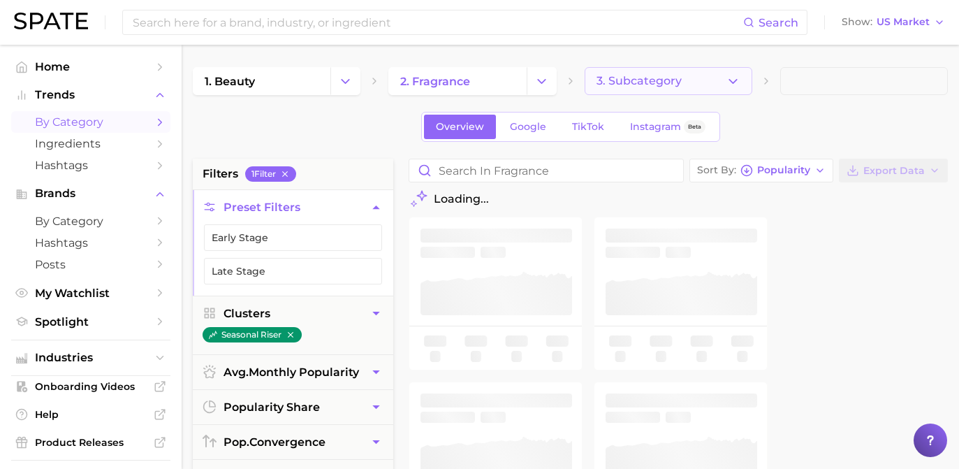
click at [740, 82] on icon "button" at bounding box center [733, 81] width 15 height 15
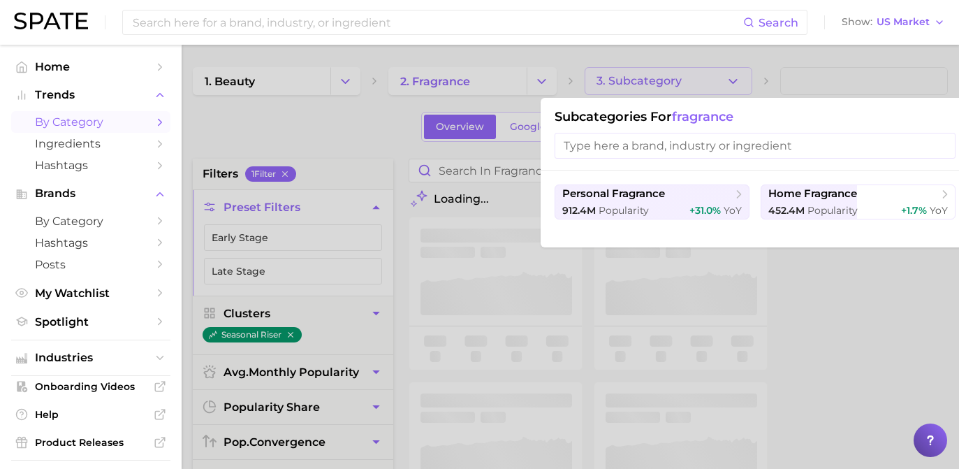
click at [740, 82] on div at bounding box center [479, 234] width 959 height 469
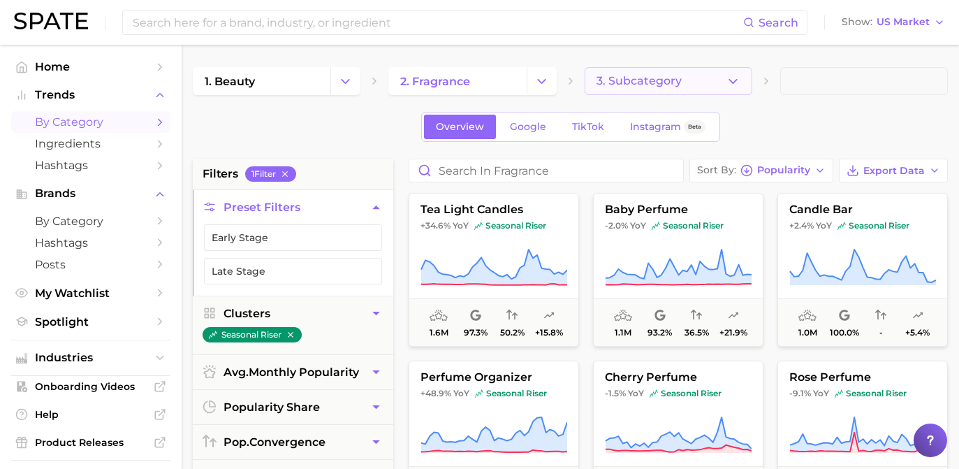
click at [739, 86] on icon "button" at bounding box center [733, 81] width 15 height 15
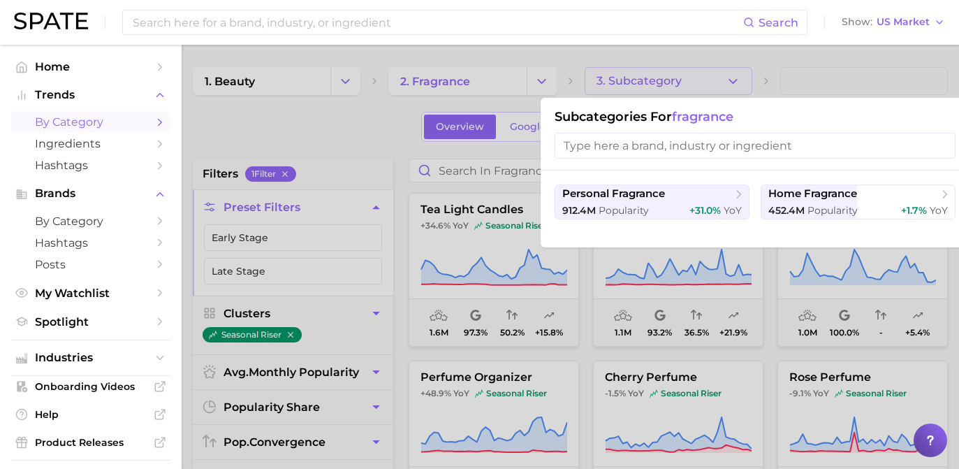
click at [739, 86] on div at bounding box center [479, 234] width 959 height 469
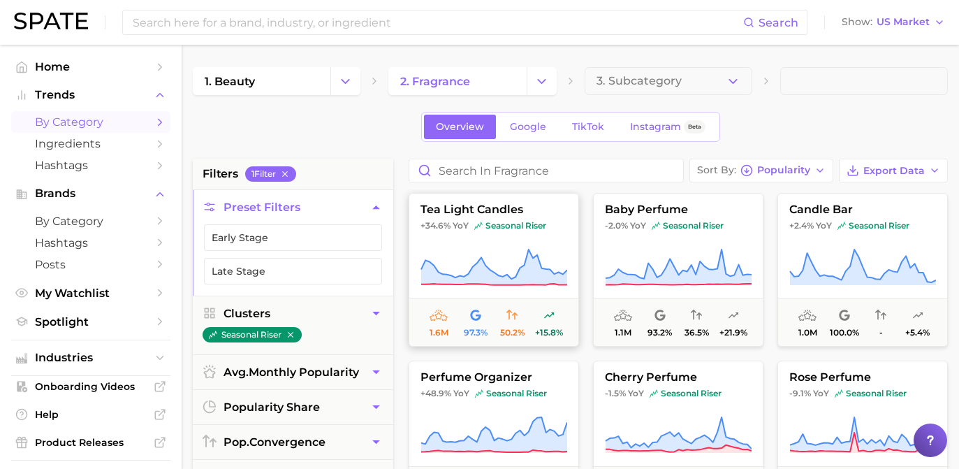
click at [483, 254] on icon at bounding box center [494, 267] width 147 height 39
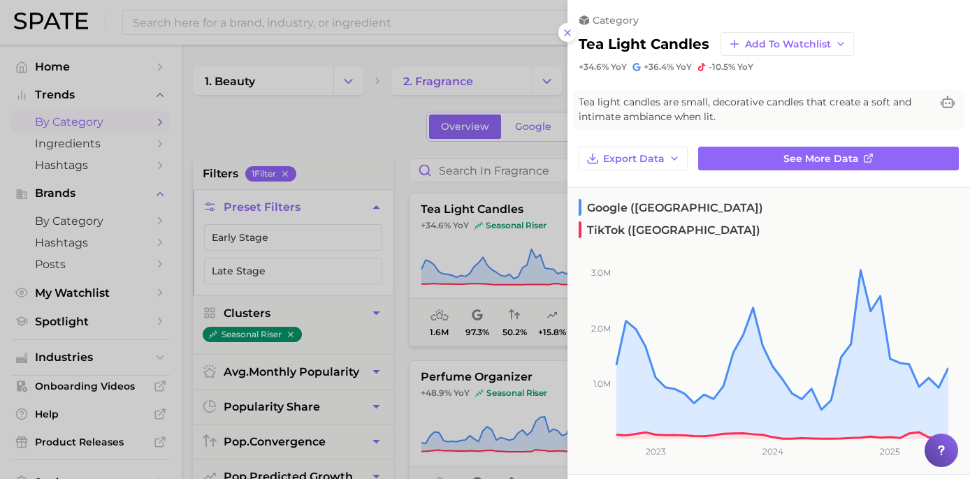
click at [335, 158] on div at bounding box center [485, 239] width 970 height 479
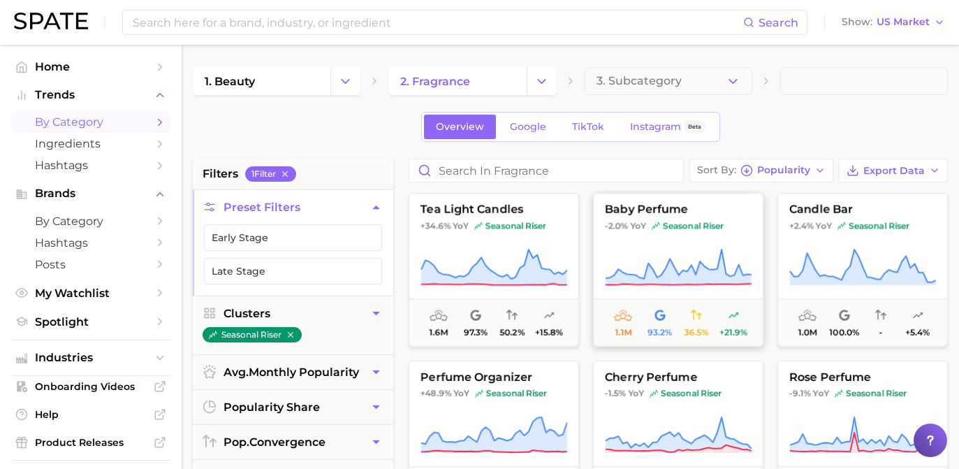
click at [685, 214] on span "baby perfume" at bounding box center [678, 209] width 169 height 13
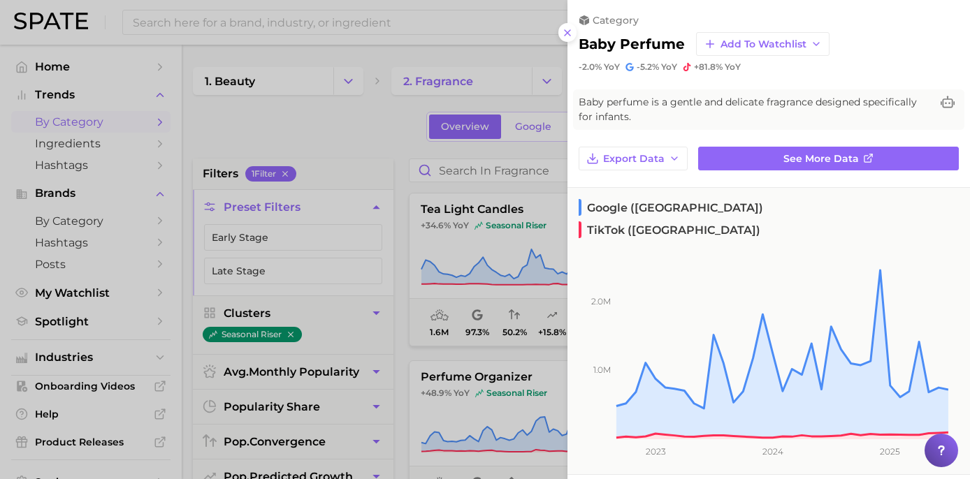
click at [245, 154] on div at bounding box center [485, 239] width 970 height 479
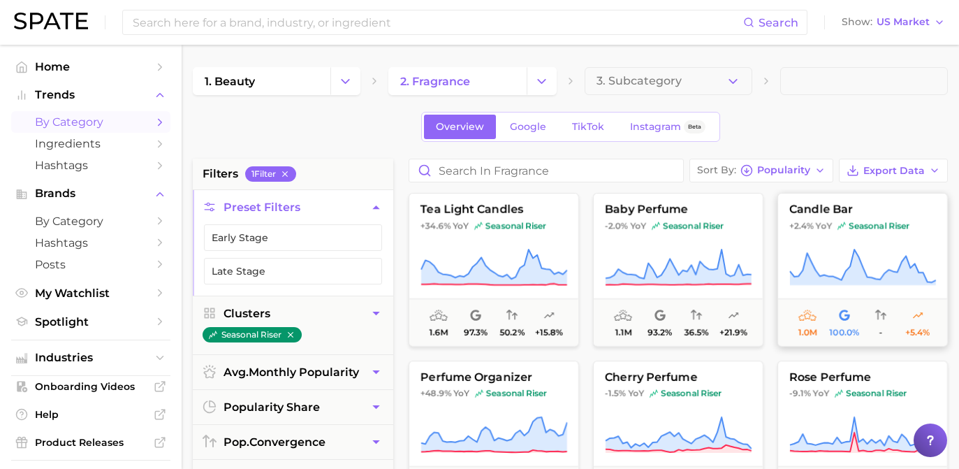
click at [850, 220] on span "seasonal riser" at bounding box center [874, 225] width 72 height 11
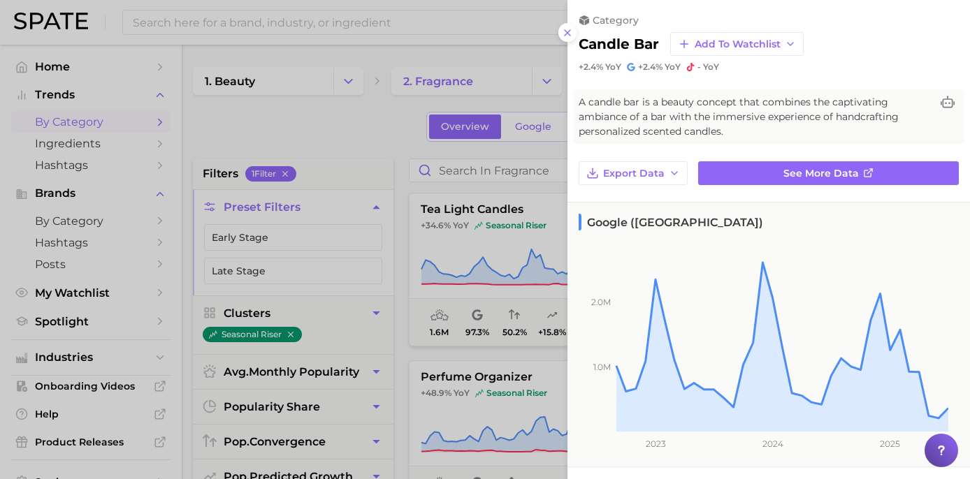
click at [440, 134] on div at bounding box center [485, 239] width 970 height 479
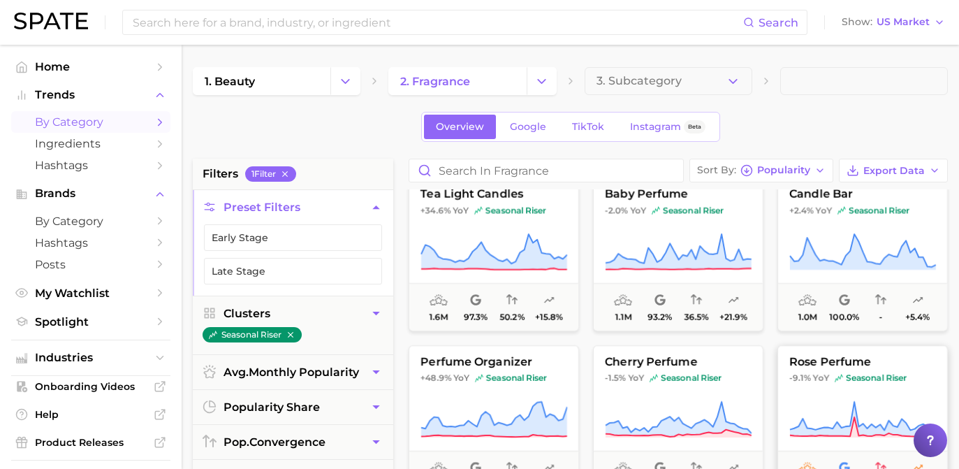
scroll to position [18, 0]
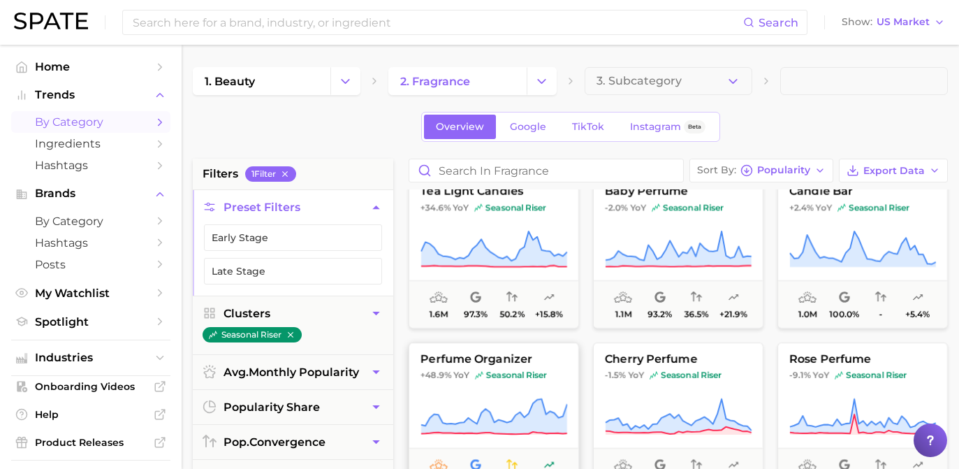
click at [516, 384] on button "perfume organizer +48.9% YoY seasonal riser 1.0m 93.9% 39.9% +22.8%" at bounding box center [494, 419] width 170 height 154
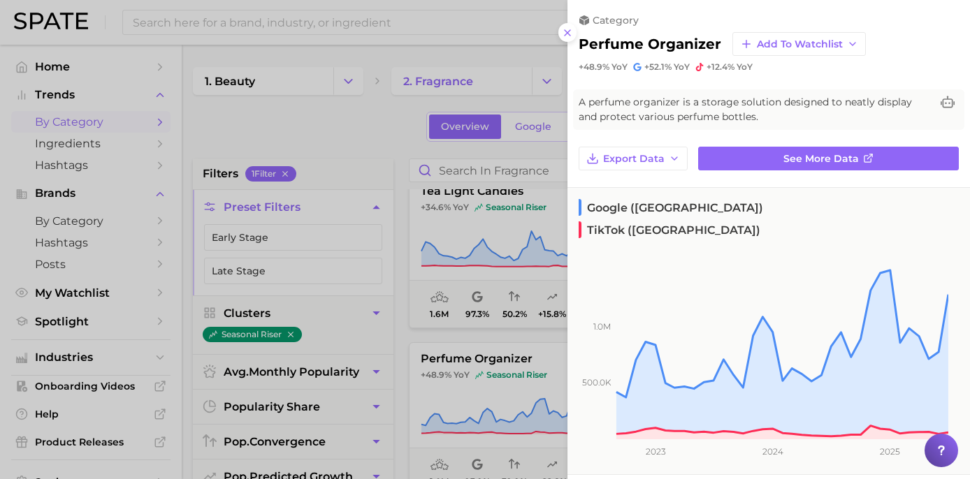
click at [375, 139] on div at bounding box center [485, 239] width 970 height 479
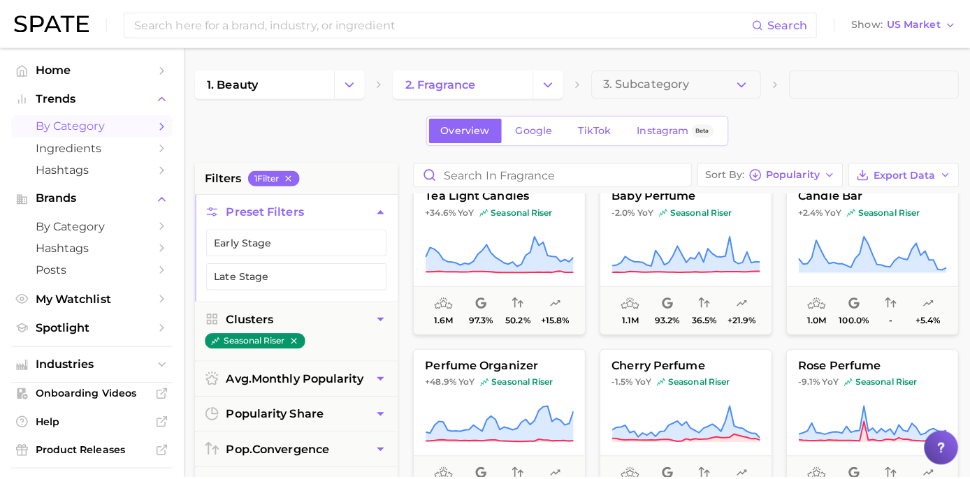
scroll to position [39, 0]
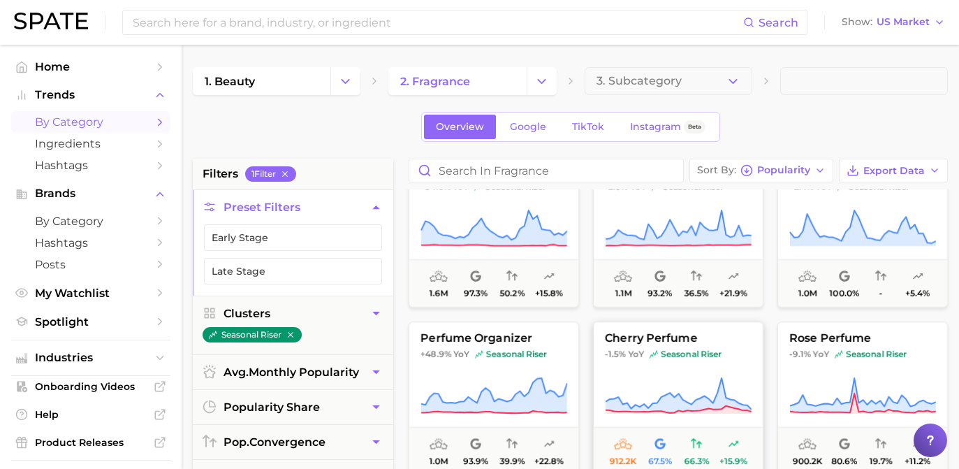
click at [681, 340] on span "cherry perfume" at bounding box center [678, 338] width 169 height 13
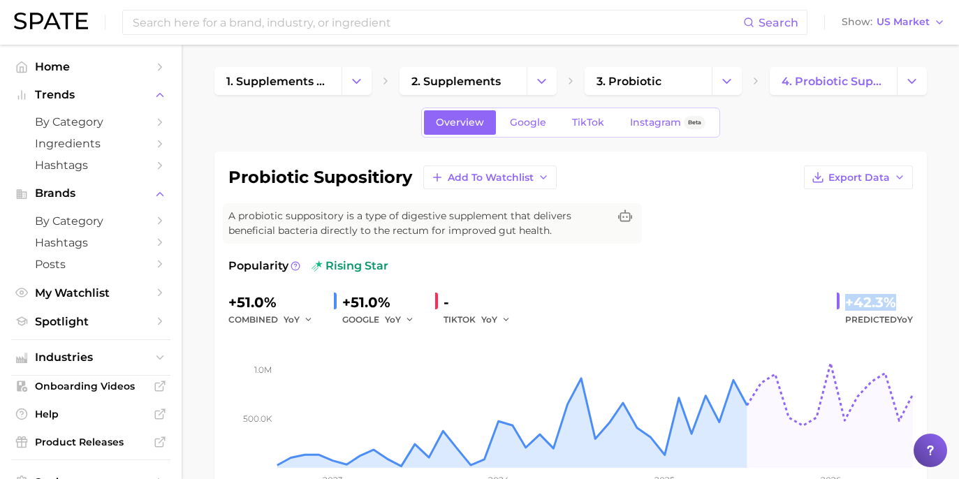
drag, startPoint x: 841, startPoint y: 302, endPoint x: 923, endPoint y: 298, distance: 81.8
click at [923, 298] on div "probiotic supositiory Add to Watchlist Export Data A probiotic suppository is a…" at bounding box center [570, 334] width 713 height 365
copy div "+42.3%"
click at [527, 126] on span "Google" at bounding box center [528, 123] width 36 height 12
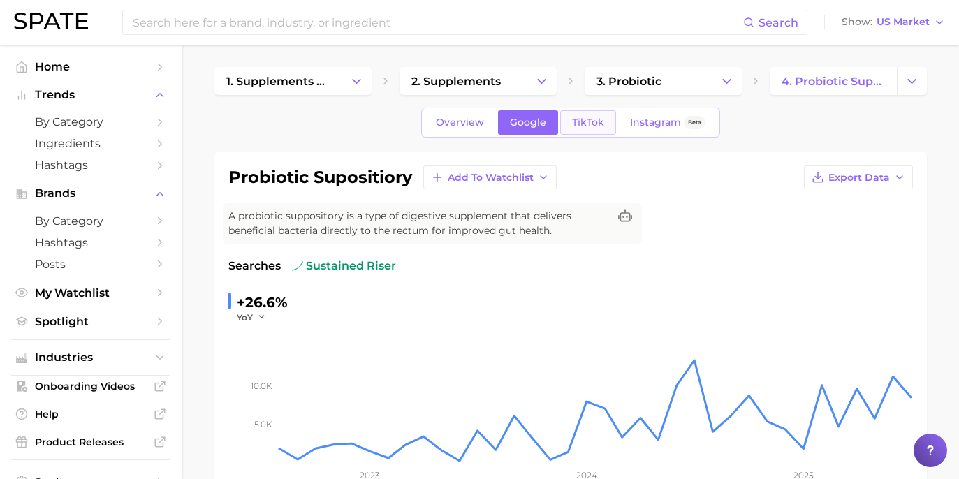
click at [590, 130] on link "TikTok" at bounding box center [588, 122] width 56 height 24
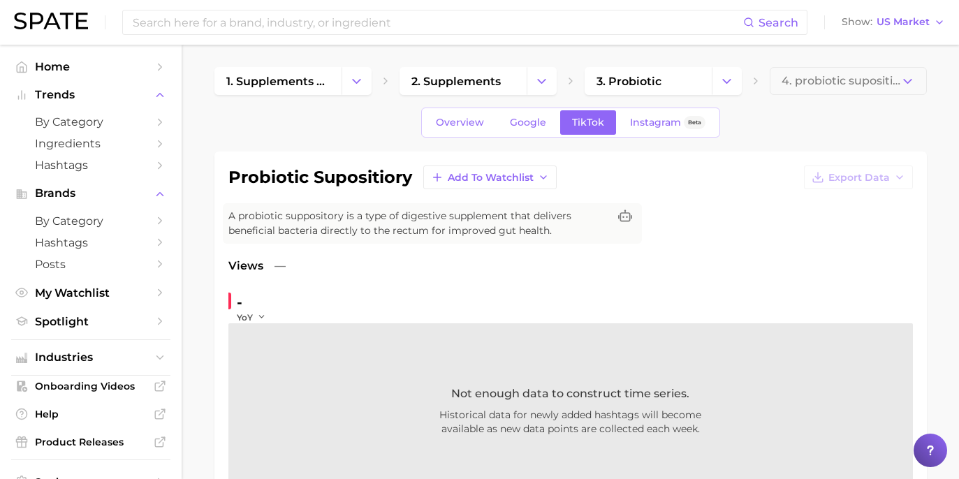
scroll to position [97, 0]
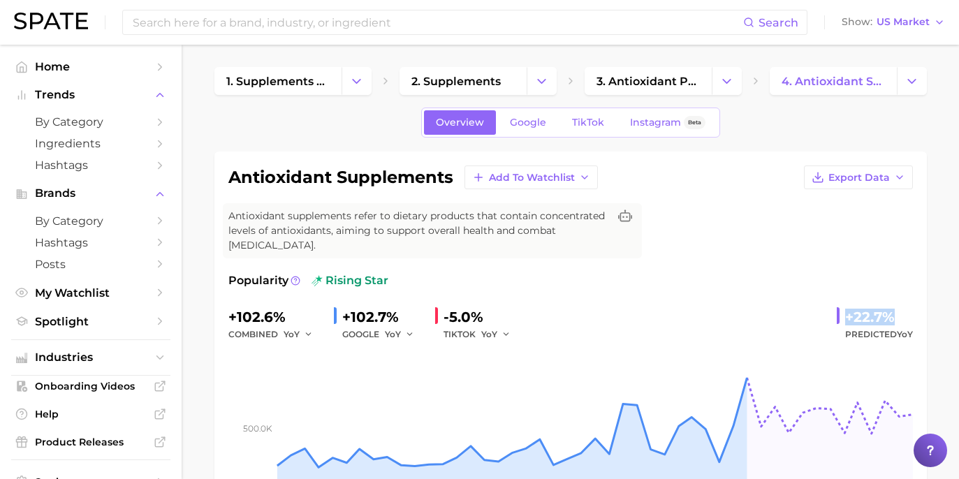
drag, startPoint x: 850, startPoint y: 305, endPoint x: 912, endPoint y: 303, distance: 62.2
click at [912, 306] on div "+22.7%" at bounding box center [879, 317] width 68 height 22
copy div "+22.7%"
click at [541, 131] on link "Google" at bounding box center [528, 122] width 60 height 24
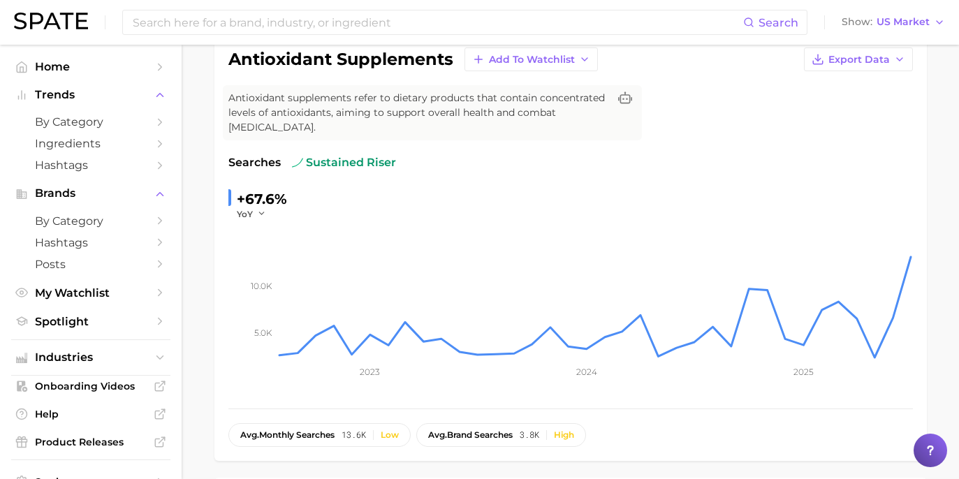
scroll to position [65, 0]
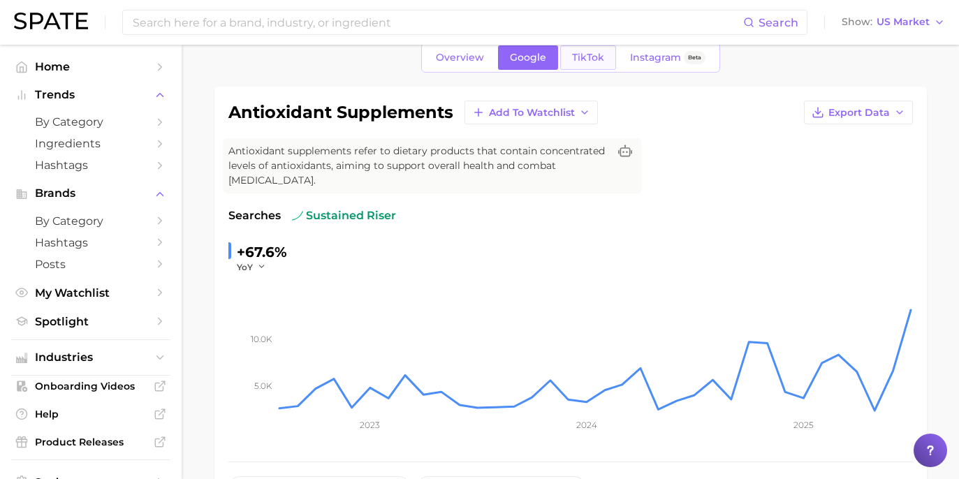
click at [578, 66] on link "TikTok" at bounding box center [588, 57] width 56 height 24
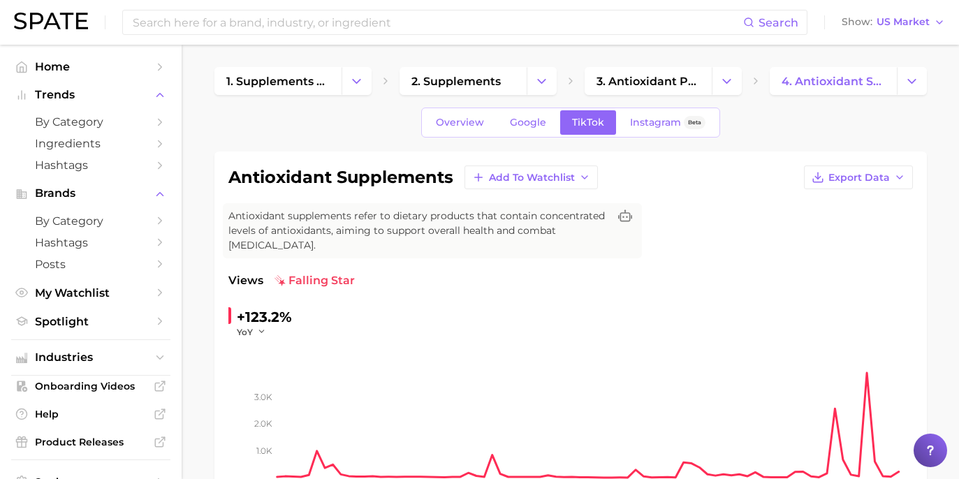
scroll to position [127, 0]
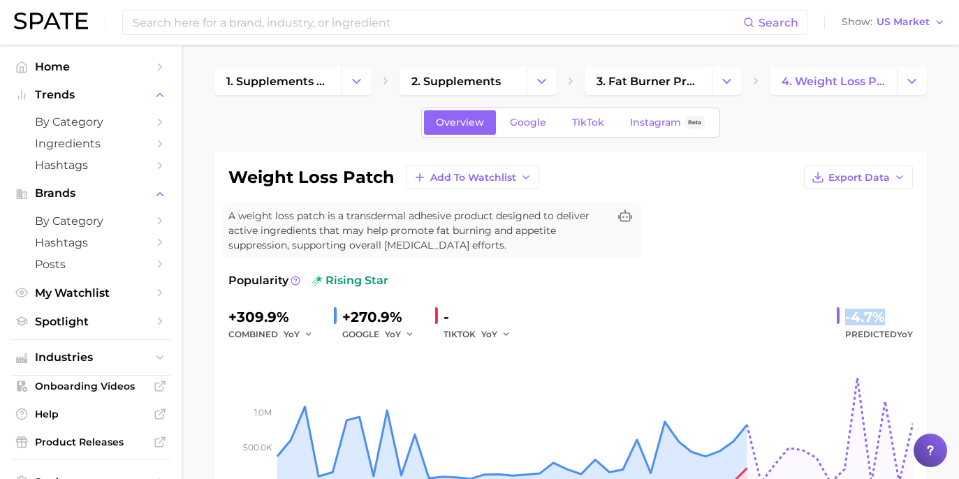
drag, startPoint x: 845, startPoint y: 311, endPoint x: 908, endPoint y: 311, distance: 62.9
click at [908, 311] on div "-4.7% Predicted YoY" at bounding box center [875, 324] width 76 height 37
copy div "-4.7%"
click at [505, 129] on link "Google" at bounding box center [528, 122] width 60 height 24
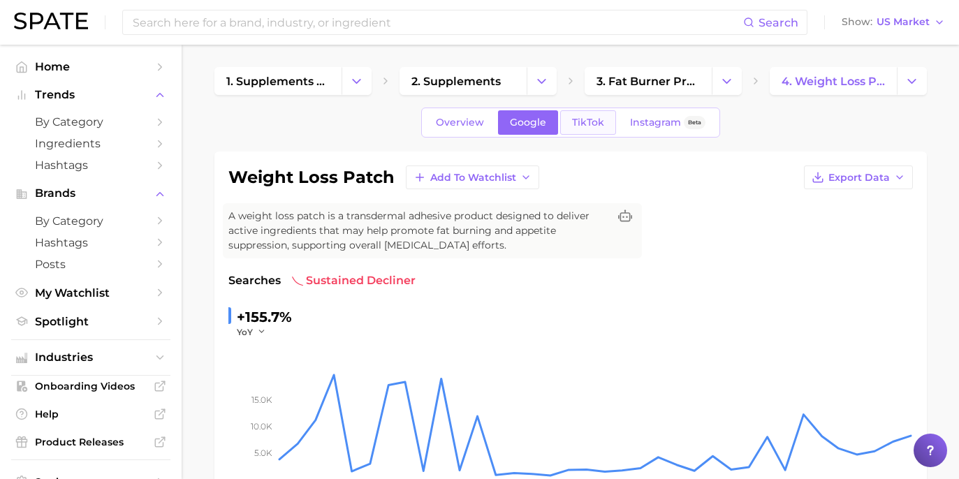
click at [601, 125] on link "TikTok" at bounding box center [588, 122] width 56 height 24
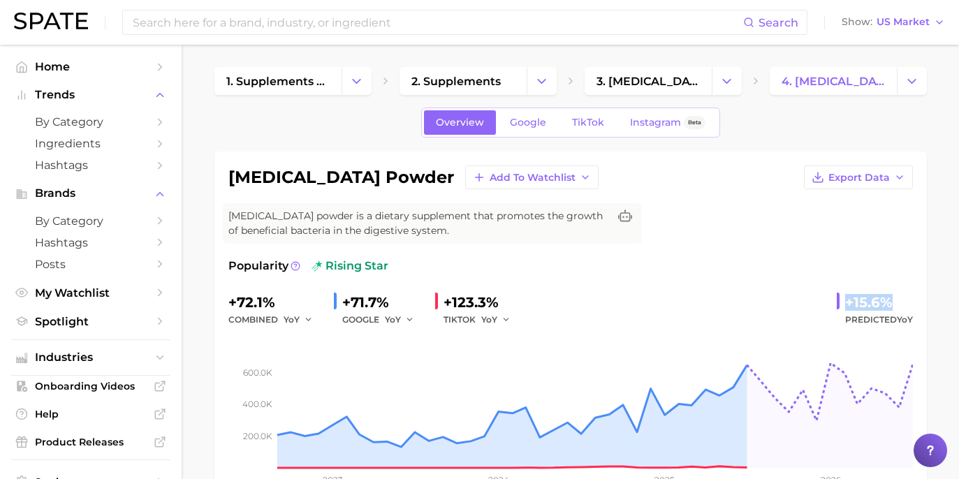
drag, startPoint x: 849, startPoint y: 301, endPoint x: 871, endPoint y: 304, distance: 22.5
click at [900, 300] on div "+15.6%" at bounding box center [879, 302] width 68 height 22
copy div "+15.6%"
click at [513, 127] on link "Google" at bounding box center [528, 122] width 60 height 24
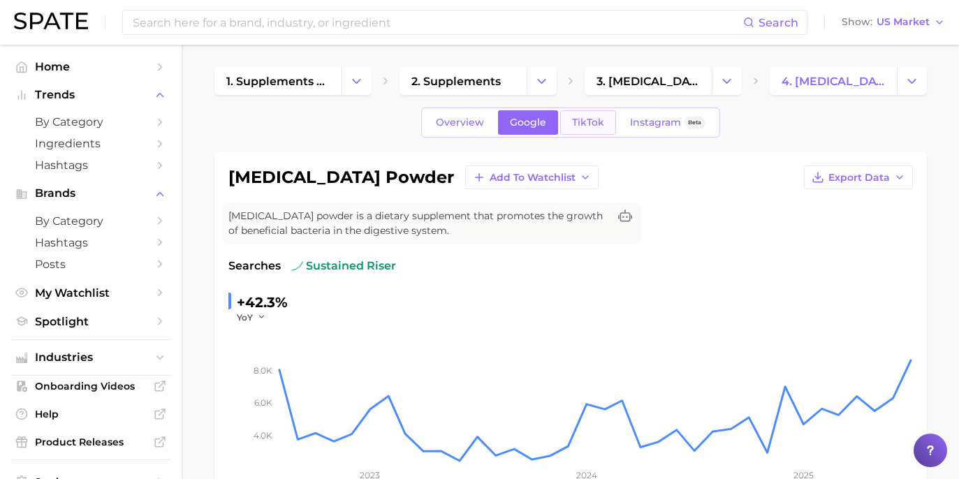
click at [594, 134] on link "TikTok" at bounding box center [588, 122] width 56 height 24
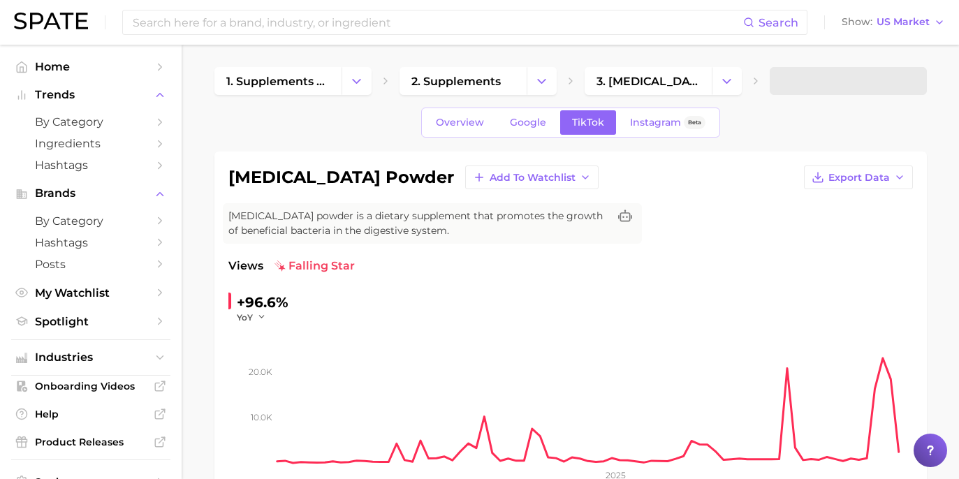
scroll to position [82, 0]
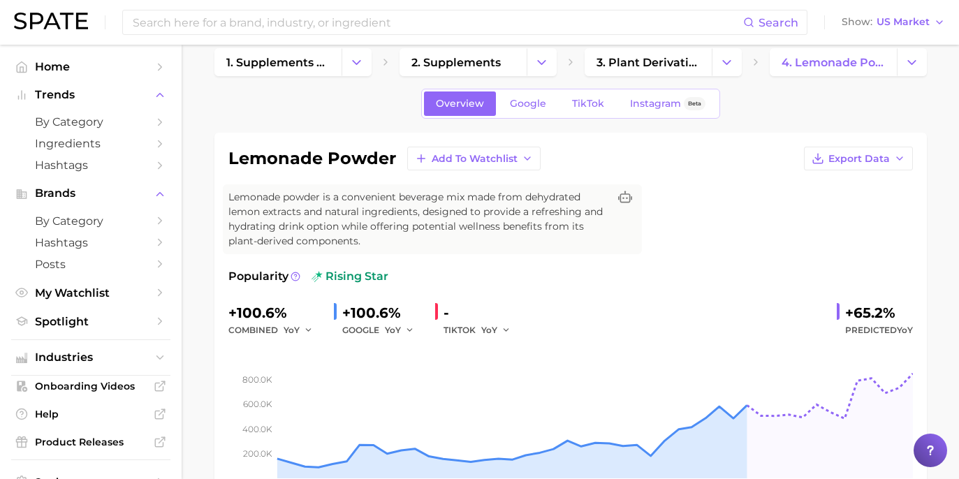
scroll to position [67, 0]
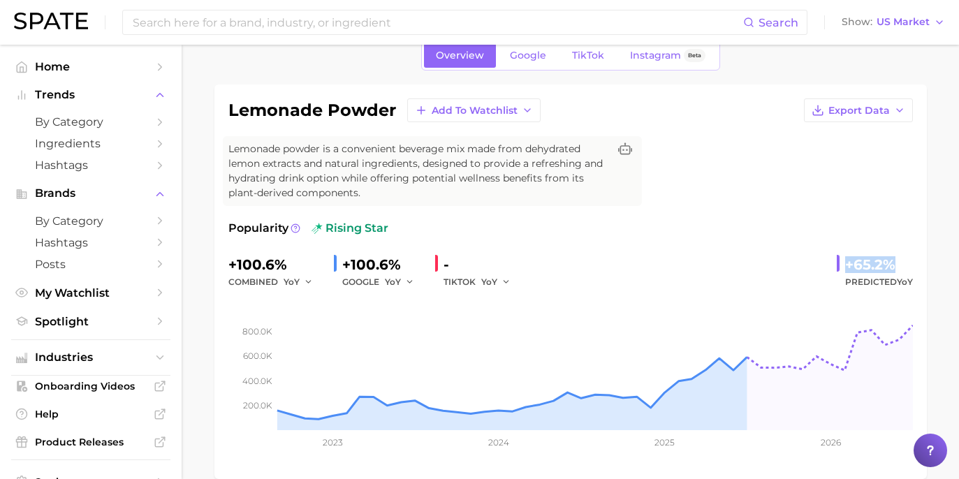
drag, startPoint x: 838, startPoint y: 254, endPoint x: 910, endPoint y: 245, distance: 71.8
click at [912, 254] on div "+65.2% Predicted YoY" at bounding box center [875, 272] width 76 height 37
copy div "+65.2%"
click at [553, 62] on link "Google" at bounding box center [528, 55] width 60 height 24
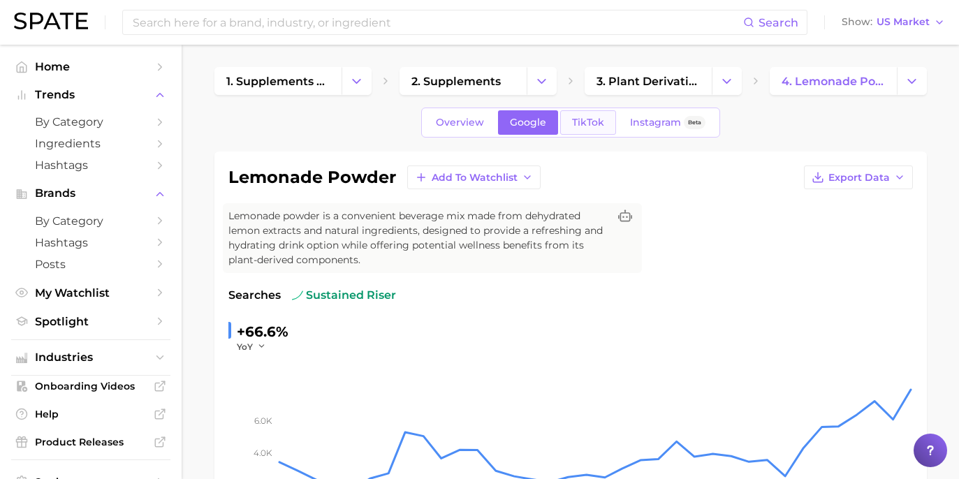
click at [576, 119] on span "TikTok" at bounding box center [588, 123] width 32 height 12
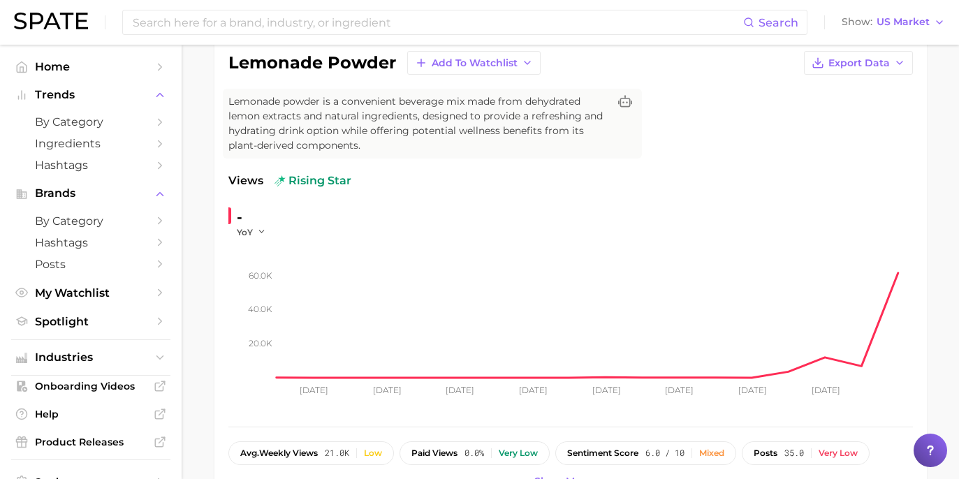
scroll to position [189, 0]
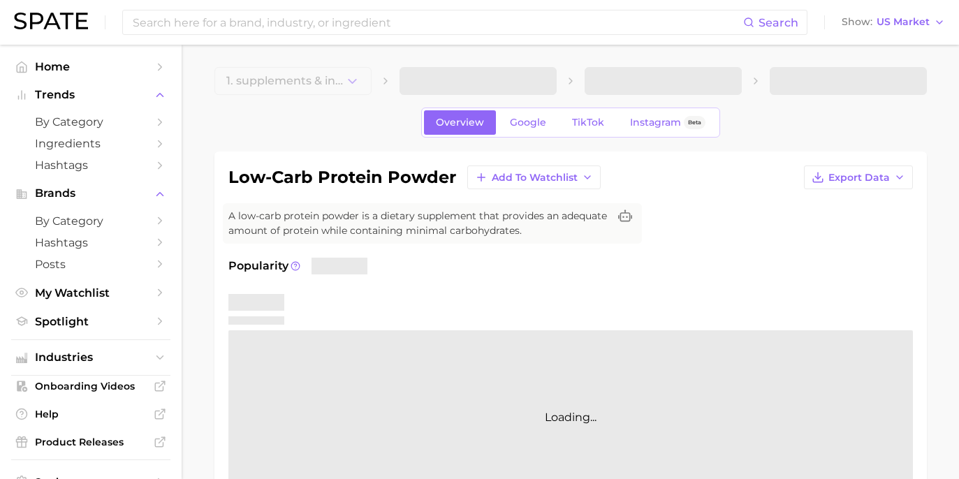
click at [796, 213] on div "low-carb protein powder Add to Watchlist Export Data A low-carb protein powder …" at bounding box center [570, 336] width 685 height 340
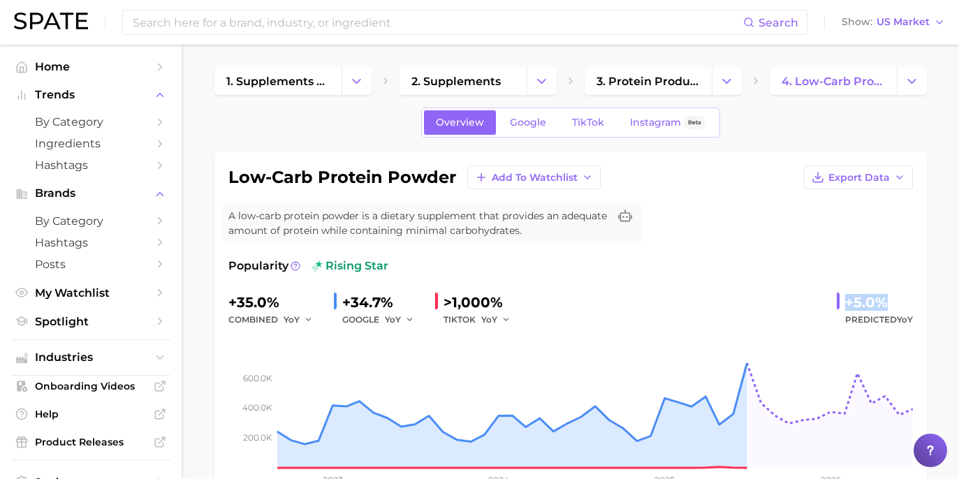
drag, startPoint x: 843, startPoint y: 304, endPoint x: 905, endPoint y: 303, distance: 61.5
click at [905, 303] on div "+5.0% Predicted YoY" at bounding box center [875, 309] width 76 height 37
copy div "+5.0%"
click at [529, 115] on link "Google" at bounding box center [528, 122] width 60 height 24
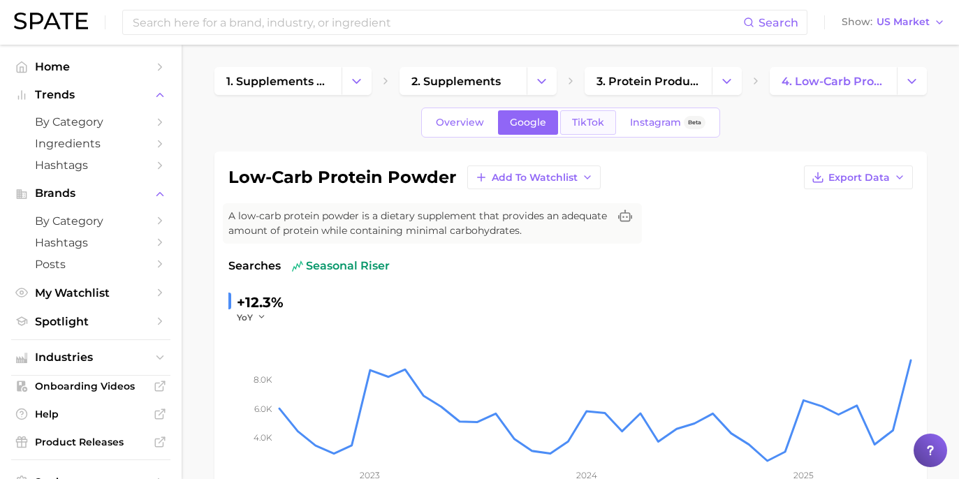
click at [609, 115] on link "TikTok" at bounding box center [588, 122] width 56 height 24
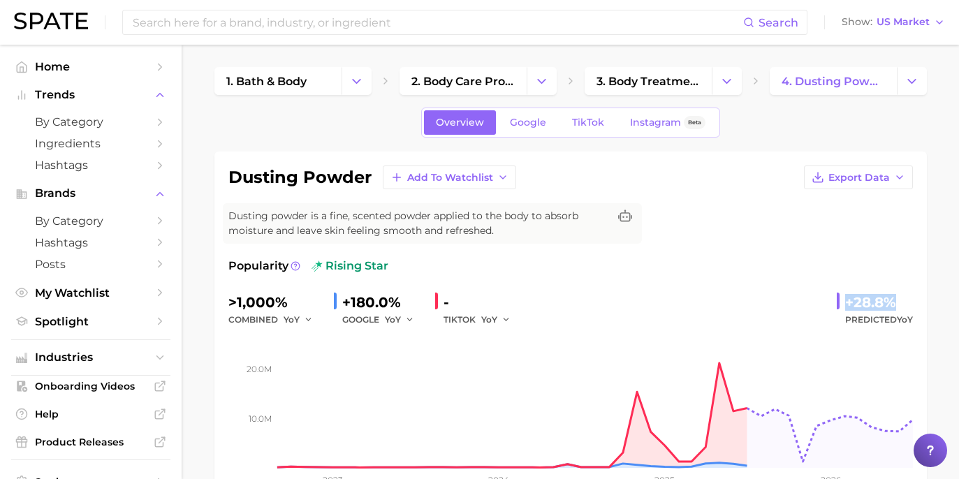
drag, startPoint x: 843, startPoint y: 303, endPoint x: 916, endPoint y: 305, distance: 72.7
click at [916, 305] on div "dusting powder Add to Watchlist Export Data Dusting powder is a fine, scented p…" at bounding box center [570, 334] width 713 height 365
copy div "+28.8%"
click at [538, 129] on link "Google" at bounding box center [528, 122] width 60 height 24
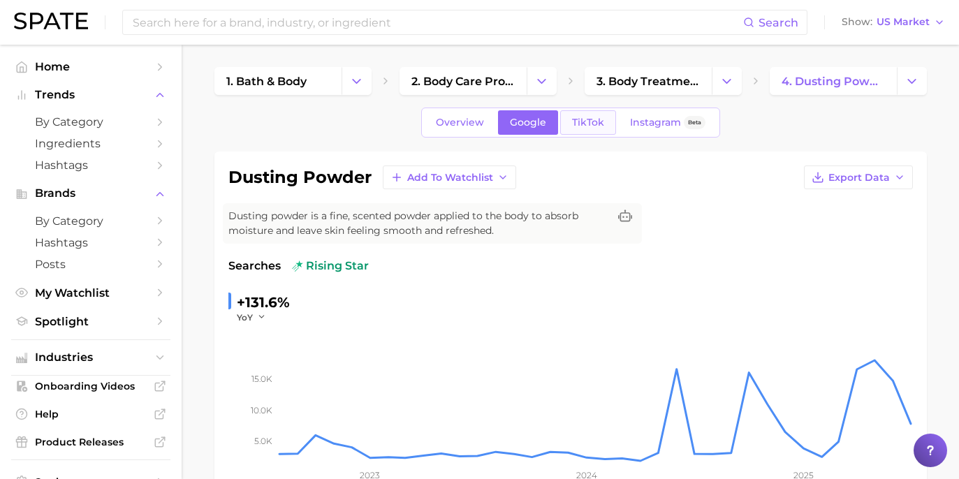
click at [565, 123] on link "TikTok" at bounding box center [588, 122] width 56 height 24
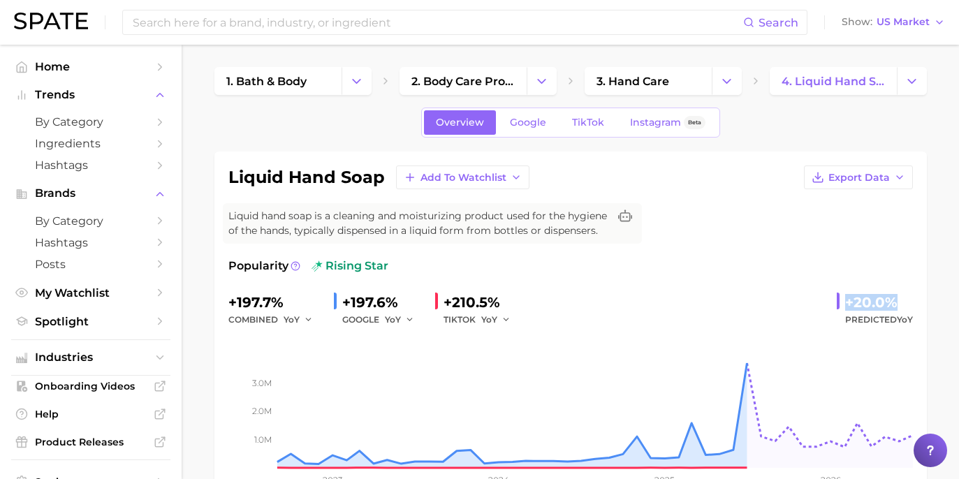
drag, startPoint x: 847, startPoint y: 299, endPoint x: 942, endPoint y: 300, distance: 95.0
drag, startPoint x: 873, startPoint y: 301, endPoint x: 912, endPoint y: 306, distance: 39.4
click at [912, 306] on div "+197.7% combined YoY +197.6% GOOGLE YoY +210.5% TIKTOK YoY +20.0% Predicted YoY" at bounding box center [570, 309] width 685 height 37
copy div "+20.0%"
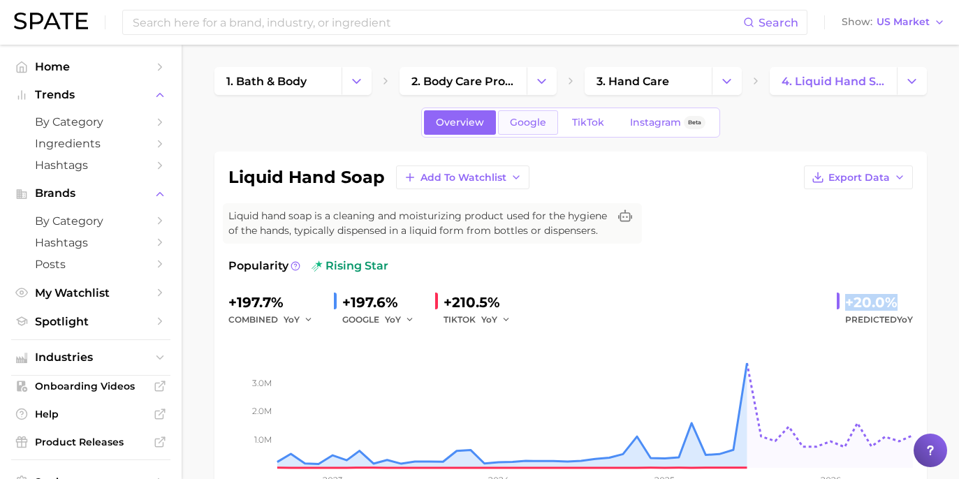
click at [538, 118] on span "Google" at bounding box center [528, 123] width 36 height 12
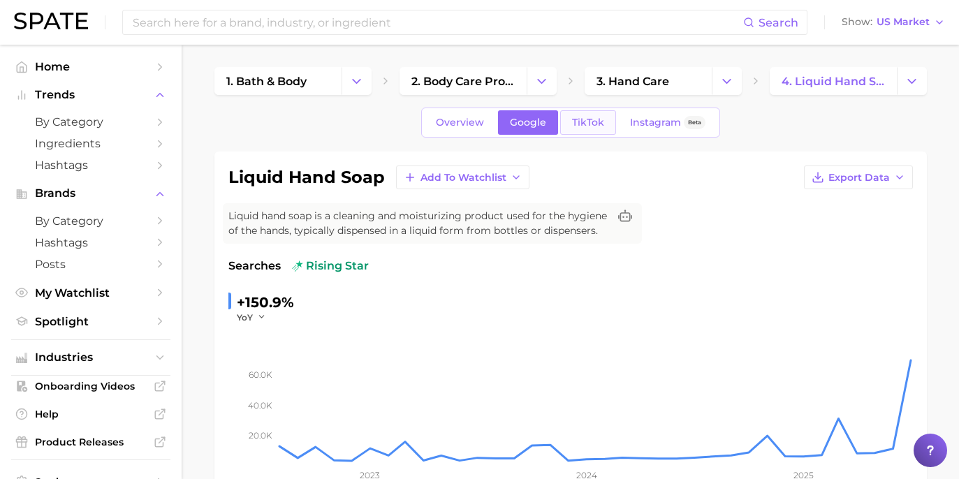
click at [601, 126] on link "TikTok" at bounding box center [588, 122] width 56 height 24
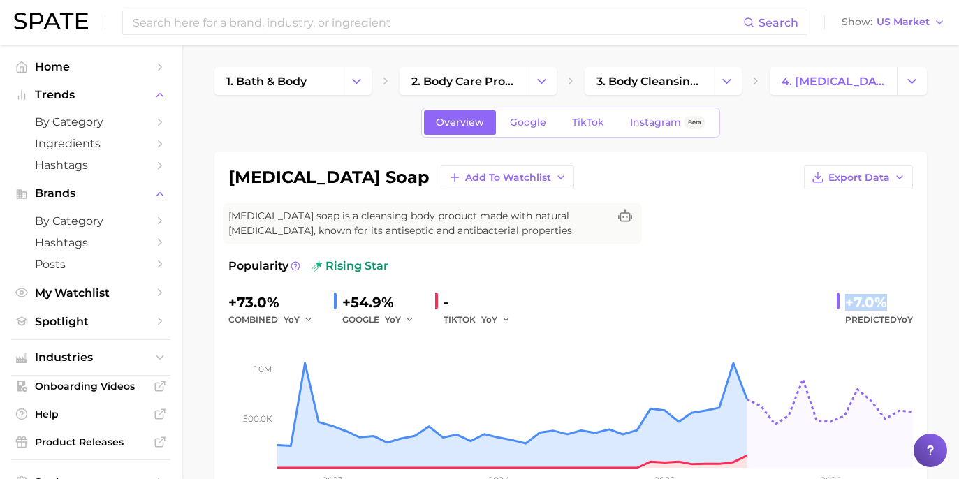
drag, startPoint x: 847, startPoint y: 305, endPoint x: 911, endPoint y: 304, distance: 64.3
click at [911, 304] on div "+7.0% Predicted YoY" at bounding box center [875, 309] width 76 height 37
copy div "+7.0%"
click at [539, 119] on span "Google" at bounding box center [528, 123] width 36 height 12
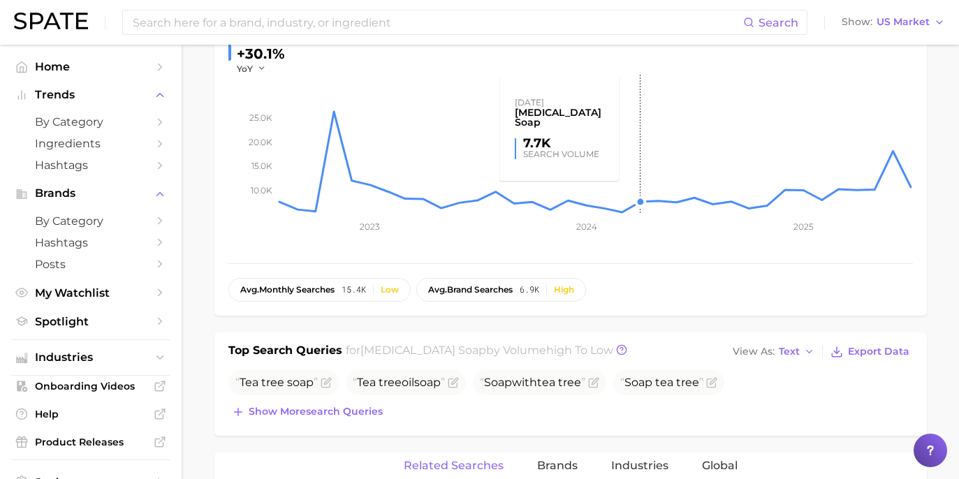
scroll to position [6, 0]
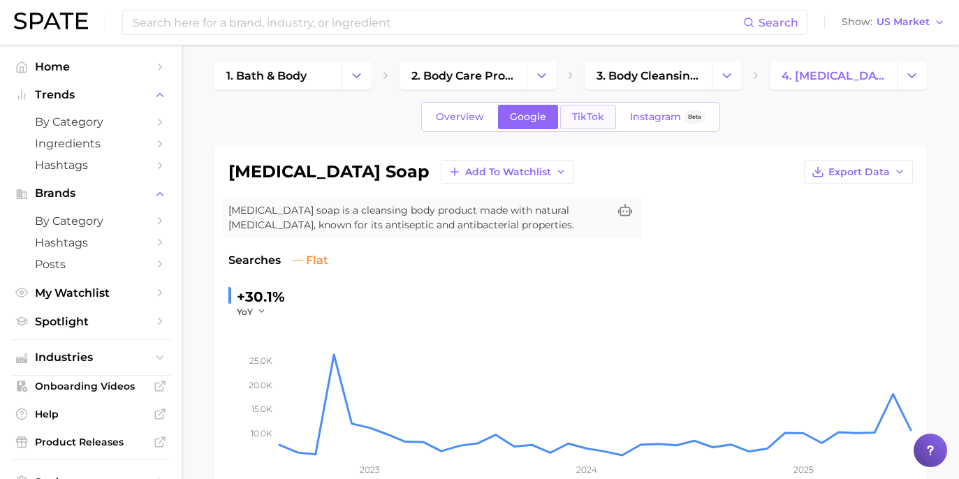
click at [582, 115] on span "TikTok" at bounding box center [588, 117] width 32 height 12
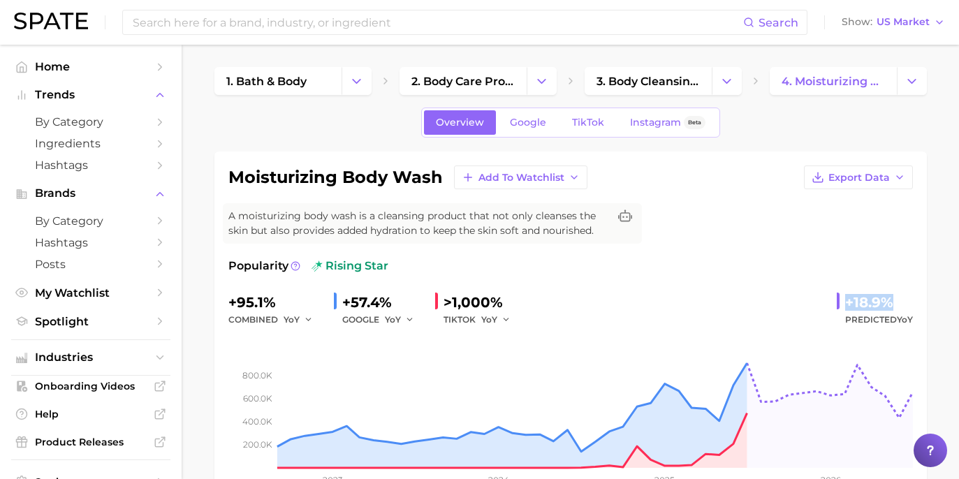
drag, startPoint x: 845, startPoint y: 303, endPoint x: 922, endPoint y: 301, distance: 76.9
click at [922, 301] on div "moisturizing body wash Add to Watchlist Export Data A moisturizing body wash is…" at bounding box center [570, 334] width 713 height 365
copy div "+18.9%"
click at [534, 128] on span "Google" at bounding box center [528, 123] width 36 height 12
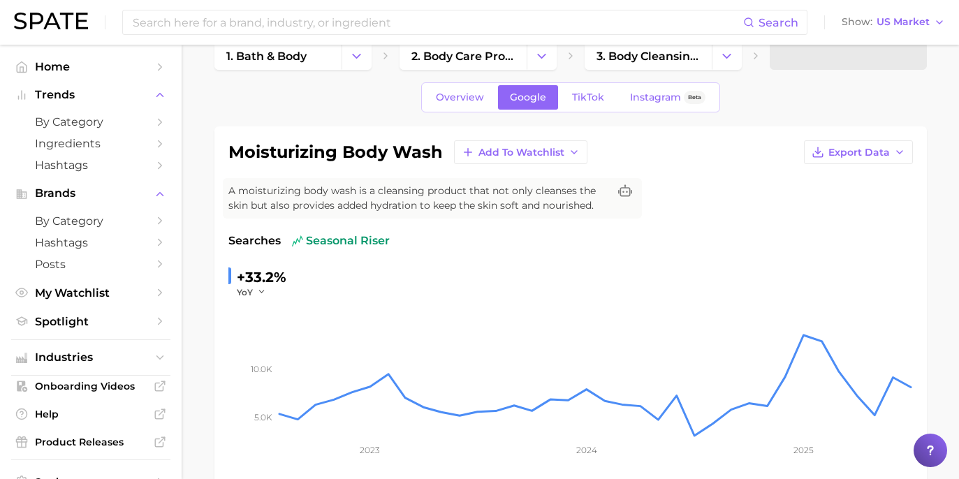
scroll to position [73, 0]
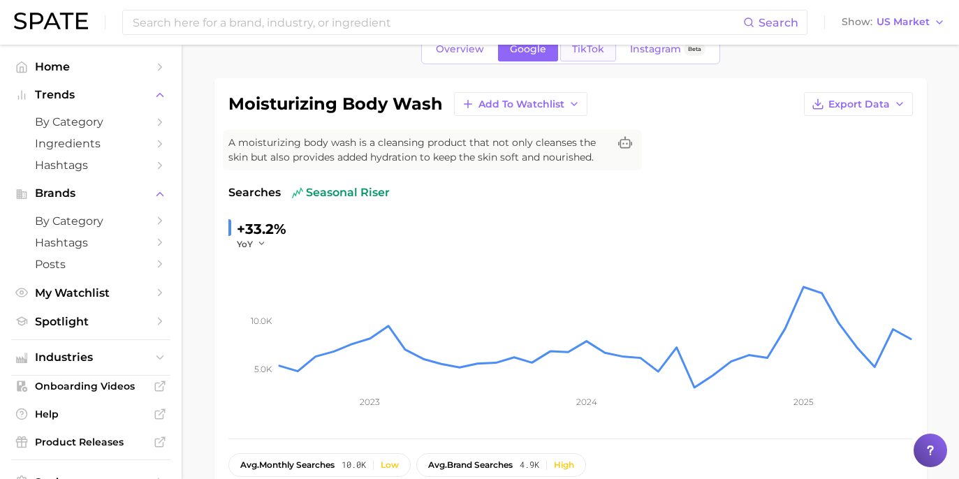
click at [583, 59] on link "TikTok" at bounding box center [588, 49] width 56 height 24
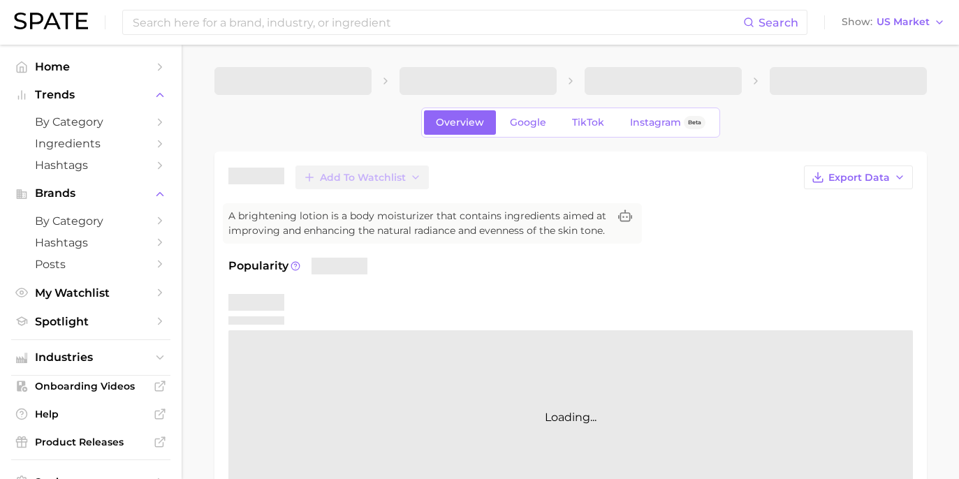
click at [562, 170] on div "Add to Watchlist Export Data" at bounding box center [570, 178] width 685 height 24
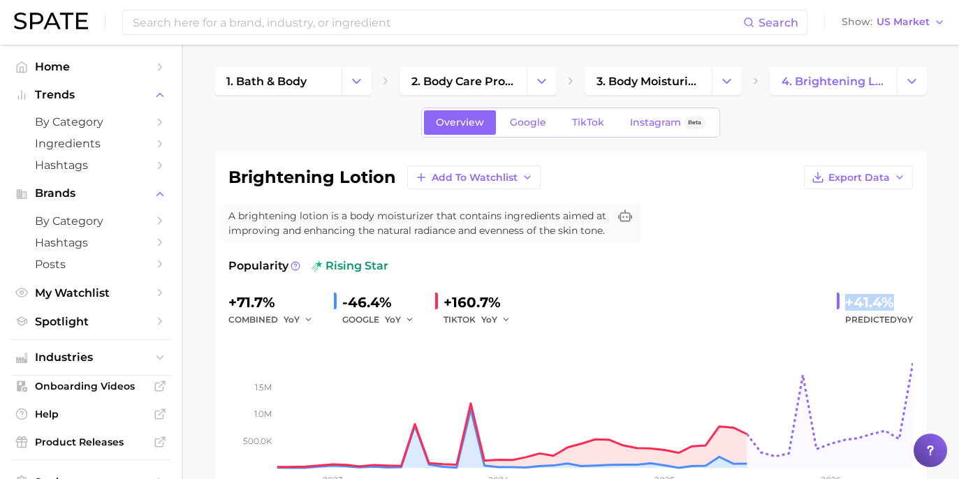
drag, startPoint x: 838, startPoint y: 308, endPoint x: 910, endPoint y: 307, distance: 72.7
click at [910, 307] on div "+41.4% Predicted YoY" at bounding box center [875, 309] width 76 height 37
copy div "+41.4%"
click at [533, 136] on div "Overview Google TikTok Instagram Beta" at bounding box center [570, 123] width 299 height 30
click at [537, 131] on link "Google" at bounding box center [528, 122] width 60 height 24
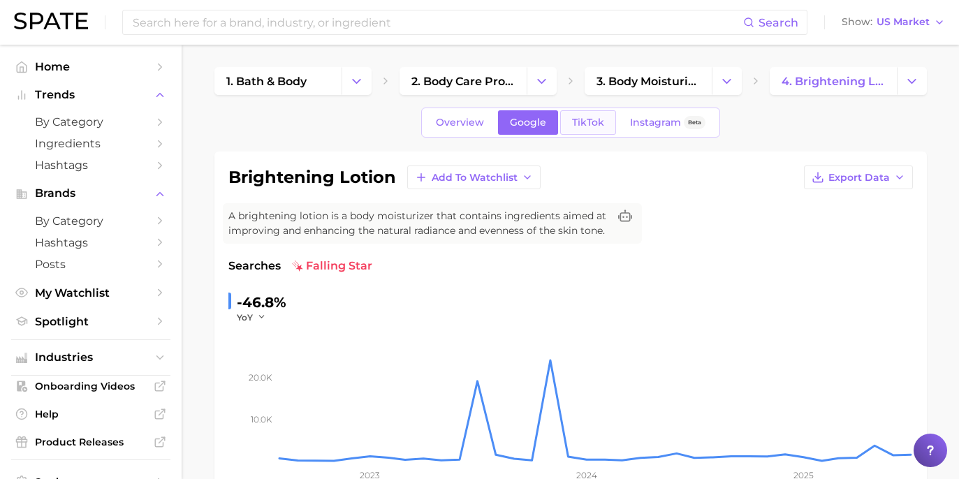
click at [582, 126] on span "TikTok" at bounding box center [588, 123] width 32 height 12
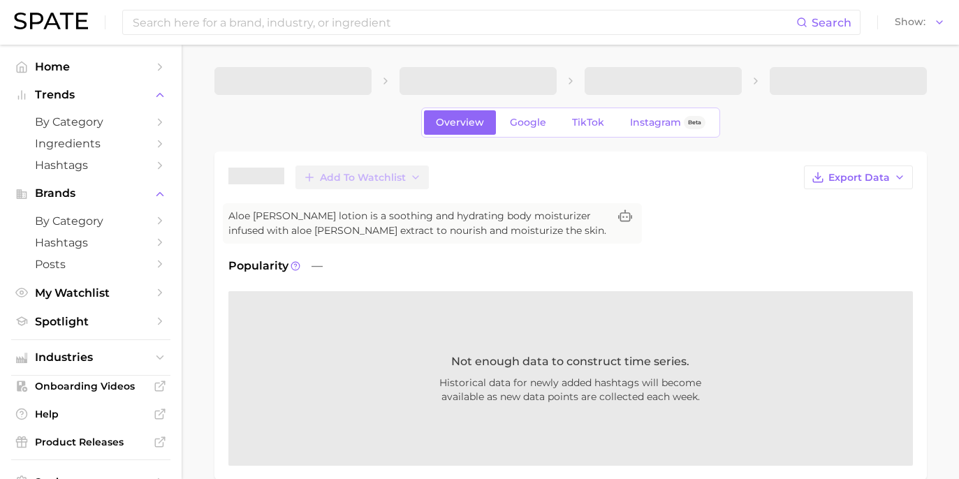
click at [853, 270] on div "Popularity —" at bounding box center [570, 266] width 685 height 17
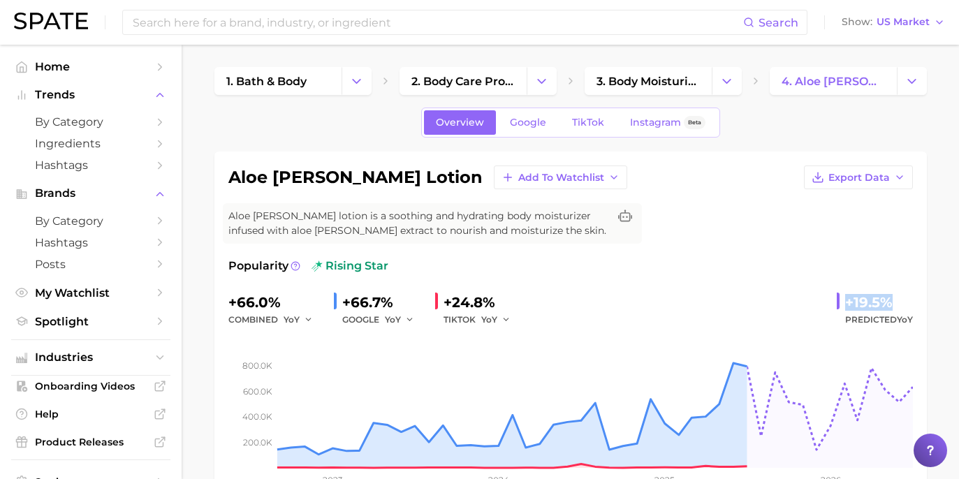
drag, startPoint x: 845, startPoint y: 300, endPoint x: 920, endPoint y: 307, distance: 75.7
click at [920, 307] on div "aloe [PERSON_NAME] lotion Add to Watchlist Export Data Aloe [PERSON_NAME] lotio…" at bounding box center [570, 334] width 713 height 365
copy div "+19.5%"
click at [539, 133] on link "Google" at bounding box center [528, 122] width 60 height 24
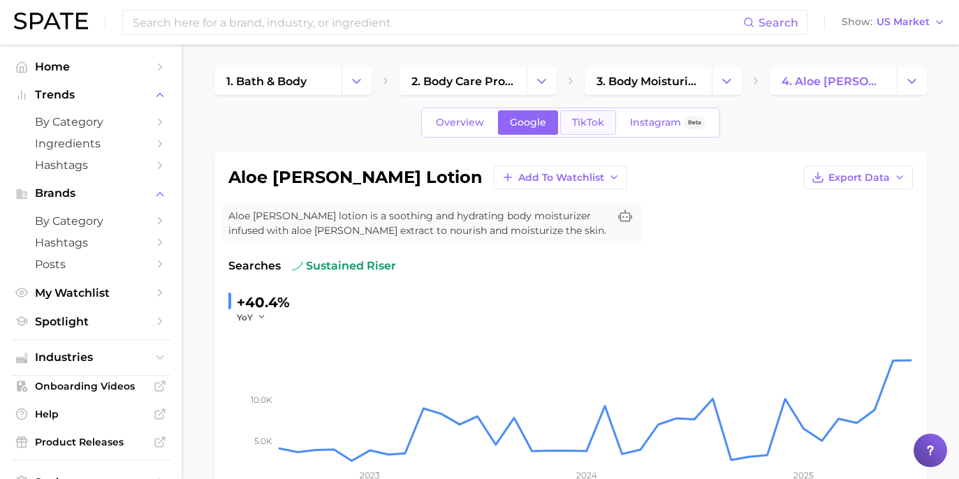
click at [582, 121] on span "TikTok" at bounding box center [588, 123] width 32 height 12
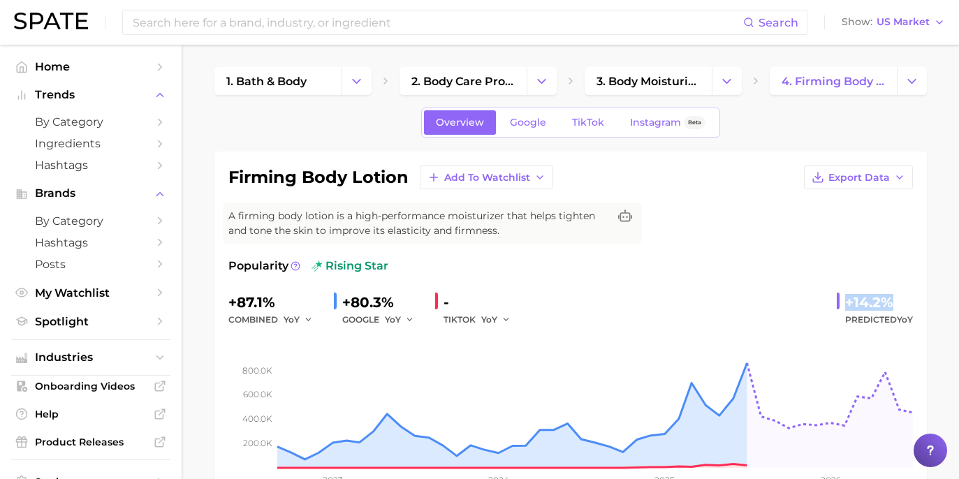
drag, startPoint x: 842, startPoint y: 305, endPoint x: 920, endPoint y: 306, distance: 78.3
click at [920, 306] on div "firming body lotion Add to Watchlist Export Data A firming body lotion is a hig…" at bounding box center [570, 334] width 713 height 365
copy div "+14.2%"
drag, startPoint x: 956, startPoint y: 445, endPoint x: 817, endPoint y: 300, distance: 200.6
click at [789, 305] on div "+87.1% combined YoY +80.3% GOOGLE YoY - TIKTOK YoY +14.2% Predicted YoY" at bounding box center [570, 309] width 685 height 37
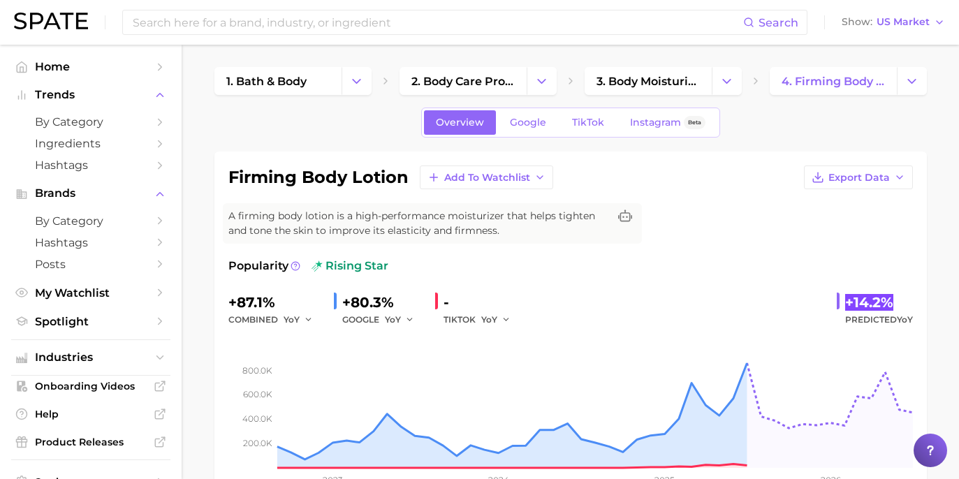
click at [850, 298] on div "+14.2%" at bounding box center [879, 302] width 68 height 22
drag, startPoint x: 845, startPoint y: 303, endPoint x: 891, endPoint y: 303, distance: 45.4
click at [891, 303] on div "+14.2% Predicted YoY" at bounding box center [875, 309] width 76 height 37
copy div "+14.2%"
click at [532, 125] on span "Google" at bounding box center [528, 123] width 36 height 12
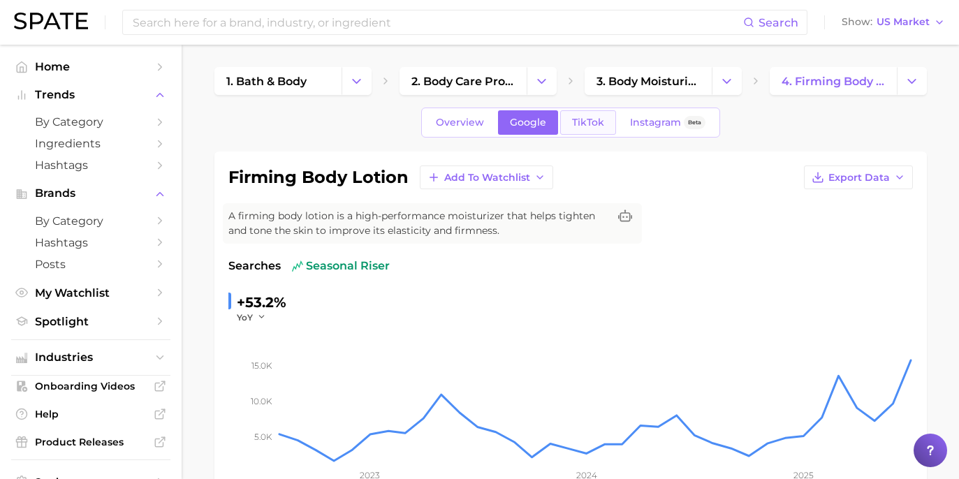
click at [581, 112] on link "TikTok" at bounding box center [588, 122] width 56 height 24
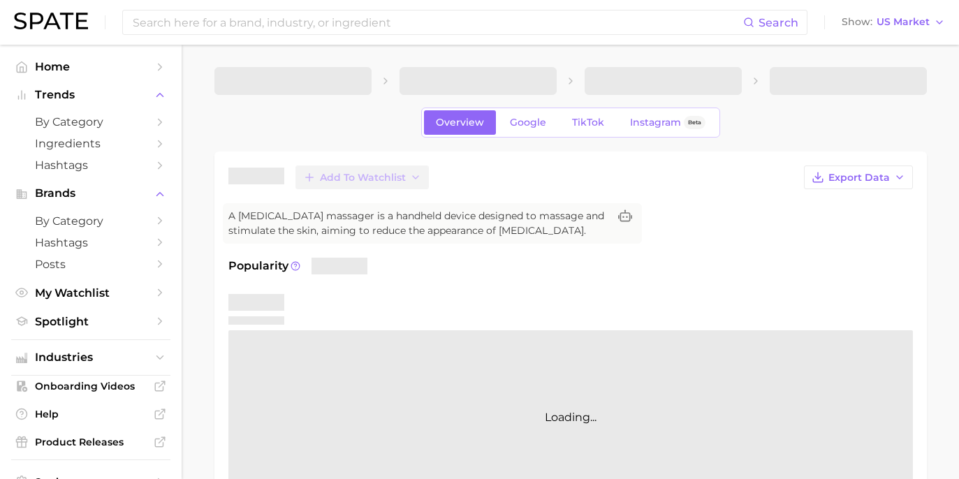
click at [810, 198] on div "Add to Watchlist Export Data A [MEDICAL_DATA] massager is a handheld device des…" at bounding box center [570, 336] width 685 height 340
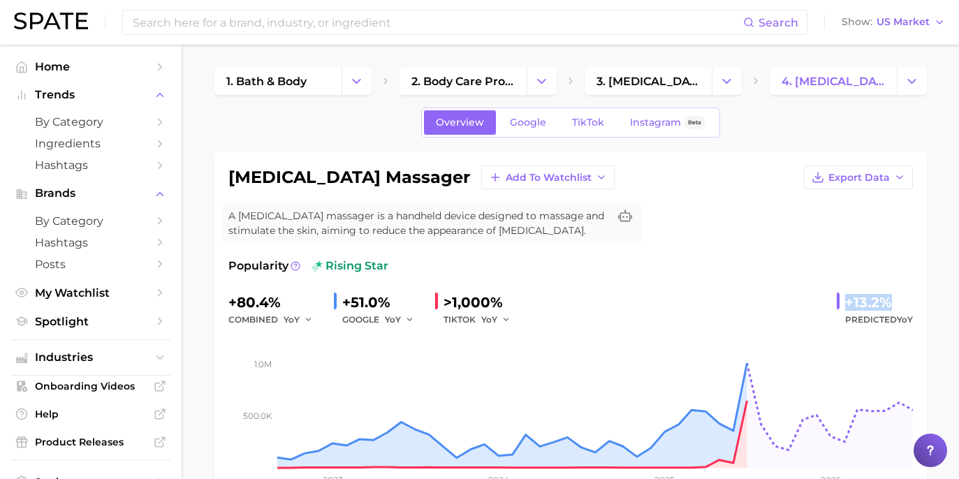
click at [895, 299] on div "+13.2% Predicted YoY" at bounding box center [875, 309] width 76 height 37
copy div "+13.2%"
drag, startPoint x: 887, startPoint y: 353, endPoint x: 692, endPoint y: 285, distance: 205.7
click at [692, 285] on div "Popularity rising star +80.4% combined YoY +51.0% GOOGLE YoY >1,000% TIKTOK YoY…" at bounding box center [570, 380] width 685 height 245
click at [537, 128] on span "Google" at bounding box center [528, 123] width 36 height 12
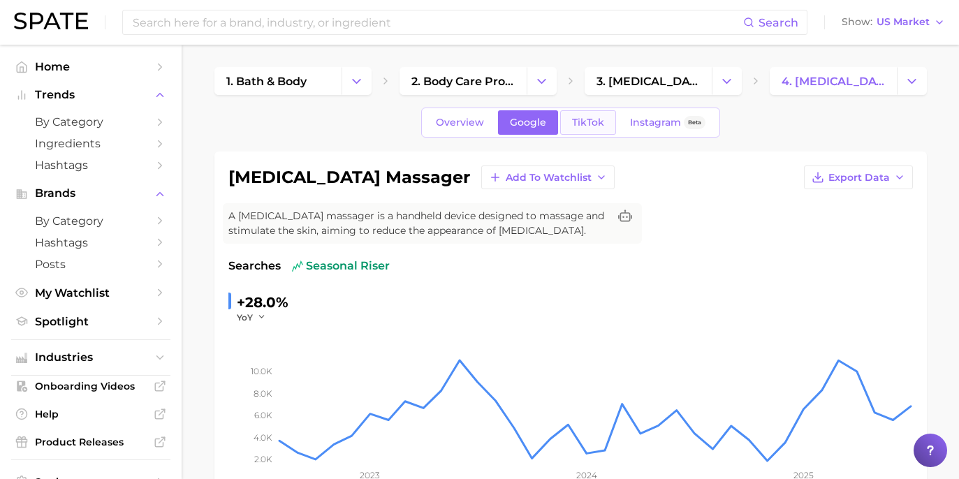
click at [581, 129] on link "TikTok" at bounding box center [588, 122] width 56 height 24
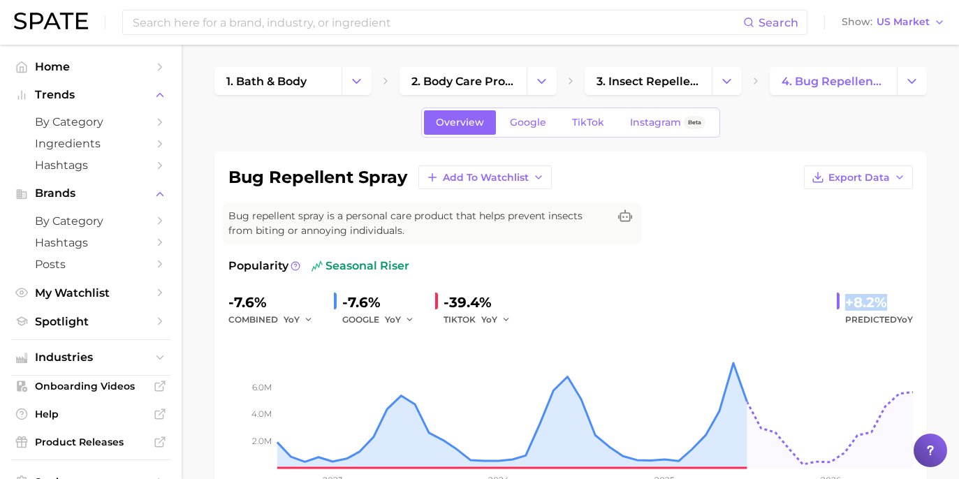
drag, startPoint x: 843, startPoint y: 300, endPoint x: 866, endPoint y: 304, distance: 23.3
click at [918, 302] on div "bug repellent spray Add to Watchlist Export Data Bug repellent spray is a perso…" at bounding box center [570, 334] width 713 height 365
copy div "+8.2%"
click at [514, 129] on link "Google" at bounding box center [528, 122] width 60 height 24
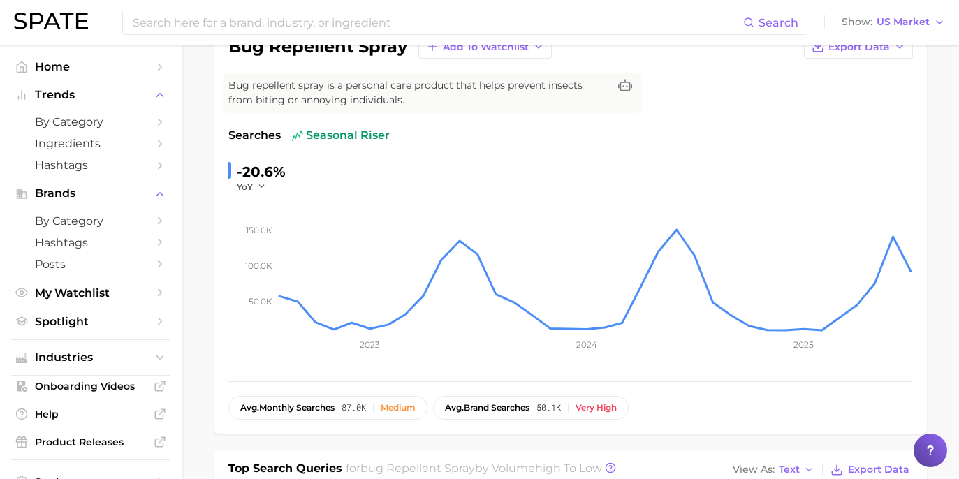
scroll to position [3, 0]
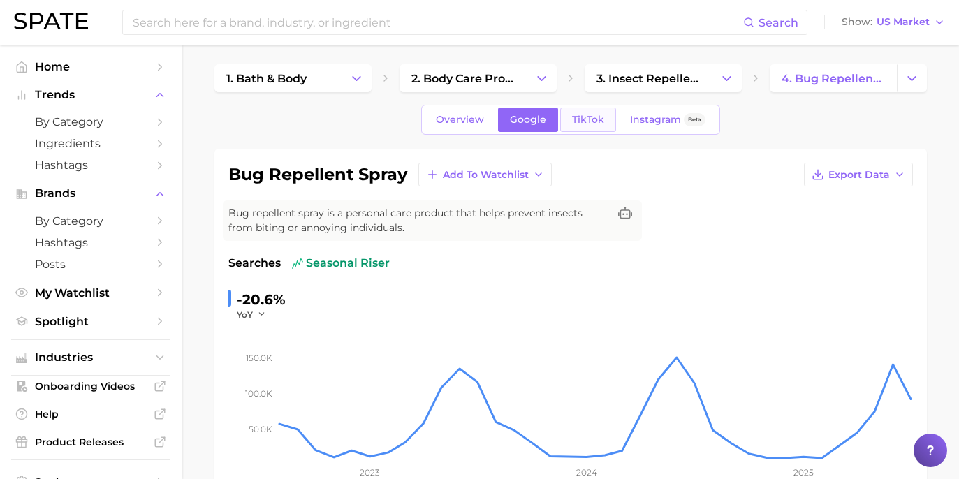
click at [597, 117] on span "TikTok" at bounding box center [588, 120] width 32 height 12
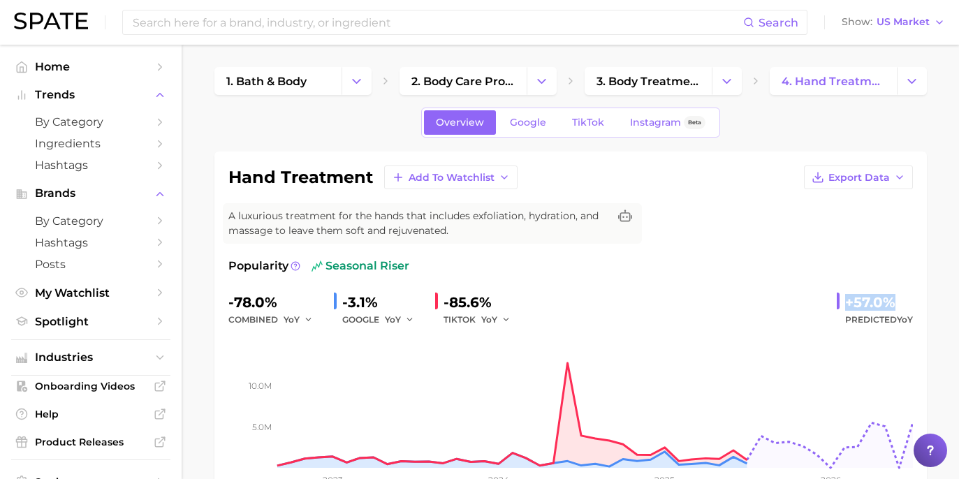
drag, startPoint x: 840, startPoint y: 307, endPoint x: 905, endPoint y: 306, distance: 65.0
click at [906, 306] on div "+57.0% Predicted YoY" at bounding box center [875, 309] width 76 height 37
copy div "+57.0%"
click at [530, 123] on span "Google" at bounding box center [528, 123] width 36 height 12
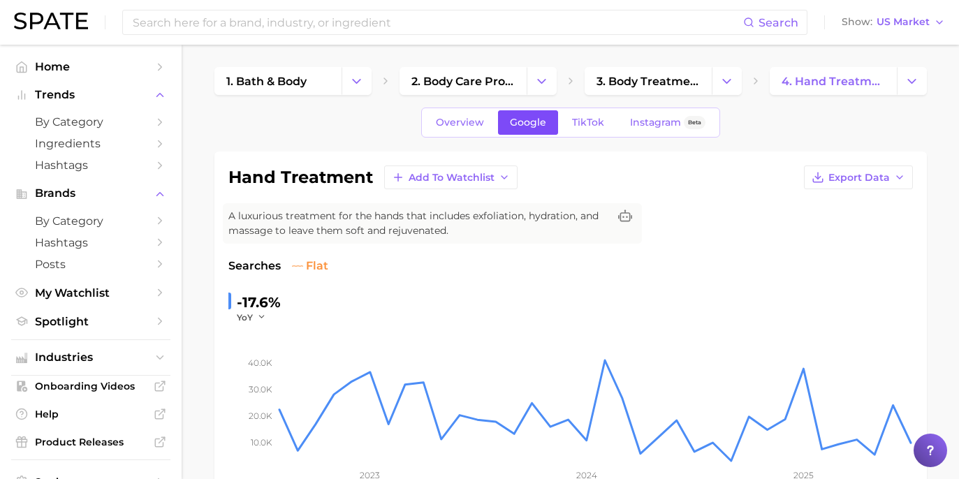
click at [553, 129] on link "Google" at bounding box center [528, 122] width 60 height 24
click at [576, 131] on link "TikTok" at bounding box center [588, 122] width 56 height 24
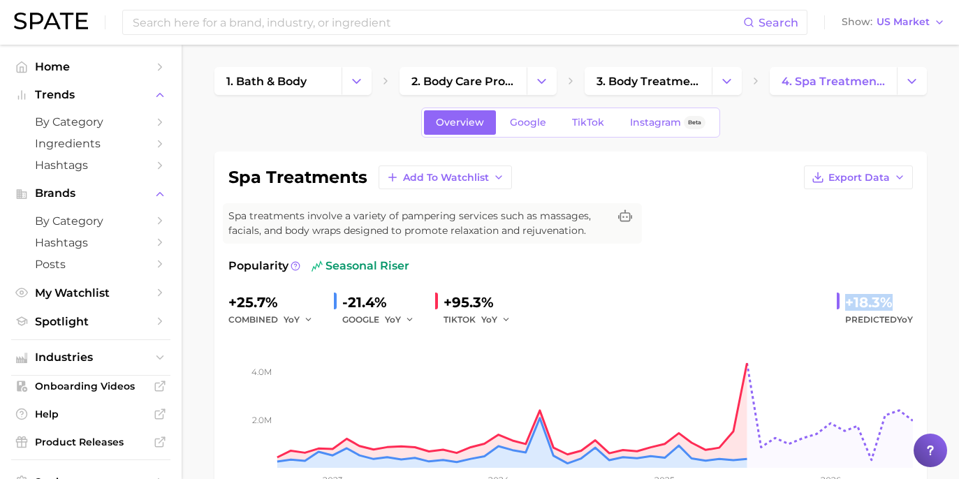
drag, startPoint x: 864, startPoint y: 300, endPoint x: 901, endPoint y: 300, distance: 37.0
click at [901, 300] on div "+18.3% Predicted YoY" at bounding box center [875, 309] width 76 height 37
copy div "+18.3%"
click at [713, 255] on div "spa treatments Add to Watchlist Export Data Spa treatments involve a variety of…" at bounding box center [570, 334] width 685 height 337
click at [795, 261] on div "Popularity seasonal riser" at bounding box center [570, 266] width 685 height 17
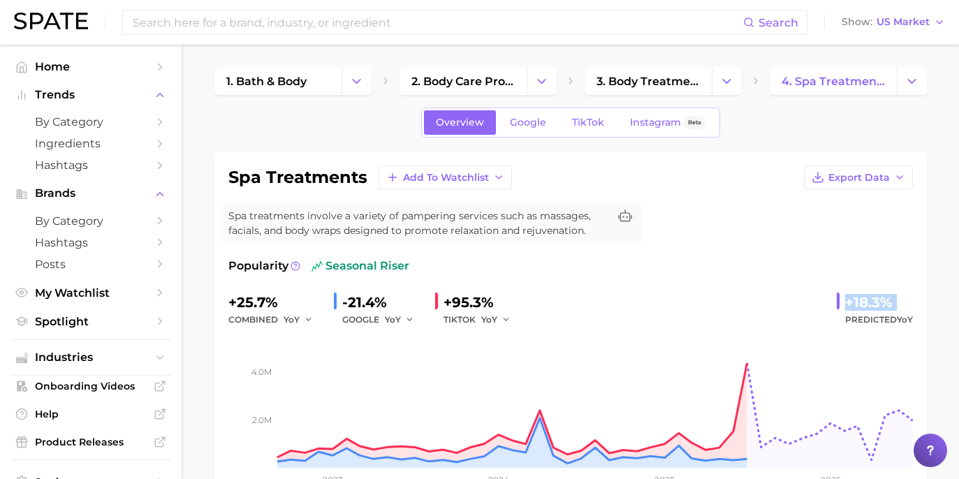
drag, startPoint x: 841, startPoint y: 300, endPoint x: 908, endPoint y: 311, distance: 67.3
click at [908, 311] on div "+18.3% Predicted YoY" at bounding box center [875, 309] width 76 height 37
drag, startPoint x: 846, startPoint y: 308, endPoint x: 909, endPoint y: 300, distance: 63.3
click at [909, 300] on div "+18.3%" at bounding box center [879, 302] width 68 height 22
copy div "+18.3%"
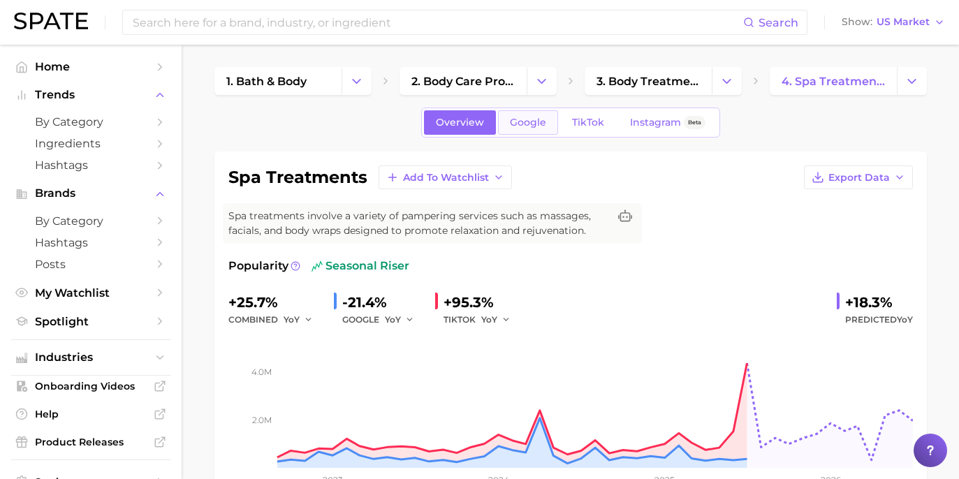
drag, startPoint x: 553, startPoint y: 138, endPoint x: 546, endPoint y: 131, distance: 10.4
click at [544, 129] on link "Google" at bounding box center [528, 122] width 60 height 24
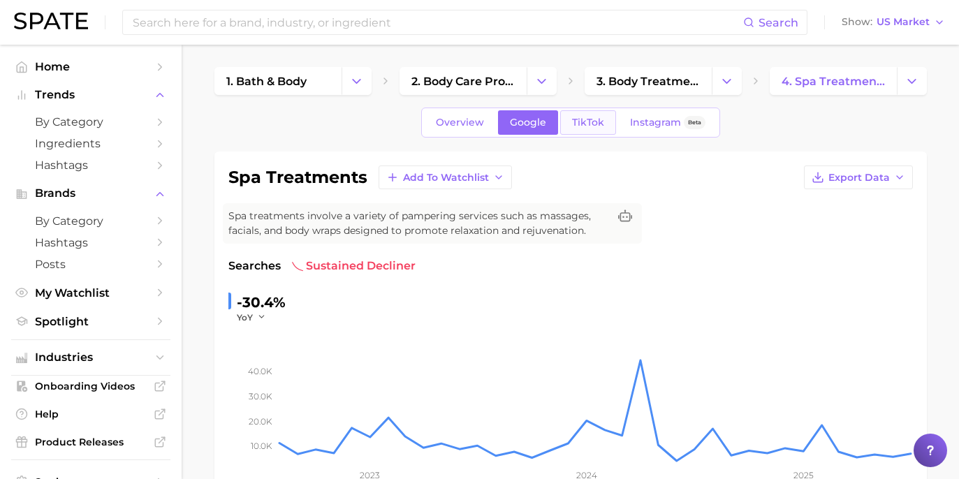
click at [588, 119] on span "TikTok" at bounding box center [588, 123] width 32 height 12
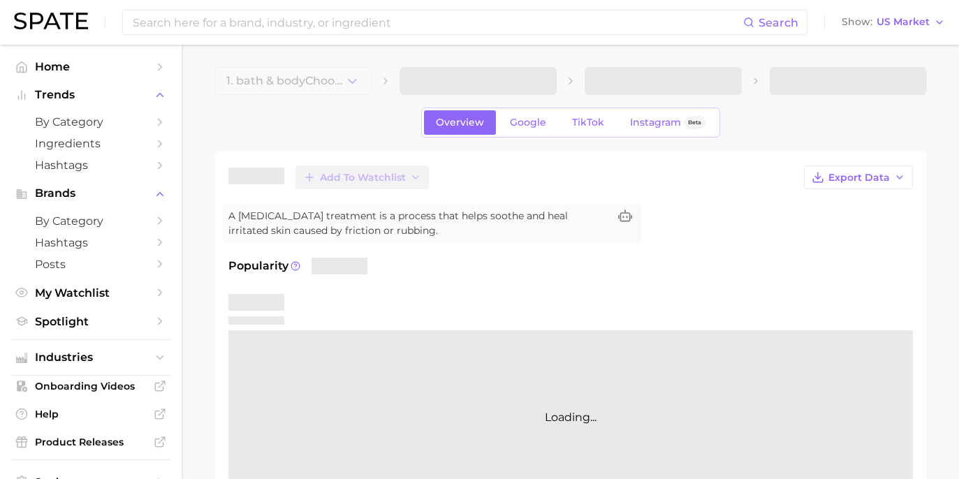
click at [790, 256] on div "Add to Watchlist Export Data A chafing treatment is a process that helps soothe…" at bounding box center [570, 336] width 685 height 340
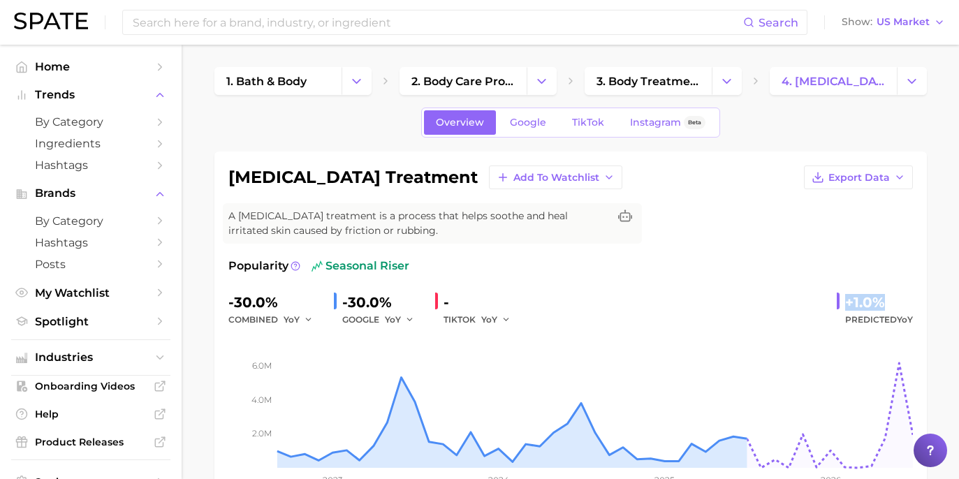
drag, startPoint x: 884, startPoint y: 297, endPoint x: 908, endPoint y: 300, distance: 23.9
click at [910, 300] on div "+1.0% Predicted YoY" at bounding box center [875, 309] width 76 height 37
copy div "+1.0%"
click at [527, 125] on span "Google" at bounding box center [528, 123] width 36 height 12
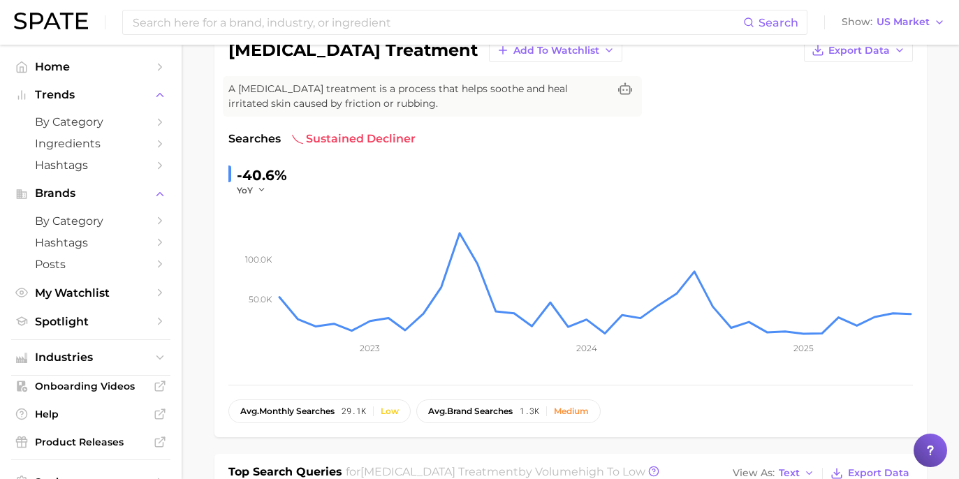
scroll to position [24, 0]
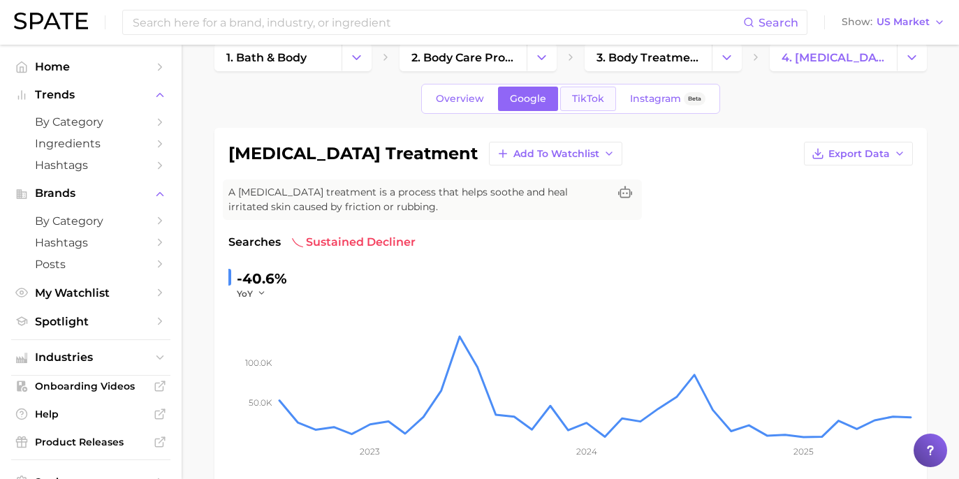
click at [590, 90] on link "TikTok" at bounding box center [588, 99] width 56 height 24
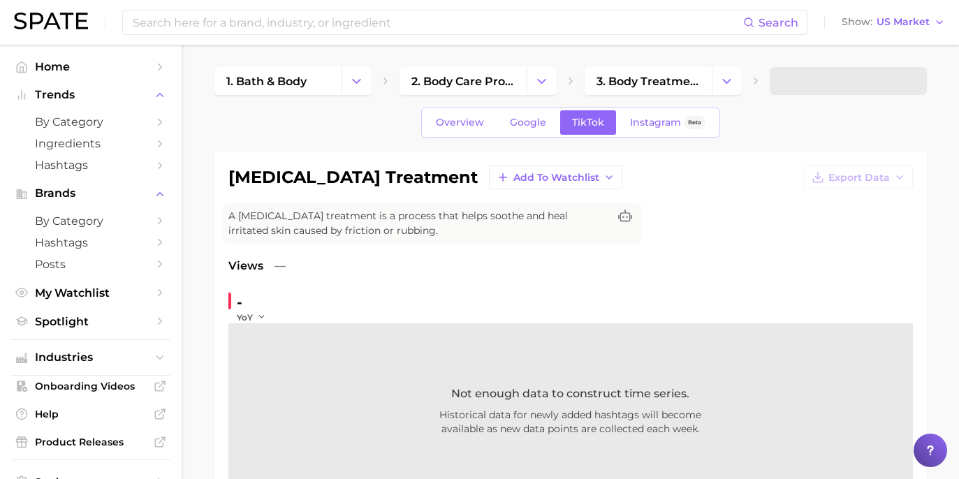
scroll to position [118, 0]
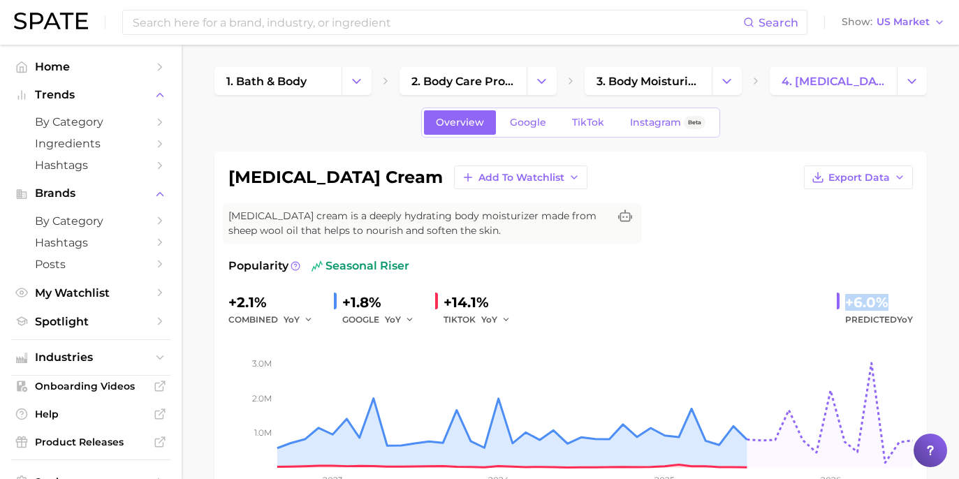
drag, startPoint x: 835, startPoint y: 299, endPoint x: 887, endPoint y: 297, distance: 52.4
click at [887, 297] on div "+2.1% combined YoY +1.8% GOOGLE YoY +14.1% TIKTOK YoY +6.0% Predicted YoY" at bounding box center [570, 309] width 685 height 37
copy div "+6.0%"
click at [546, 129] on link "Google" at bounding box center [528, 122] width 60 height 24
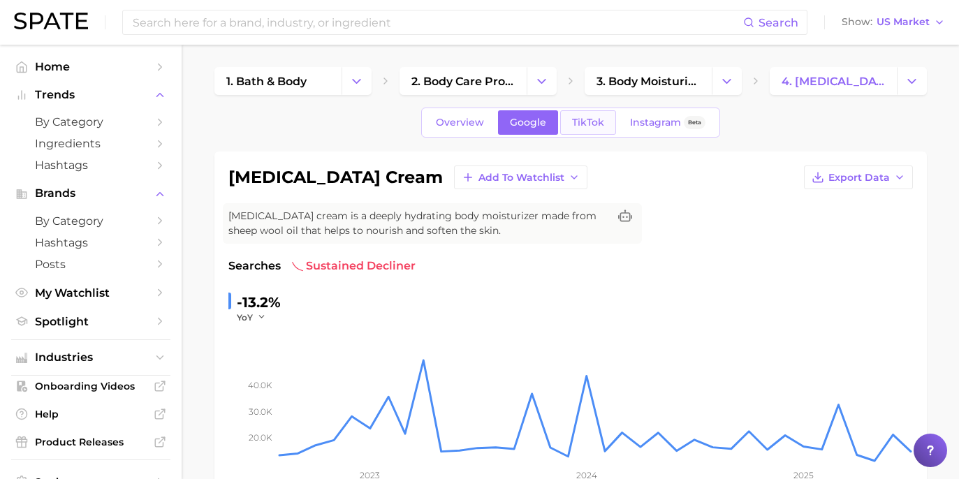
click at [588, 112] on link "TikTok" at bounding box center [588, 122] width 56 height 24
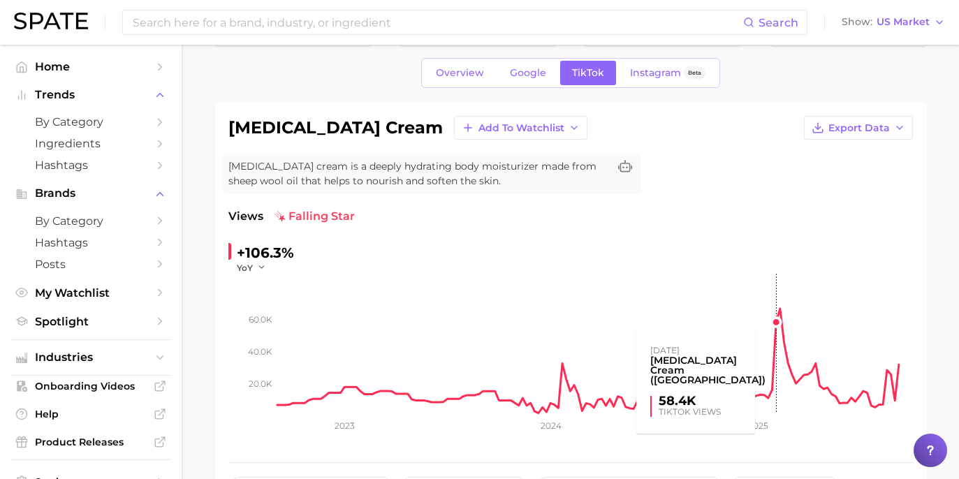
scroll to position [173, 0]
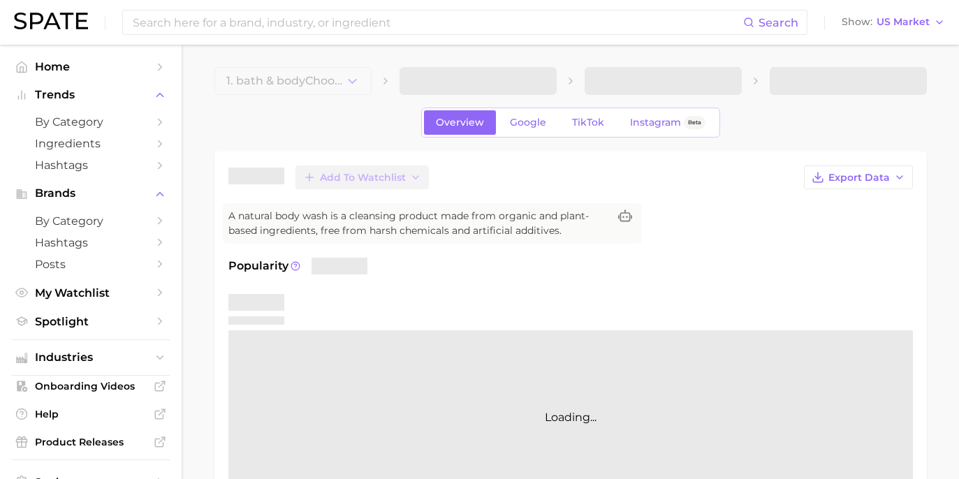
click at [853, 211] on div "Add to Watchlist Export Data A natural body wash is a cleansing product made fr…" at bounding box center [570, 336] width 685 height 340
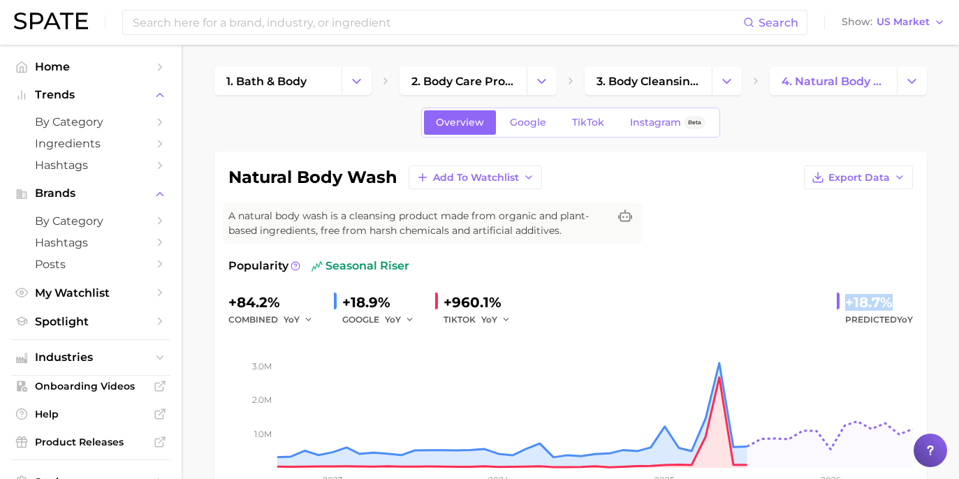
drag, startPoint x: 830, startPoint y: 290, endPoint x: 893, endPoint y: 295, distance: 63.1
click at [893, 295] on div "Popularity seasonal riser +84.2% combined YoY +18.9% GOOGLE YoY +960.1% TIKTOK …" at bounding box center [570, 380] width 685 height 245
copy div "+18.7%"
click at [532, 115] on link "Google" at bounding box center [528, 122] width 60 height 24
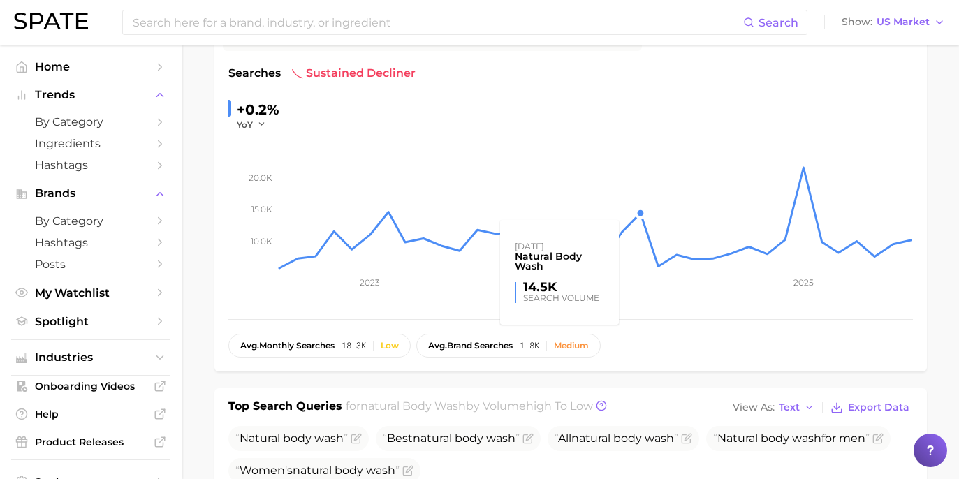
scroll to position [72, 0]
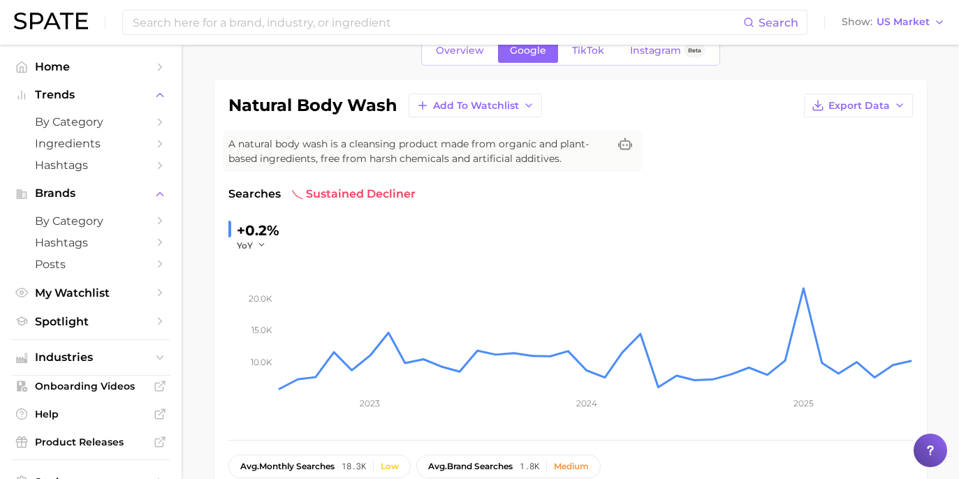
drag, startPoint x: 590, startPoint y: 52, endPoint x: 596, endPoint y: 64, distance: 13.1
click at [590, 52] on span "TikTok" at bounding box center [588, 51] width 32 height 12
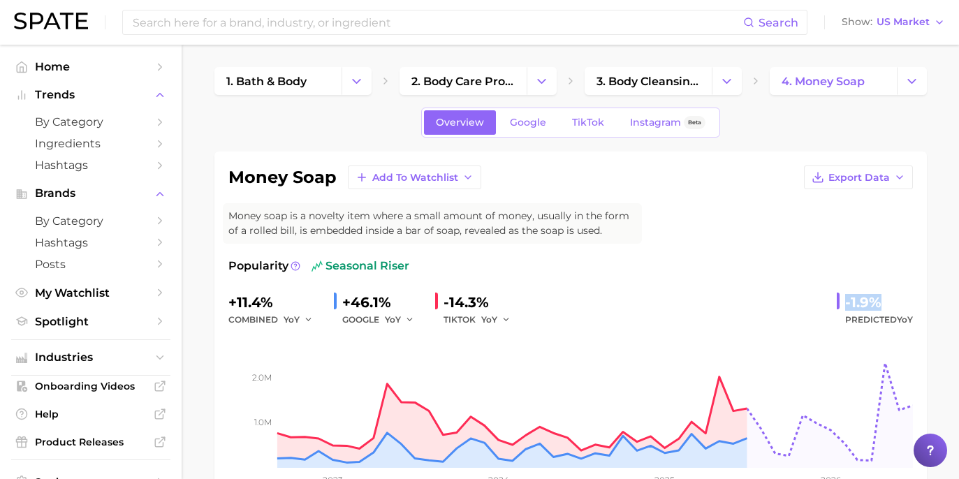
drag, startPoint x: 834, startPoint y: 302, endPoint x: 905, endPoint y: 300, distance: 70.6
click at [912, 299] on div "+11.4% combined YoY +46.1% GOOGLE YoY -14.3% TIKTOK YoY -1.9% Predicted YoY" at bounding box center [570, 309] width 685 height 37
copy div "-1.9%"
click at [534, 127] on span "Google" at bounding box center [528, 123] width 36 height 12
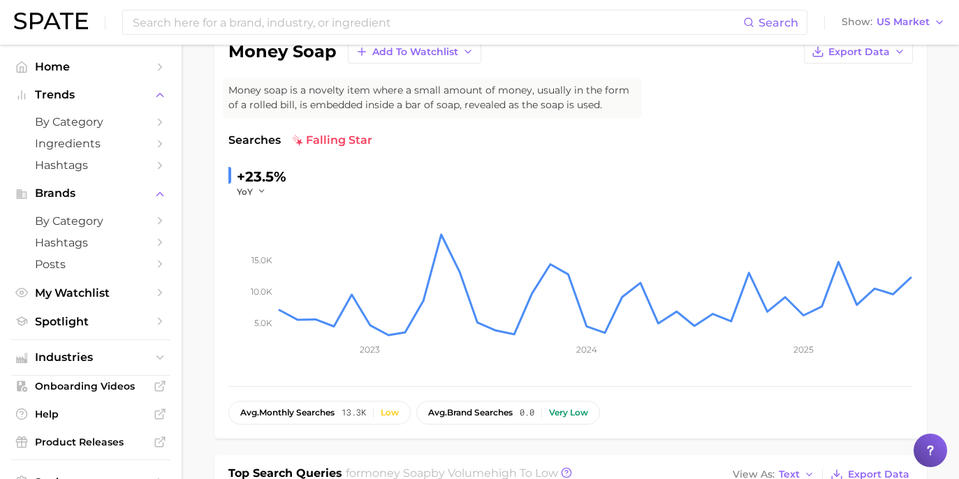
scroll to position [13, 0]
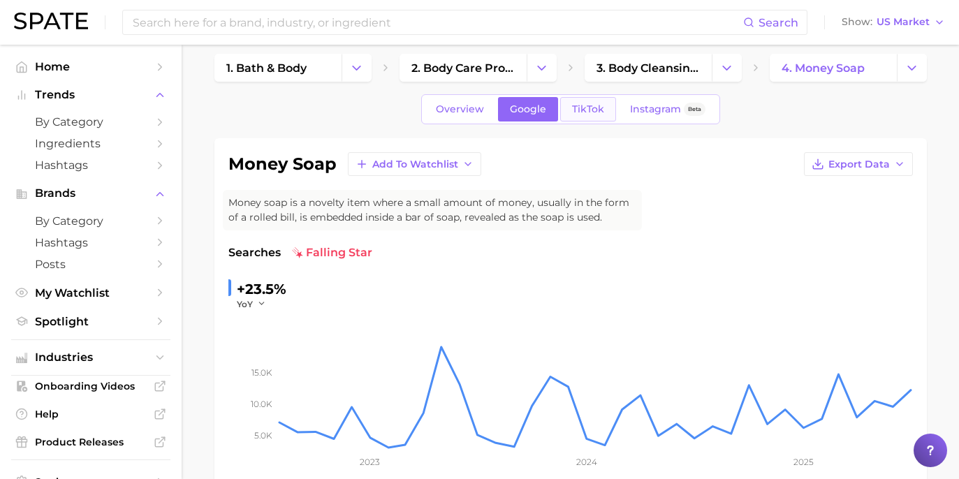
click at [575, 111] on span "TikTok" at bounding box center [588, 109] width 32 height 12
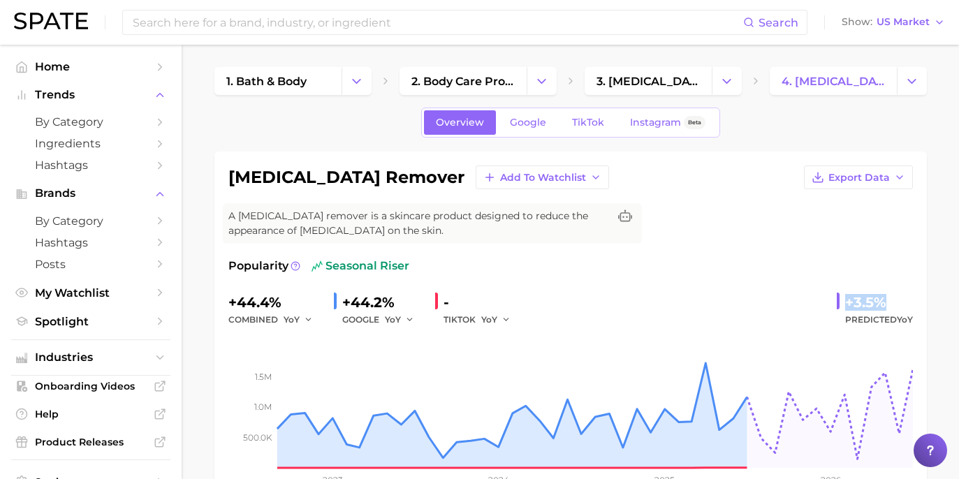
drag, startPoint x: 834, startPoint y: 297, endPoint x: 913, endPoint y: 301, distance: 79.1
click at [915, 301] on div "[MEDICAL_DATA] remover Add to Watchlist Export Data A [MEDICAL_DATA] remover is…" at bounding box center [570, 334] width 713 height 365
copy div "+3.5%"
click at [536, 119] on span "Google" at bounding box center [528, 123] width 36 height 12
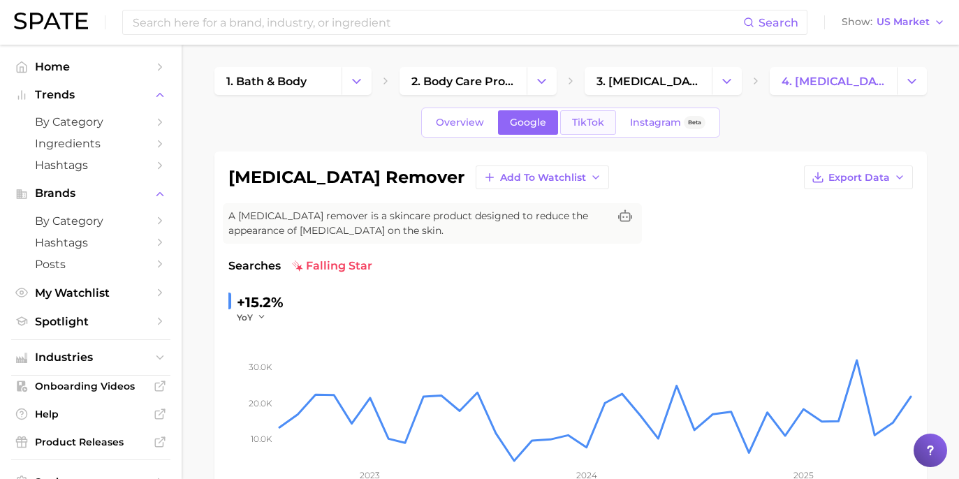
click at [572, 122] on span "TikTok" at bounding box center [588, 123] width 32 height 12
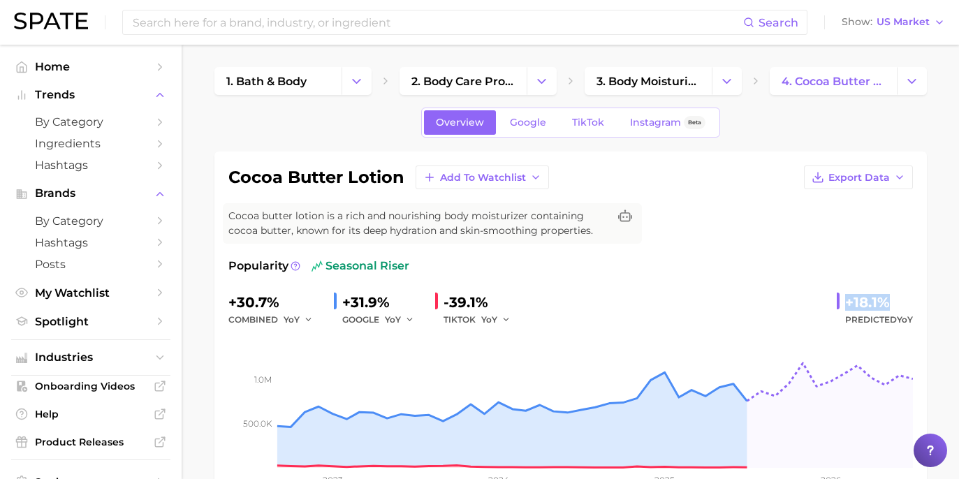
drag, startPoint x: 840, startPoint y: 301, endPoint x: 889, endPoint y: 298, distance: 48.3
click at [889, 298] on div "+18.1% Predicted YoY" at bounding box center [875, 309] width 76 height 37
copy div "+18.1%"
click at [527, 126] on span "Google" at bounding box center [528, 123] width 36 height 12
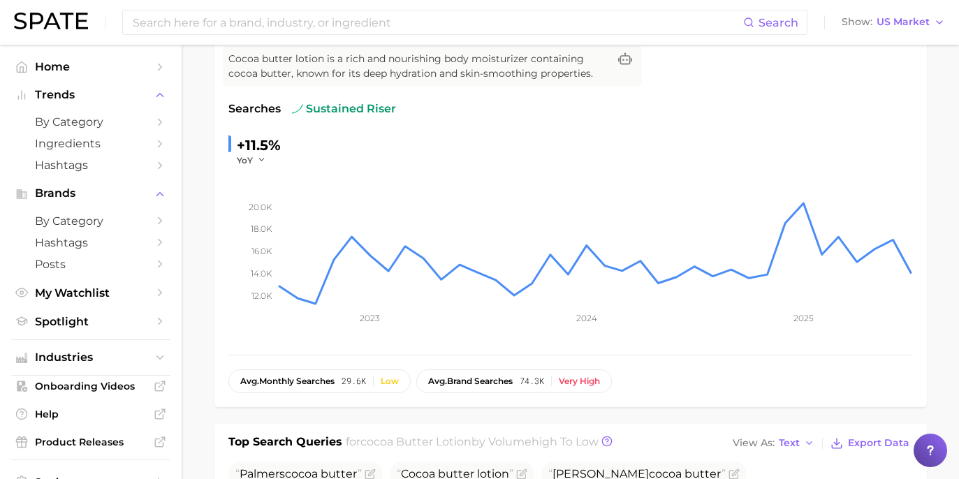
scroll to position [67, 0]
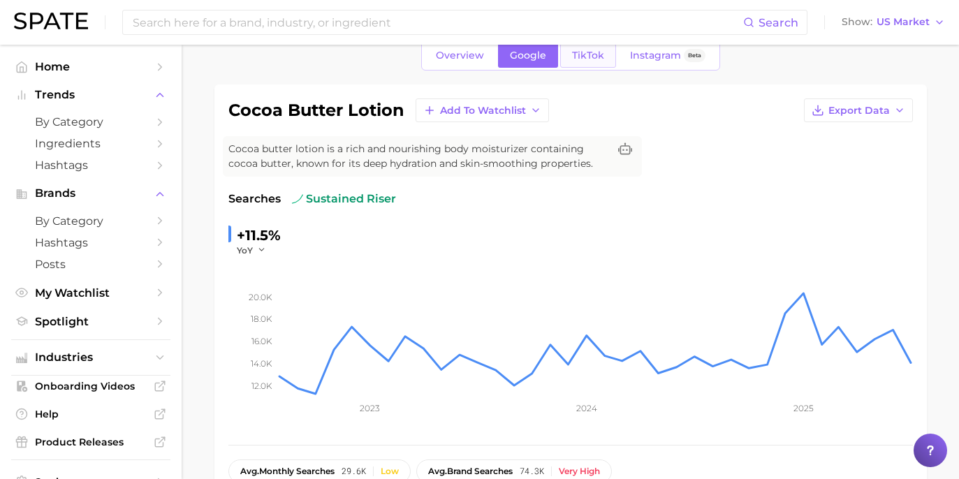
click at [593, 59] on span "TikTok" at bounding box center [588, 56] width 32 height 12
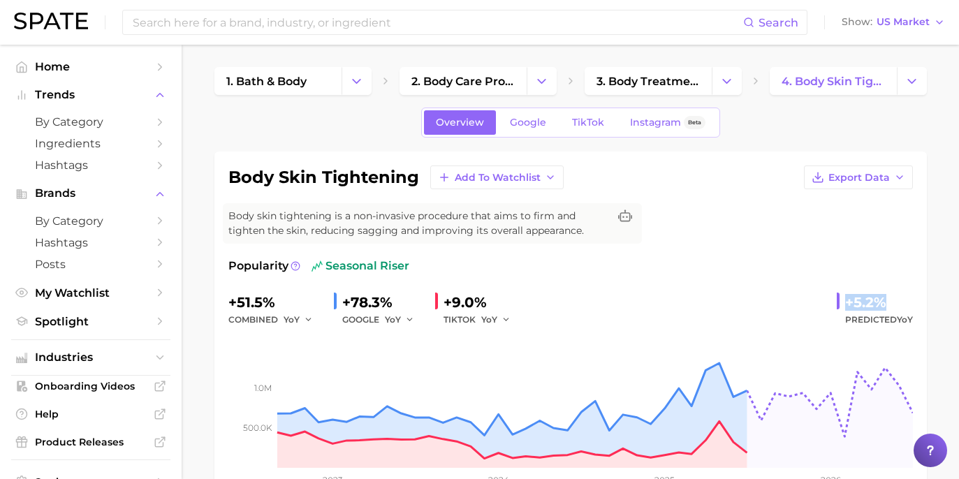
drag, startPoint x: 854, startPoint y: 297, endPoint x: 905, endPoint y: 305, distance: 52.4
click at [905, 305] on div "+51.5% combined YoY +78.3% GOOGLE YoY +9.0% TIKTOK YoY +5.2% Predicted YoY" at bounding box center [570, 309] width 685 height 37
copy div "+5.2%"
click at [534, 120] on span "Google" at bounding box center [528, 123] width 36 height 12
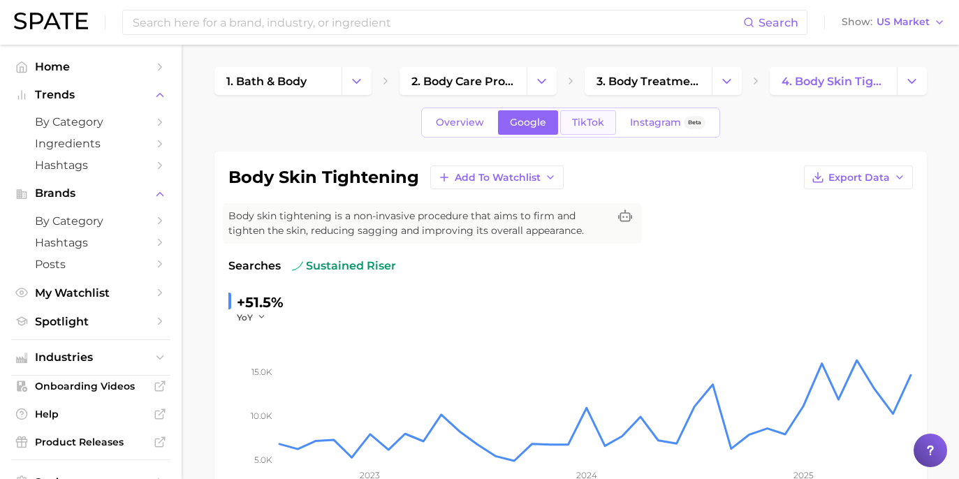
click at [599, 123] on span "TikTok" at bounding box center [588, 123] width 32 height 12
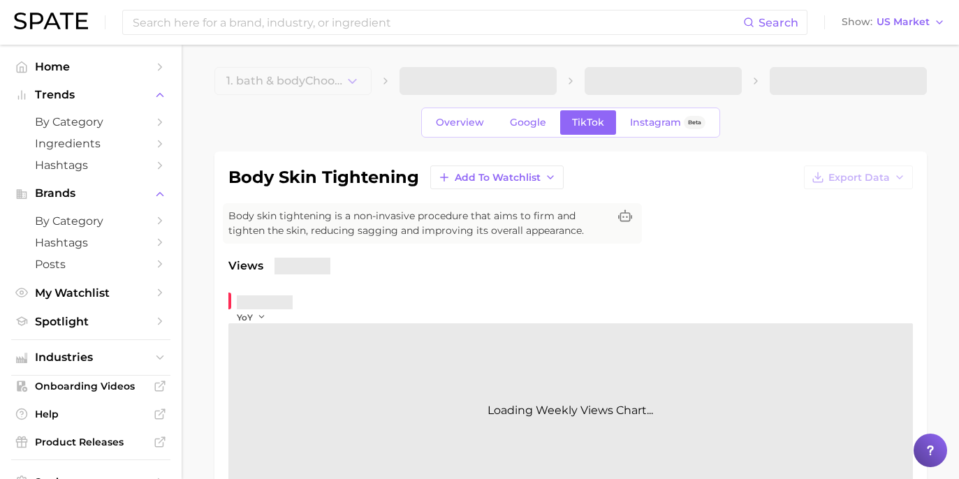
scroll to position [105, 0]
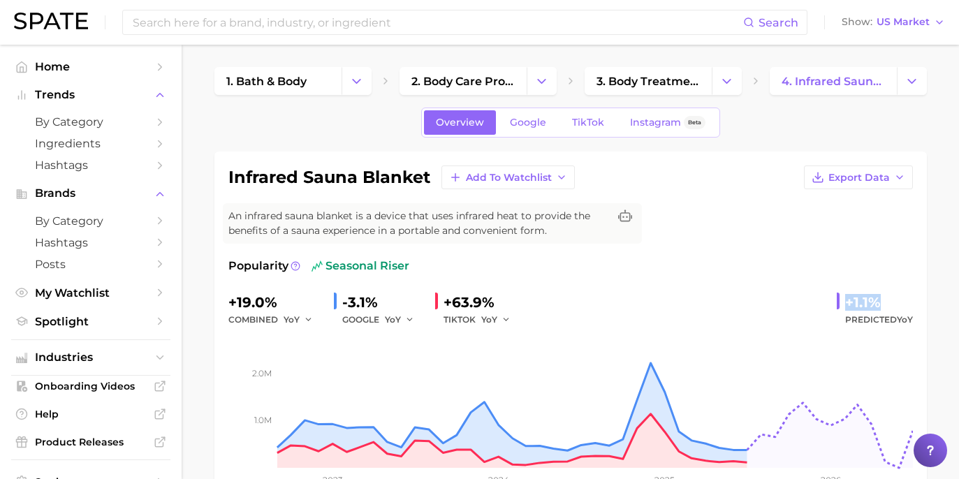
drag, startPoint x: 885, startPoint y: 296, endPoint x: 896, endPoint y: 296, distance: 11.2
click at [896, 296] on div "+19.0% combined YoY -3.1% GOOGLE YoY +63.9% TIKTOK YoY +1.1% Predicted YoY" at bounding box center [570, 309] width 685 height 37
copy div "+1.1%"
click at [537, 135] on div "Overview Google TikTok Instagram Beta" at bounding box center [570, 123] width 299 height 30
click at [541, 131] on link "Google" at bounding box center [528, 122] width 60 height 24
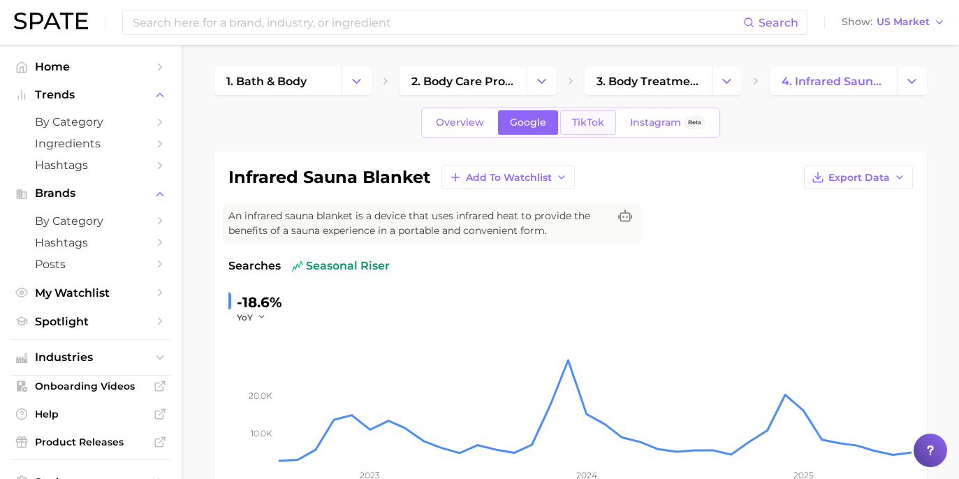
click at [574, 120] on span "TikTok" at bounding box center [588, 123] width 32 height 12
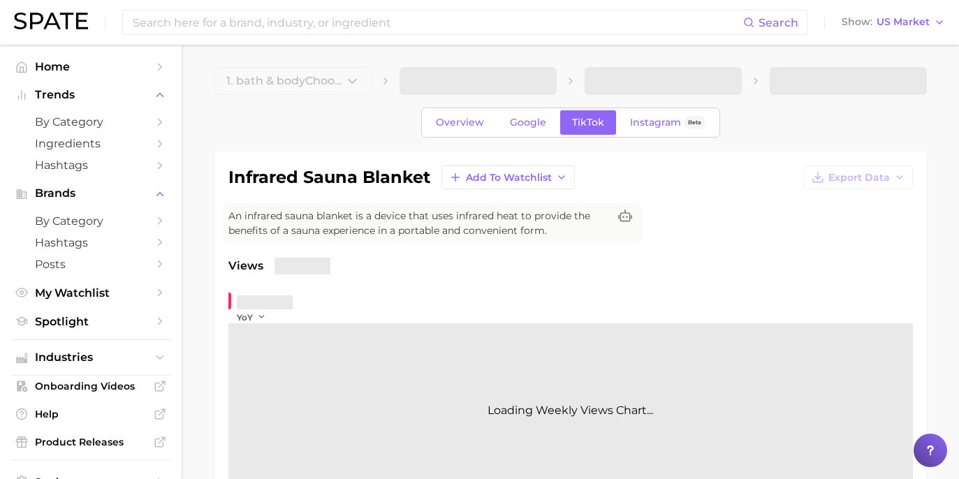
scroll to position [101, 0]
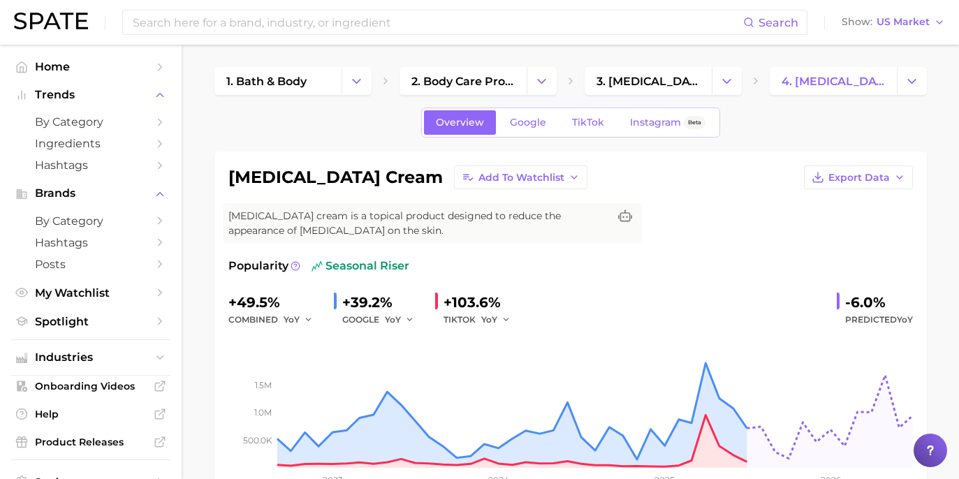
click at [850, 293] on div "-6.0%" at bounding box center [879, 302] width 68 height 22
drag, startPoint x: 842, startPoint y: 298, endPoint x: 898, endPoint y: 297, distance: 56.6
click at [903, 296] on div "-6.0% Predicted YoY" at bounding box center [875, 309] width 76 height 37
copy div "-6.0%"
click at [509, 126] on link "Google" at bounding box center [528, 122] width 60 height 24
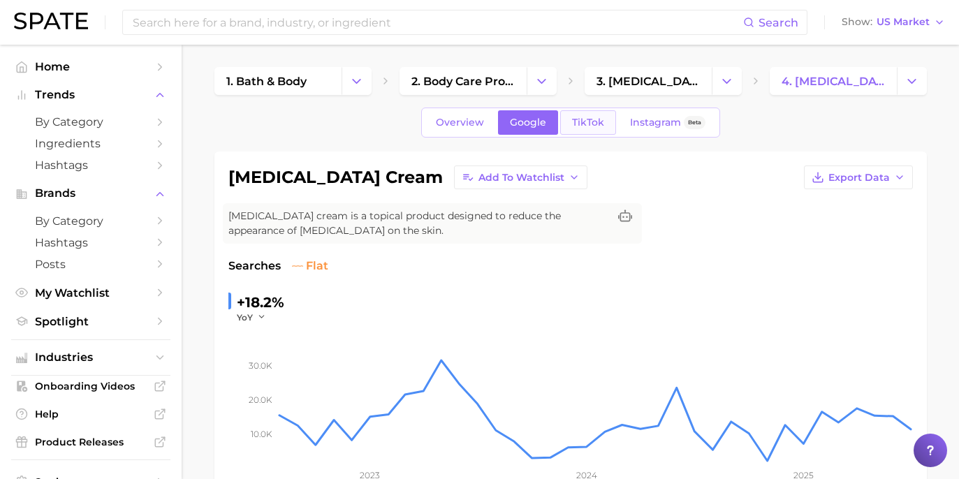
click at [592, 131] on link "TikTok" at bounding box center [588, 122] width 56 height 24
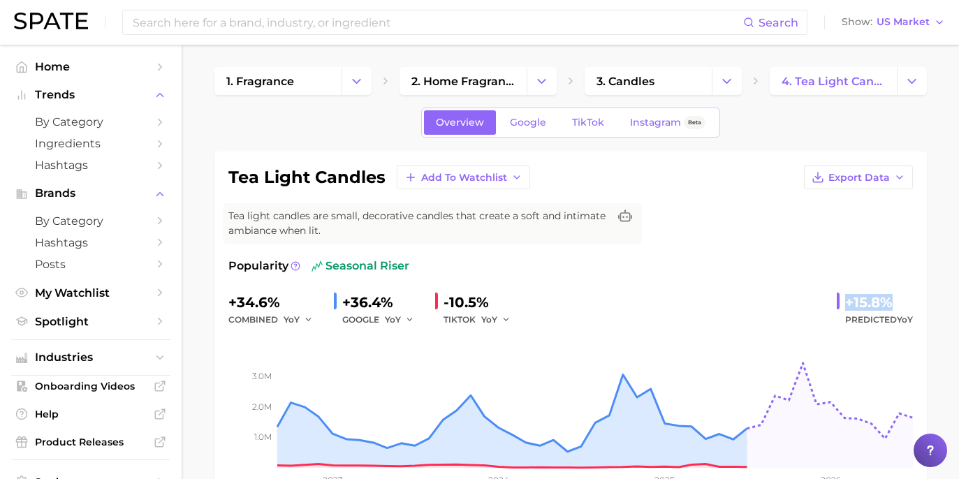
drag, startPoint x: 845, startPoint y: 305, endPoint x: 894, endPoint y: 302, distance: 49.0
click at [894, 302] on div "+15.8% Predicted YoY" at bounding box center [875, 309] width 76 height 37
copy div "+15.8%"
click at [528, 118] on span "Google" at bounding box center [528, 123] width 36 height 12
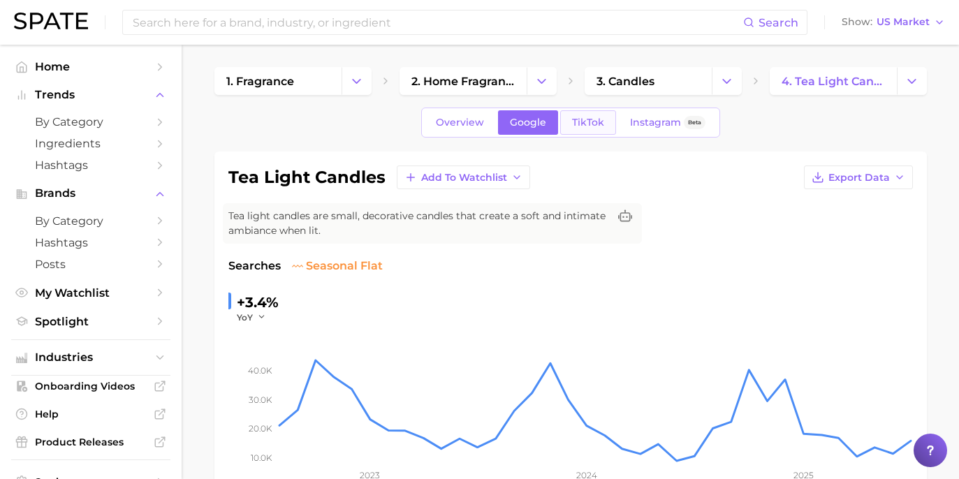
click at [583, 122] on span "TikTok" at bounding box center [588, 123] width 32 height 12
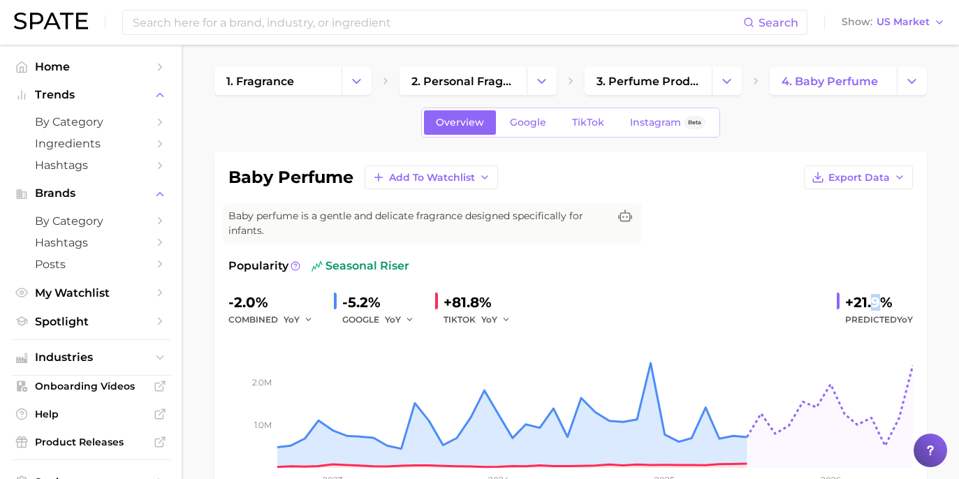
click at [874, 300] on div "+21.9%" at bounding box center [879, 302] width 68 height 22
click at [848, 296] on div "+21.9%" at bounding box center [879, 302] width 68 height 22
drag, startPoint x: 843, startPoint y: 292, endPoint x: 907, endPoint y: 286, distance: 64.5
click at [907, 291] on div "+21.9% Predicted YoY" at bounding box center [875, 309] width 76 height 37
copy div "+21.9%"
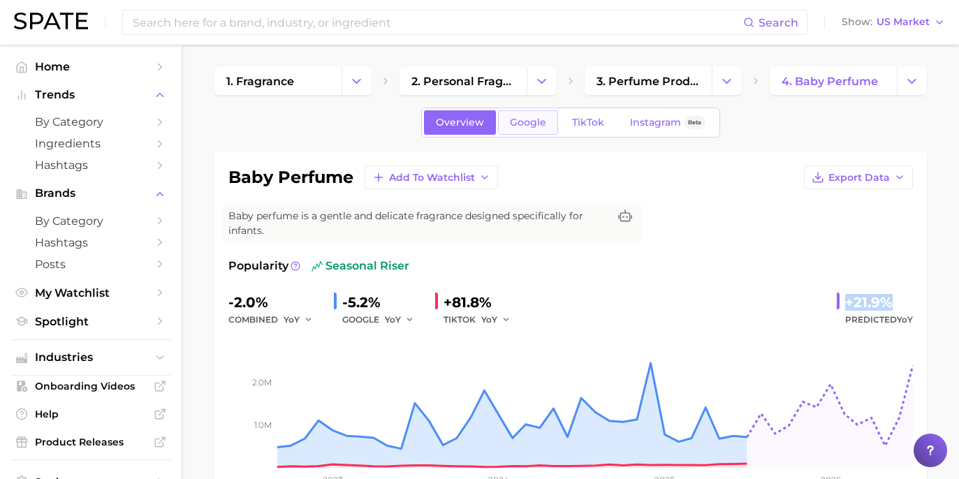
click at [534, 118] on span "Google" at bounding box center [528, 123] width 36 height 12
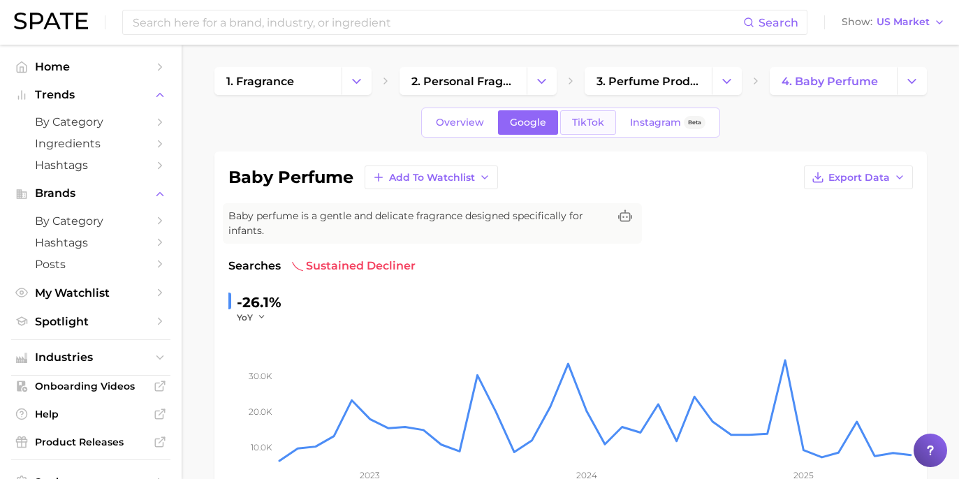
click at [582, 116] on link "TikTok" at bounding box center [588, 122] width 56 height 24
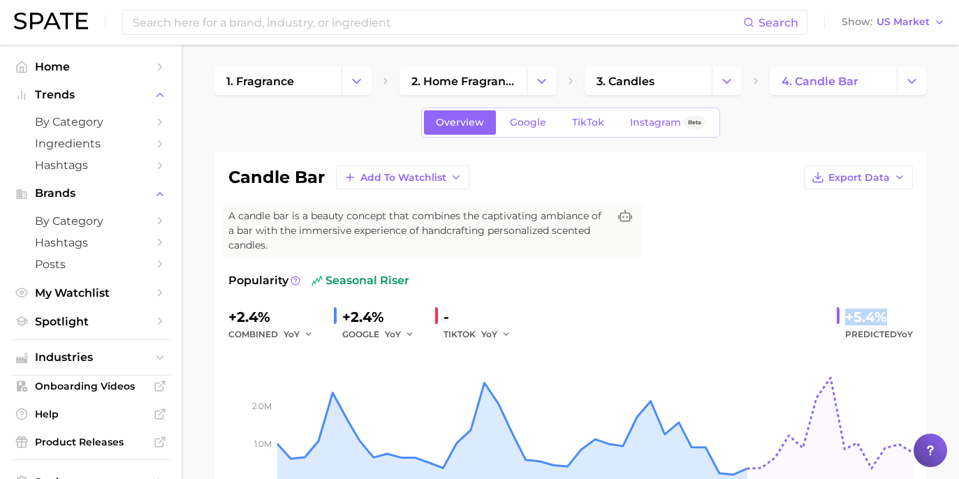
drag, startPoint x: 838, startPoint y: 304, endPoint x: 899, endPoint y: 300, distance: 61.6
click at [899, 306] on div "+5.4% Predicted YoY" at bounding box center [875, 324] width 76 height 37
copy div "+5.4%"
click at [535, 115] on link "Google" at bounding box center [528, 122] width 60 height 24
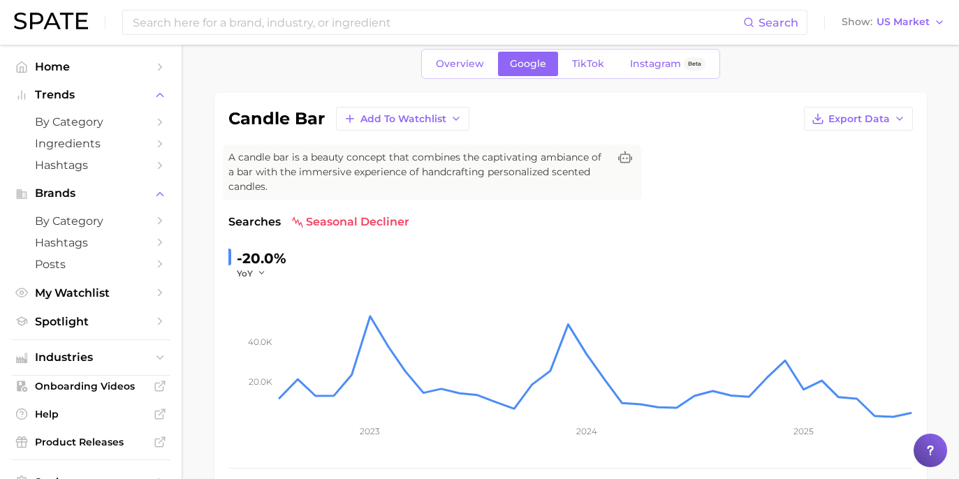
scroll to position [39, 0]
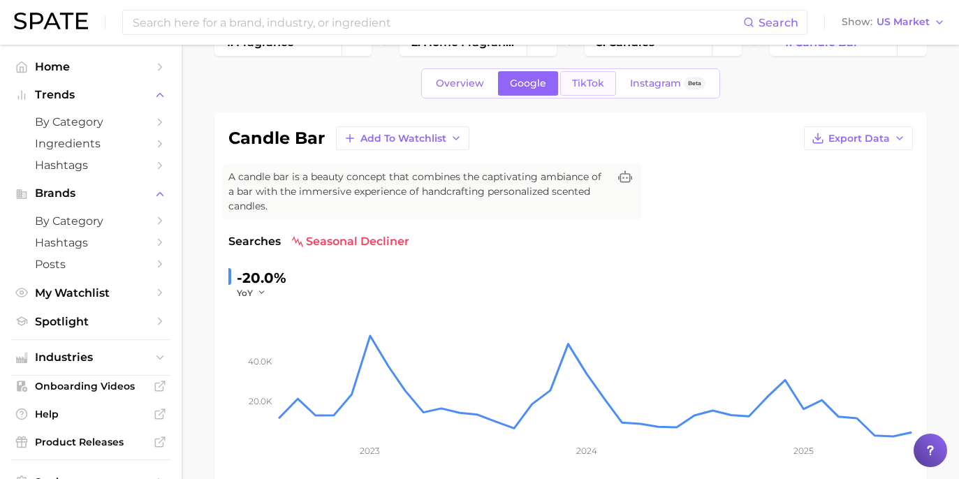
click at [578, 73] on link "TikTok" at bounding box center [588, 83] width 56 height 24
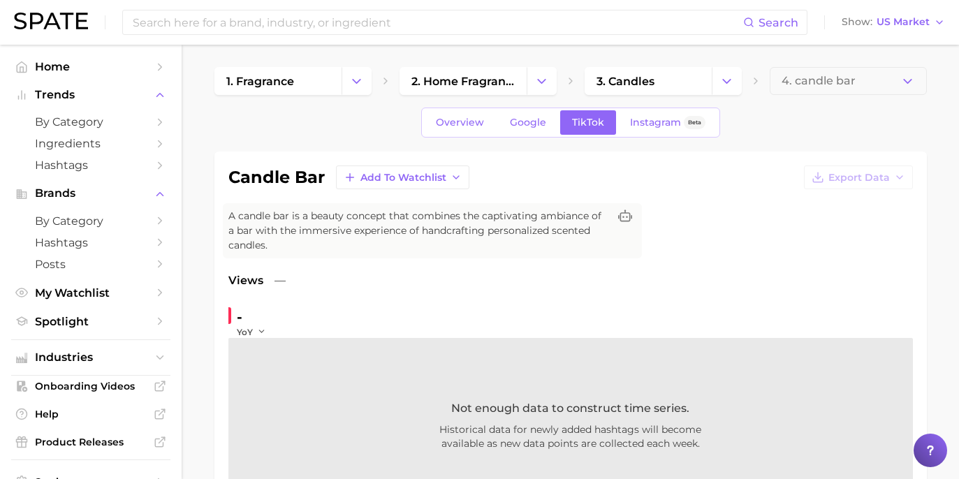
scroll to position [106, 0]
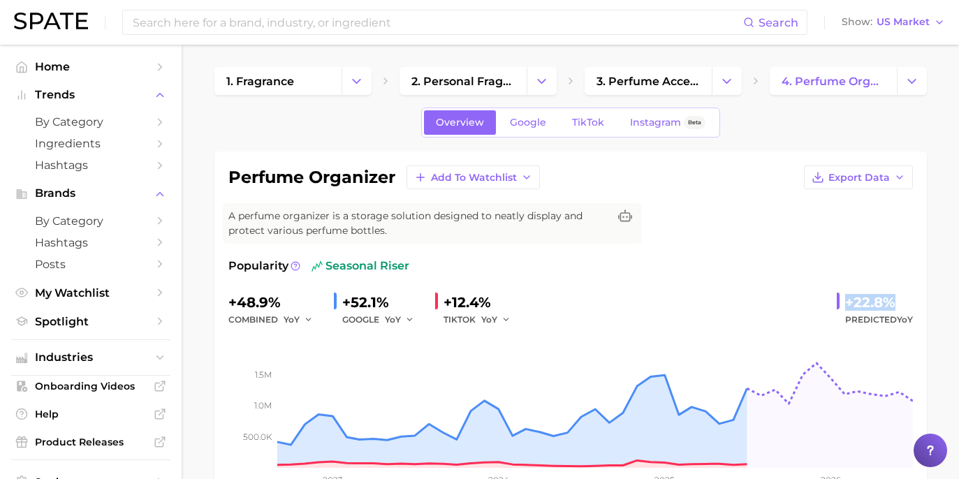
drag, startPoint x: 837, startPoint y: 298, endPoint x: 927, endPoint y: 309, distance: 90.7
copy div "+22.8%"
click at [522, 112] on link "Google" at bounding box center [528, 122] width 60 height 24
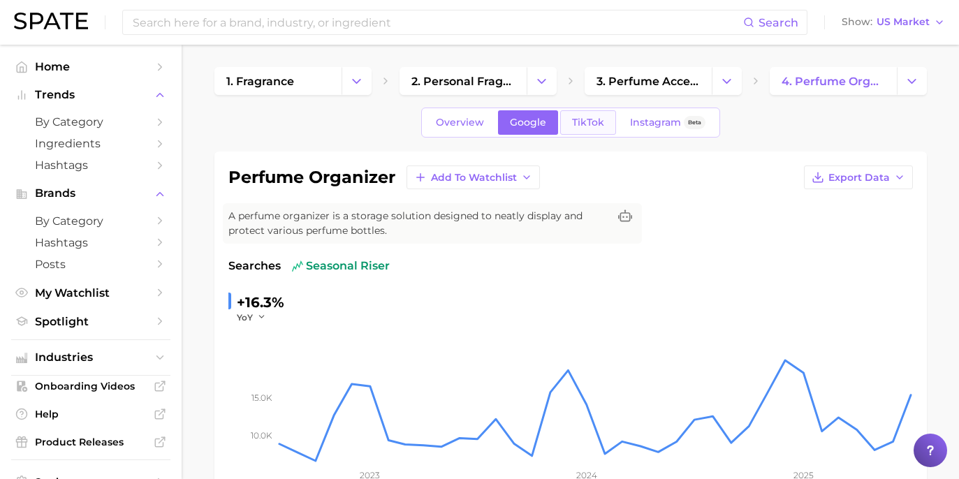
click at [583, 124] on span "TikTok" at bounding box center [588, 123] width 32 height 12
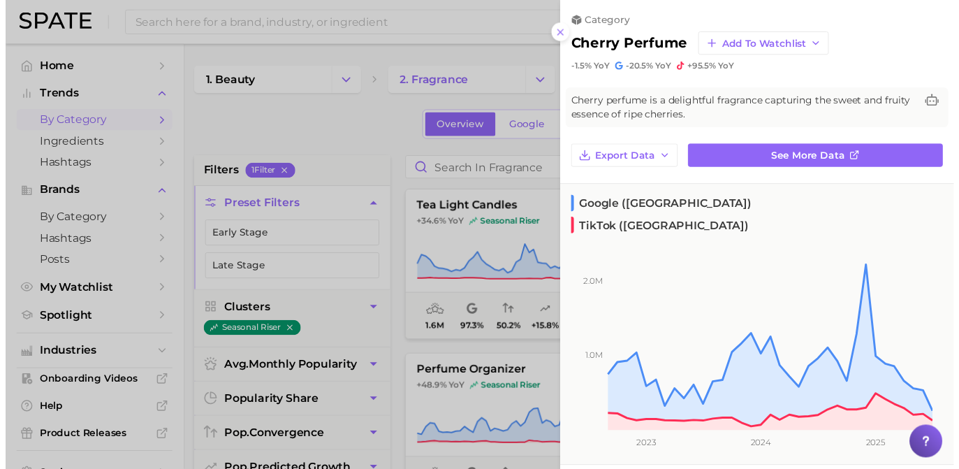
scroll to position [39, 0]
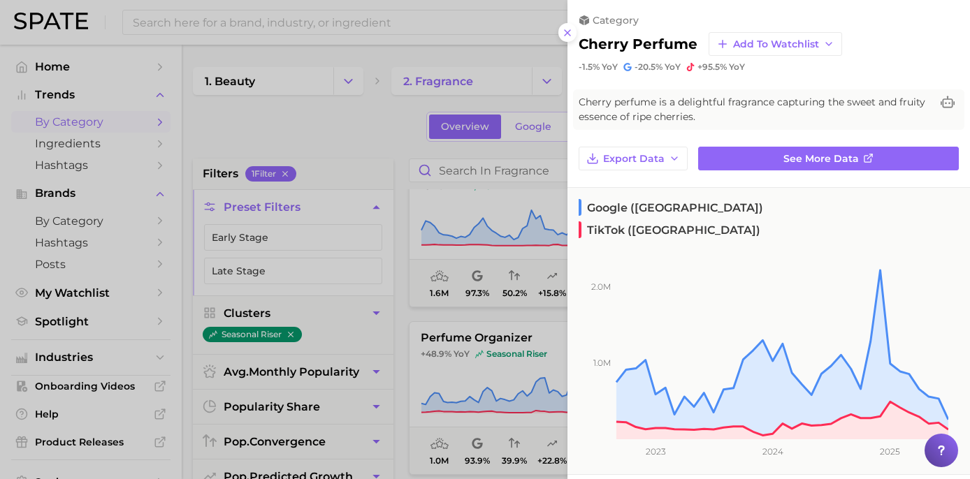
click at [423, 221] on div at bounding box center [485, 239] width 970 height 479
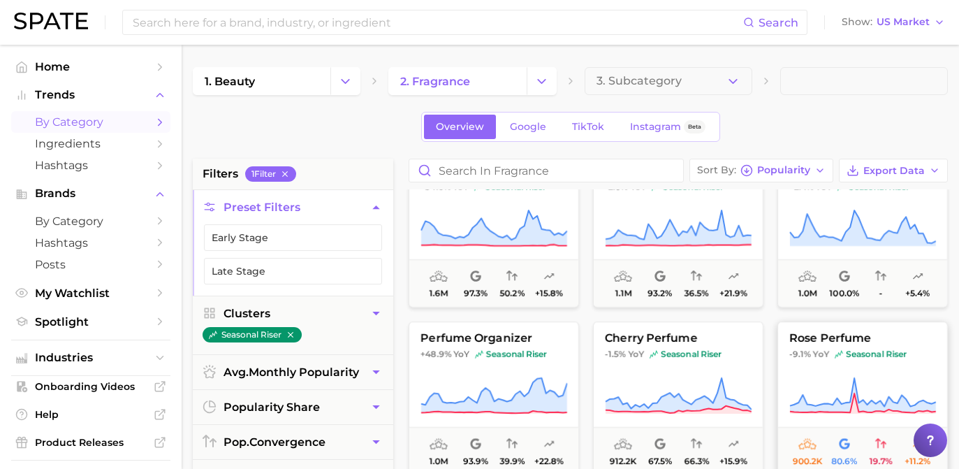
click at [836, 340] on span "rose perfume" at bounding box center [862, 338] width 169 height 13
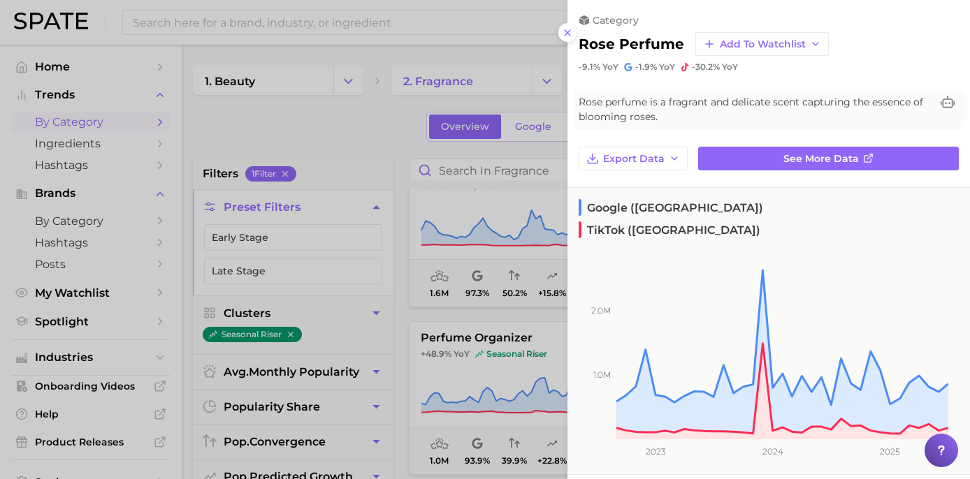
click at [409, 163] on div at bounding box center [485, 239] width 970 height 479
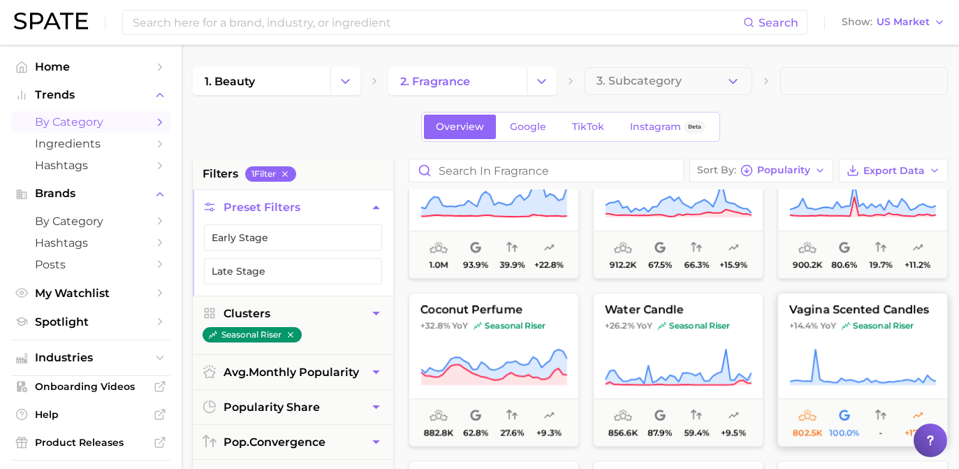
scroll to position [316, 0]
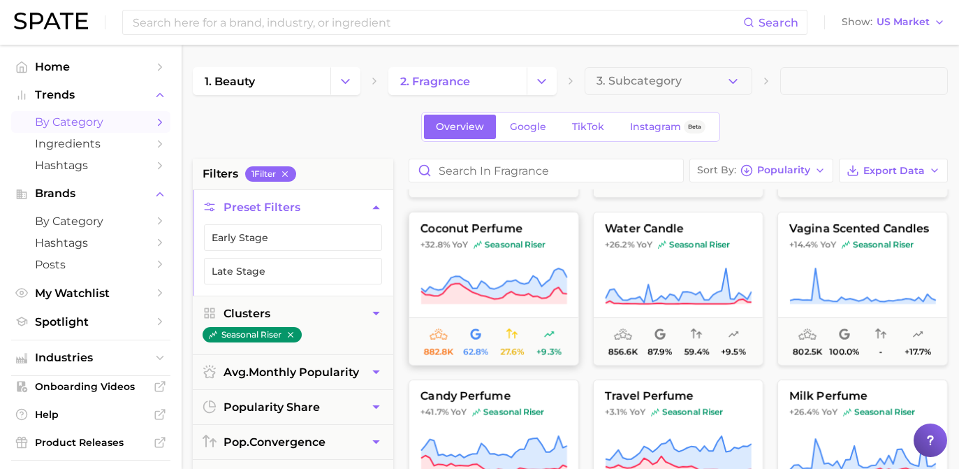
click at [469, 250] on button "coconut perfume +32.8% YoY seasonal riser 882.8k 62.8% 27.6% +9.3%" at bounding box center [494, 289] width 170 height 154
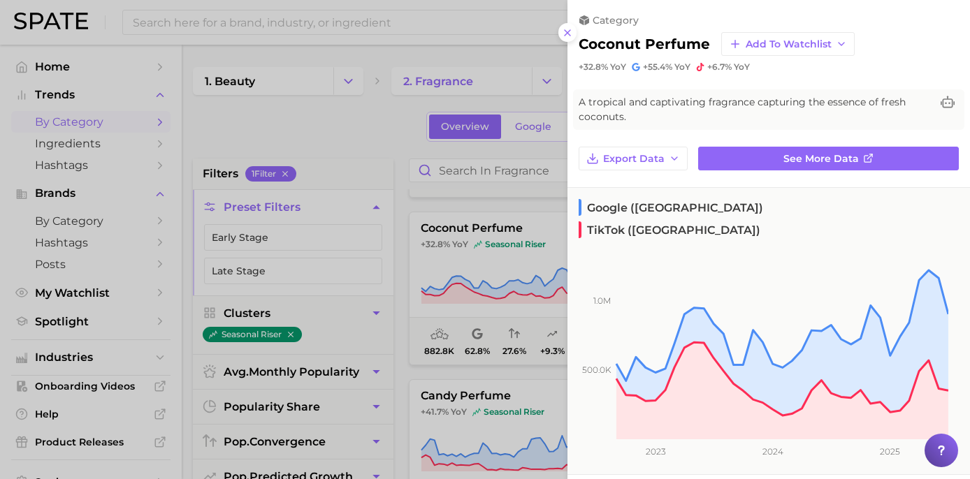
click at [420, 184] on div at bounding box center [485, 239] width 970 height 479
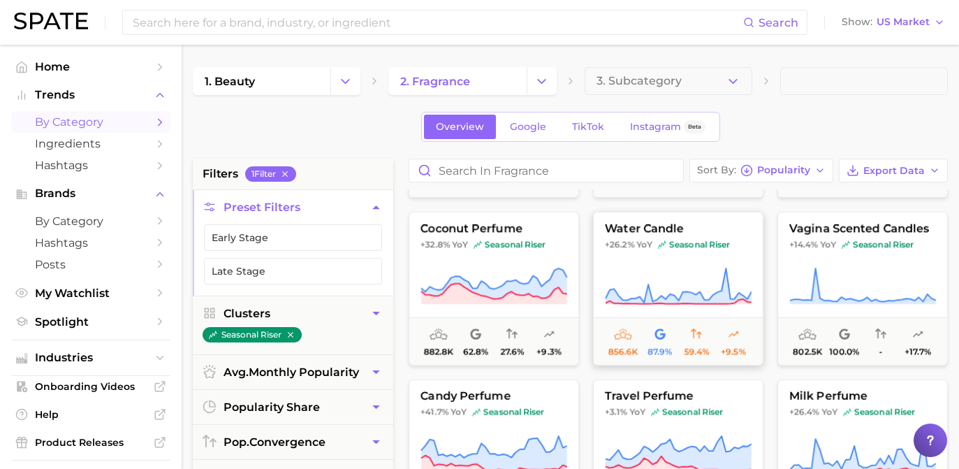
click at [660, 312] on button "water candle +26.2% YoY seasonal riser 856.6k 87.9% 59.4% +9.5%" at bounding box center [678, 289] width 170 height 154
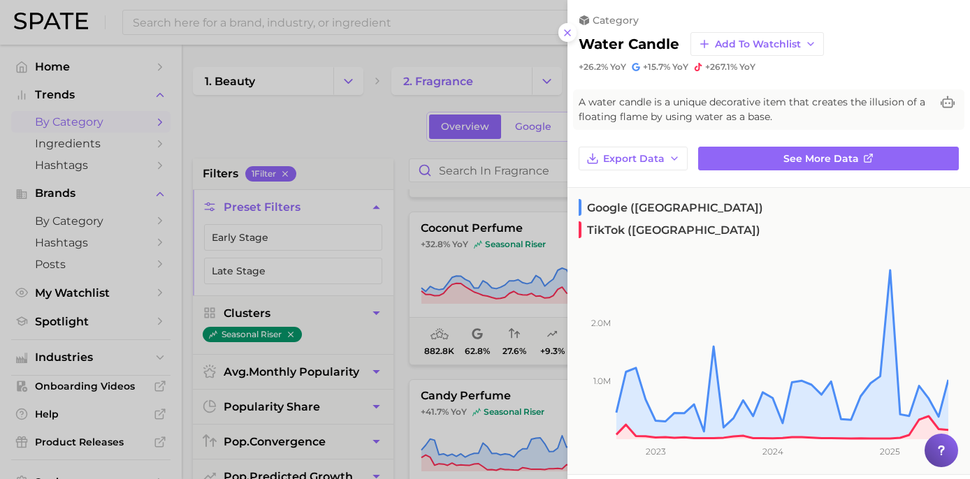
click at [279, 152] on div at bounding box center [485, 239] width 970 height 479
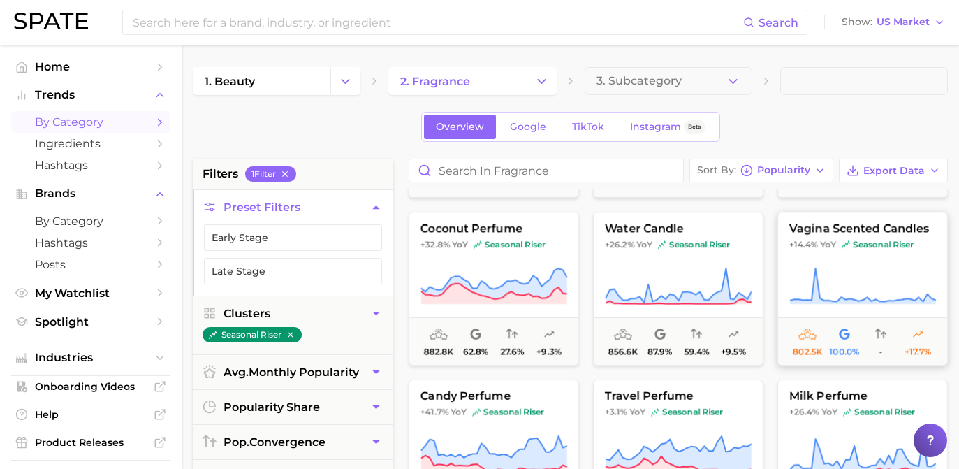
click at [853, 277] on icon at bounding box center [862, 286] width 147 height 39
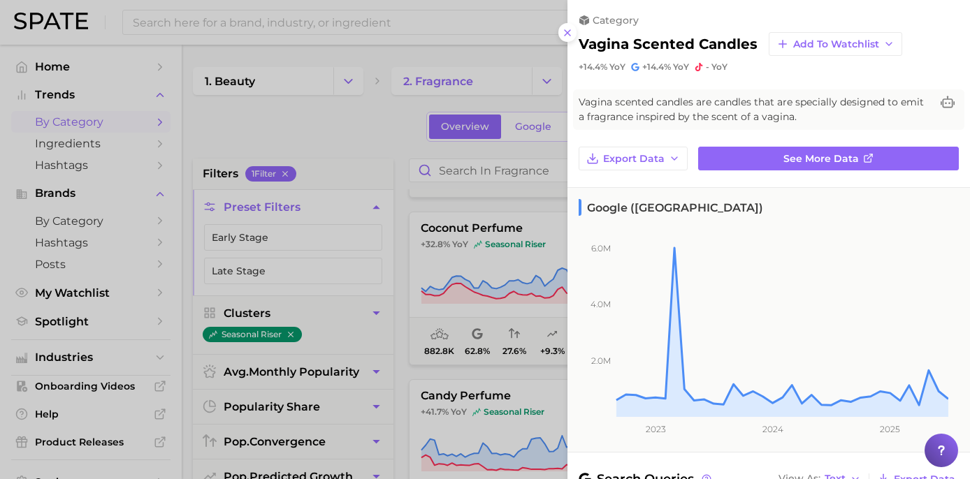
click at [540, 221] on div at bounding box center [485, 239] width 970 height 479
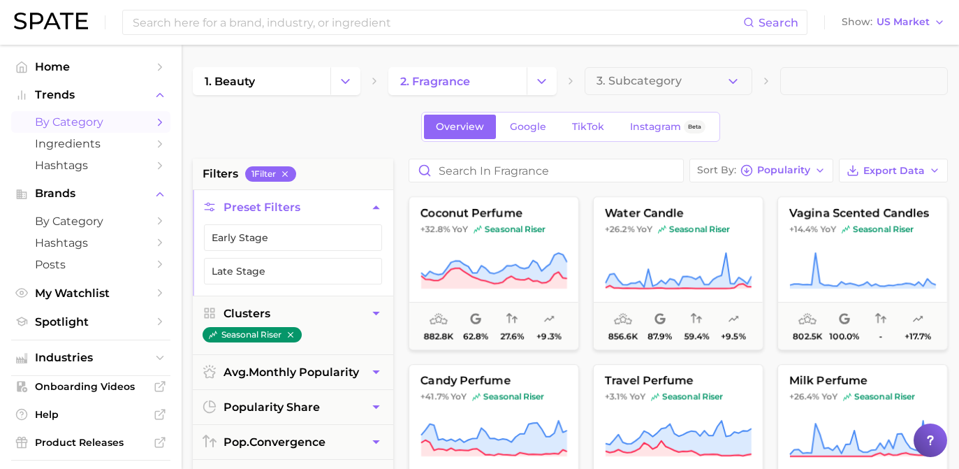
scroll to position [335, 0]
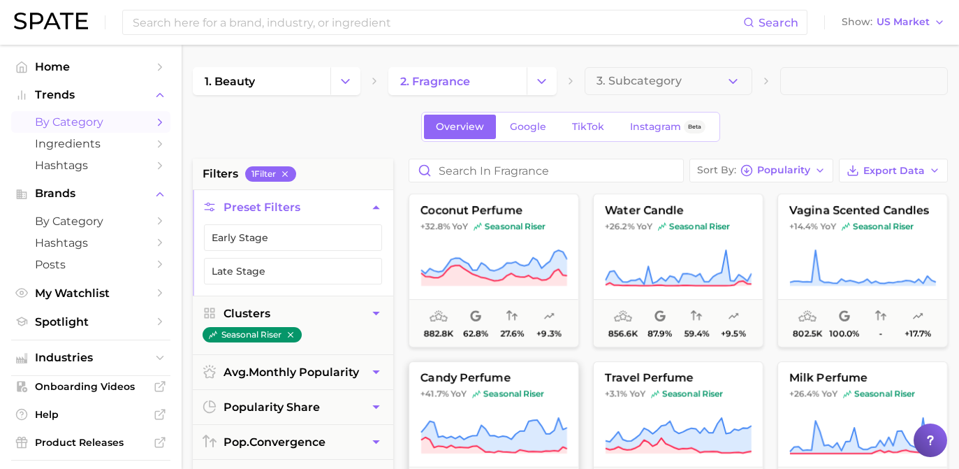
click at [504, 388] on span "seasonal riser" at bounding box center [508, 393] width 72 height 11
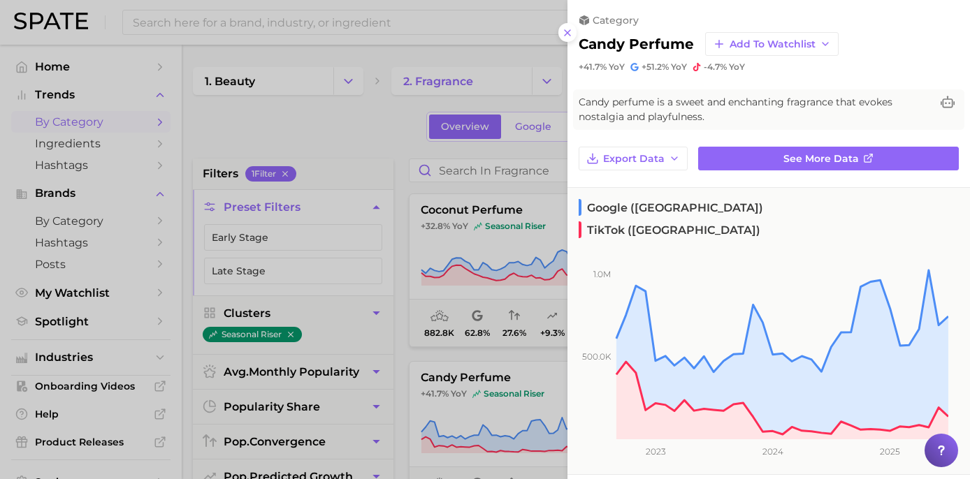
click at [407, 159] on div at bounding box center [485, 239] width 970 height 479
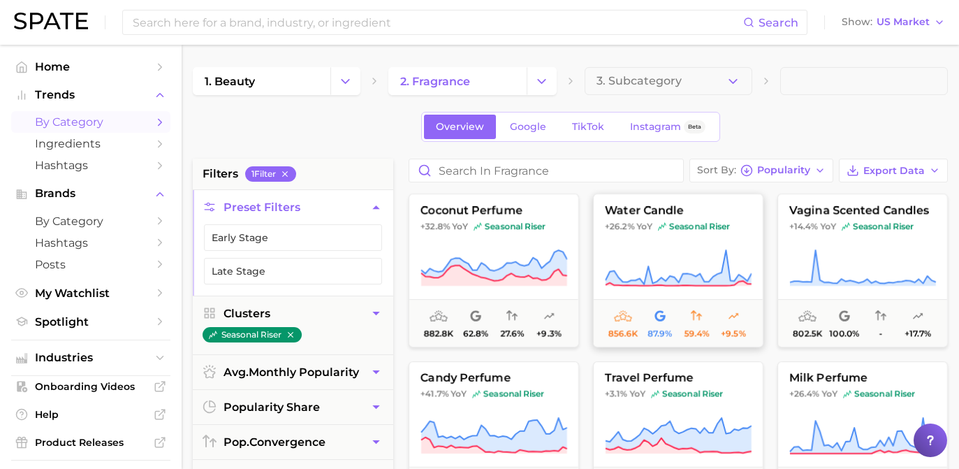
scroll to position [439, 0]
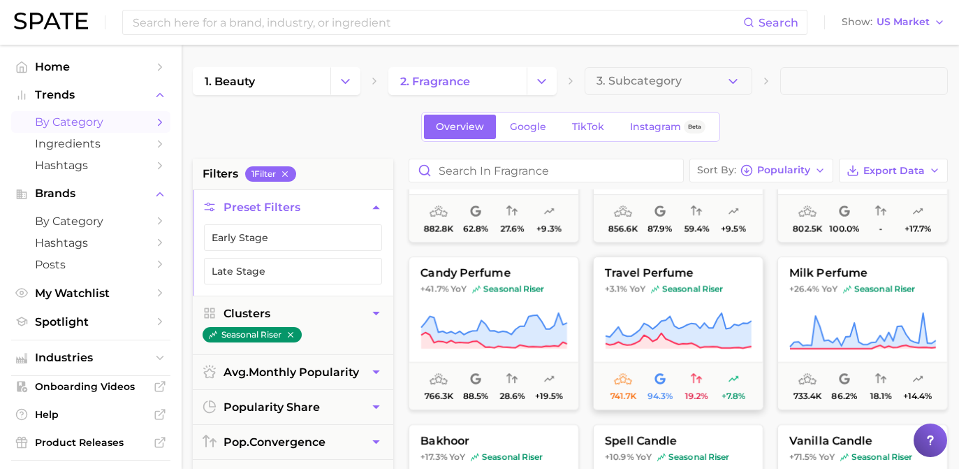
click at [630, 317] on icon at bounding box center [678, 331] width 147 height 39
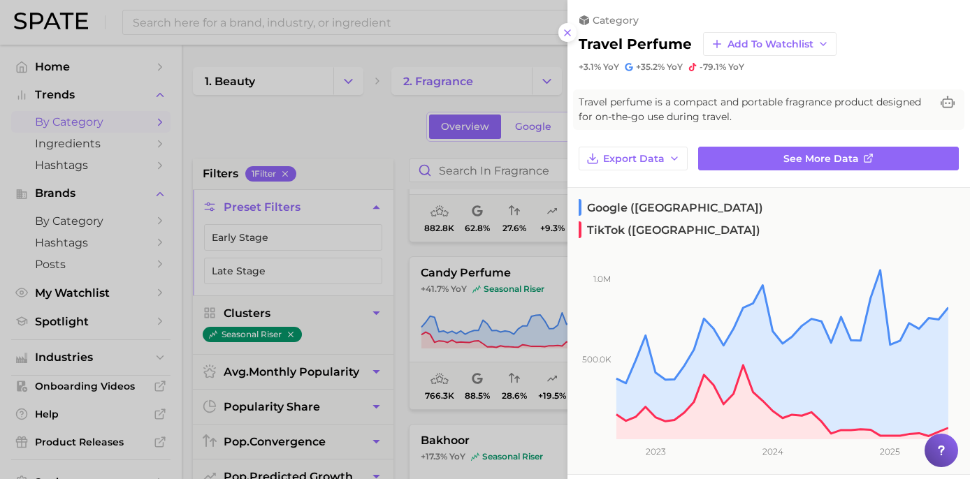
click at [898, 35] on div "travel perfume Add to Watchlist" at bounding box center [768, 44] width 380 height 24
click at [481, 119] on div at bounding box center [485, 239] width 970 height 479
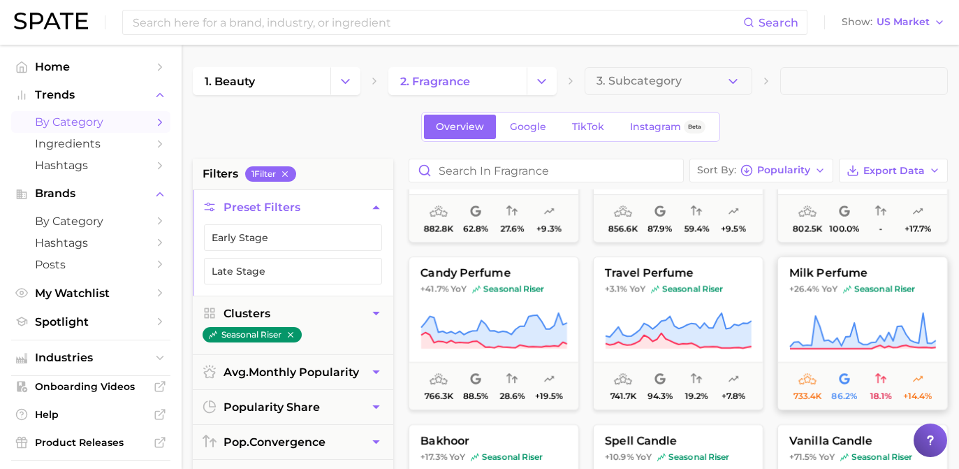
click at [875, 343] on g at bounding box center [863, 331] width 146 height 36
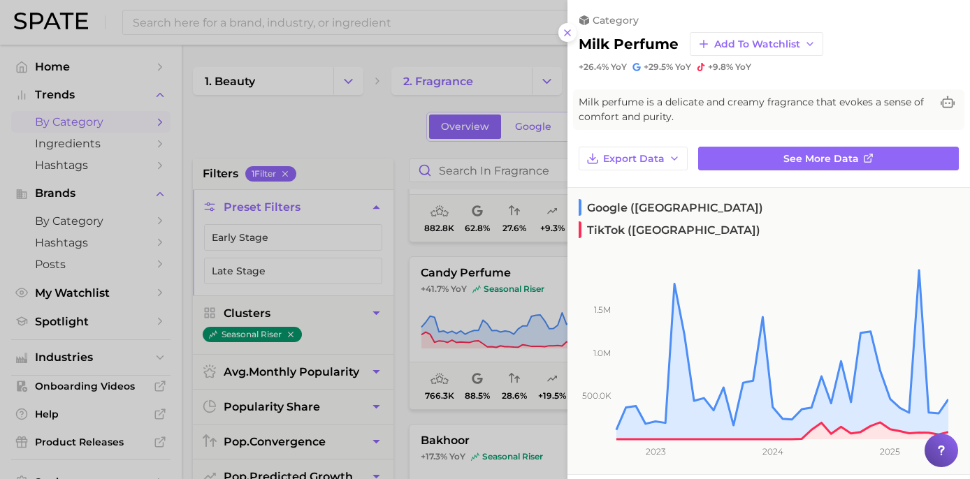
click at [414, 210] on div at bounding box center [485, 239] width 970 height 479
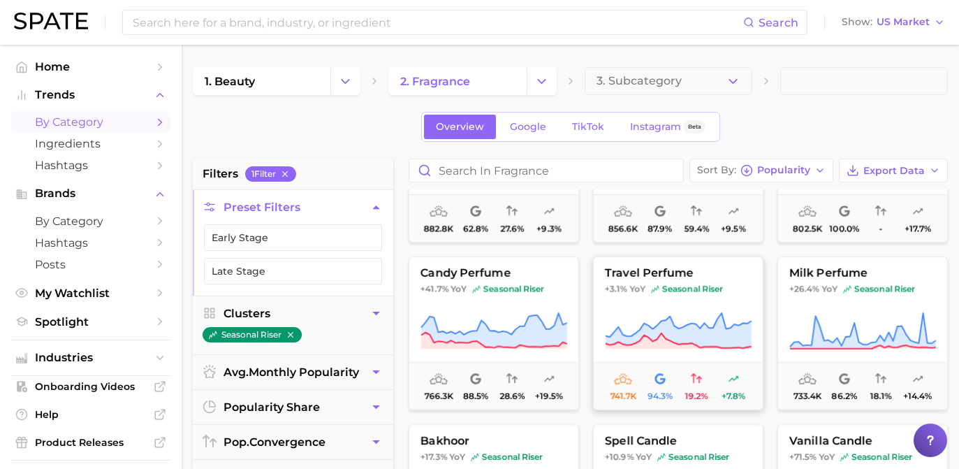
scroll to position [565, 0]
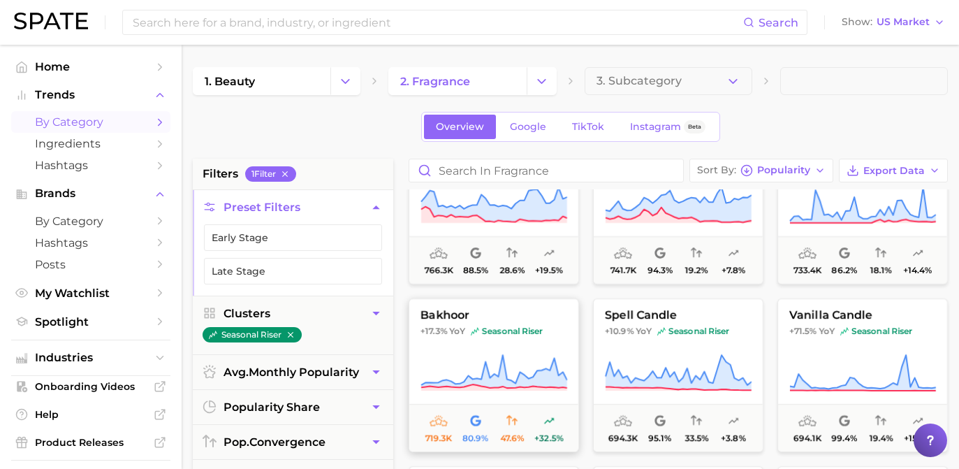
click at [525, 379] on icon at bounding box center [494, 371] width 146 height 33
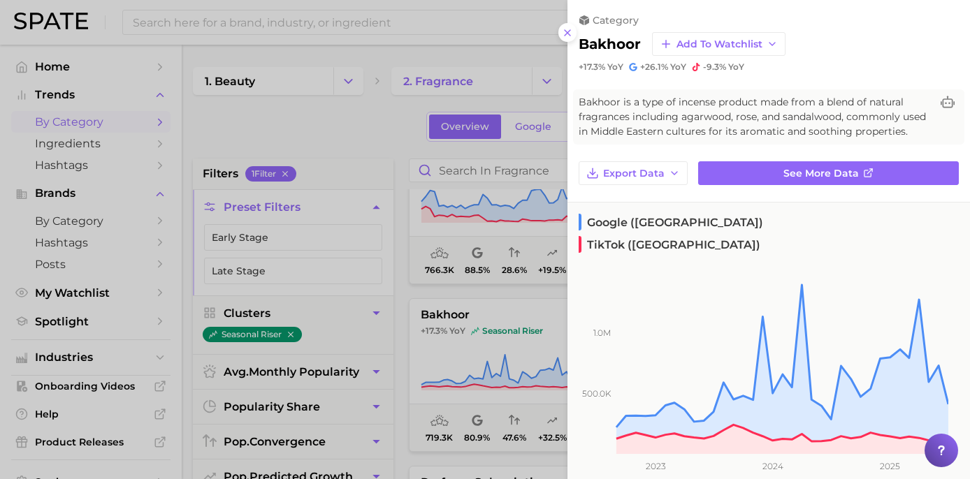
click at [510, 167] on div at bounding box center [485, 239] width 970 height 479
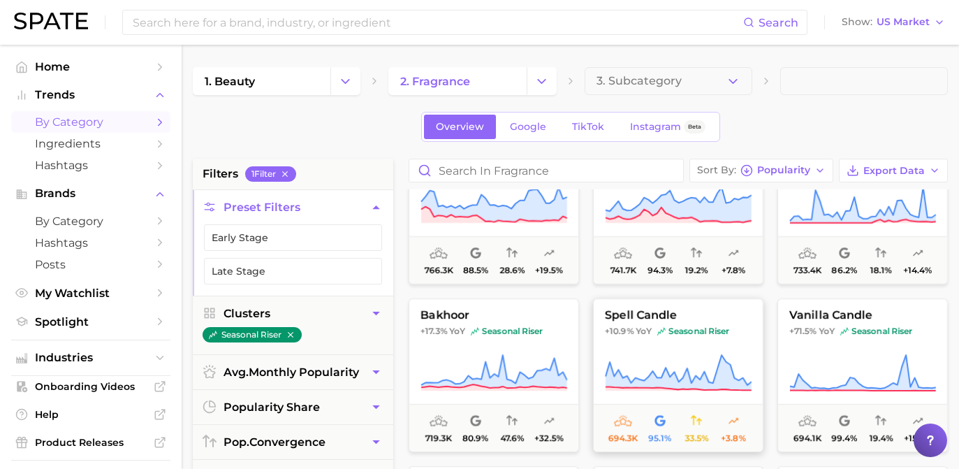
click at [717, 338] on button "spell candle +10.9% YoY seasonal riser 694.3k 95.1% 33.5% +3.8%" at bounding box center [678, 375] width 170 height 154
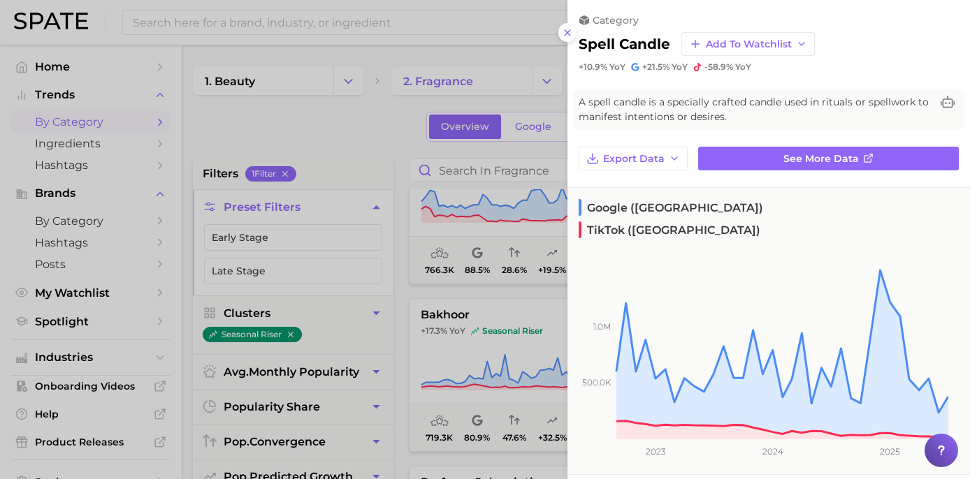
click at [432, 229] on div at bounding box center [485, 239] width 970 height 479
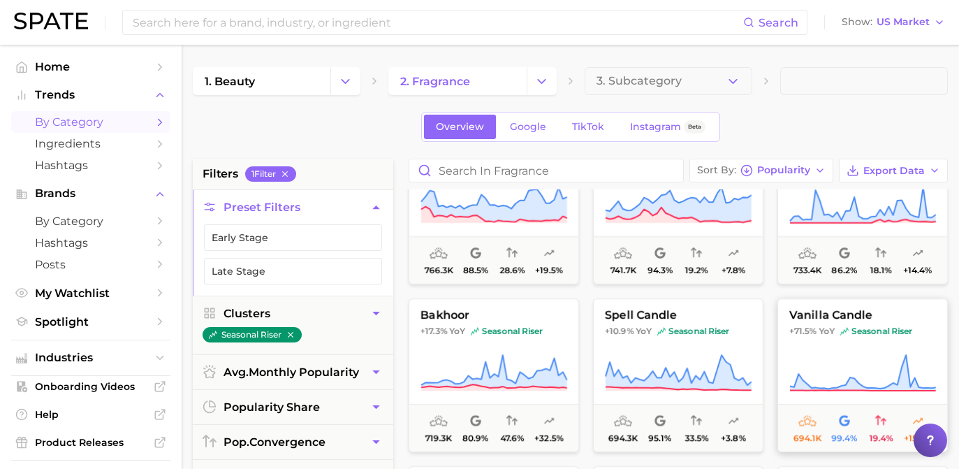
click at [866, 344] on button "vanilla candle +71.5% YoY seasonal riser 694.1k 99.4% 19.4% +15.4%" at bounding box center [863, 375] width 170 height 154
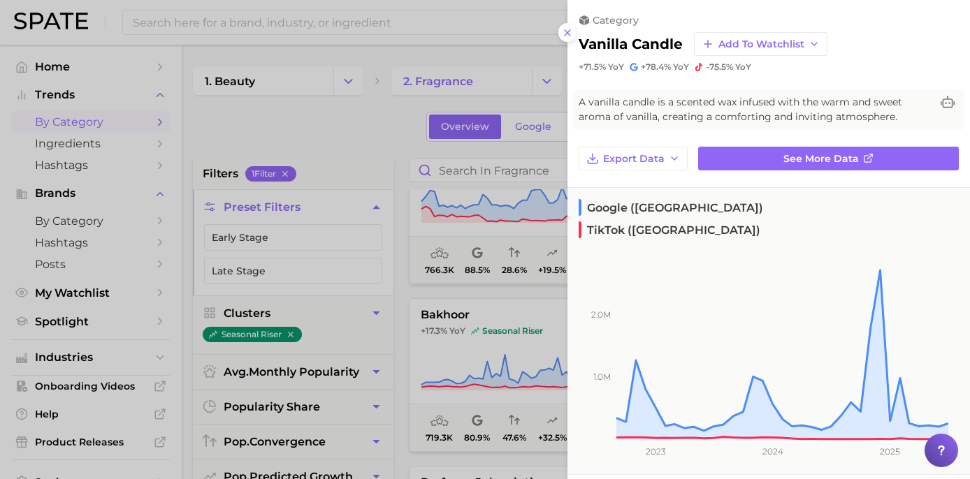
click at [407, 112] on div at bounding box center [485, 239] width 970 height 479
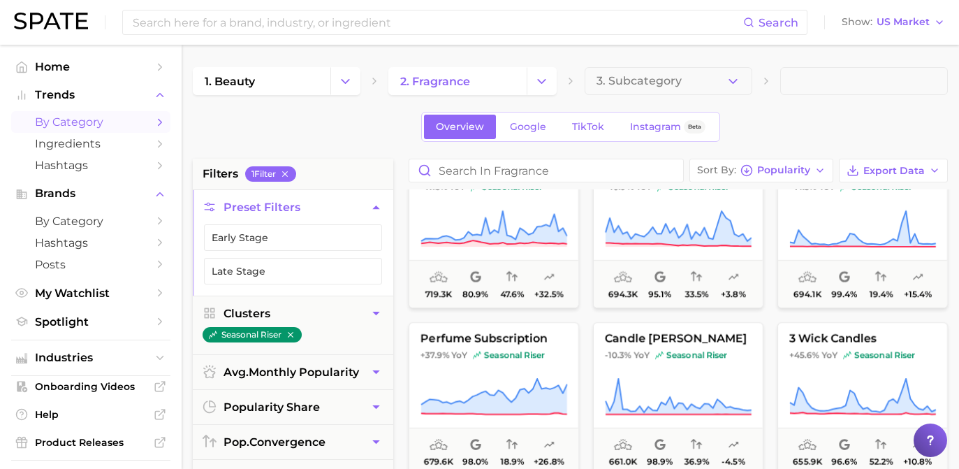
scroll to position [741, 0]
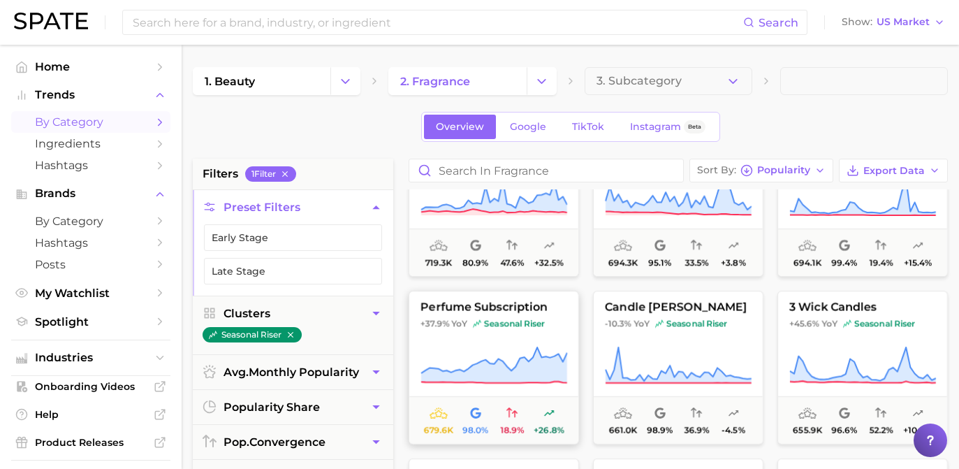
click at [511, 326] on span "seasonal riser" at bounding box center [509, 323] width 72 height 11
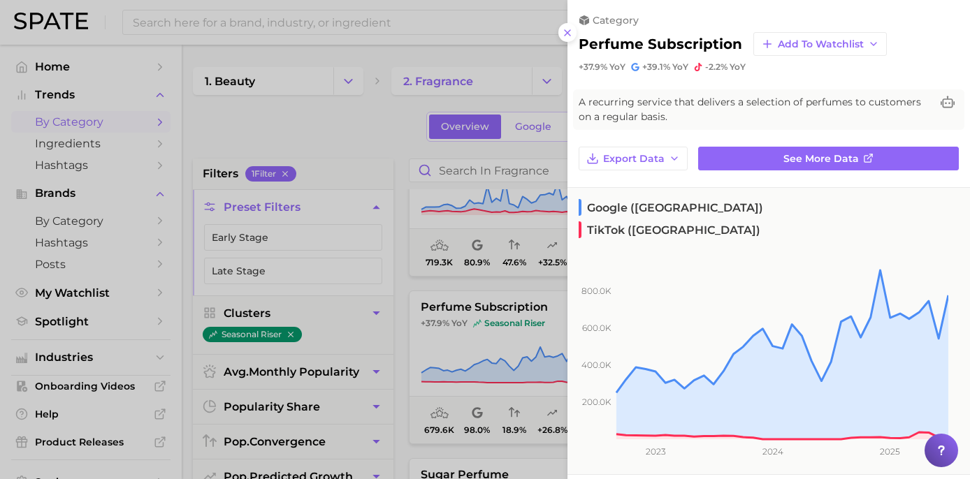
click at [386, 184] on div at bounding box center [485, 239] width 970 height 479
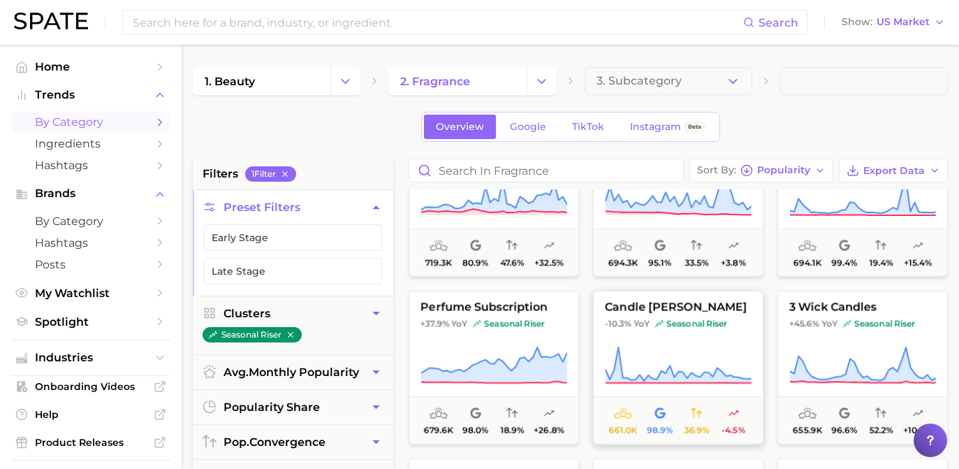
click at [695, 320] on span "seasonal riser" at bounding box center [691, 323] width 72 height 11
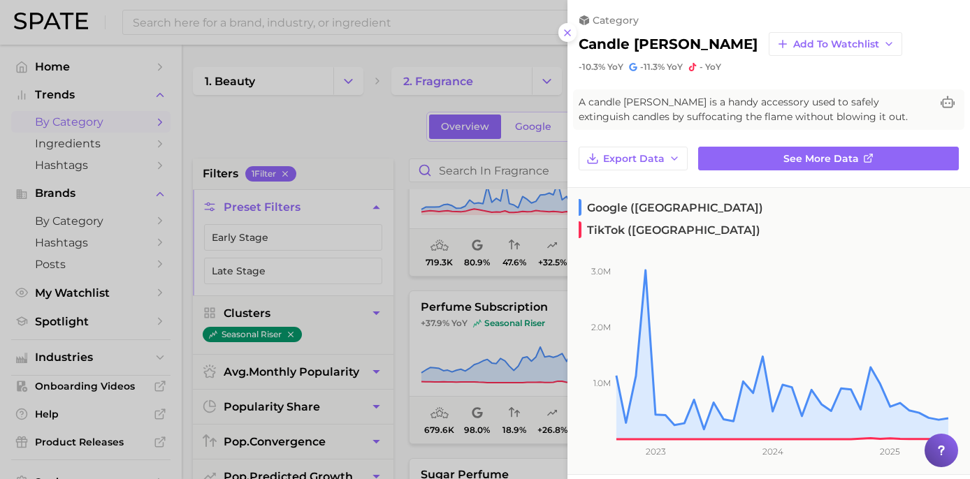
click at [349, 122] on div at bounding box center [485, 239] width 970 height 479
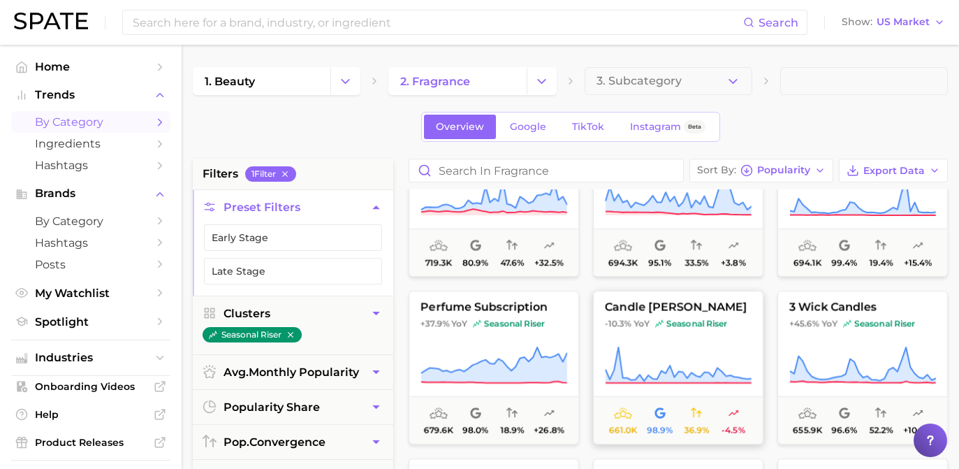
scroll to position [768, 0]
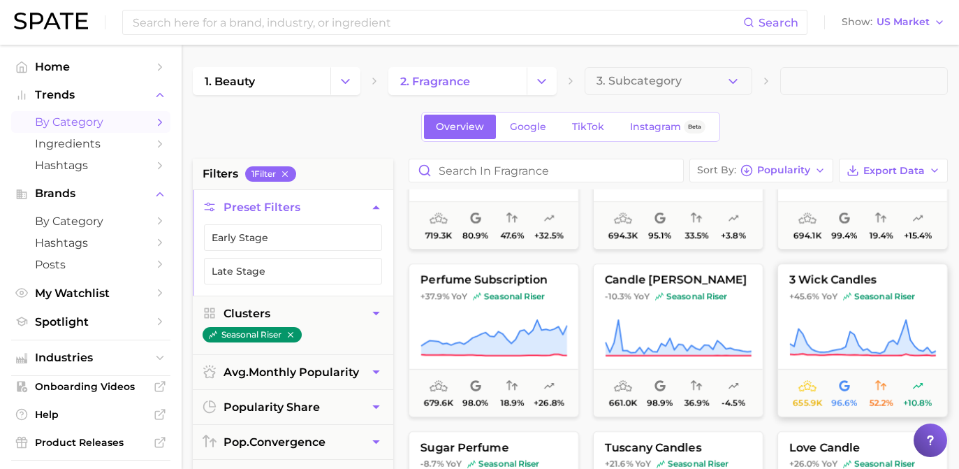
click at [852, 291] on span "seasonal riser" at bounding box center [879, 296] width 72 height 11
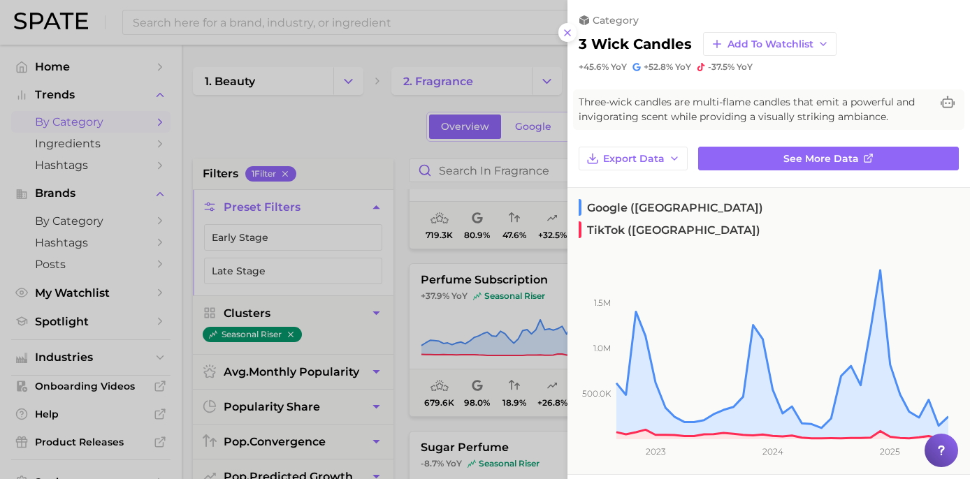
click at [337, 155] on div at bounding box center [485, 239] width 970 height 479
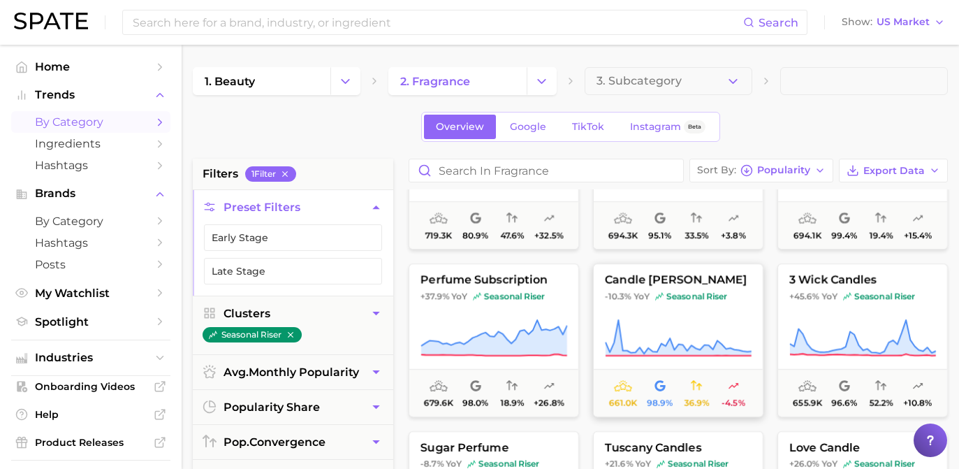
scroll to position [846, 0]
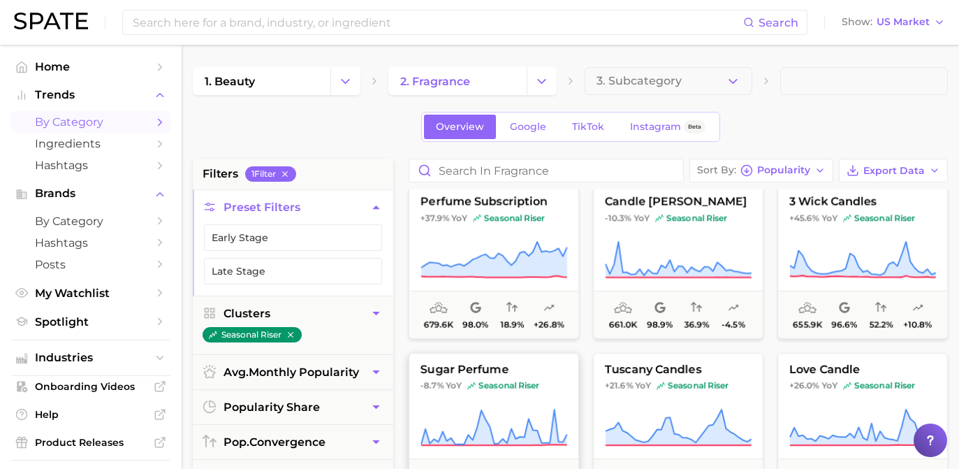
click at [488, 363] on span "sugar perfume" at bounding box center [493, 369] width 169 height 13
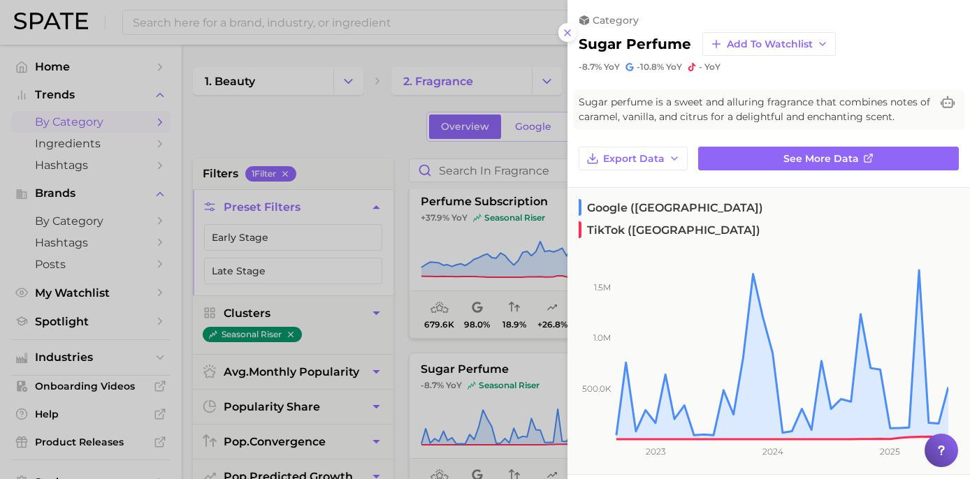
click at [420, 126] on div at bounding box center [485, 239] width 970 height 479
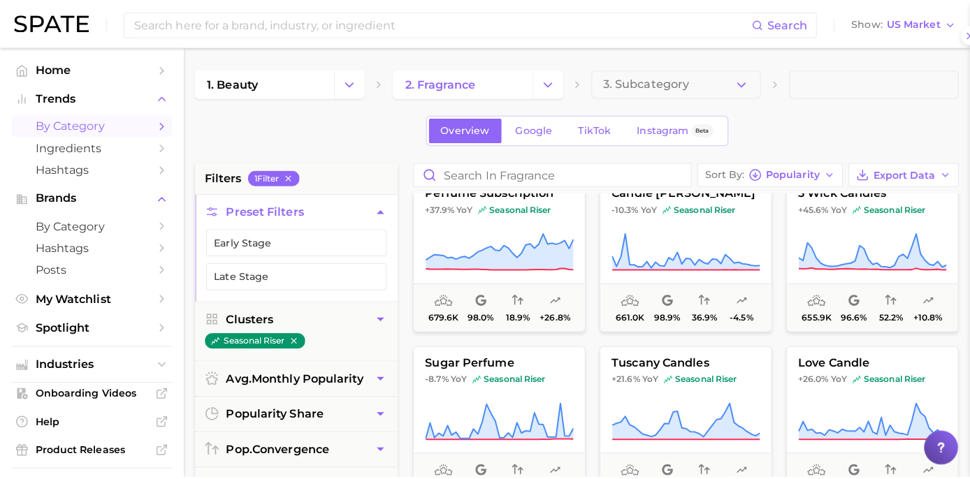
scroll to position [87, 0]
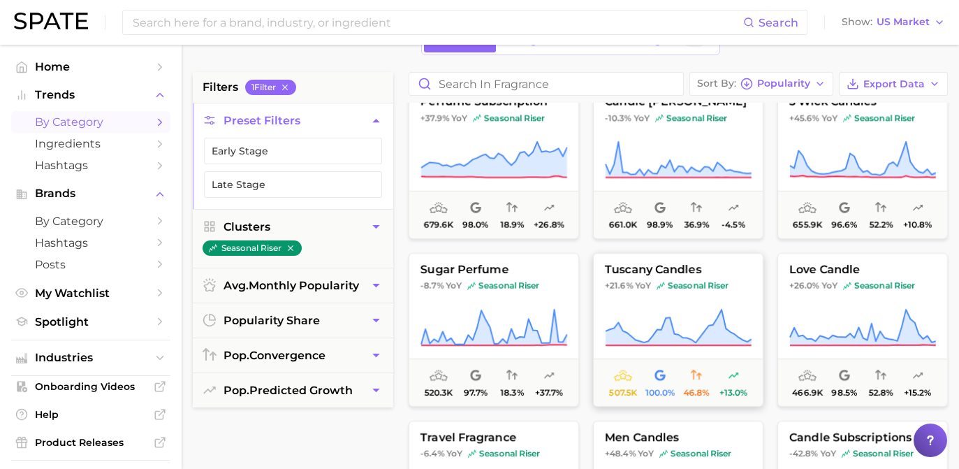
click at [683, 281] on span "seasonal riser" at bounding box center [693, 285] width 72 height 11
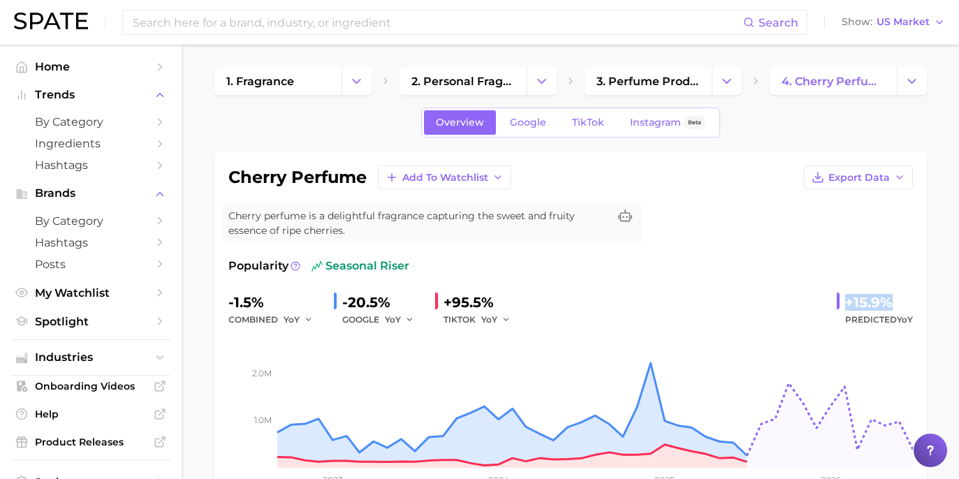
drag, startPoint x: 896, startPoint y: 305, endPoint x: 903, endPoint y: 305, distance: 7.7
click at [912, 306] on div "+15.9% Predicted YoY" at bounding box center [875, 309] width 76 height 37
copy div "+15.9%"
click at [518, 122] on span "Google" at bounding box center [528, 123] width 36 height 12
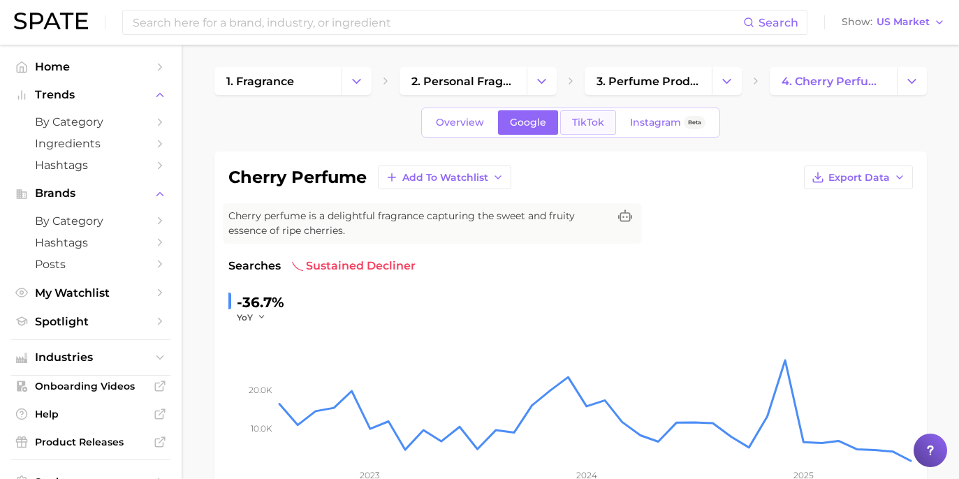
click at [572, 126] on span "TikTok" at bounding box center [588, 123] width 32 height 12
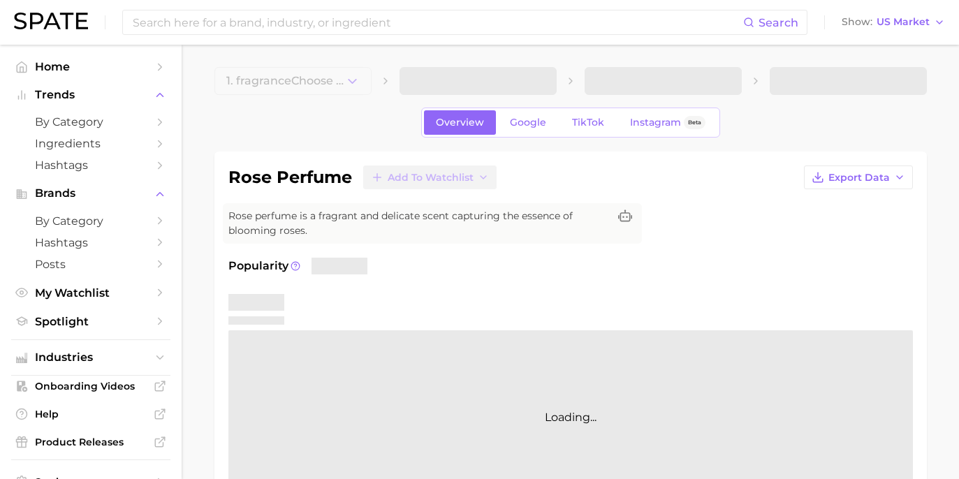
click at [693, 202] on div "rose perfume Add to Watchlist Export Data Rose perfume is a fragrant and delica…" at bounding box center [570, 336] width 685 height 340
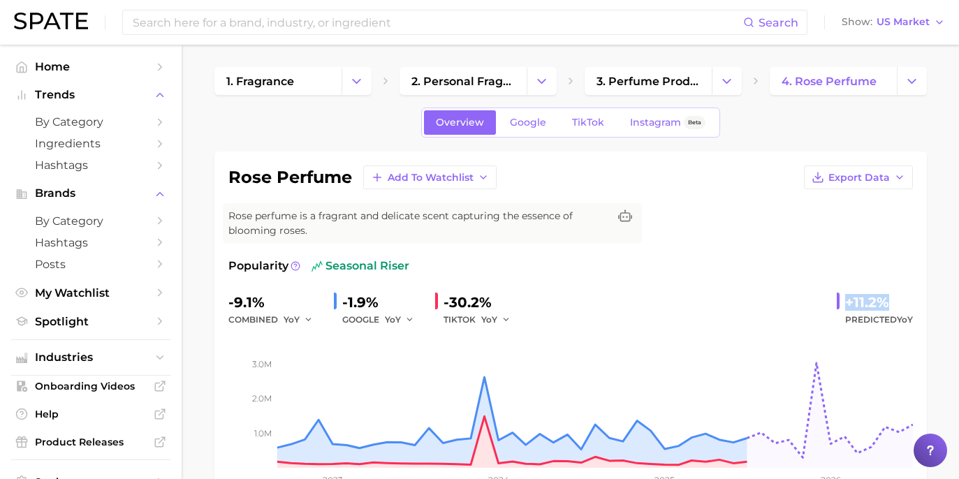
drag, startPoint x: 843, startPoint y: 296, endPoint x: 933, endPoint y: 296, distance: 90.8
copy div "+11.2%"
click at [542, 112] on link "Google" at bounding box center [528, 122] width 60 height 24
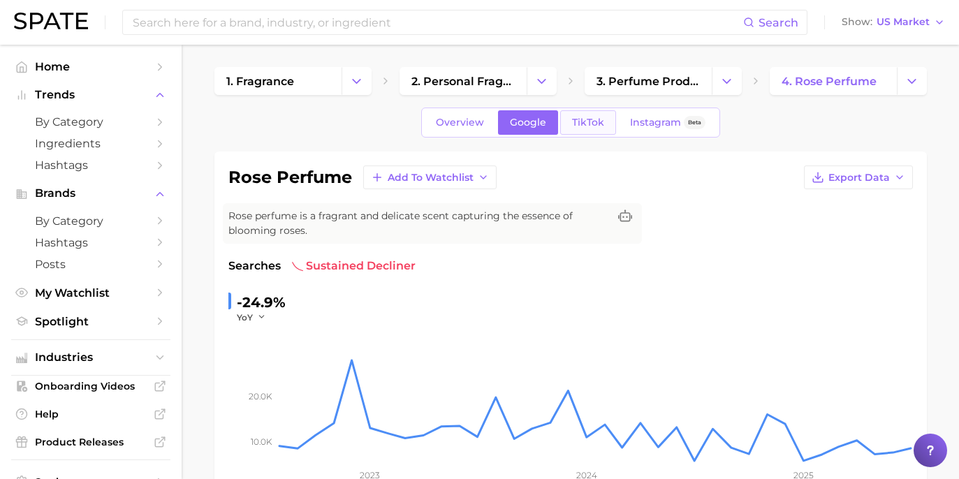
click at [583, 133] on link "TikTok" at bounding box center [588, 122] width 56 height 24
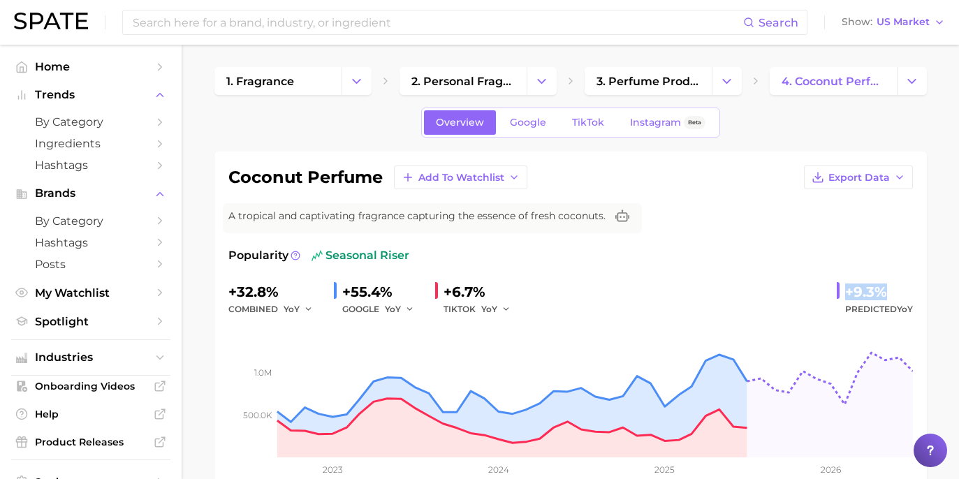
click at [894, 296] on div "+9.3% Predicted YoY" at bounding box center [875, 299] width 76 height 37
click at [535, 119] on span "Google" at bounding box center [528, 123] width 36 height 12
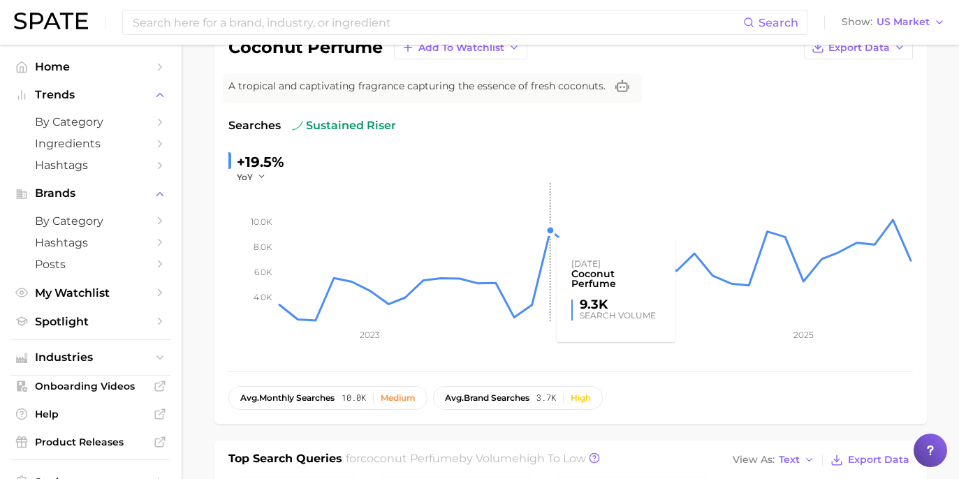
scroll to position [74, 0]
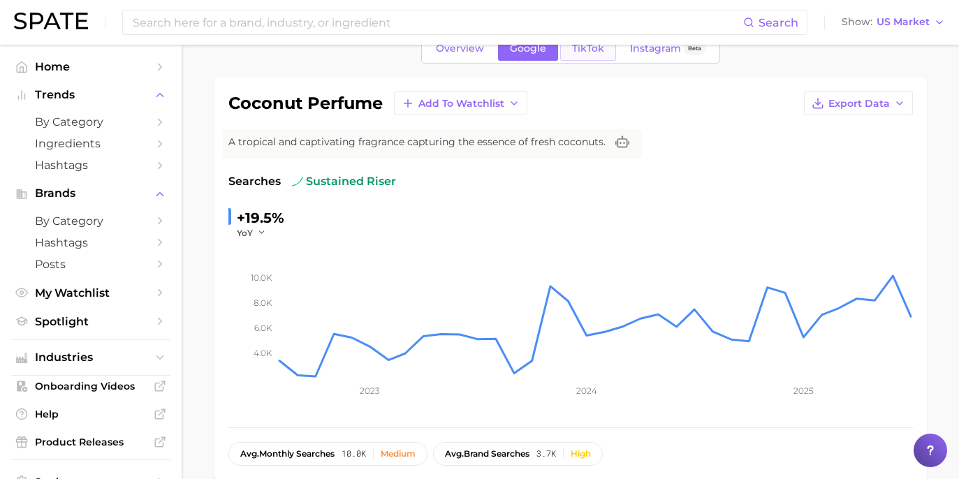
click at [585, 53] on span "TikTok" at bounding box center [588, 49] width 32 height 12
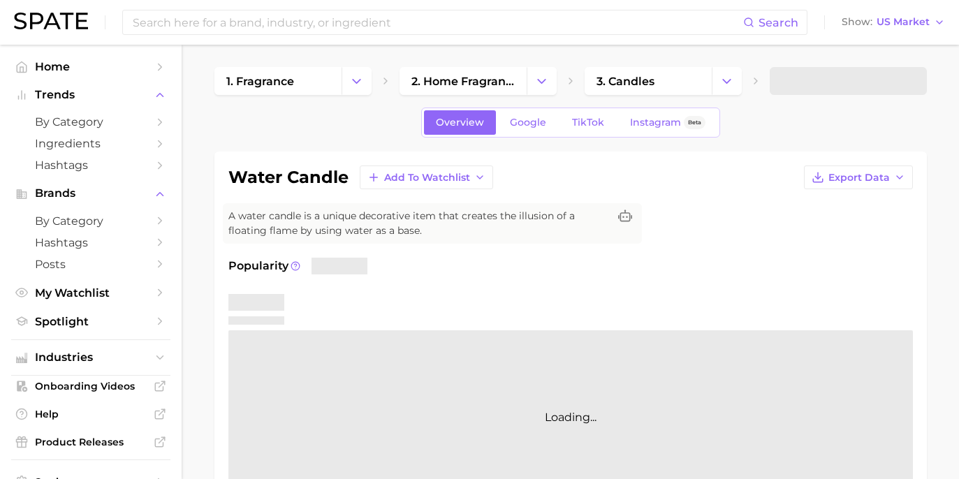
click at [758, 225] on div "water candle Add to Watchlist Export Data A water candle is a unique decorative…" at bounding box center [570, 336] width 685 height 340
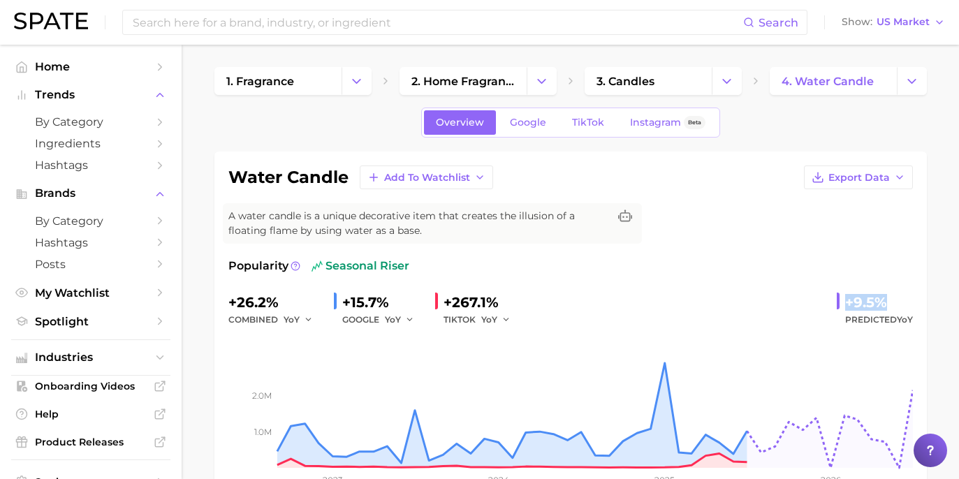
drag, startPoint x: 837, startPoint y: 298, endPoint x: 896, endPoint y: 294, distance: 59.5
click at [896, 294] on div "+26.2% combined YoY +15.7% GOOGLE YoY +267.1% TIKTOK YoY +9.5% Predicted YoY" at bounding box center [570, 309] width 685 height 37
copy div "+9.5%"
click at [520, 126] on span "Google" at bounding box center [528, 123] width 36 height 12
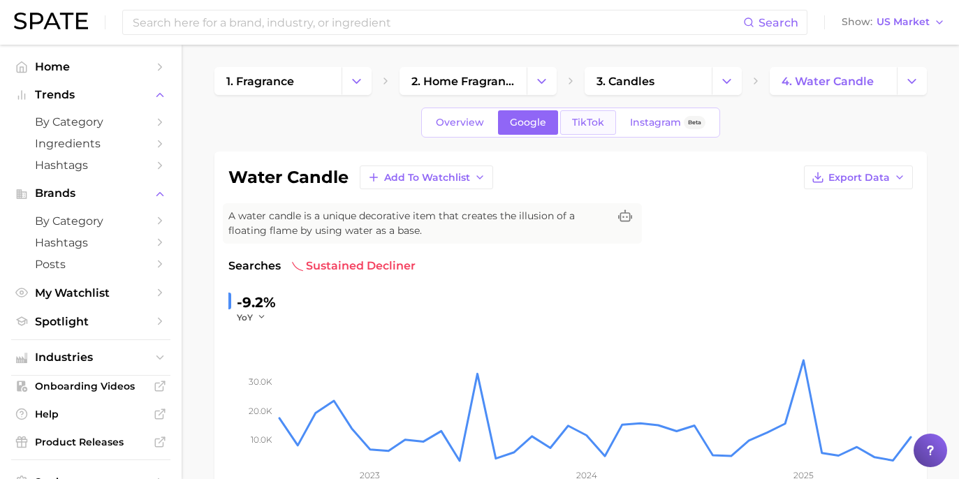
click at [592, 122] on span "TikTok" at bounding box center [588, 123] width 32 height 12
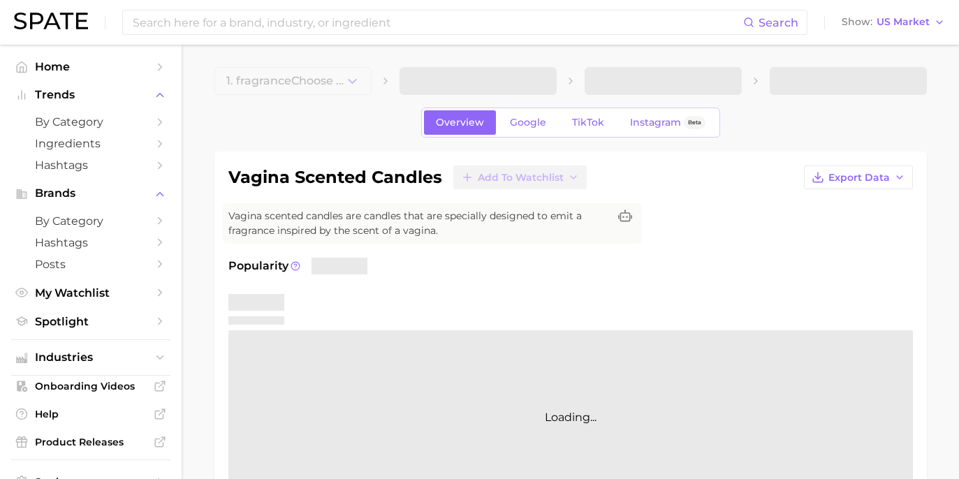
click at [765, 175] on div "vagina scented candles Add to Watchlist Export Data" at bounding box center [570, 178] width 685 height 24
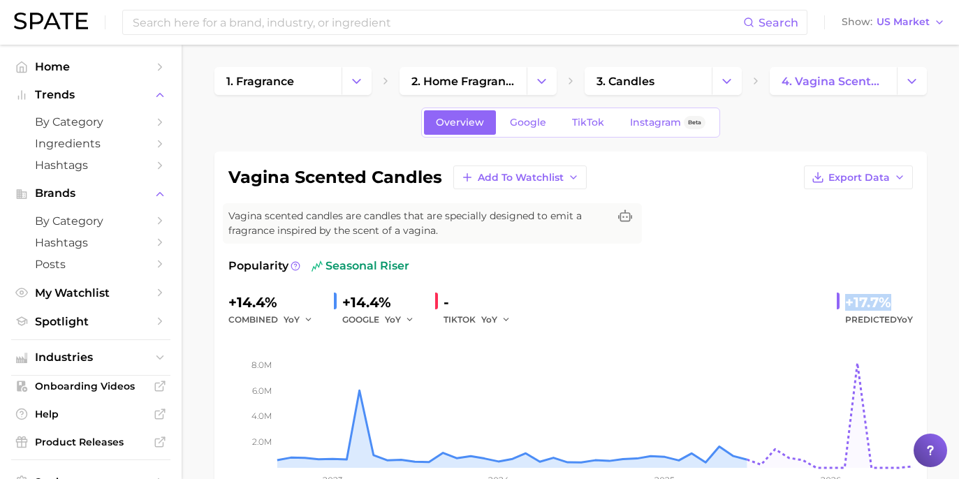
drag, startPoint x: 838, startPoint y: 299, endPoint x: 896, endPoint y: 304, distance: 57.5
click at [903, 303] on div "+17.7% Predicted YoY" at bounding box center [875, 309] width 76 height 37
copy div "+17.7%"
click at [530, 121] on span "Google" at bounding box center [528, 123] width 36 height 12
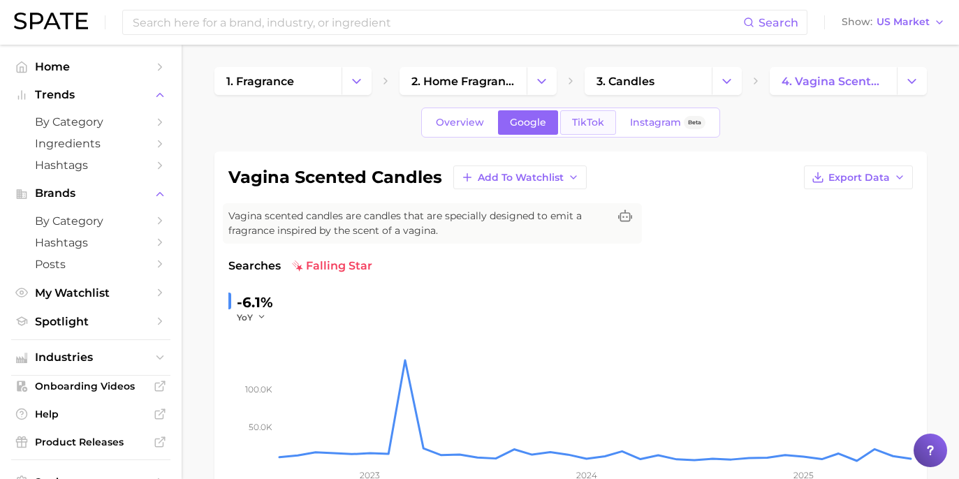
click at [604, 127] on link "TikTok" at bounding box center [588, 122] width 56 height 24
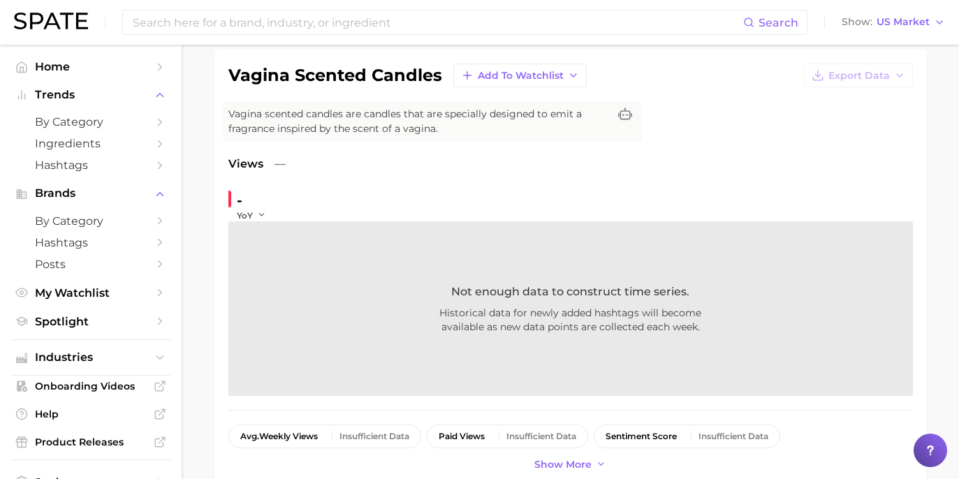
scroll to position [173, 0]
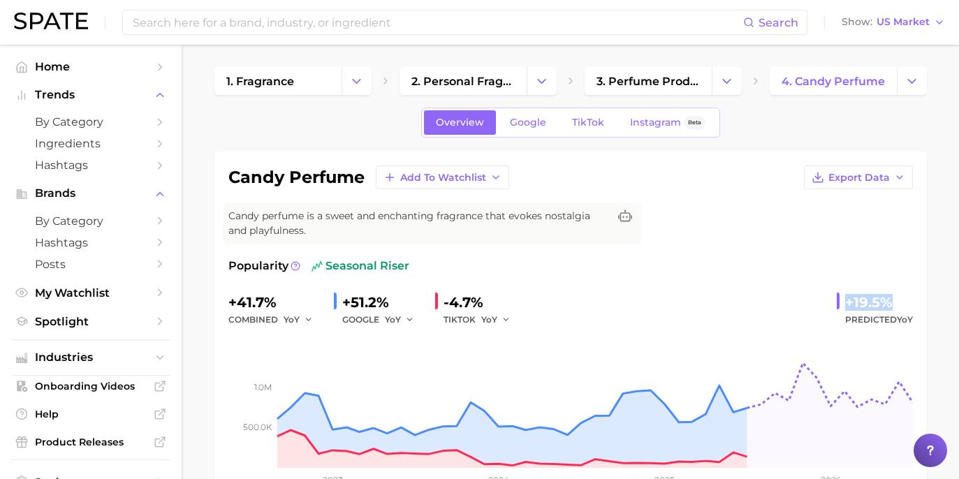
drag, startPoint x: 848, startPoint y: 298, endPoint x: 903, endPoint y: 295, distance: 54.6
click at [903, 294] on div "+19.5%" at bounding box center [879, 302] width 68 height 22
copy div "+19.5%"
click at [528, 118] on span "Google" at bounding box center [528, 123] width 36 height 12
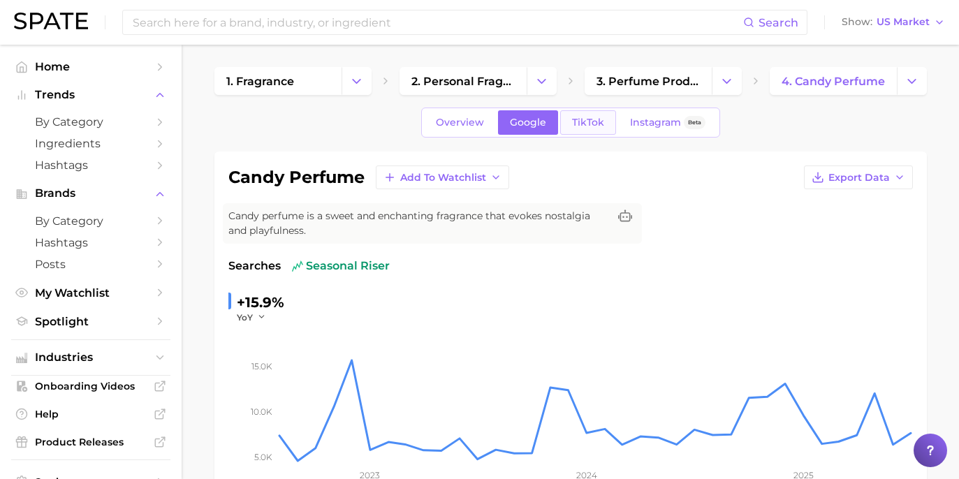
click at [604, 125] on link "TikTok" at bounding box center [588, 122] width 56 height 24
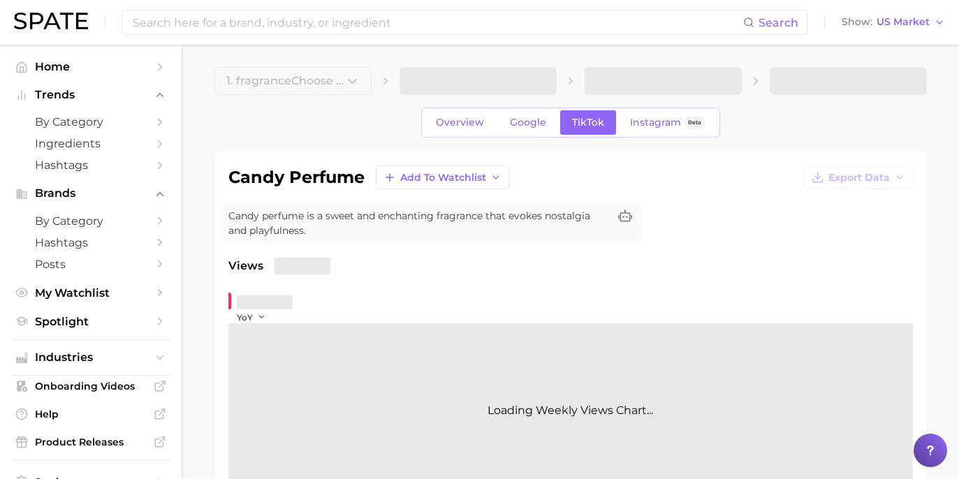
scroll to position [106, 0]
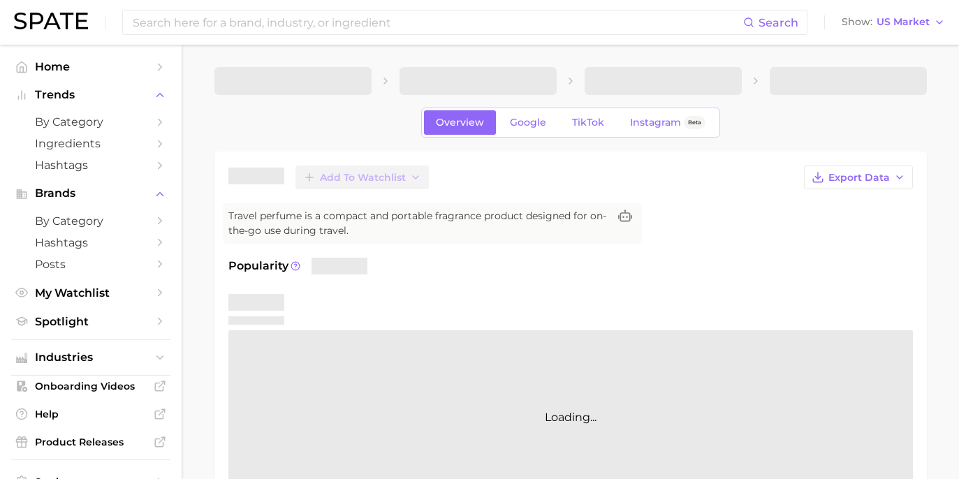
click at [703, 207] on div "Add to Watchlist Export Data Travel perfume is a compact and portable fragrance…" at bounding box center [570, 336] width 685 height 340
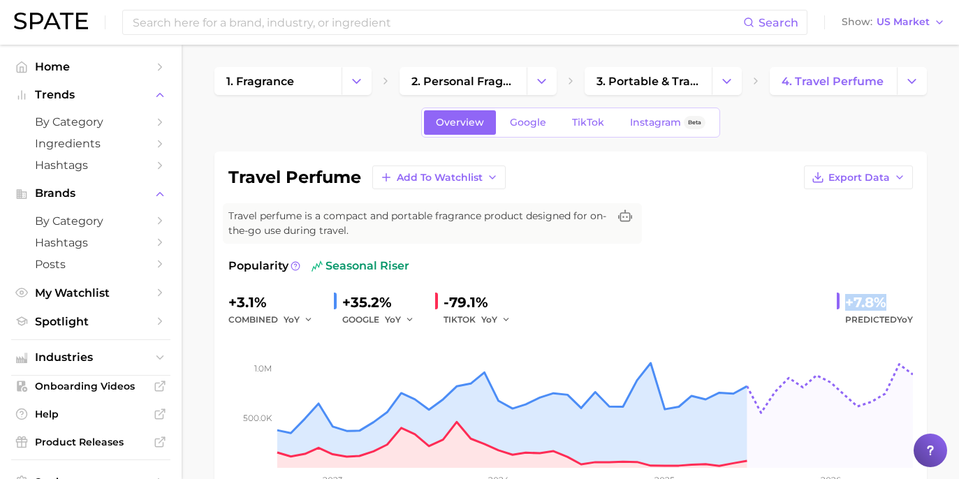
drag, startPoint x: 810, startPoint y: 305, endPoint x: 919, endPoint y: 303, distance: 109.0
click at [919, 303] on div "travel perfume Add to Watchlist Export Data Travel perfume is a compact and por…" at bounding box center [570, 334] width 713 height 365
copy div "+7.8%"
click at [902, 305] on div "+7.8%" at bounding box center [879, 302] width 68 height 22
click at [546, 124] on link "Google" at bounding box center [528, 122] width 60 height 24
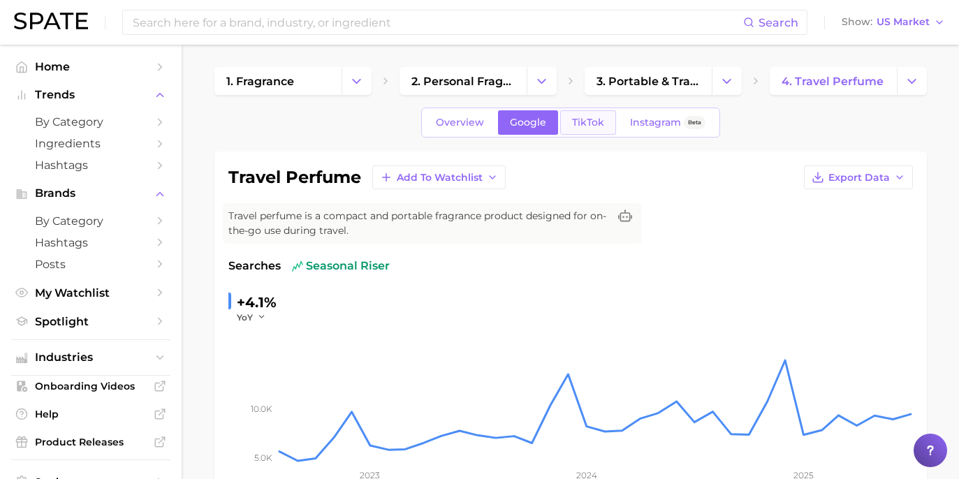
click at [585, 124] on span "TikTok" at bounding box center [588, 123] width 32 height 12
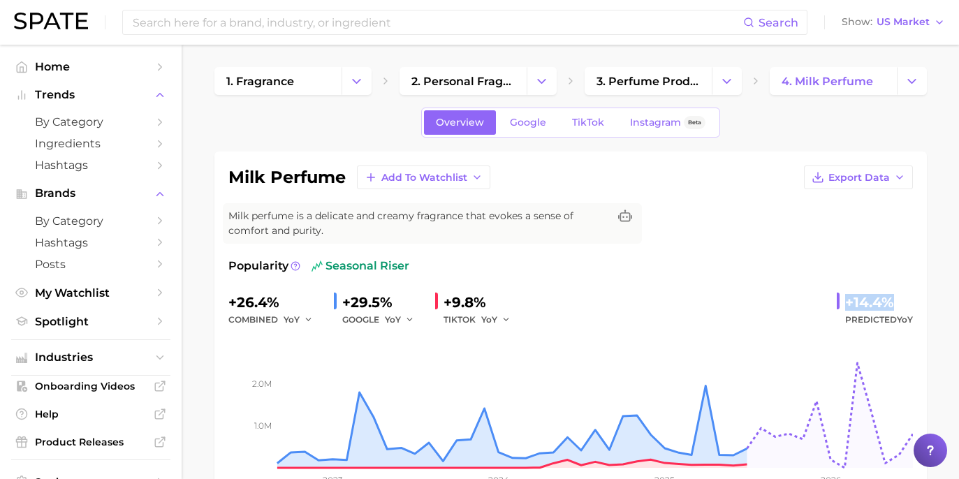
drag, startPoint x: 842, startPoint y: 293, endPoint x: 913, endPoint y: 298, distance: 71.4
click at [918, 294] on div "milk perfume Add to Watchlist Export Data Milk perfume is a delicate and creamy…" at bounding box center [570, 334] width 713 height 365
copy div "+14.4%"
click at [534, 125] on span "Google" at bounding box center [528, 123] width 36 height 12
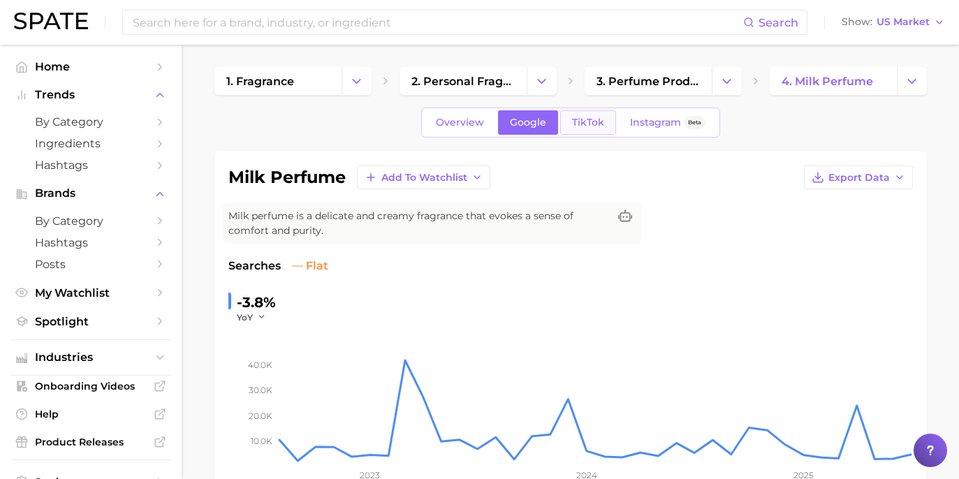
click at [576, 124] on span "TikTok" at bounding box center [588, 123] width 32 height 12
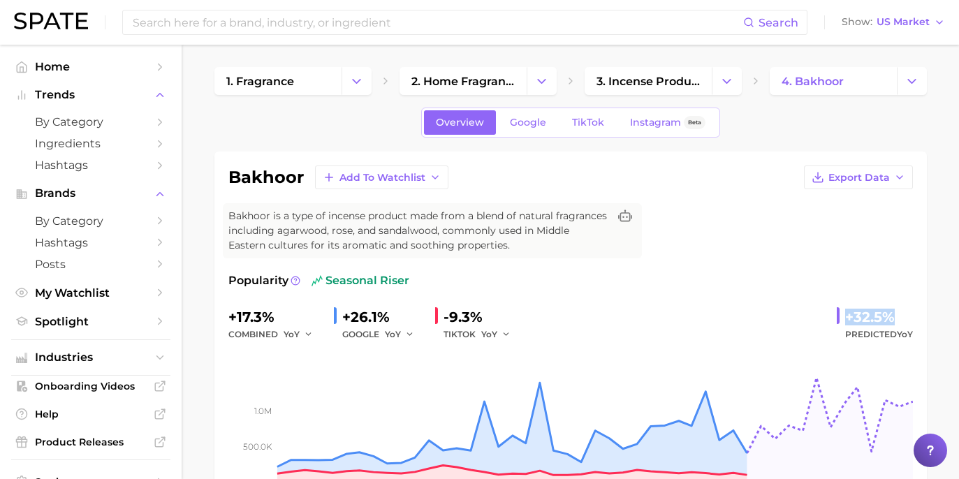
drag, startPoint x: 840, startPoint y: 297, endPoint x: 913, endPoint y: 316, distance: 75.2
click at [918, 316] on div "bakhoor Add to Watchlist Export Data Bakhoor is a type of incense product made …" at bounding box center [570, 342] width 713 height 380
click at [539, 129] on link "Google" at bounding box center [528, 122] width 60 height 24
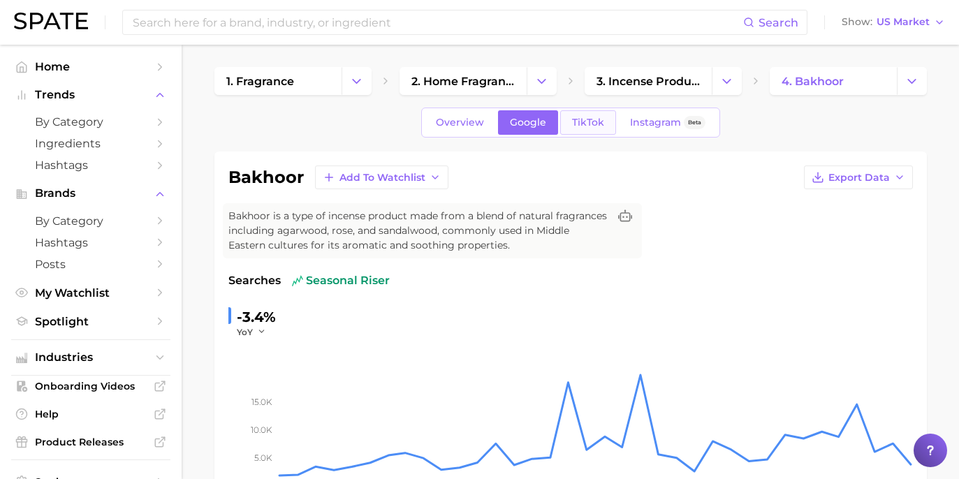
click at [597, 128] on span "TikTok" at bounding box center [588, 123] width 32 height 12
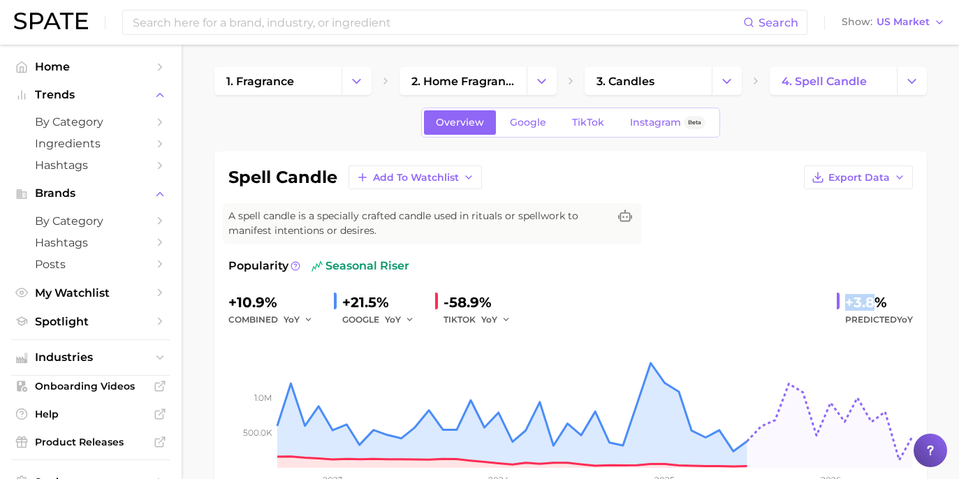
drag, startPoint x: 842, startPoint y: 299, endPoint x: 877, endPoint y: 302, distance: 35.7
click at [877, 302] on div "+3.8% Predicted YoY" at bounding box center [875, 309] width 76 height 37
click at [901, 296] on div "+3.8%" at bounding box center [879, 302] width 68 height 22
drag, startPoint x: 896, startPoint y: 299, endPoint x: 811, endPoint y: 303, distance: 84.6
click at [811, 303] on div "+10.9% combined YoY +21.5% GOOGLE YoY -58.9% TIKTOK YoY +3.8% Predicted YoY" at bounding box center [570, 309] width 685 height 37
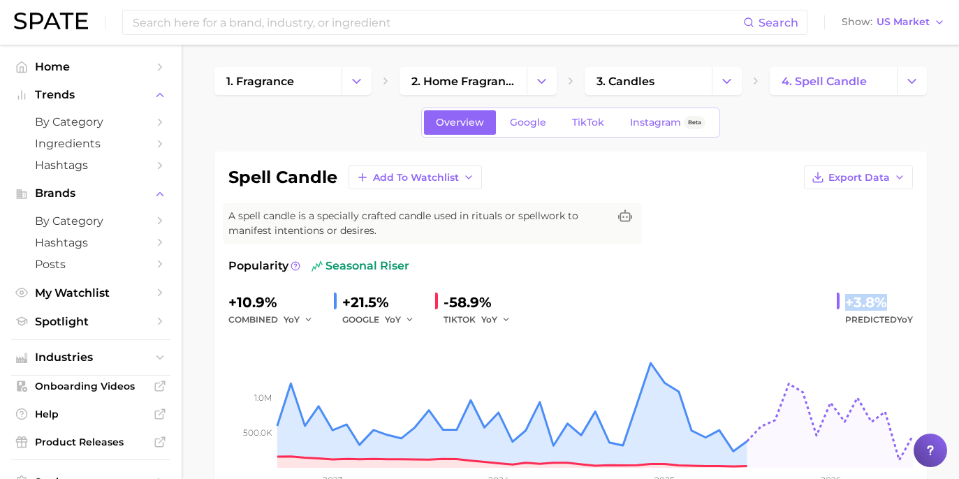
copy div "+3.8%"
click at [560, 114] on link "TikTok" at bounding box center [588, 122] width 56 height 24
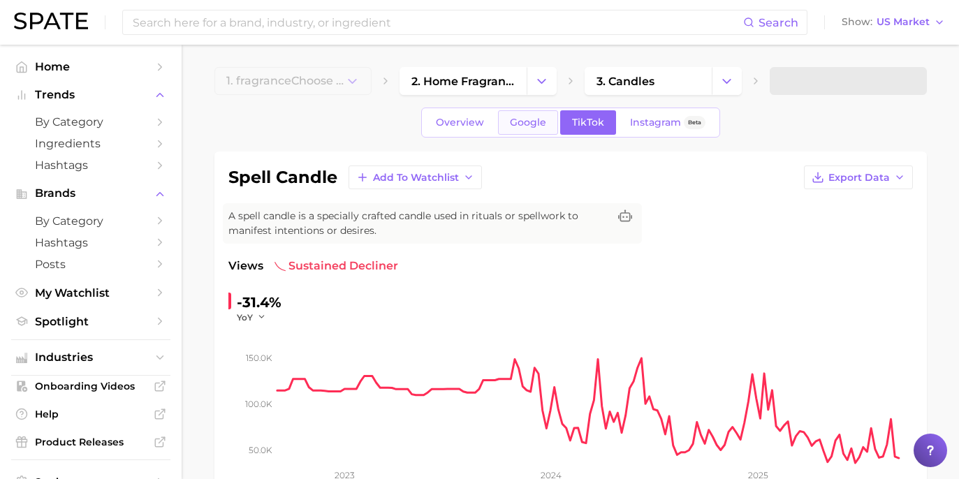
click at [548, 129] on link "Google" at bounding box center [528, 122] width 60 height 24
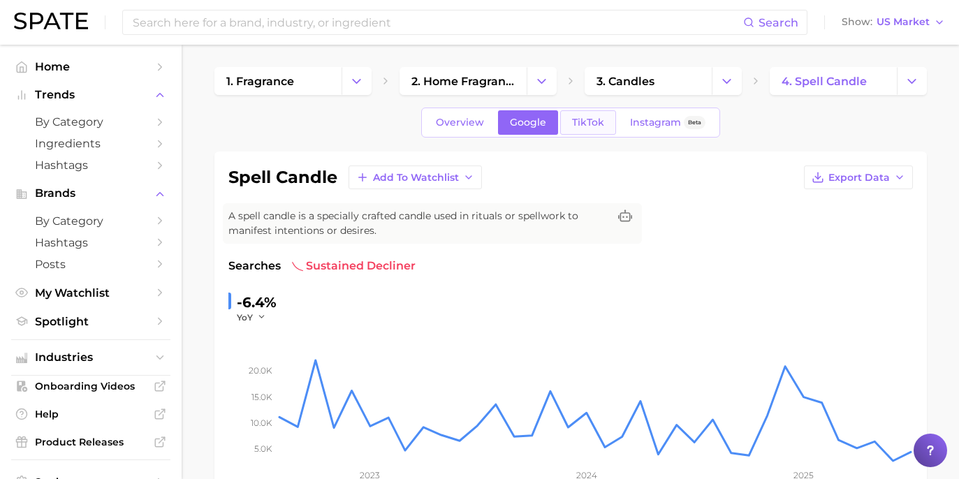
click at [595, 126] on span "TikTok" at bounding box center [588, 123] width 32 height 12
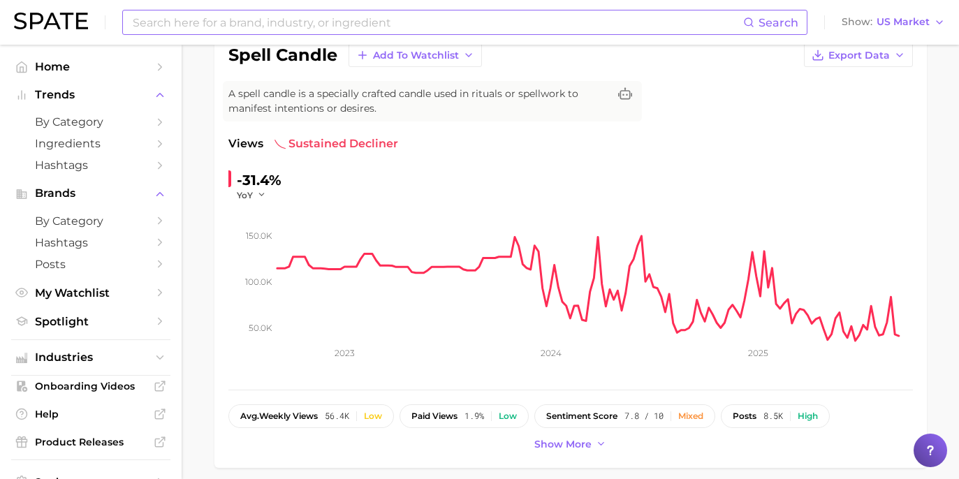
scroll to position [4, 0]
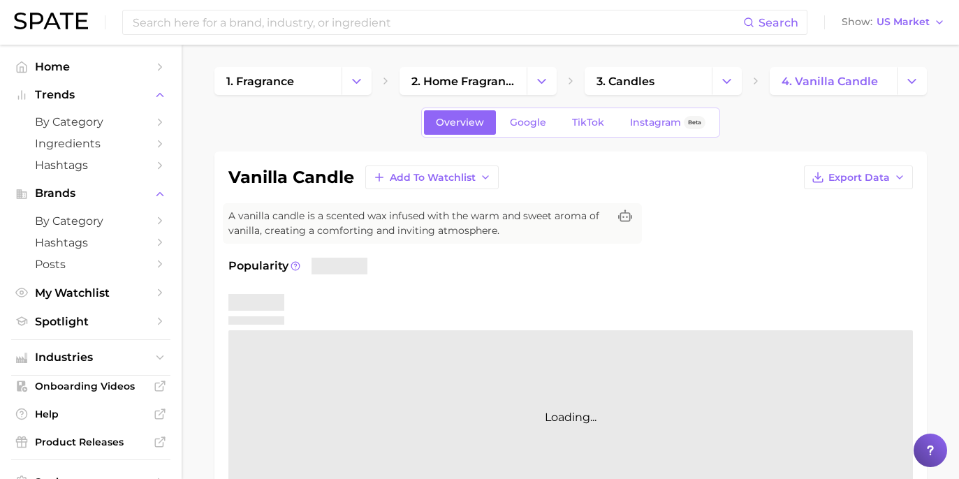
click at [791, 170] on div "vanilla candle Add to Watchlist Export Data" at bounding box center [570, 178] width 685 height 24
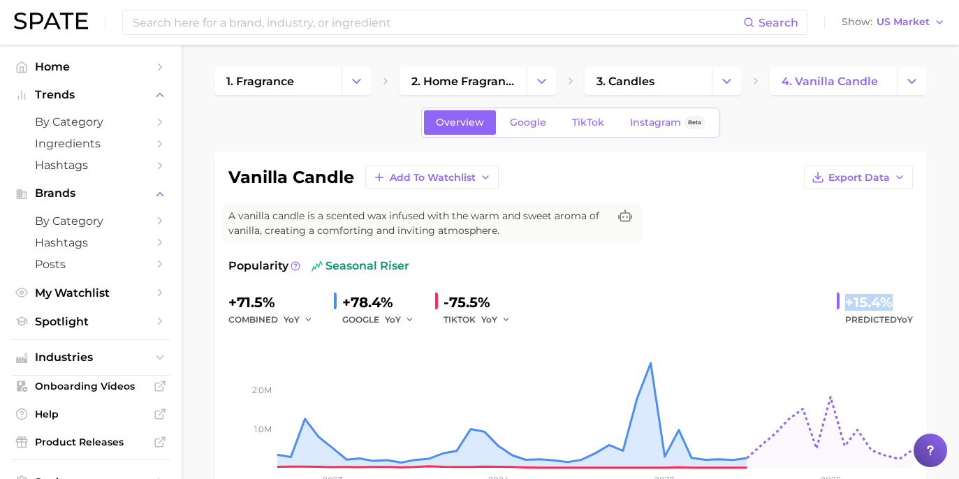
drag, startPoint x: 843, startPoint y: 293, endPoint x: 920, endPoint y: 305, distance: 77.8
click at [920, 305] on div "vanilla candle Add to Watchlist Export Data A vanilla candle is a scented wax i…" at bounding box center [570, 334] width 713 height 365
copy div "+15.4%"
click at [532, 126] on span "Google" at bounding box center [528, 123] width 36 height 12
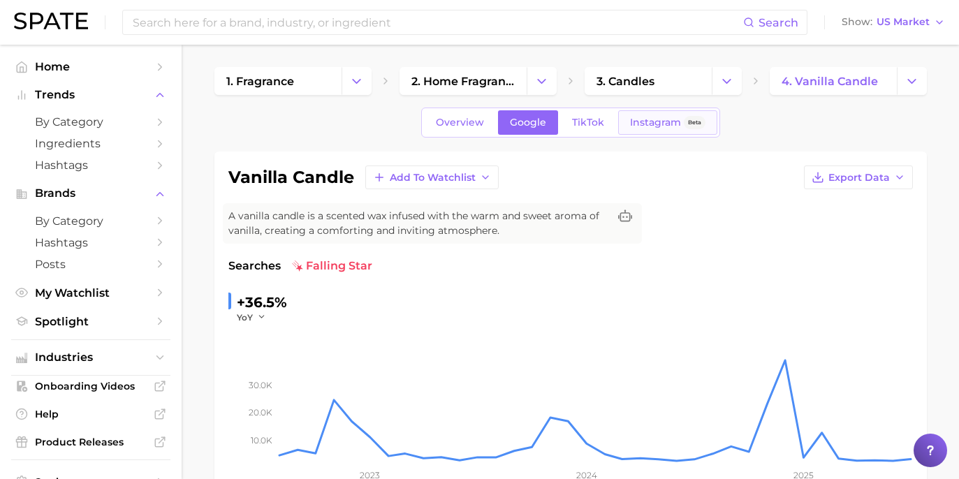
click at [618, 114] on link "Instagram Beta" at bounding box center [667, 122] width 99 height 24
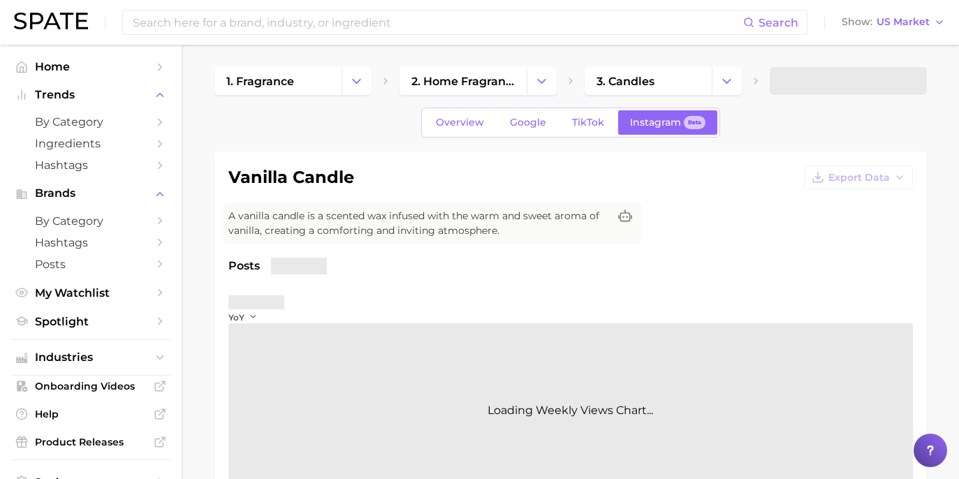
click at [607, 135] on div "Overview Google TikTok Instagram Beta" at bounding box center [570, 123] width 299 height 30
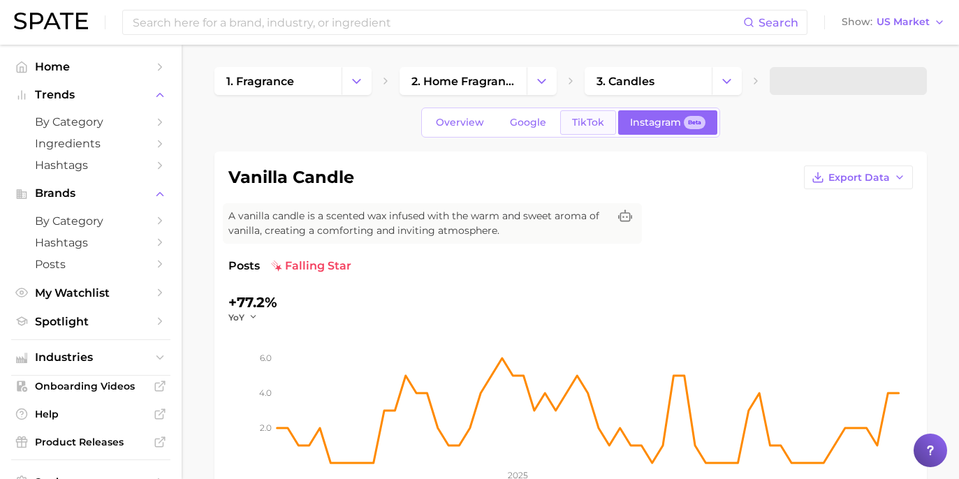
click at [588, 123] on span "TikTok" at bounding box center [588, 123] width 32 height 12
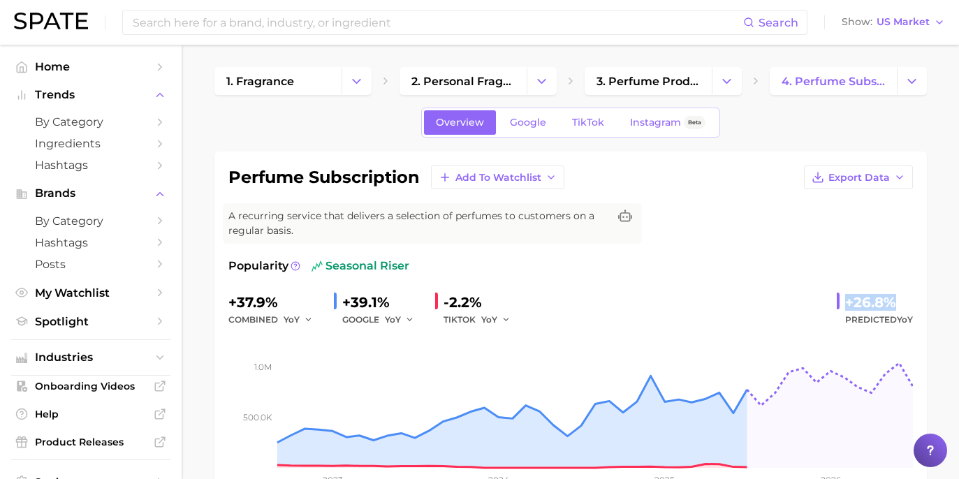
drag, startPoint x: 905, startPoint y: 296, endPoint x: 905, endPoint y: 304, distance: 7.7
click at [534, 122] on span "Google" at bounding box center [528, 123] width 36 height 12
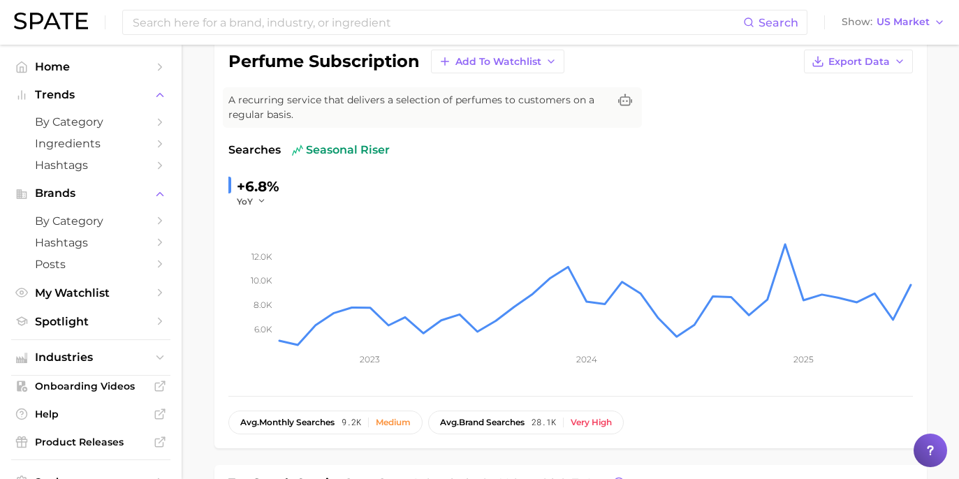
scroll to position [4, 0]
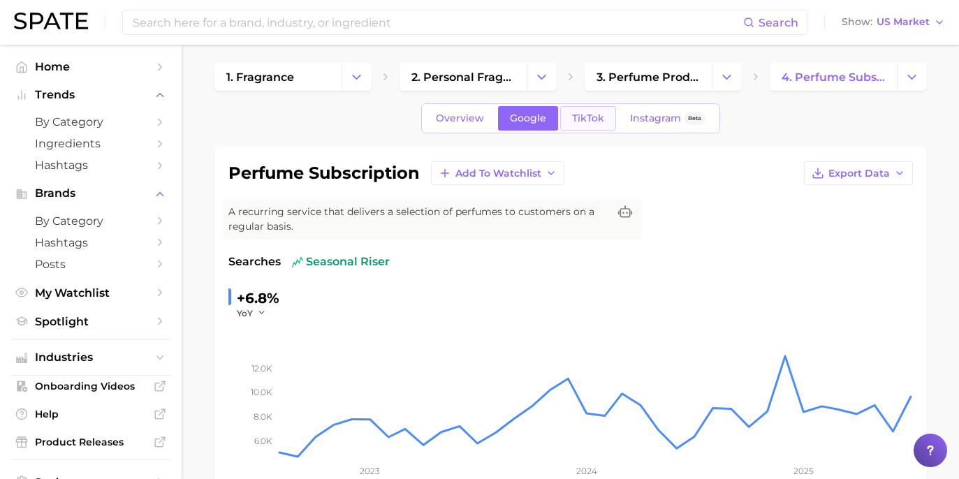
click at [577, 111] on link "TikTok" at bounding box center [588, 118] width 56 height 24
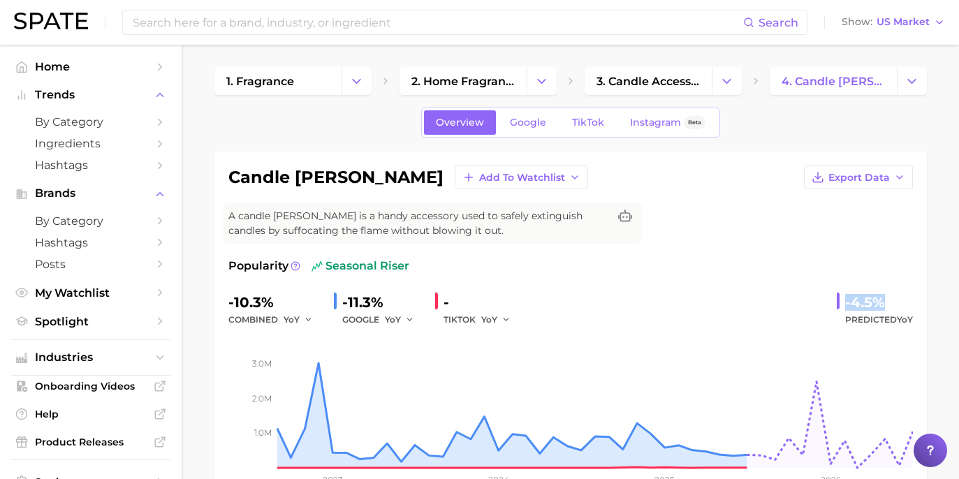
drag, startPoint x: 844, startPoint y: 304, endPoint x: 883, endPoint y: 305, distance: 39.1
click at [883, 305] on div "-4.5% Predicted YoY" at bounding box center [875, 309] width 76 height 37
copy div "-4.5%"
click at [543, 133] on link "Google" at bounding box center [528, 122] width 60 height 24
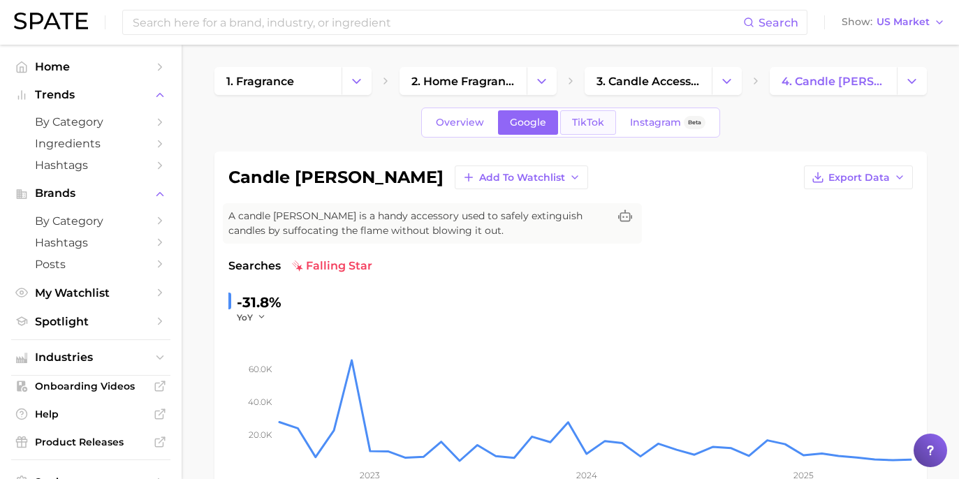
click at [567, 126] on link "TikTok" at bounding box center [588, 122] width 56 height 24
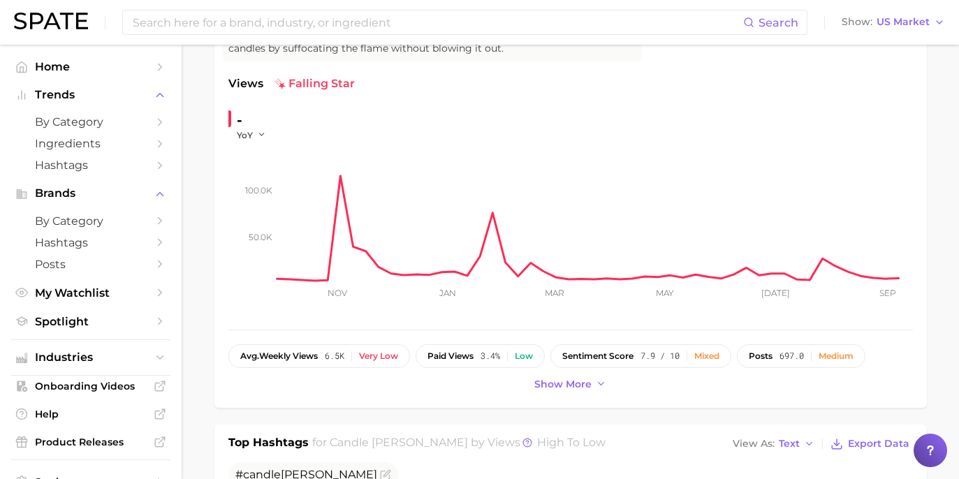
scroll to position [180, 0]
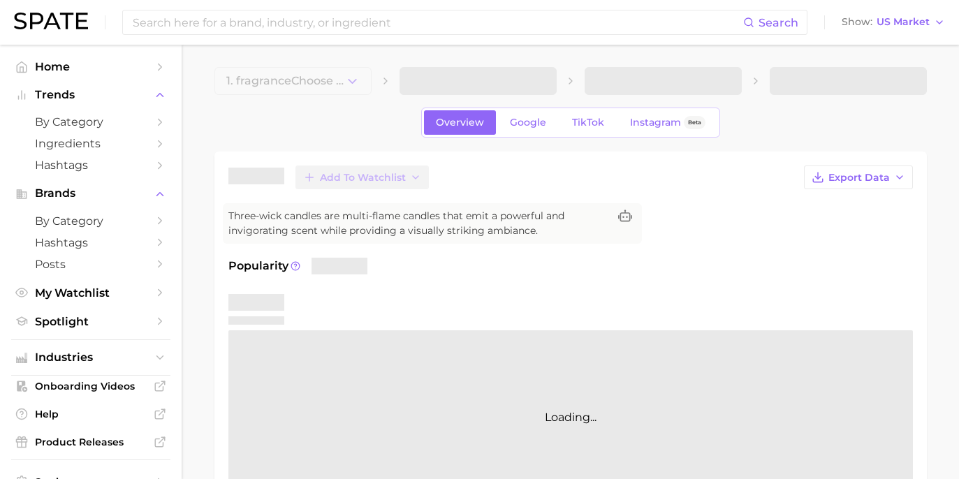
click at [723, 216] on div "Add to Watchlist Export Data Three-wick candles are multi-flame candles that em…" at bounding box center [570, 336] width 685 height 340
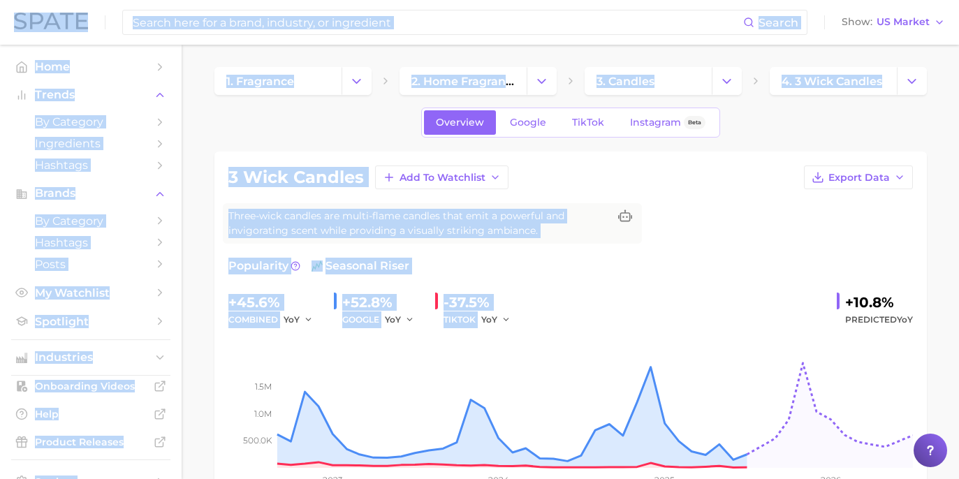
drag, startPoint x: 825, startPoint y: 290, endPoint x: 961, endPoint y: 305, distance: 136.3
click at [959, 305] on html "Search Show US Market Home Trends by Category Ingredients Hashtags Brands by Ca…" at bounding box center [479, 239] width 959 height 479
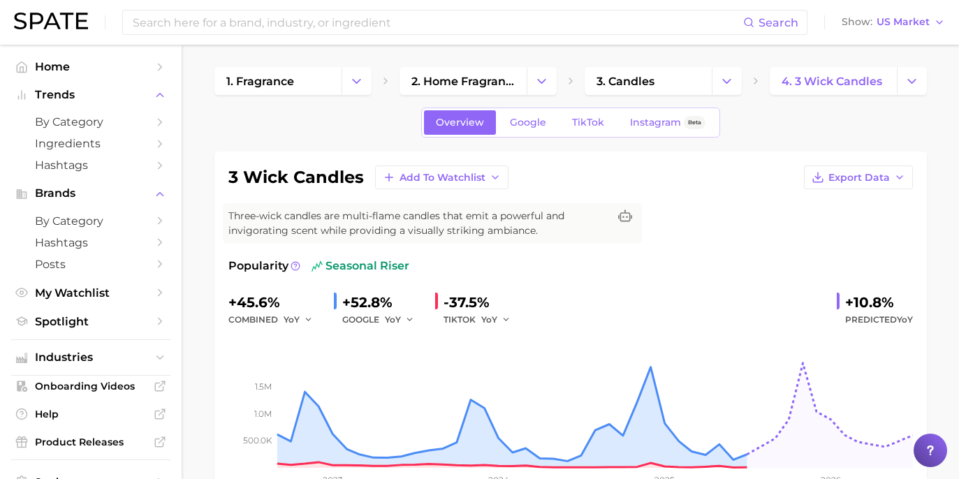
click at [868, 288] on div "Popularity seasonal riser +45.6% combined YoY +52.8% GOOGLE YoY -37.5% TIKTOK Y…" at bounding box center [570, 380] width 685 height 245
drag, startPoint x: 836, startPoint y: 299, endPoint x: 931, endPoint y: 306, distance: 94.6
copy div "+10.8%"
click at [546, 132] on link "Google" at bounding box center [528, 122] width 60 height 24
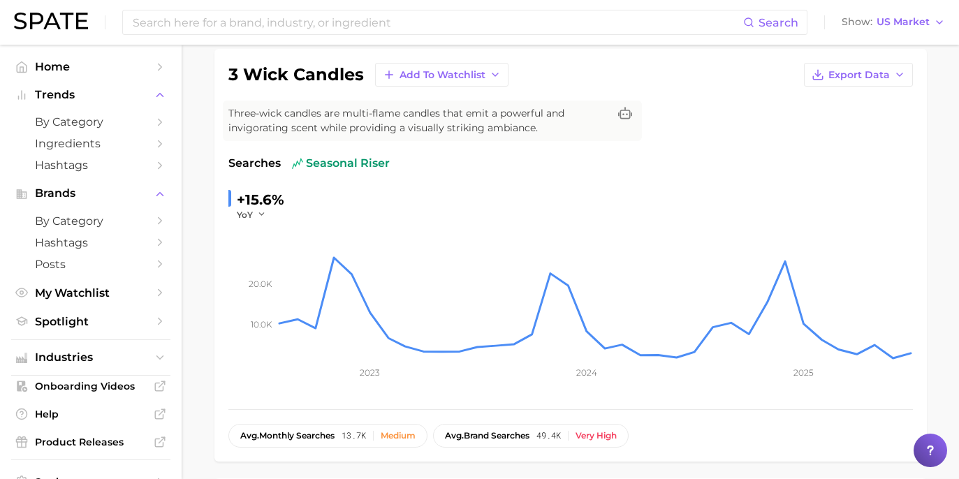
scroll to position [1, 0]
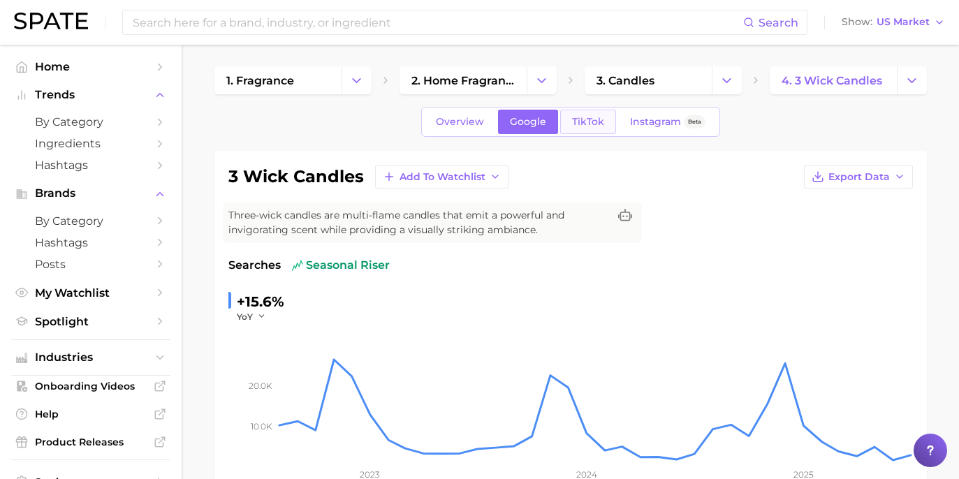
click at [585, 124] on span "TikTok" at bounding box center [588, 122] width 32 height 12
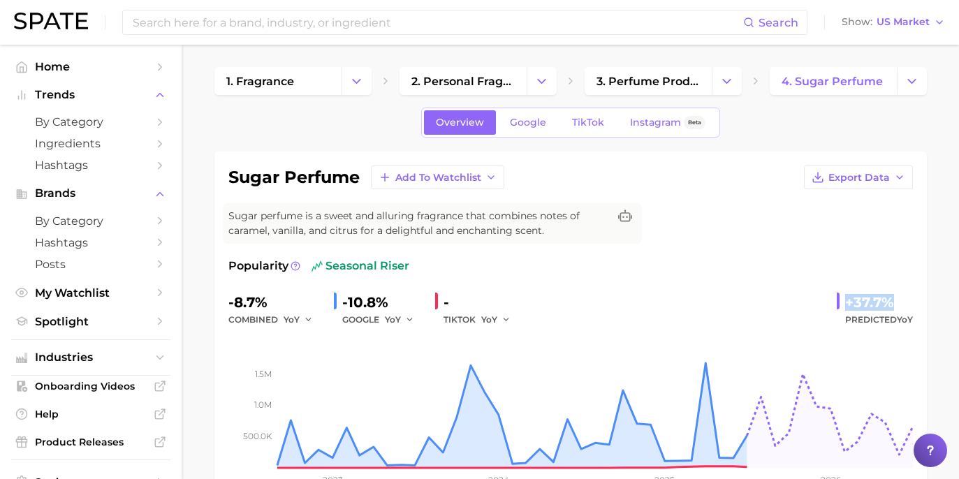
drag, startPoint x: 846, startPoint y: 302, endPoint x: 914, endPoint y: 303, distance: 67.8
click at [914, 303] on div "sugar perfume Add to Watchlist Export Data Sugar perfume is a sweet and allurin…" at bounding box center [570, 334] width 713 height 365
copy div "+37.7%"
click at [528, 112] on link "Google" at bounding box center [528, 122] width 60 height 24
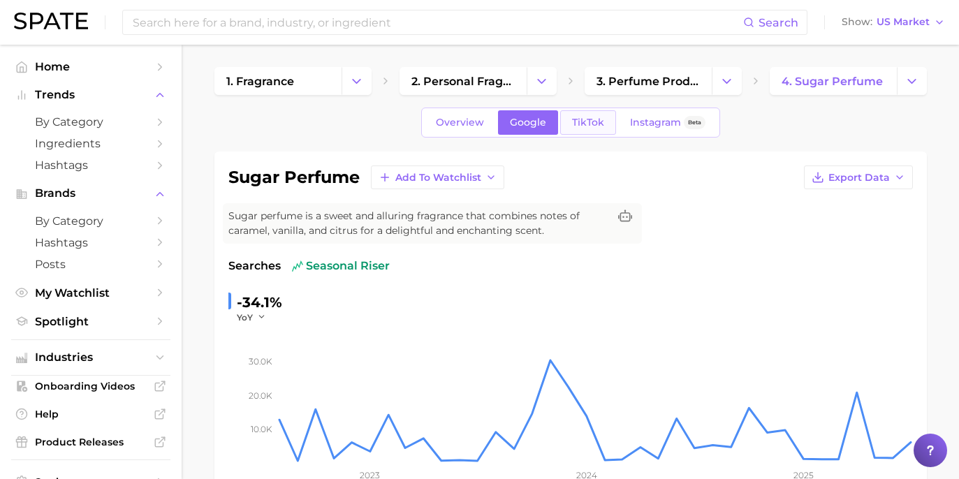
click at [576, 123] on span "TikTok" at bounding box center [588, 123] width 32 height 12
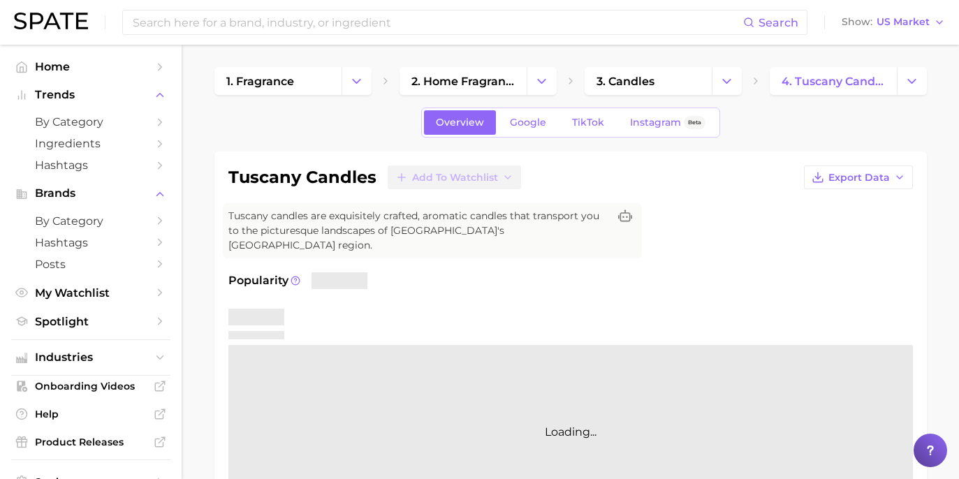
click at [785, 275] on div "Popularity Loading..." at bounding box center [570, 395] width 685 height 247
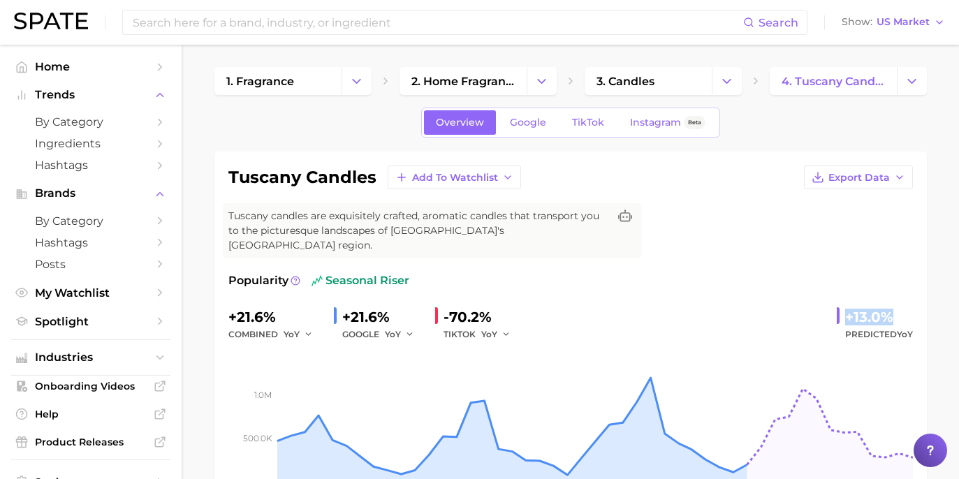
drag, startPoint x: 844, startPoint y: 310, endPoint x: 898, endPoint y: 303, distance: 54.3
click at [898, 306] on div "+13.0% Predicted YoY" at bounding box center [875, 324] width 76 height 37
copy div "+13.0%"
click at [554, 129] on link "Google" at bounding box center [528, 122] width 60 height 24
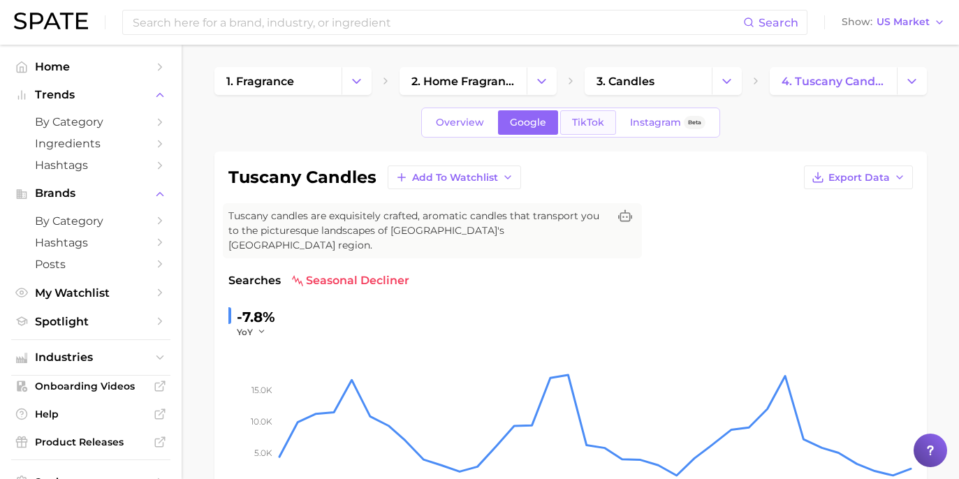
click at [585, 115] on link "TikTok" at bounding box center [588, 122] width 56 height 24
